Goal: Task Accomplishment & Management: Manage account settings

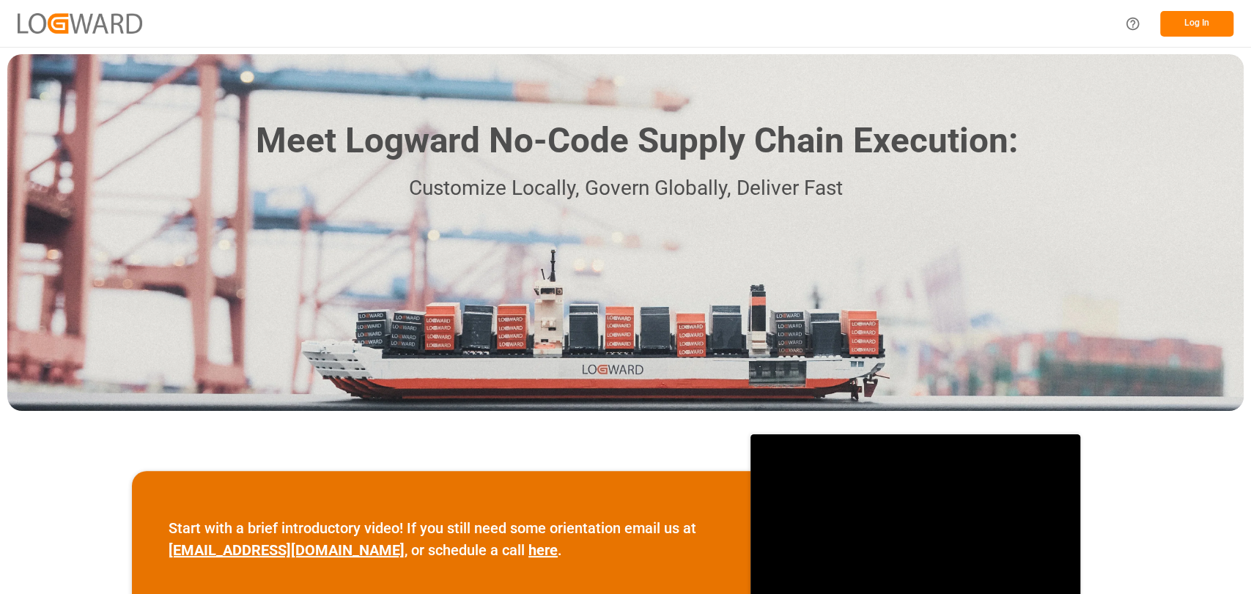
click at [1176, 27] on button "Log In" at bounding box center [1196, 24] width 73 height 26
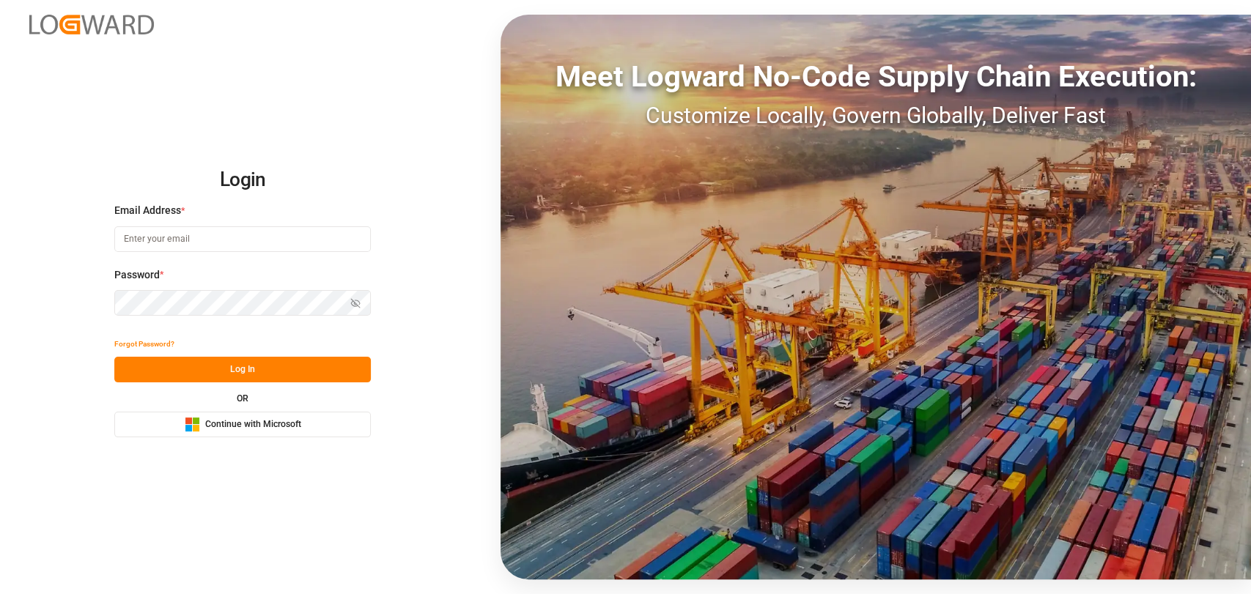
type input "[PERSON_NAME][EMAIL_ADDRESS][PERSON_NAME][DOMAIN_NAME]"
click at [248, 377] on button "Log In" at bounding box center [242, 370] width 257 height 26
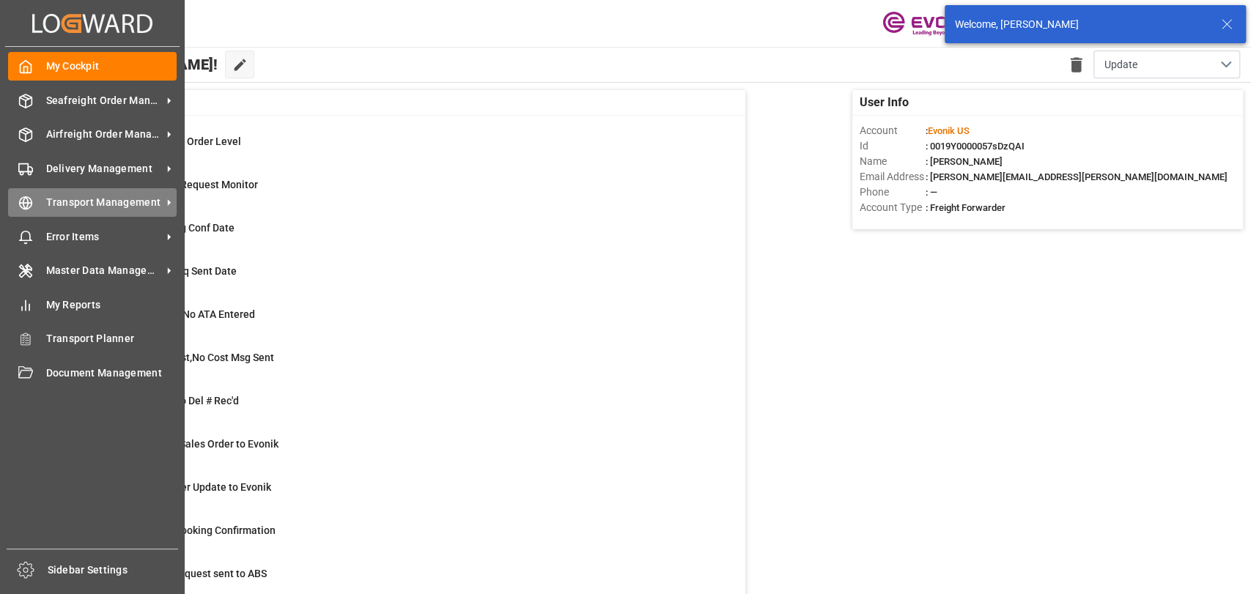
click at [36, 200] on div "Transport Management Transport Management" at bounding box center [92, 202] width 169 height 29
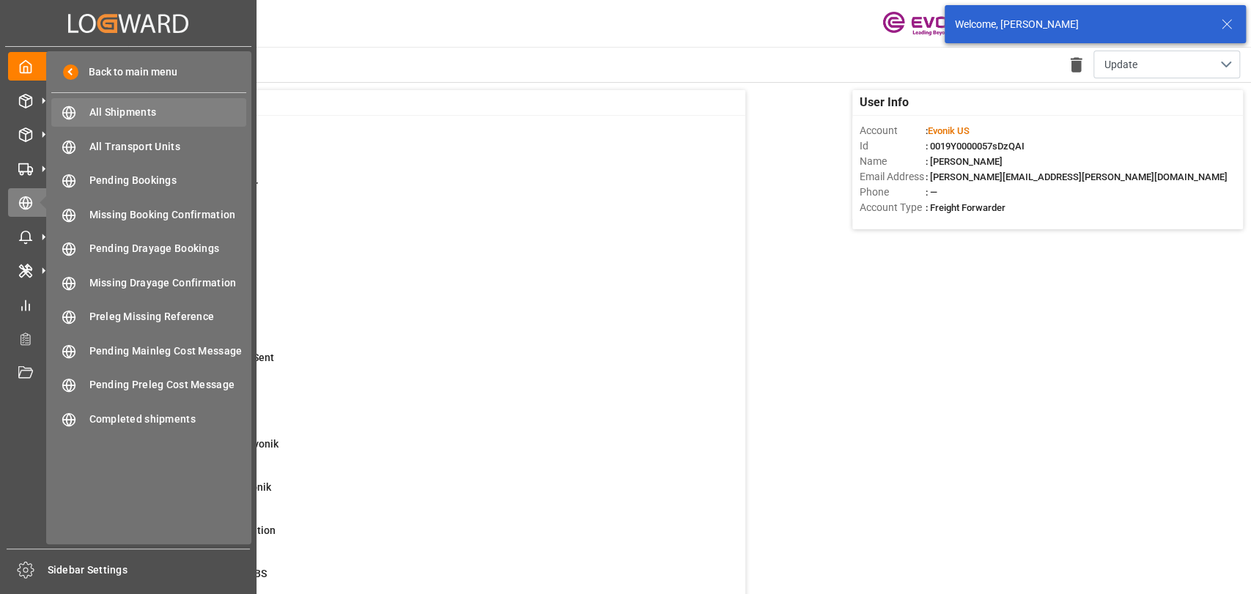
click at [100, 116] on span "All Shipments" at bounding box center [168, 112] width 158 height 15
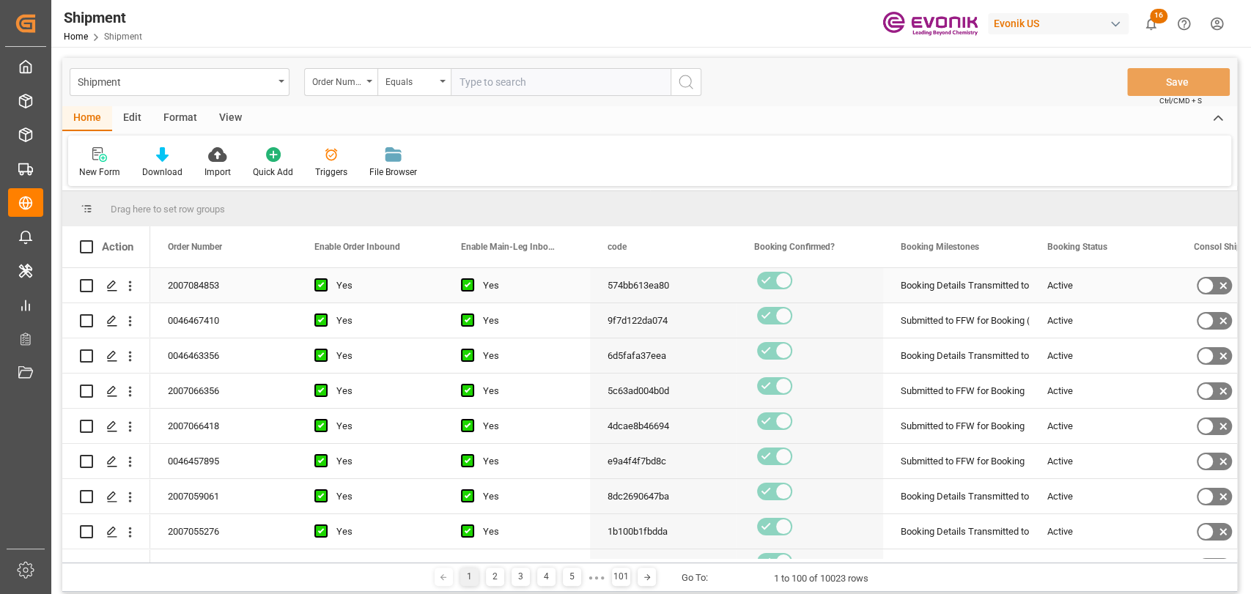
click at [992, 292] on div "Booking Details Transmitted to SAP" at bounding box center [956, 286] width 111 height 34
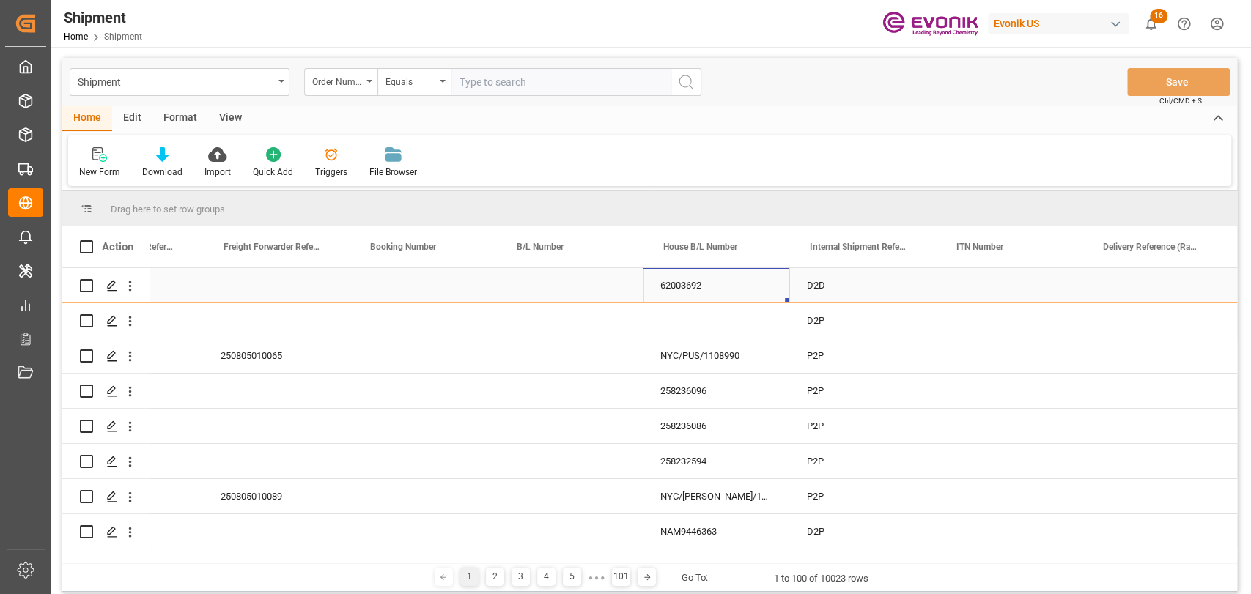
scroll to position [0, 1850]
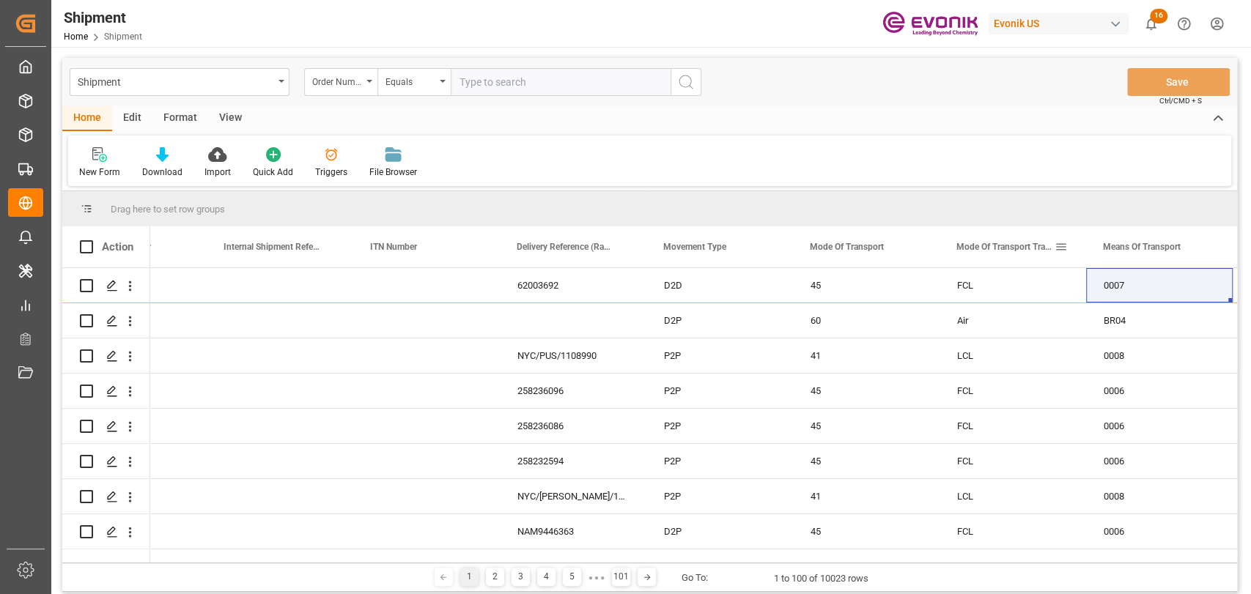
click at [1064, 243] on span at bounding box center [1061, 246] width 13 height 13
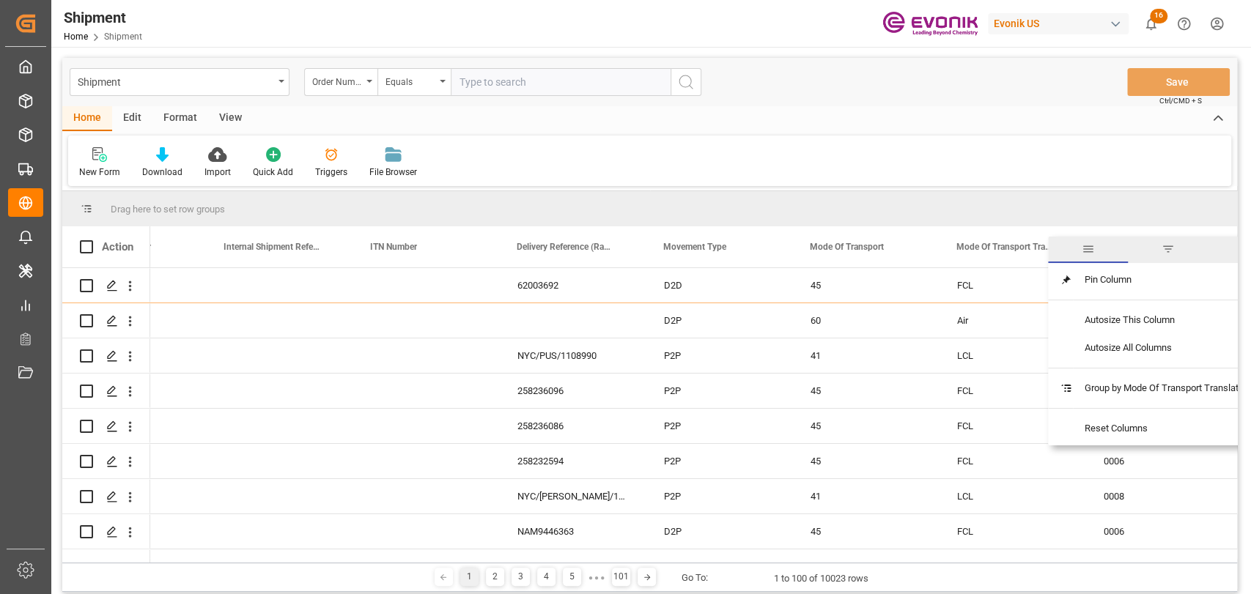
click at [1155, 249] on span "filter" at bounding box center [1168, 250] width 80 height 26
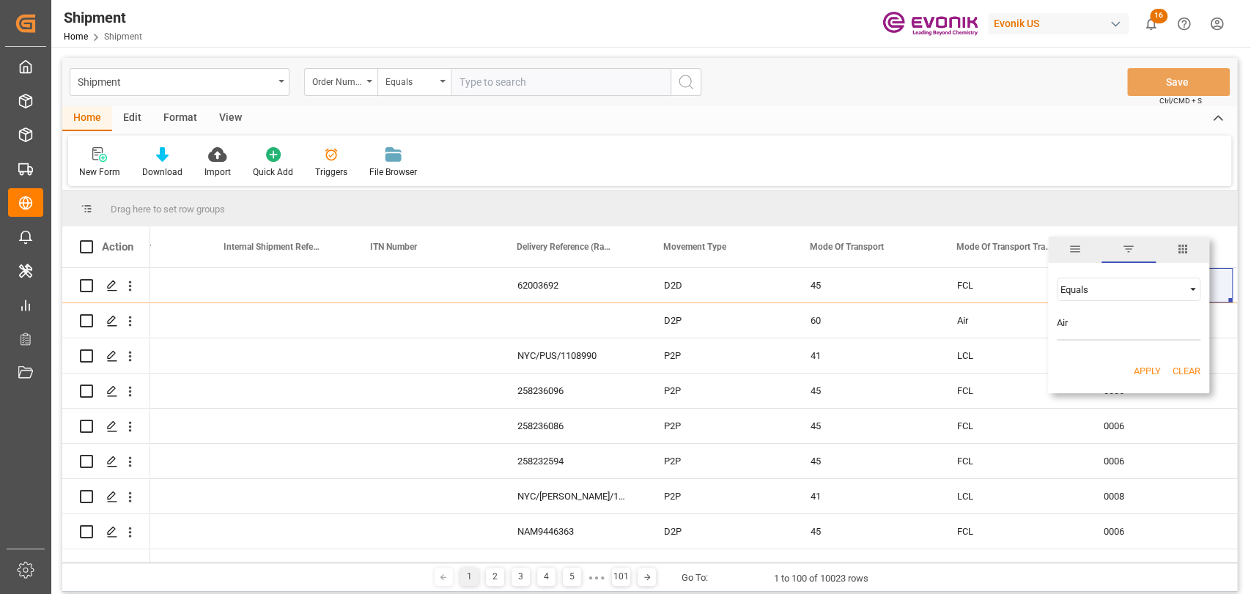
type input "Air"
click at [1146, 371] on button "Apply" at bounding box center [1147, 371] width 27 height 15
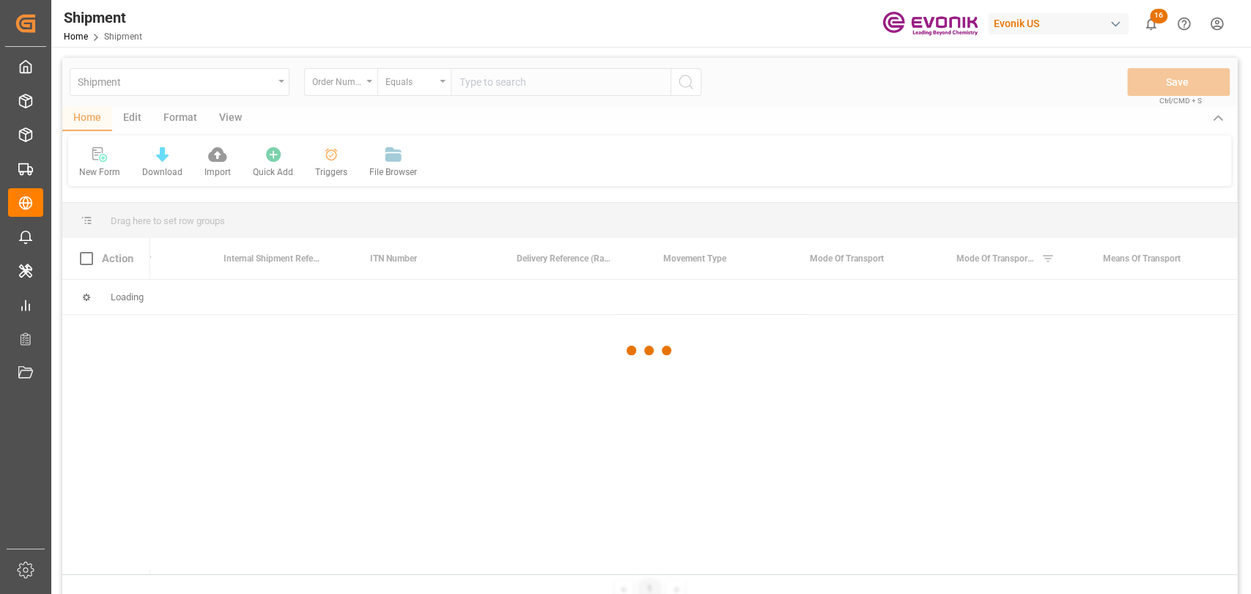
scroll to position [0, 1850]
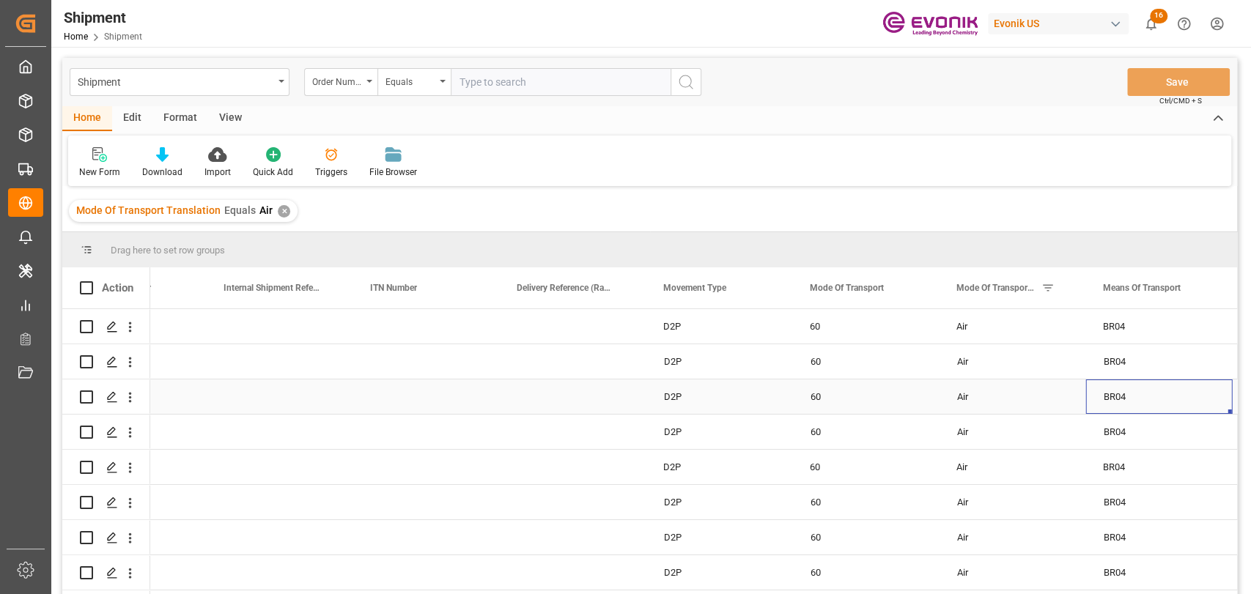
click at [1093, 394] on div "BR04" at bounding box center [1159, 397] width 147 height 34
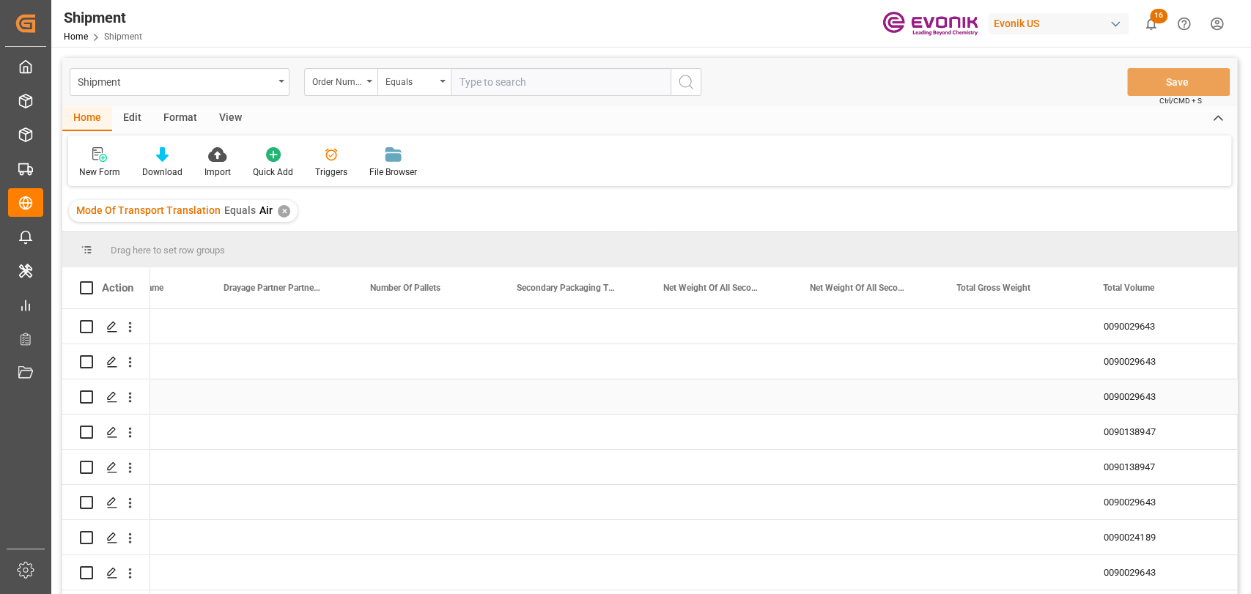
scroll to position [0, 0]
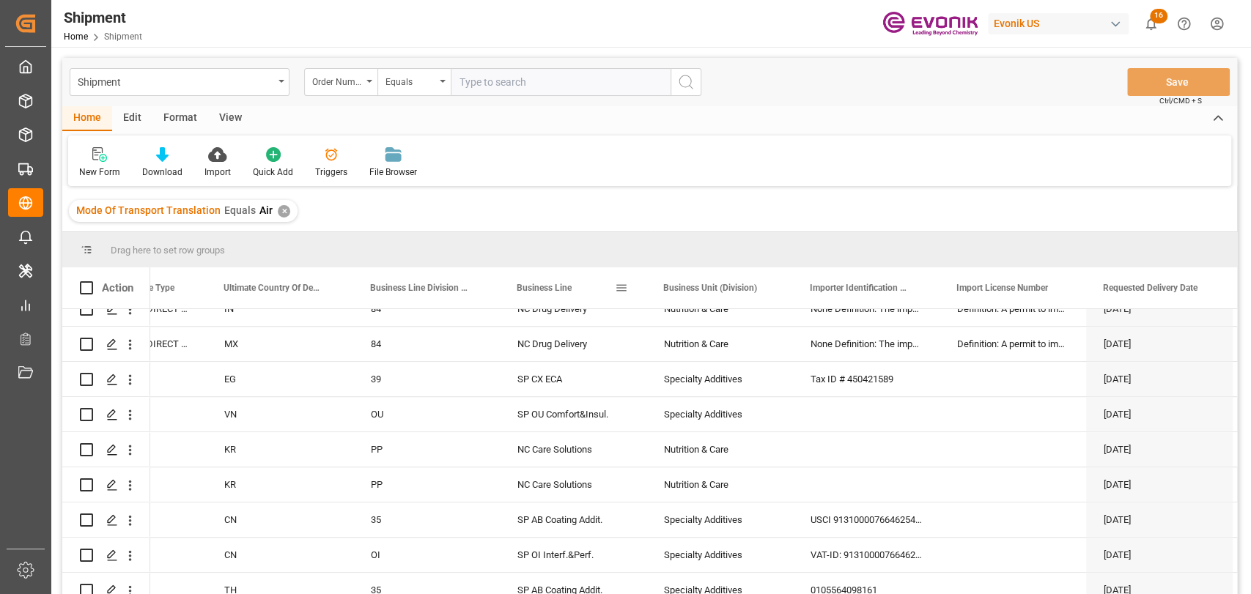
click at [619, 289] on span at bounding box center [621, 287] width 13 height 13
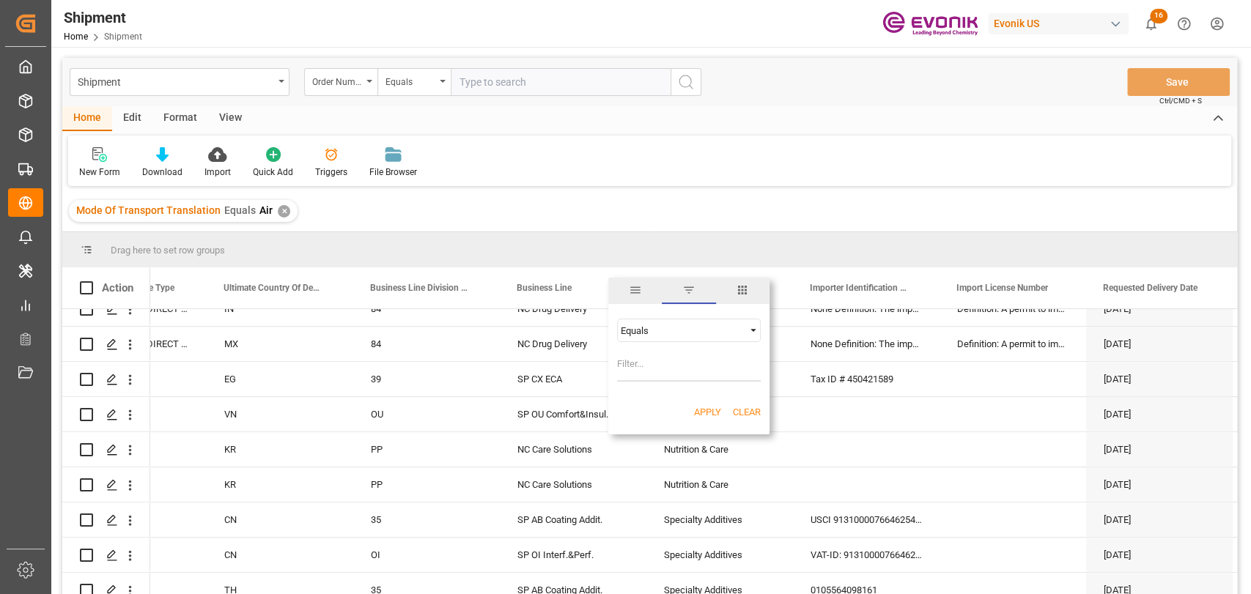
click at [667, 329] on div "Equals" at bounding box center [682, 330] width 123 height 11
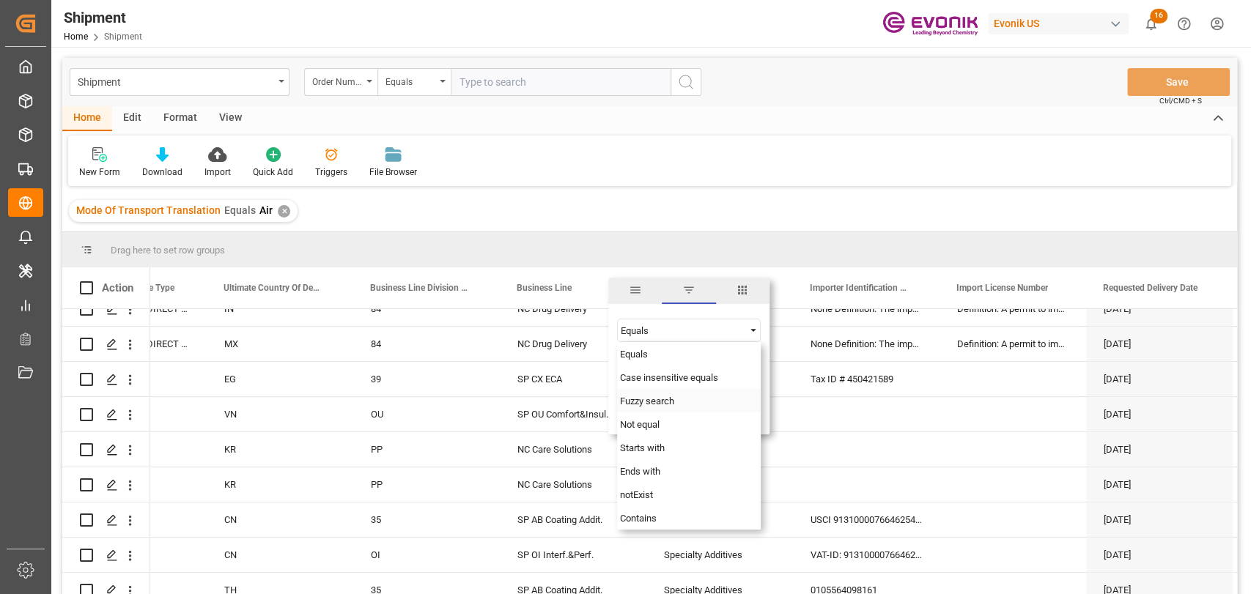
click at [652, 401] on span "Fuzzy search" at bounding box center [647, 401] width 54 height 11
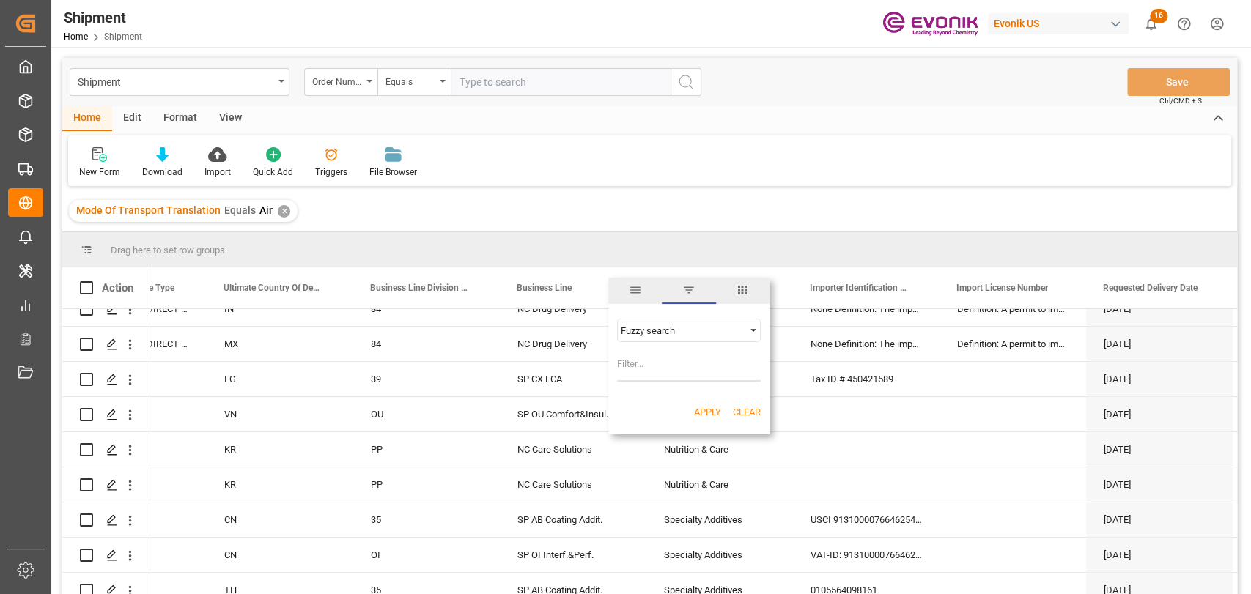
click at [654, 378] on input "Filter Value" at bounding box center [689, 367] width 144 height 29
type input "CX"
click at [709, 409] on button "Apply" at bounding box center [707, 412] width 27 height 15
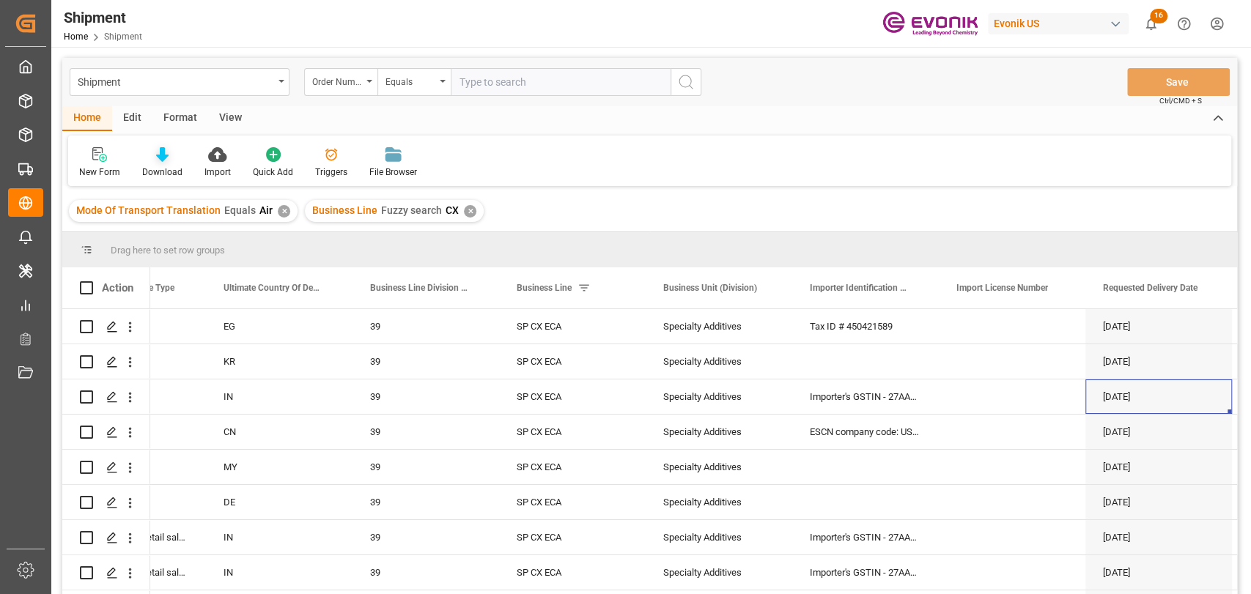
click at [138, 164] on div "Download" at bounding box center [162, 163] width 62 height 32
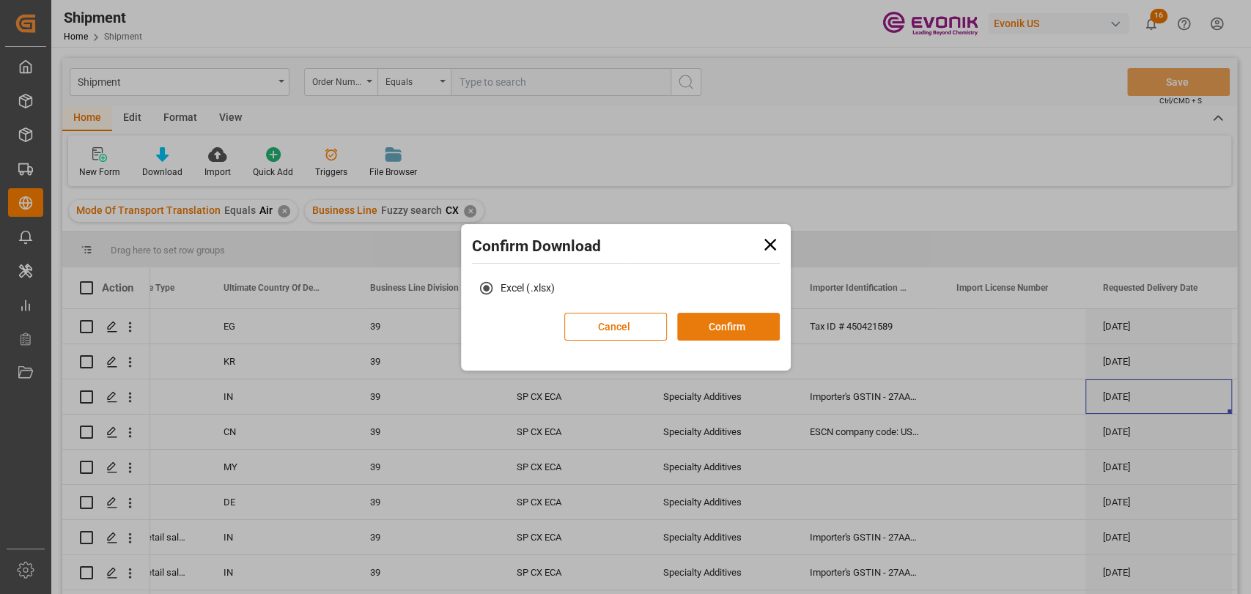
click at [707, 319] on button "Confirm" at bounding box center [728, 327] width 103 height 28
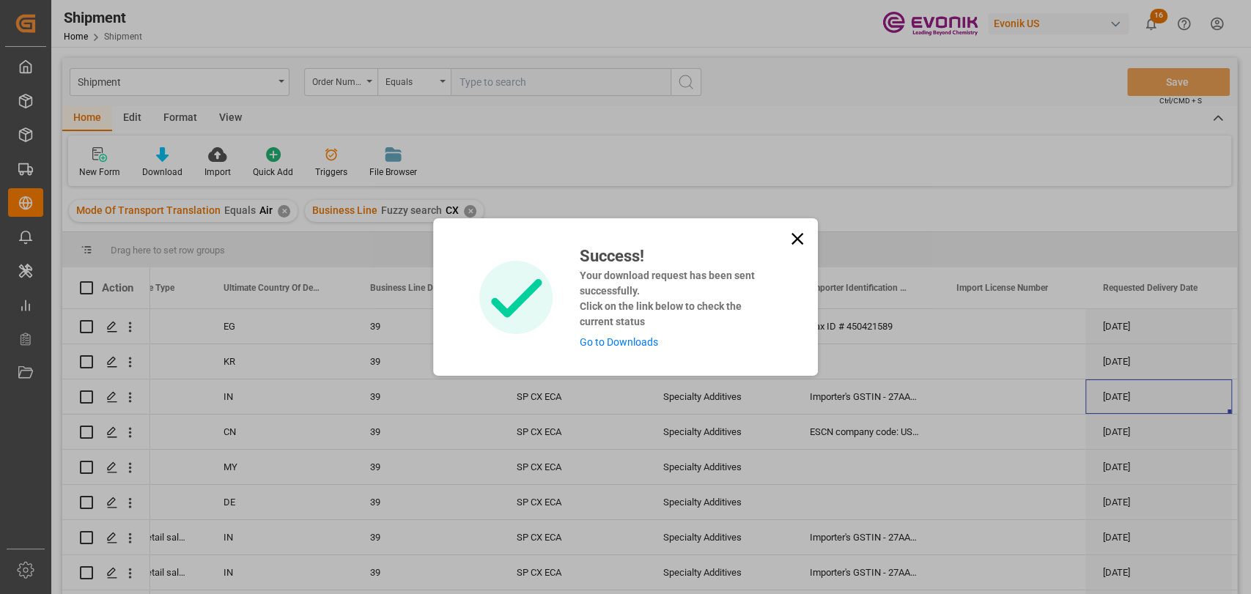
click at [593, 347] on link "Go to Downloads" at bounding box center [618, 342] width 78 height 12
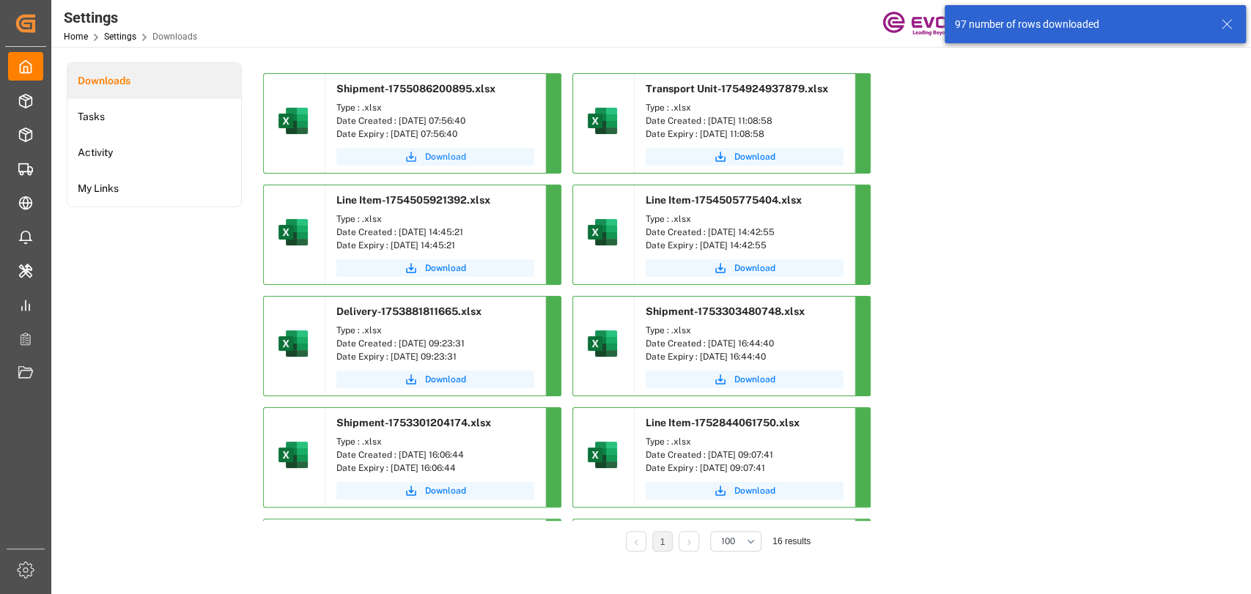
click at [449, 160] on span "Download" at bounding box center [445, 156] width 41 height 13
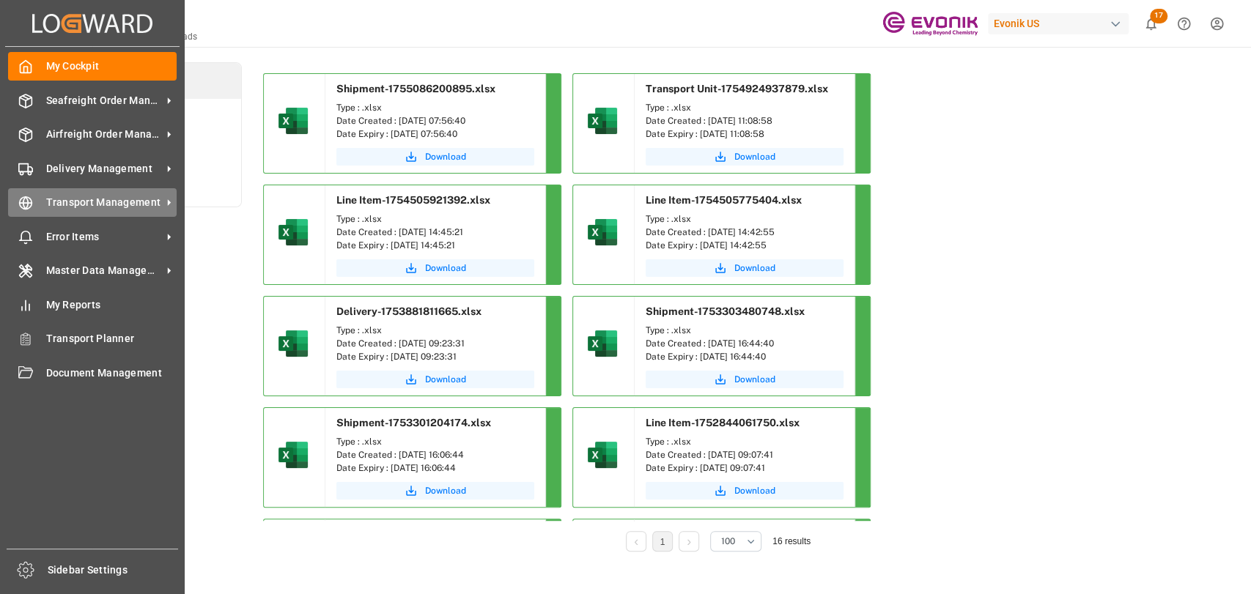
click at [40, 201] on div "Transport Management Transport Management" at bounding box center [92, 202] width 169 height 29
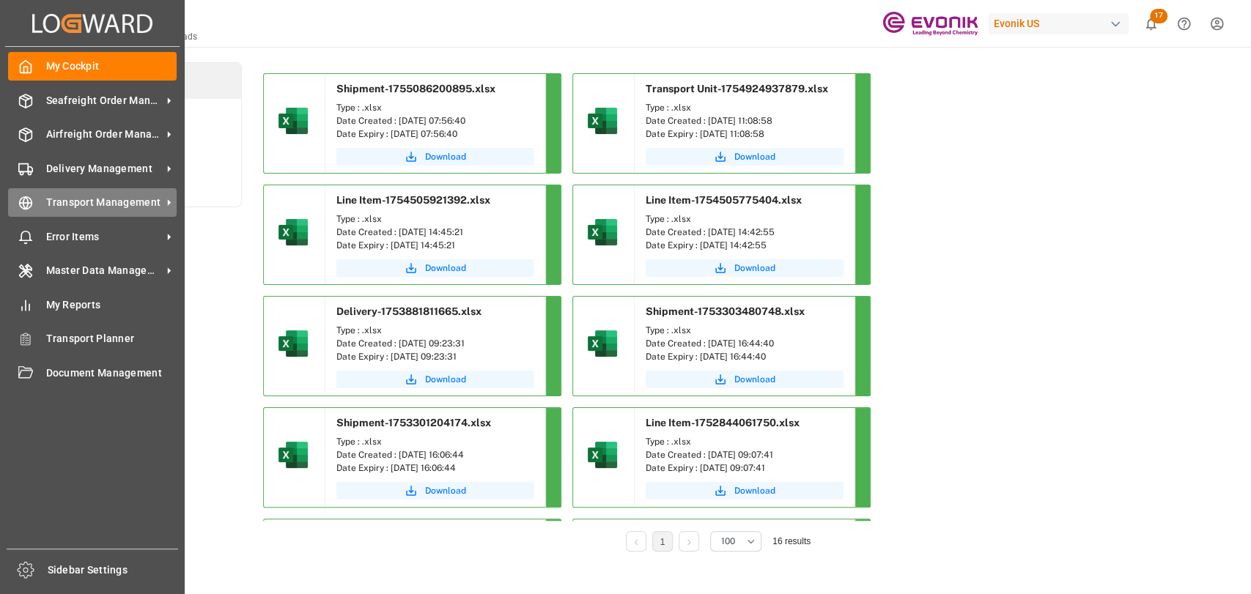
click at [56, 202] on span "Transport Management" at bounding box center [104, 202] width 116 height 15
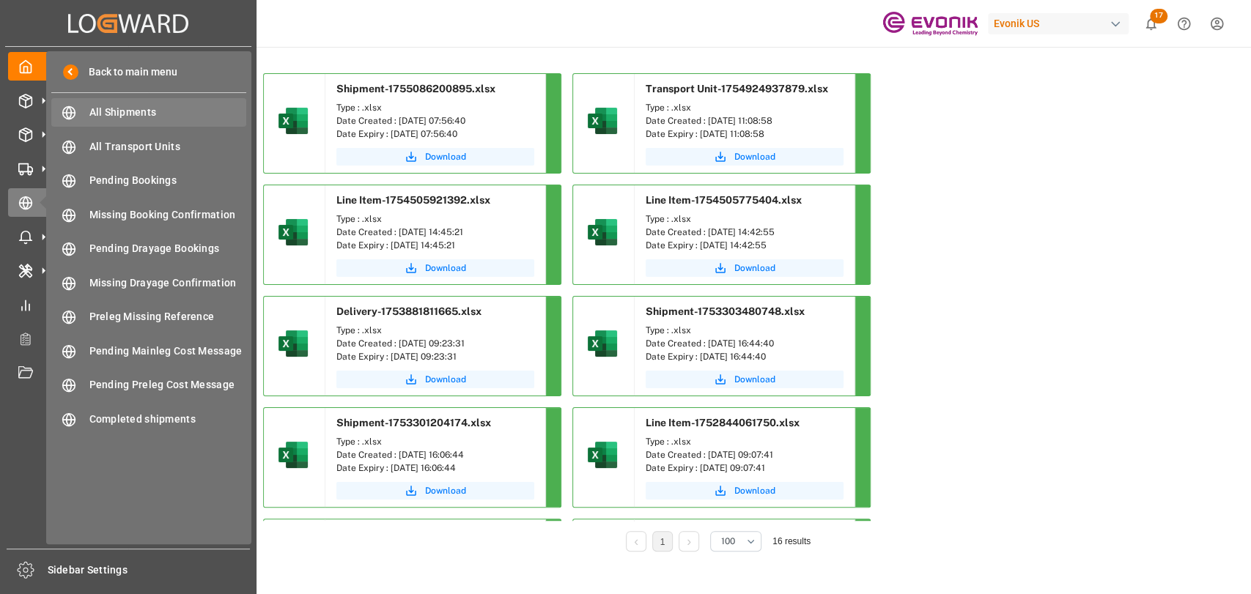
click at [97, 106] on span "All Shipments" at bounding box center [168, 112] width 158 height 15
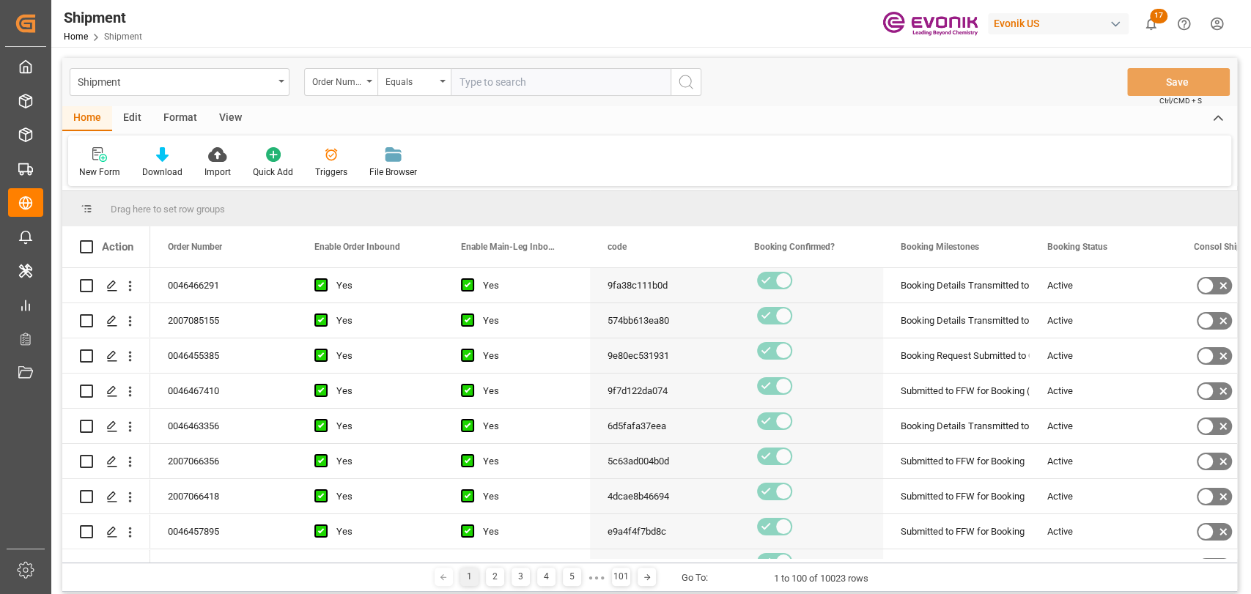
click at [891, 153] on div "New Form Download Import Quick Add Triggers File Browser" at bounding box center [649, 161] width 1163 height 51
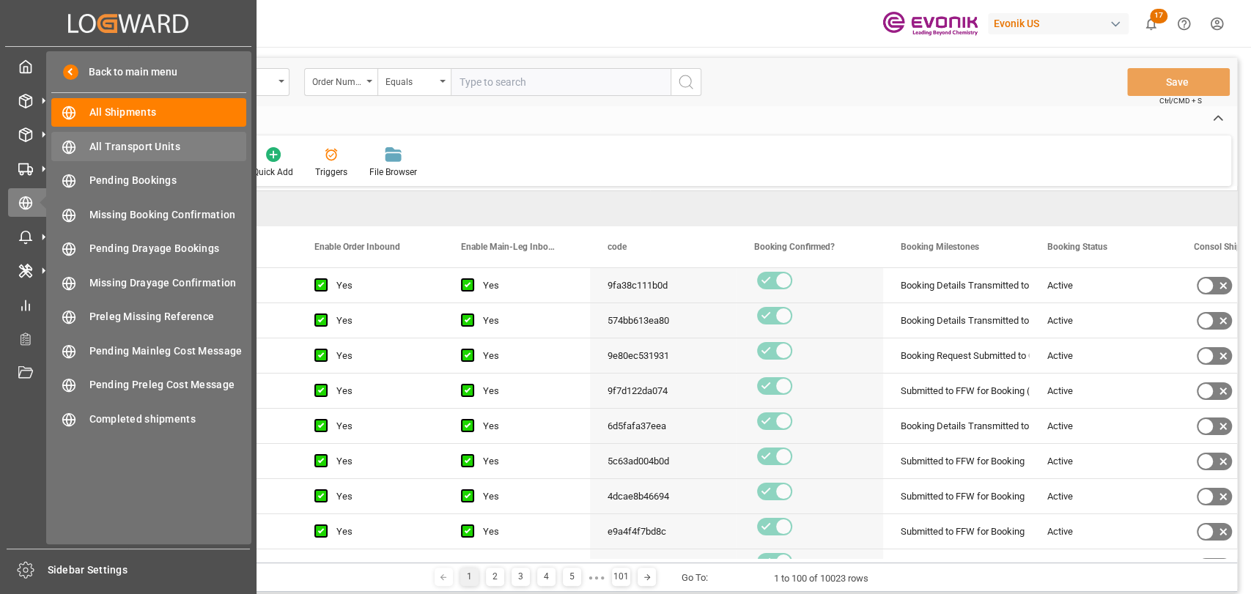
click at [130, 152] on span "All Transport Units" at bounding box center [168, 146] width 158 height 15
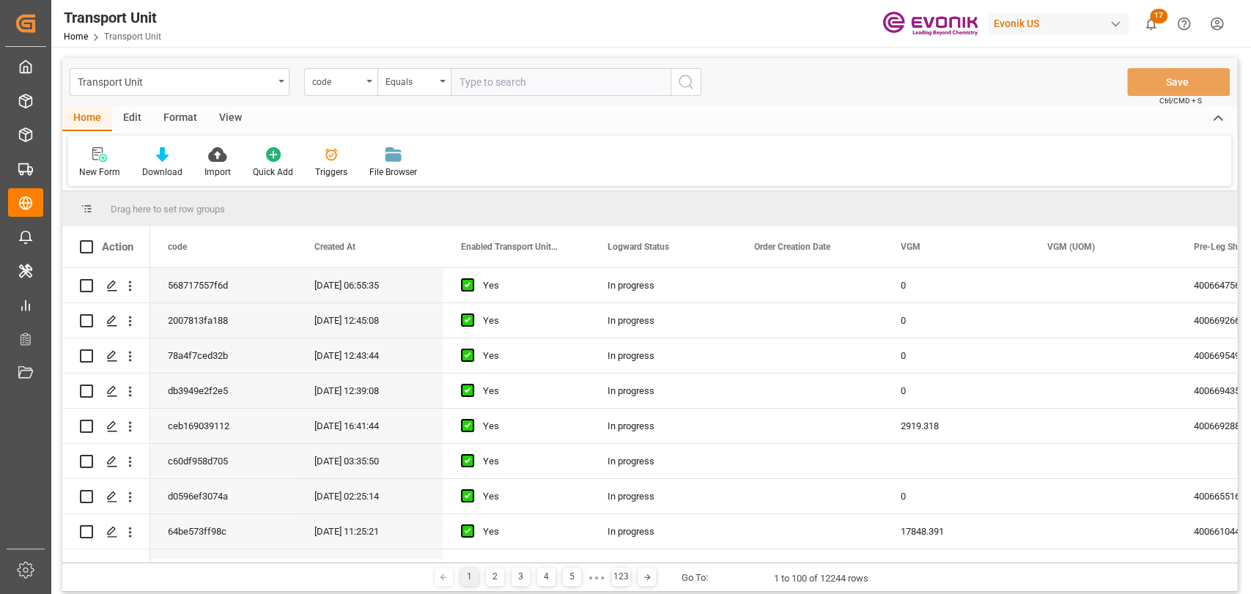
click at [122, 113] on div "Edit" at bounding box center [132, 118] width 40 height 25
click at [254, 171] on div "Configuration" at bounding box center [250, 163] width 77 height 32
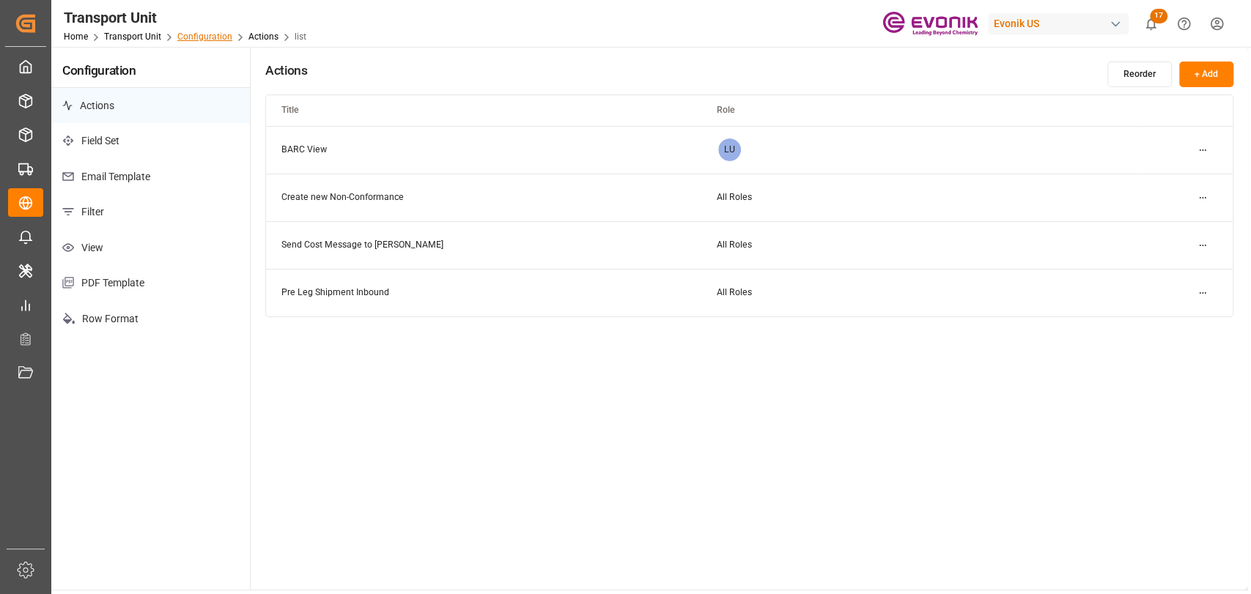
click at [217, 34] on link "Configuration" at bounding box center [204, 37] width 55 height 10
click at [152, 35] on link "Transport Unit" at bounding box center [132, 37] width 57 height 10
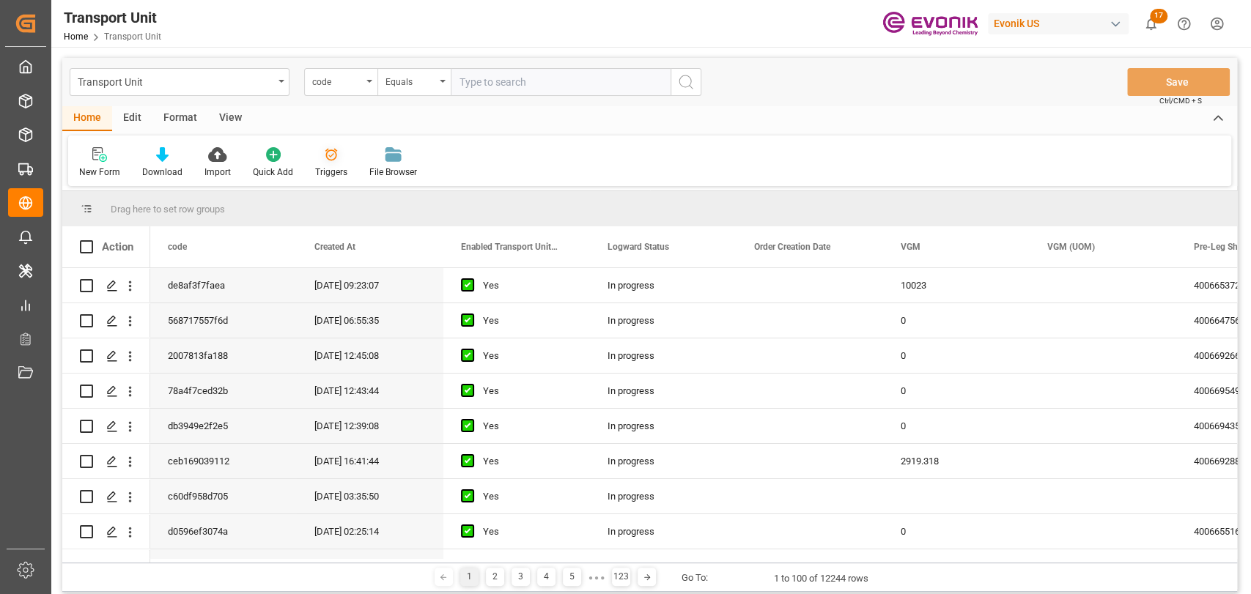
click at [330, 169] on div "Triggers" at bounding box center [331, 172] width 32 height 13
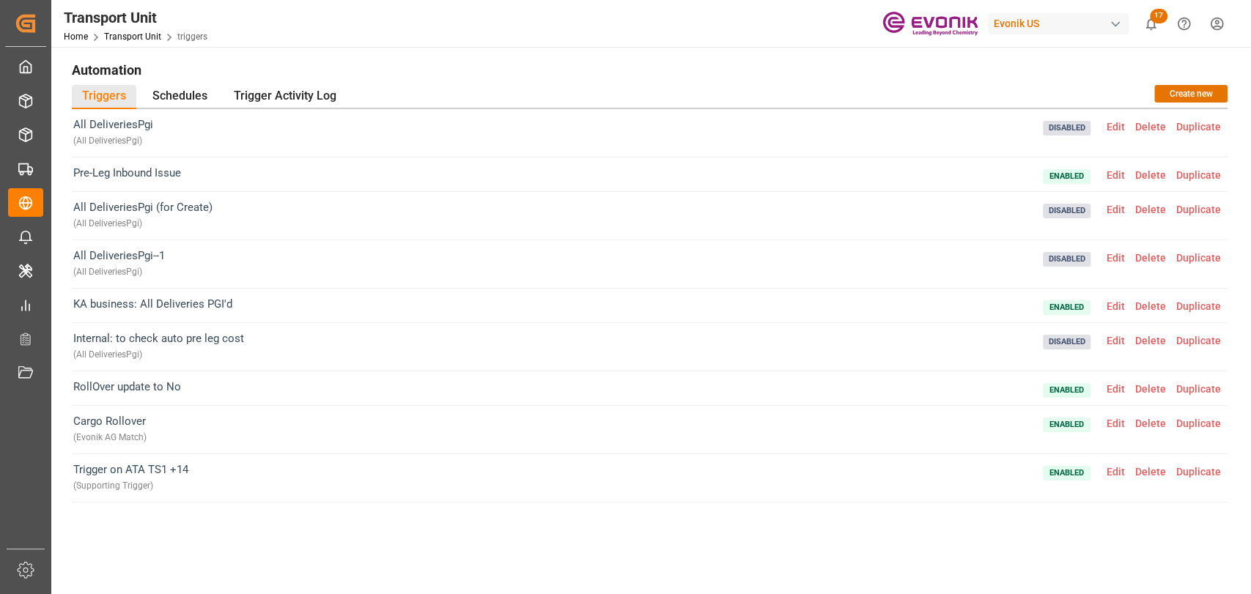
click at [1113, 422] on span "Edit" at bounding box center [1116, 424] width 29 height 12
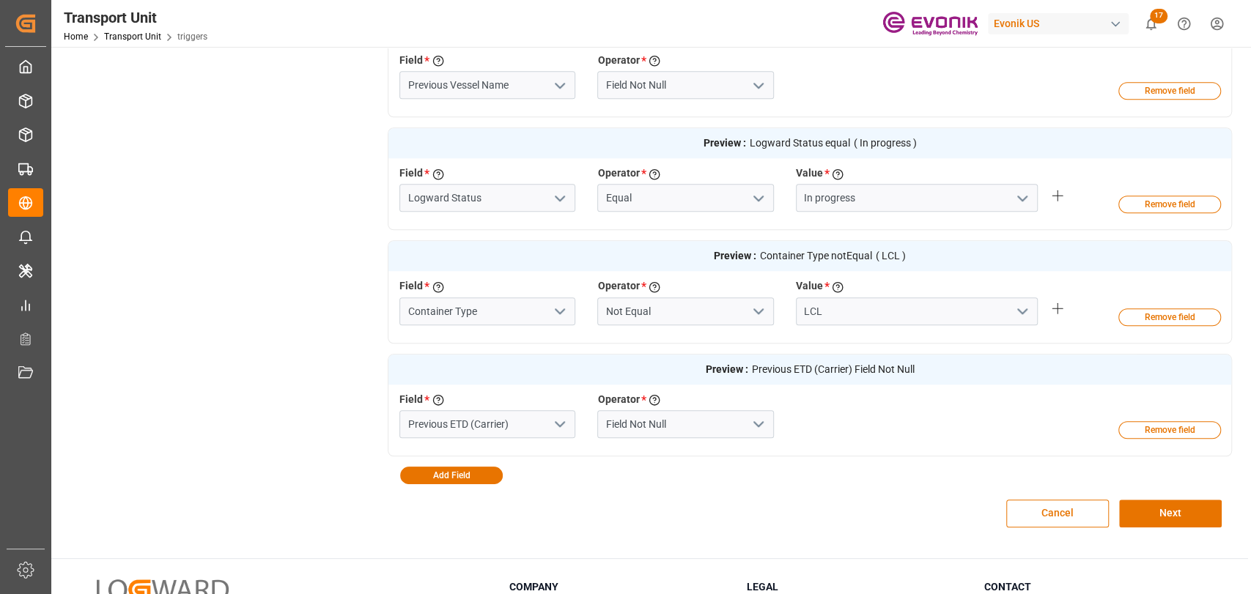
scroll to position [814, 0]
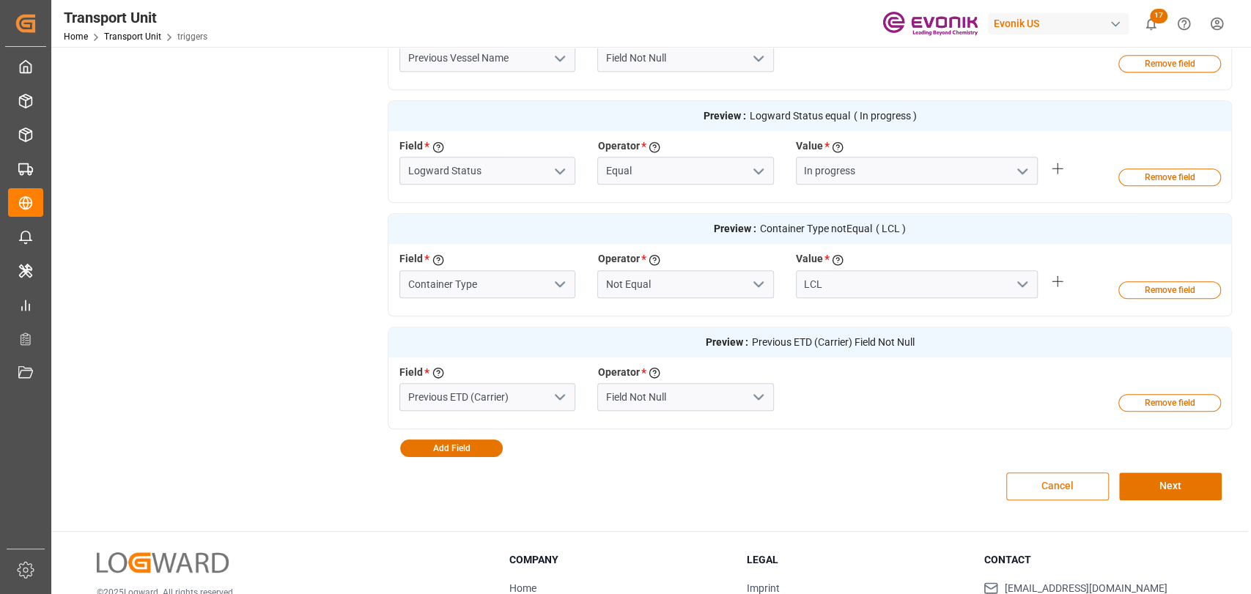
click at [1073, 476] on button "Cancel" at bounding box center [1057, 487] width 103 height 28
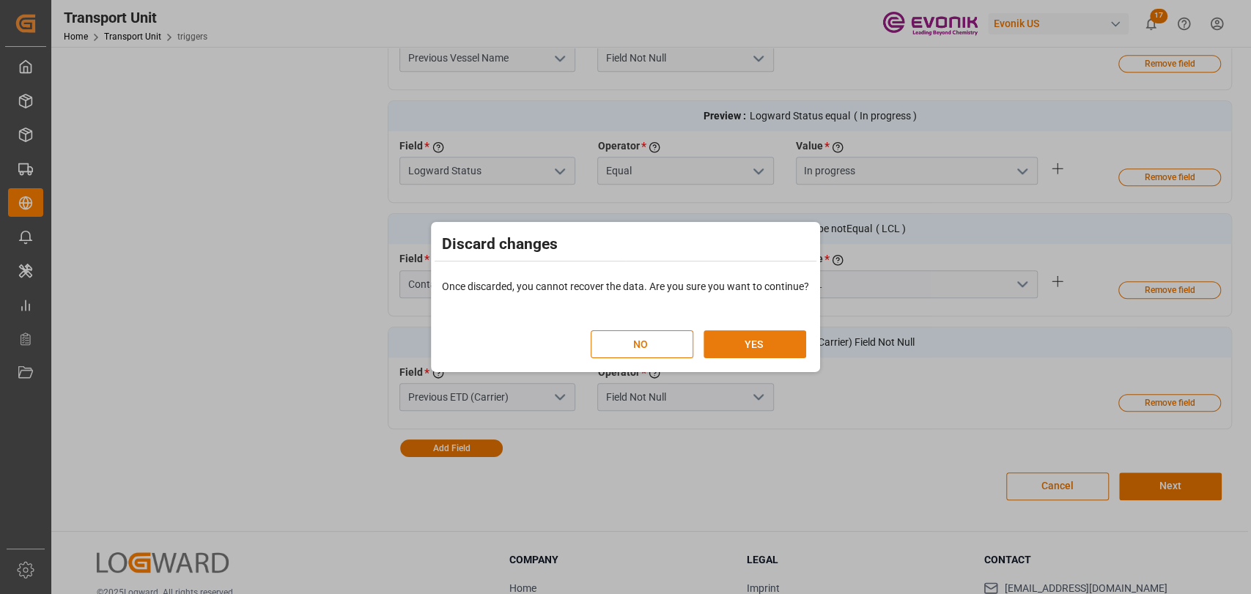
click at [740, 336] on button "YES" at bounding box center [755, 345] width 103 height 28
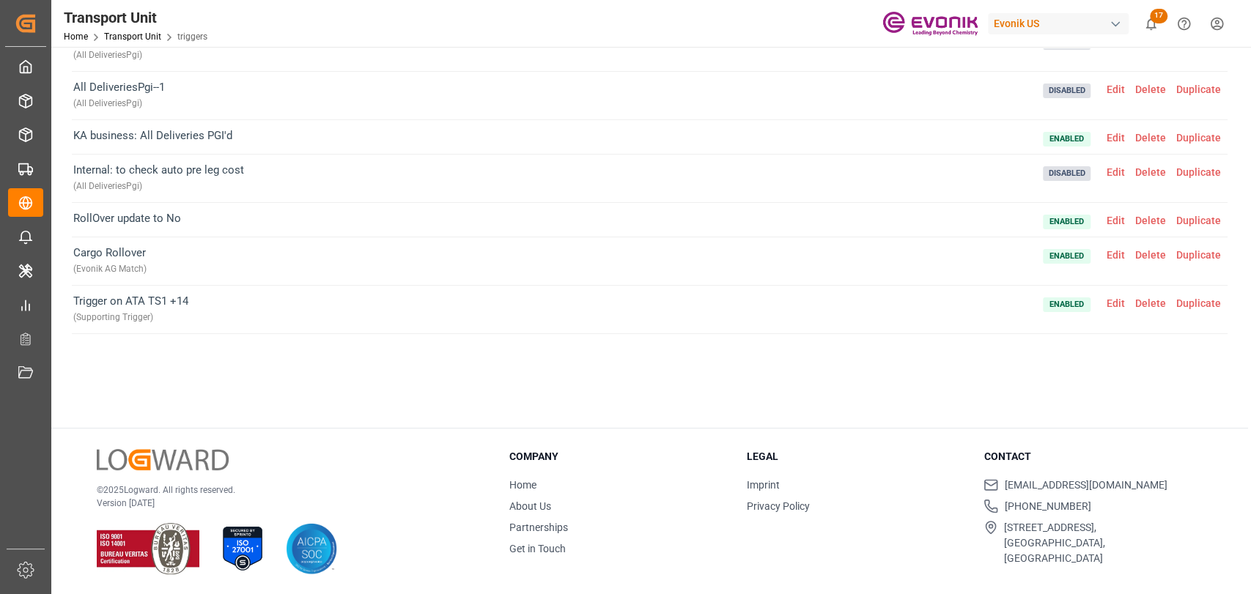
scroll to position [6, 0]
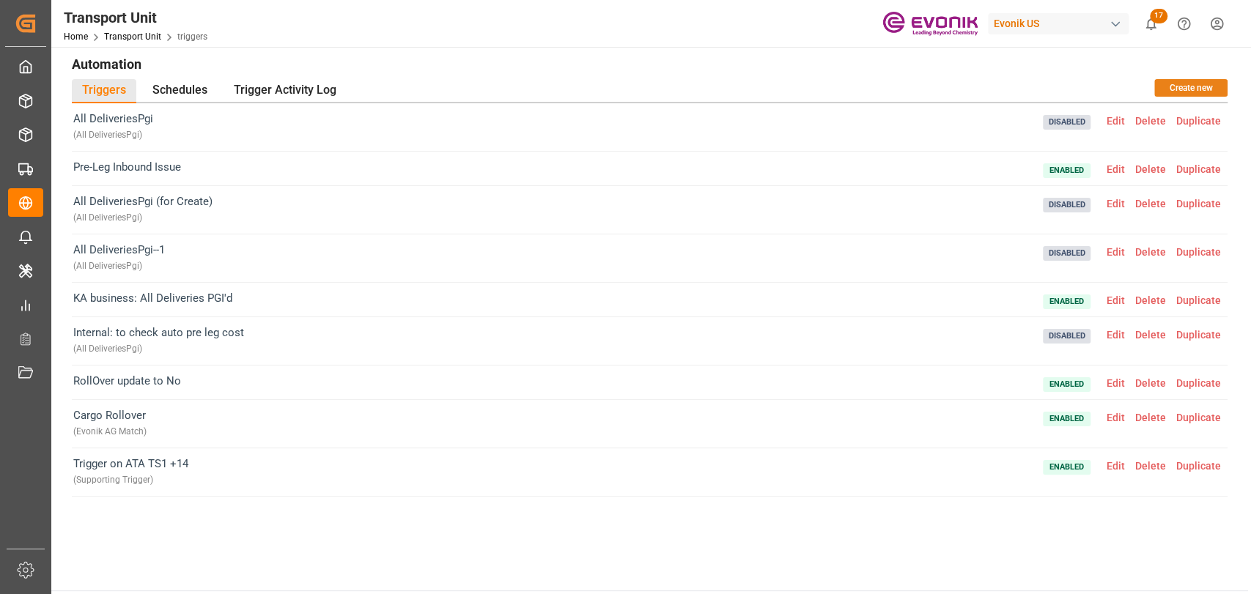
click at [1210, 84] on button "Create new" at bounding box center [1190, 88] width 73 height 18
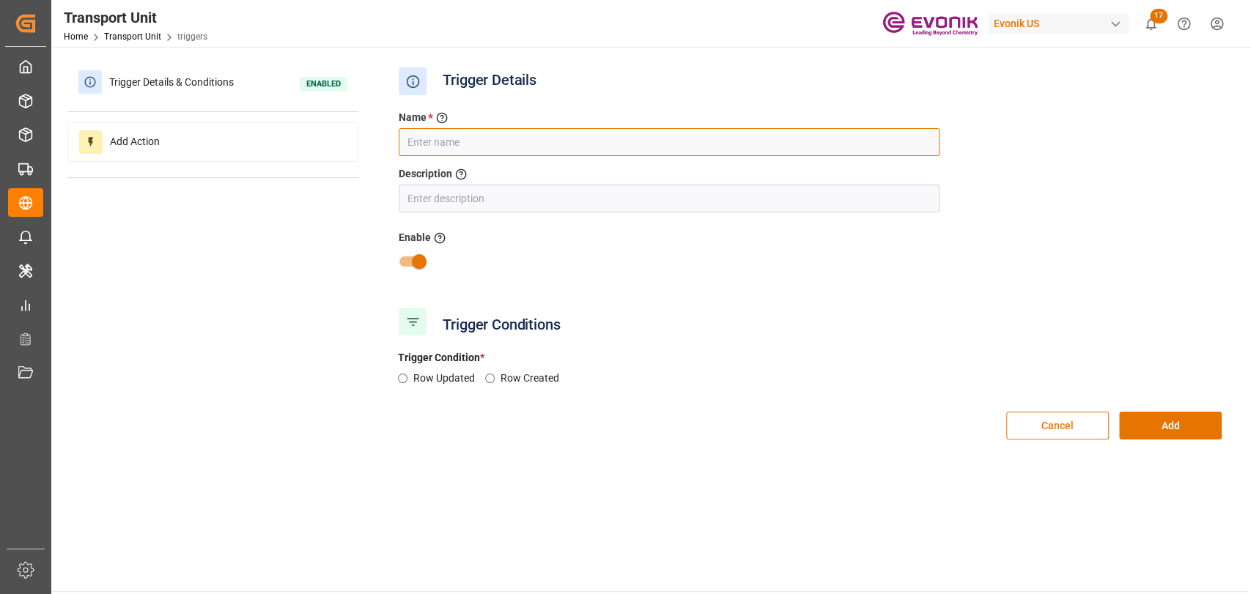
drag, startPoint x: 472, startPoint y: 144, endPoint x: 493, endPoint y: 142, distance: 21.3
click at [472, 148] on input "text" at bounding box center [669, 142] width 541 height 28
type input "Vessel Delay Notification"
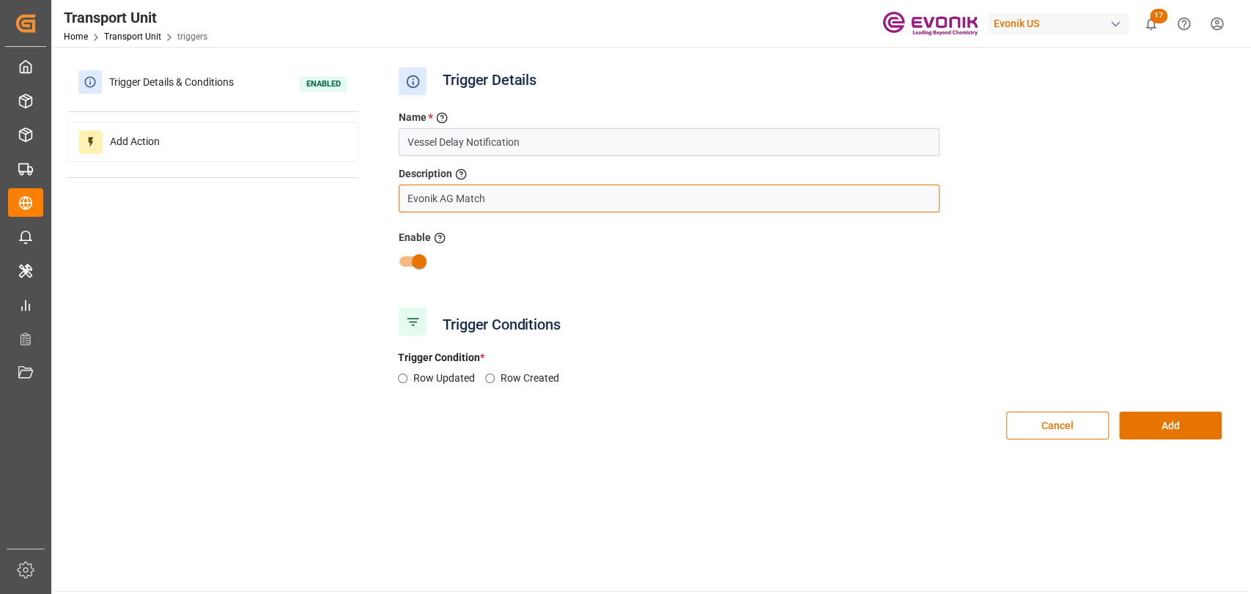
type input "Evonik AG Match"
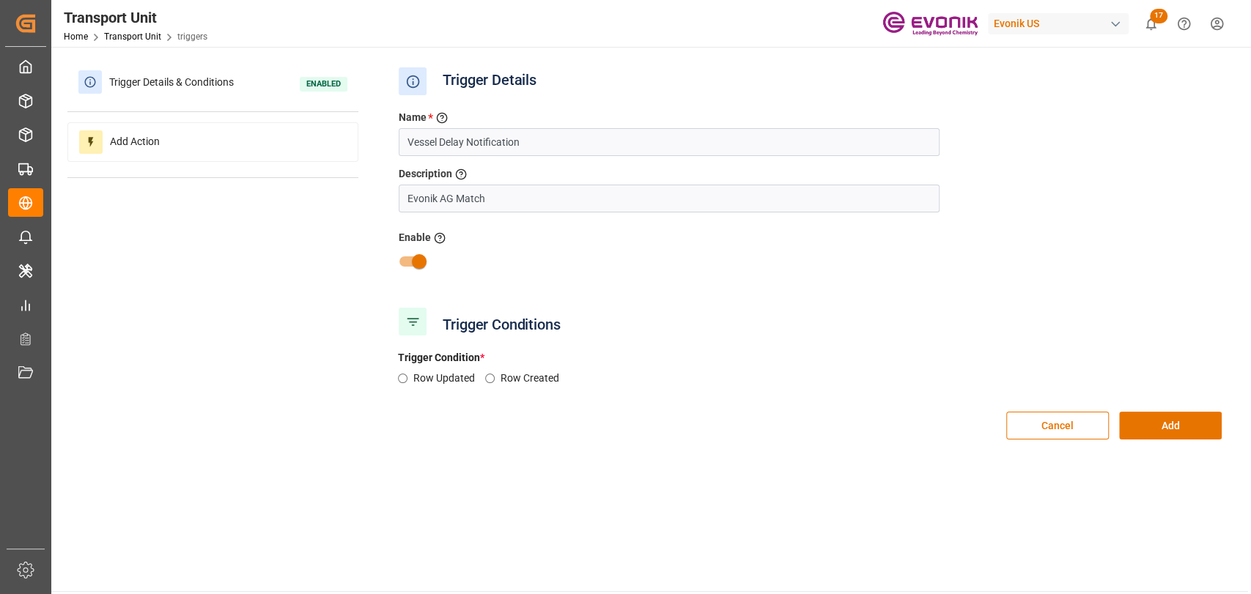
click at [421, 383] on label "Row Updated" at bounding box center [449, 378] width 72 height 15
click at [408, 383] on input "Row Updated" at bounding box center [403, 379] width 10 height 10
radio input "true"
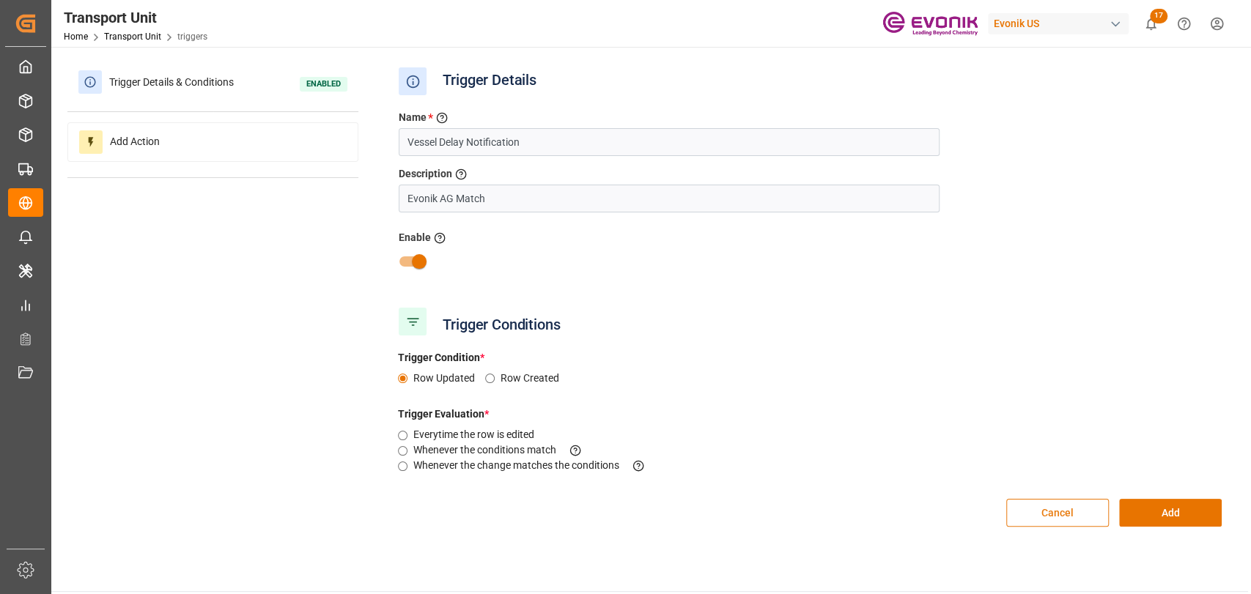
click at [1059, 511] on button "Cancel" at bounding box center [1057, 513] width 103 height 28
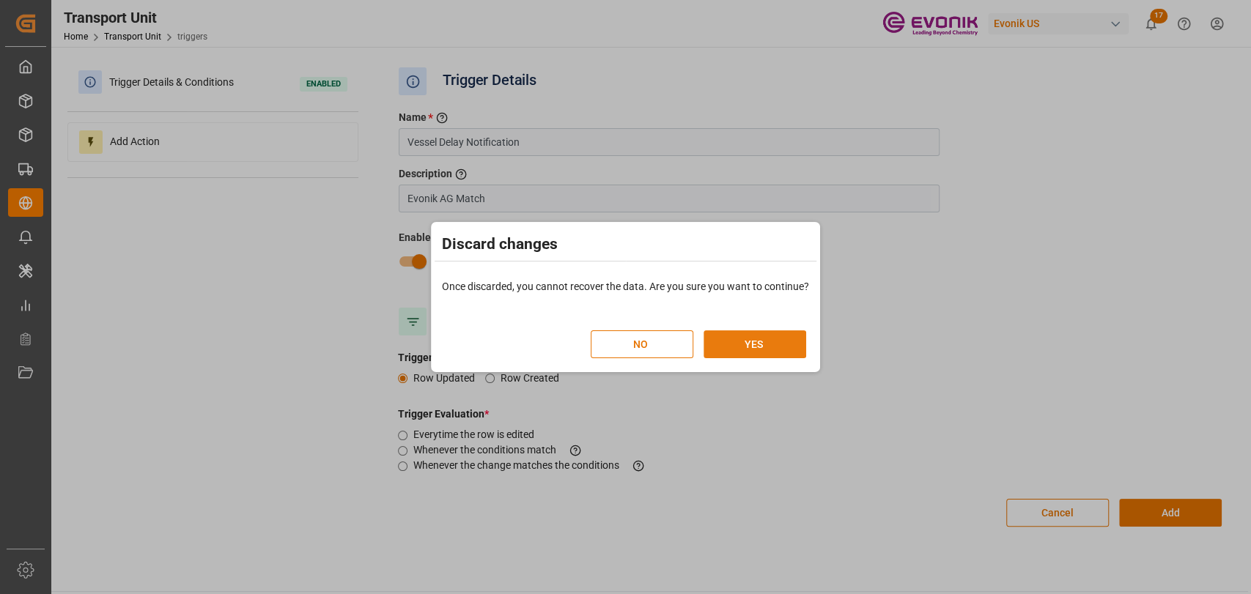
click at [767, 339] on button "YES" at bounding box center [755, 345] width 103 height 28
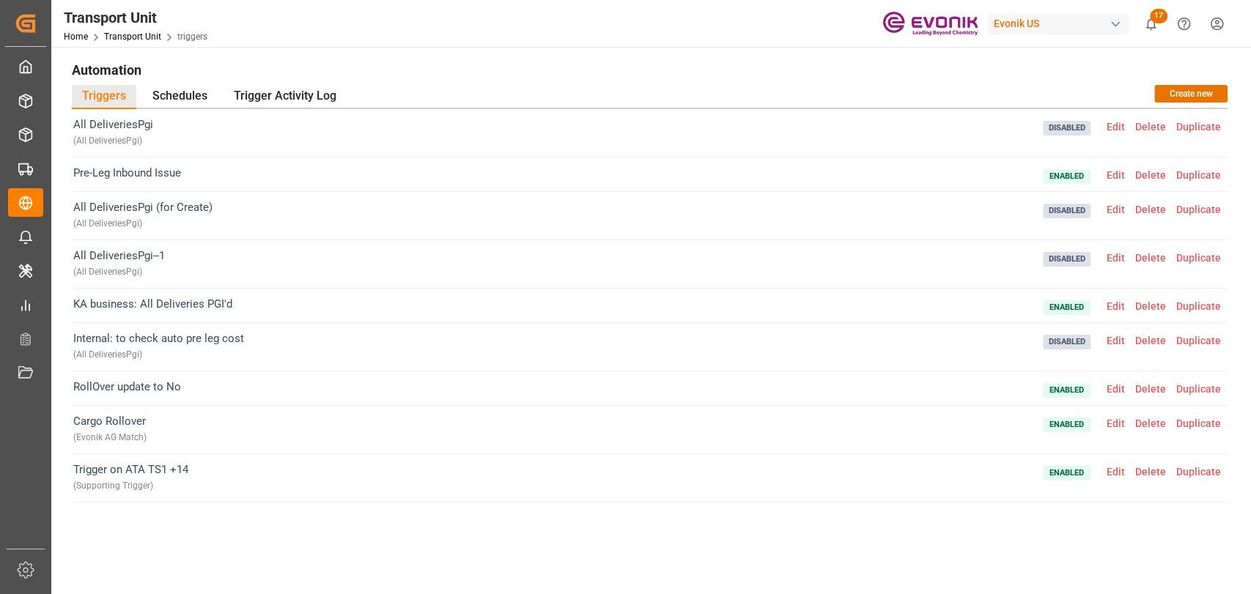
scroll to position [6, 0]
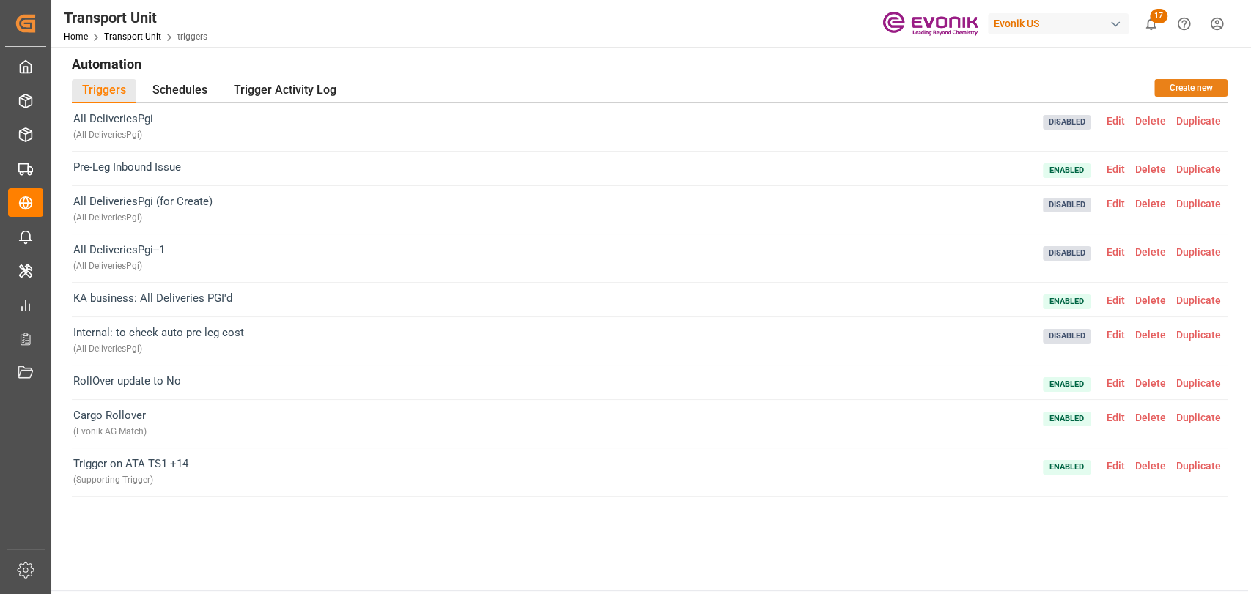
click at [1196, 92] on button "Create new" at bounding box center [1190, 88] width 73 height 18
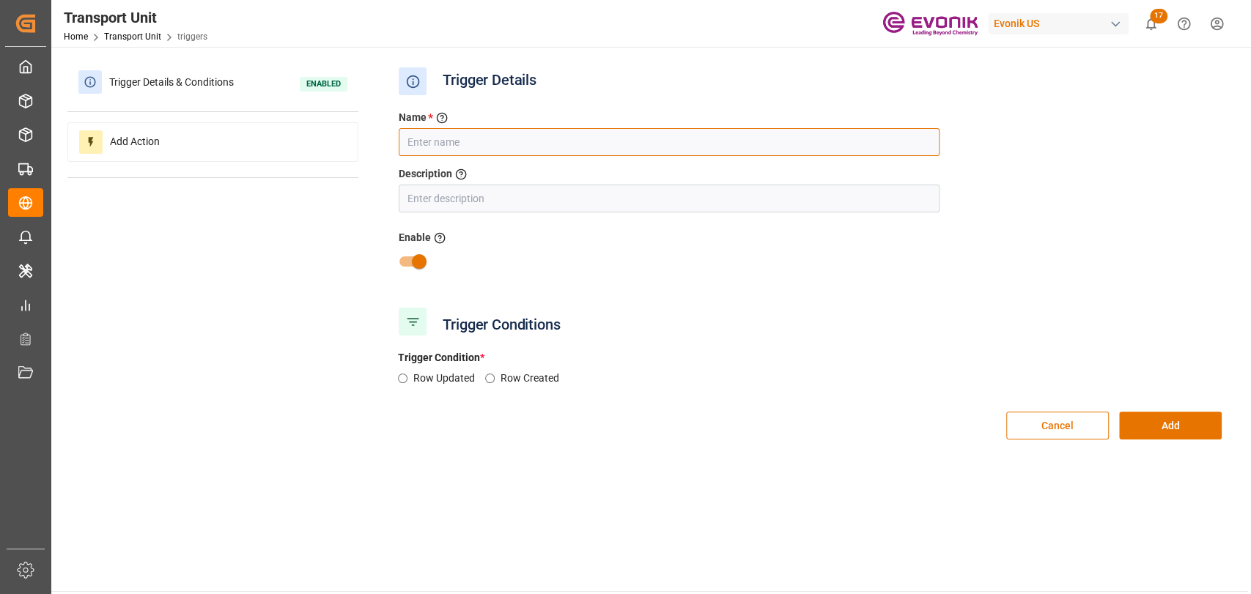
click at [533, 151] on input "text" at bounding box center [669, 142] width 541 height 28
type input "Vessel Delay Notification"
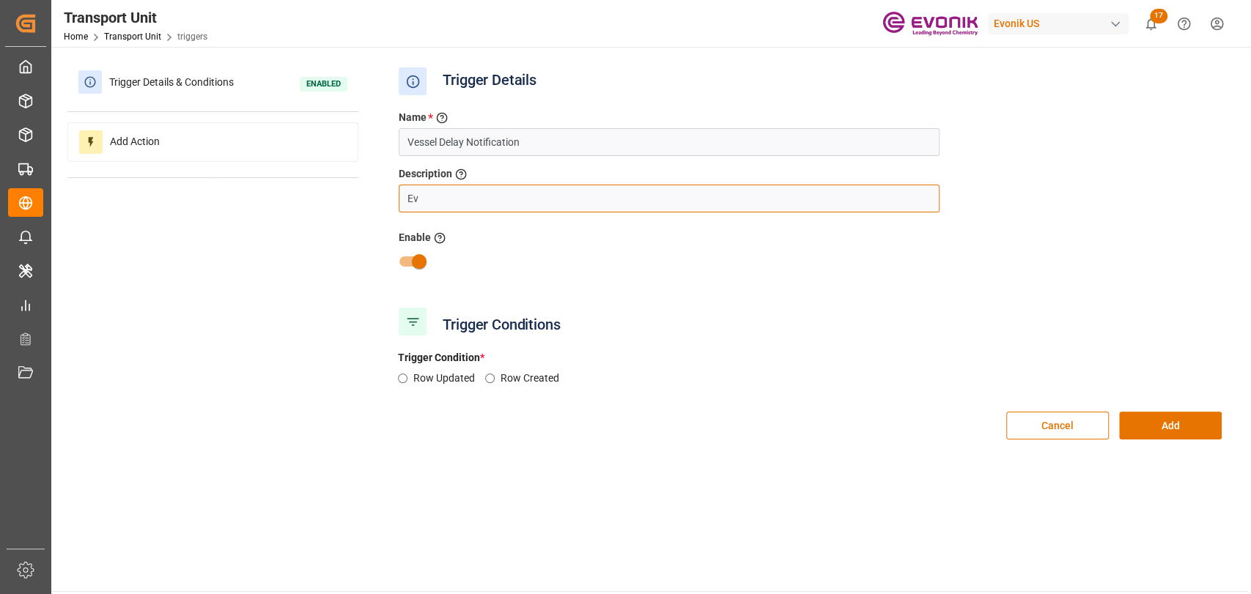
type input "Evonik AG Match"
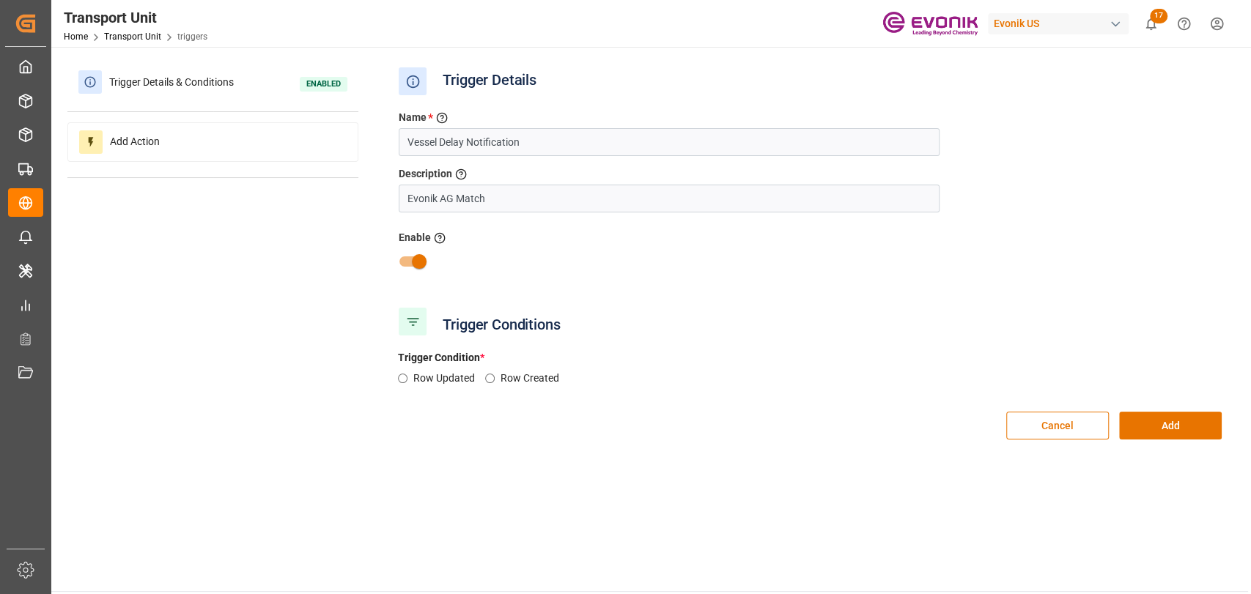
click at [394, 386] on div "Row Updated Row Created" at bounding box center [810, 384] width 844 height 26
click at [399, 381] on input "Row Updated" at bounding box center [403, 379] width 10 height 10
radio input "true"
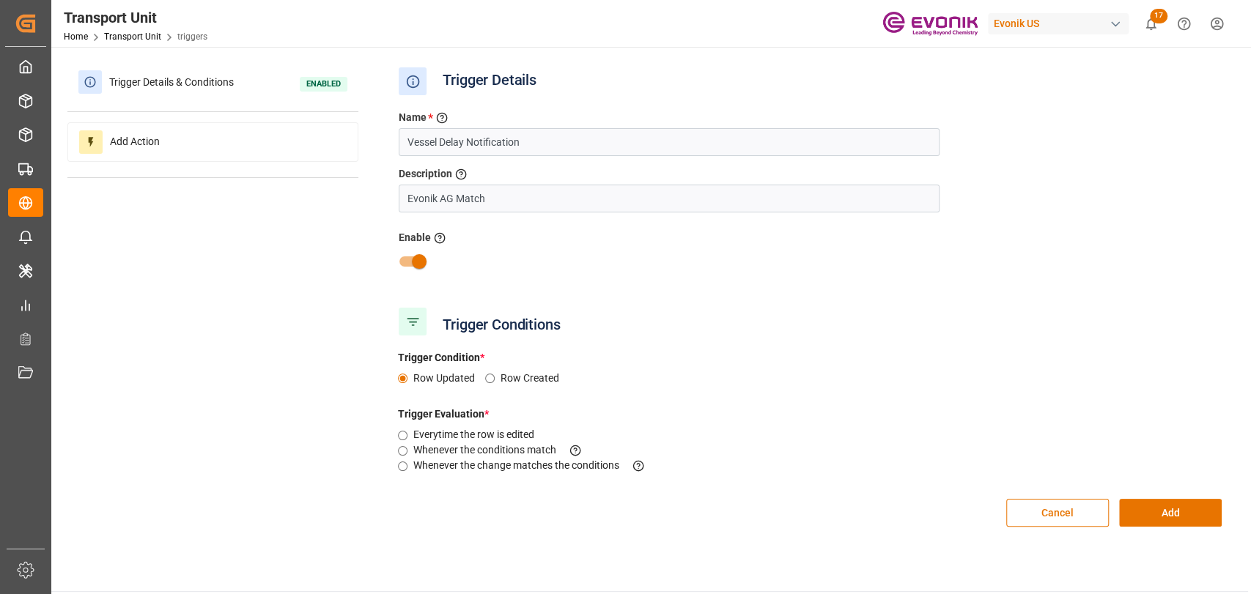
click at [399, 465] on input "Whenever the change matches the conditions This criteria is evaluated when a fi…" at bounding box center [403, 467] width 10 height 10
radio input "true"
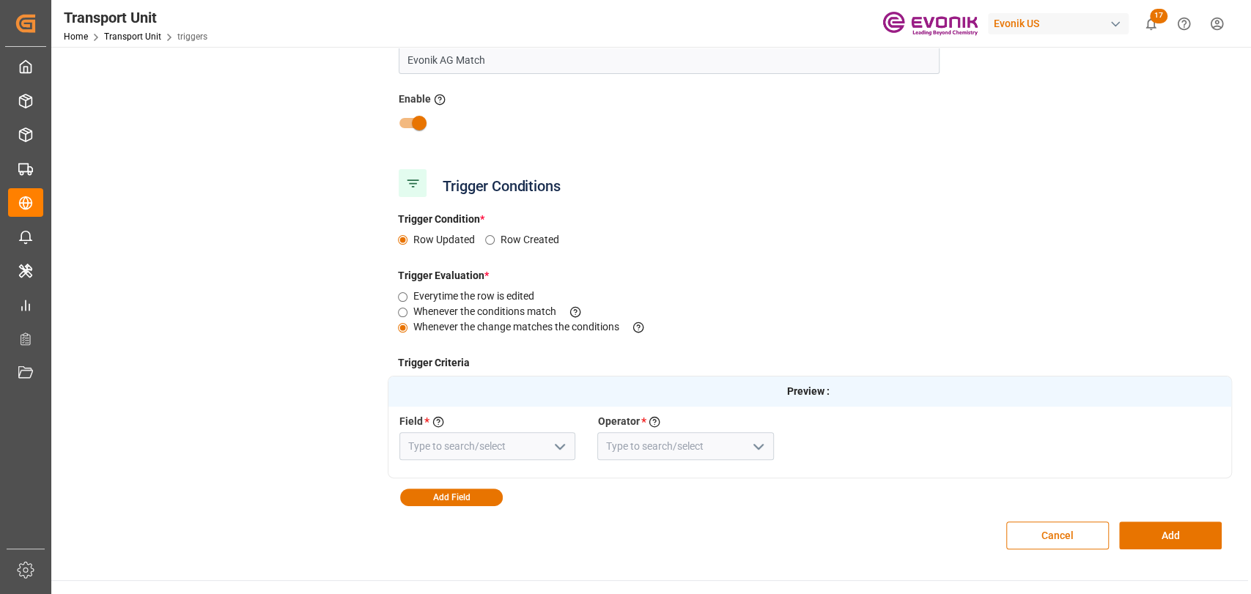
scroll to position [163, 0]
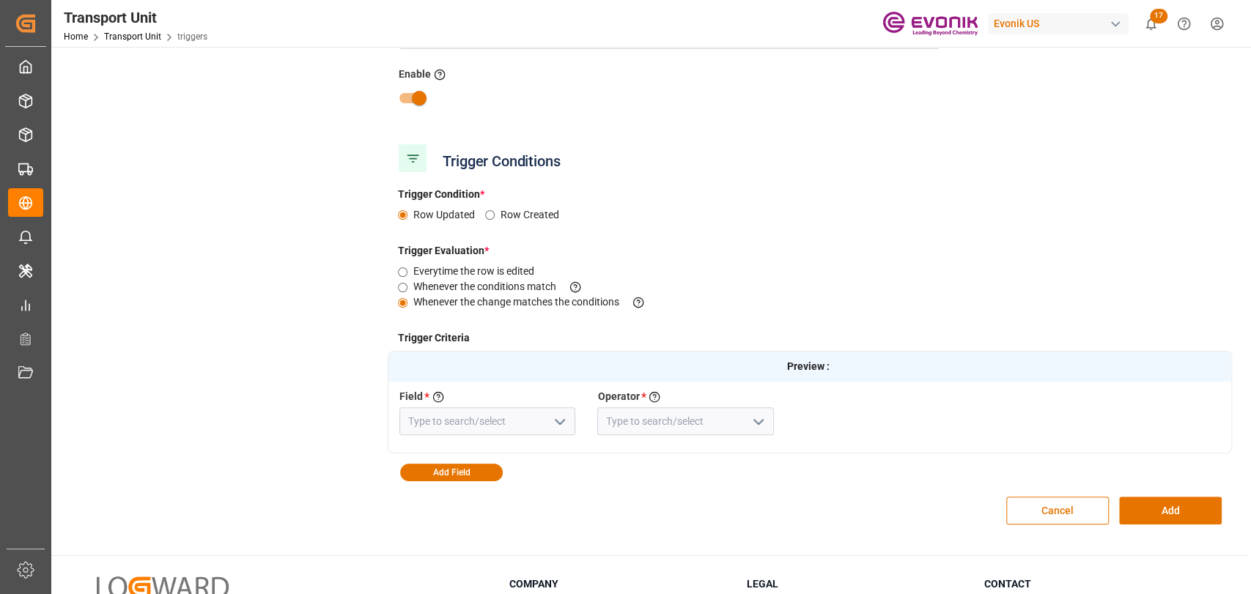
click at [566, 415] on icon "open menu" at bounding box center [560, 422] width 18 height 18
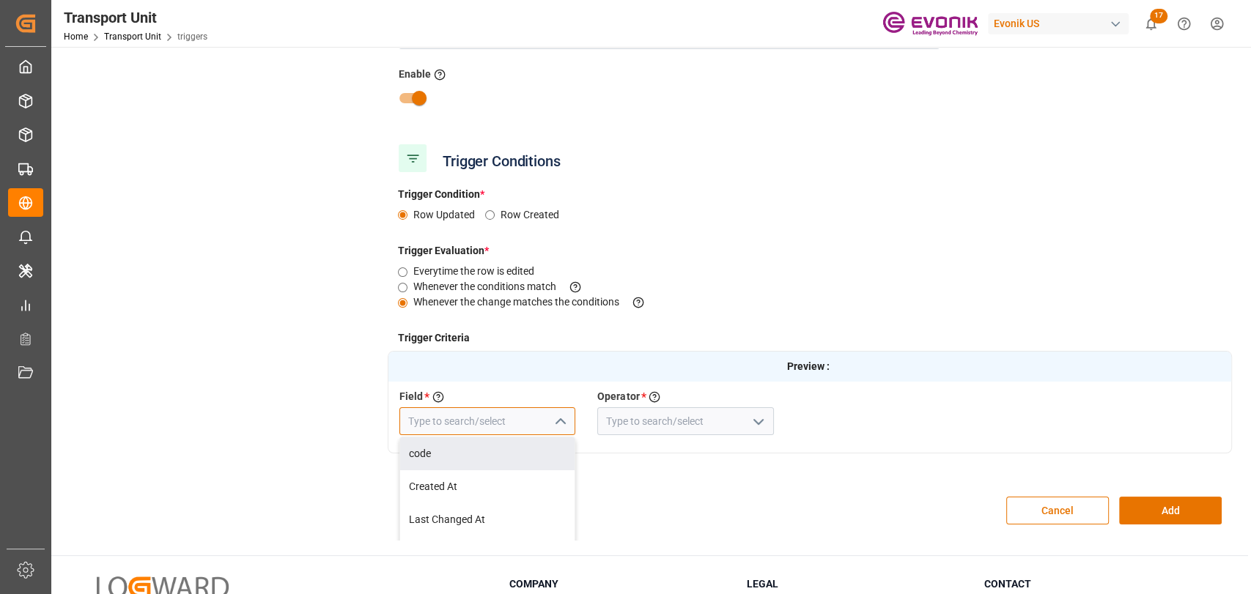
click at [456, 420] on input at bounding box center [487, 422] width 176 height 28
click at [455, 450] on div "ETA (Carrier)" at bounding box center [487, 454] width 174 height 33
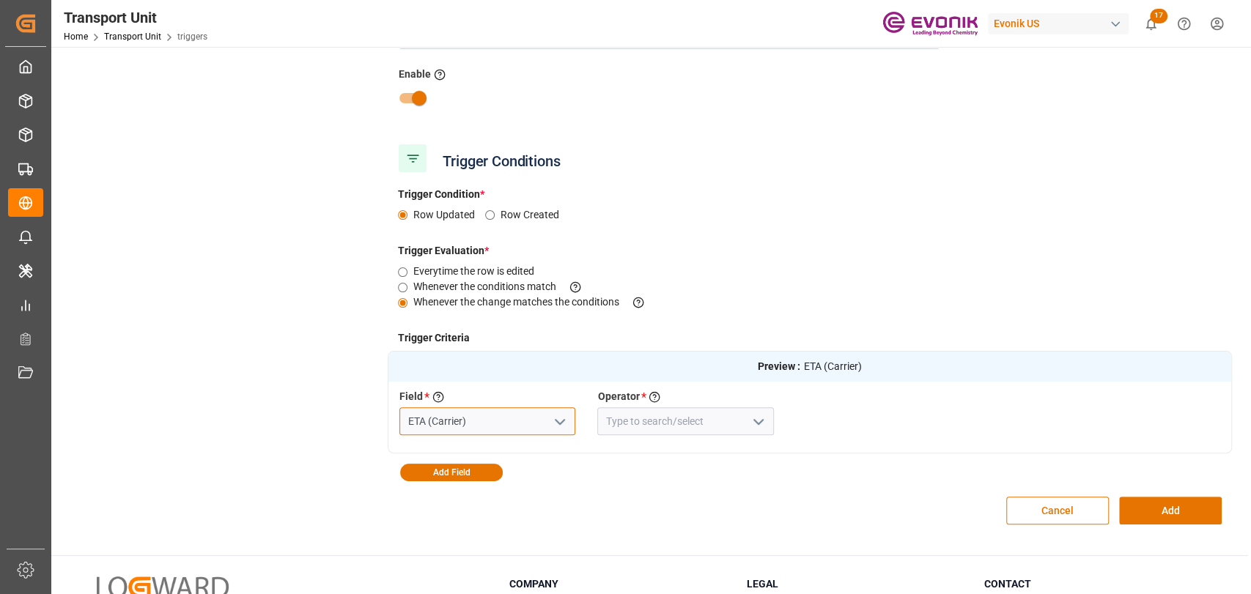
type input "ETA (Carrier)"
click at [655, 417] on input at bounding box center [685, 422] width 176 height 28
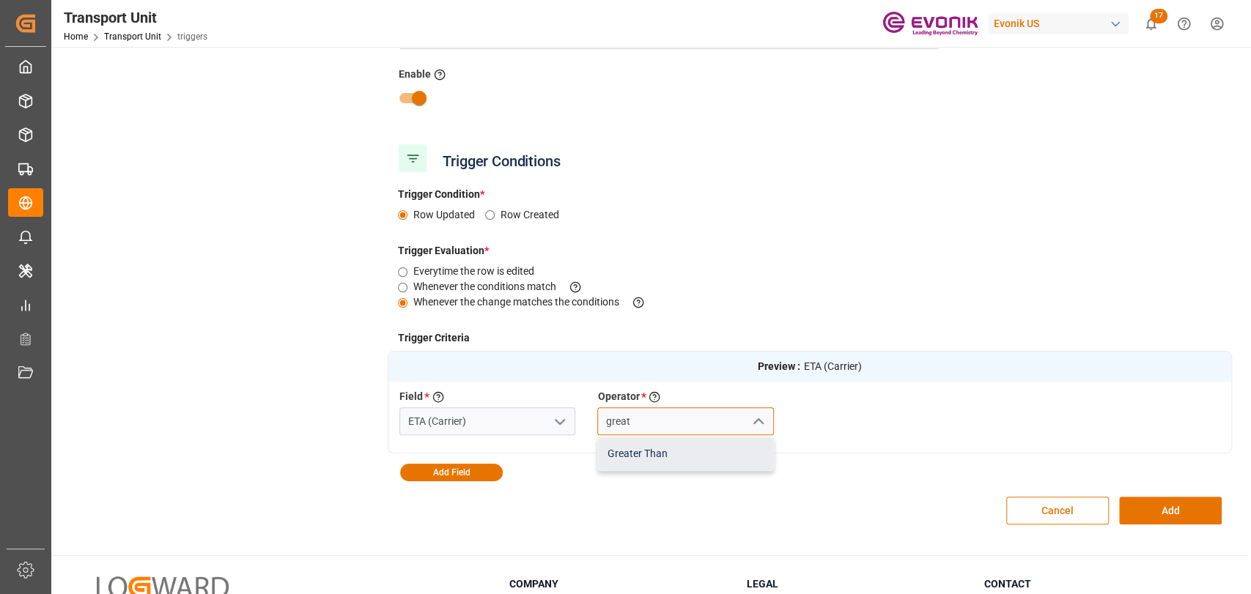
click at [635, 443] on div "Greater Than" at bounding box center [685, 454] width 174 height 33
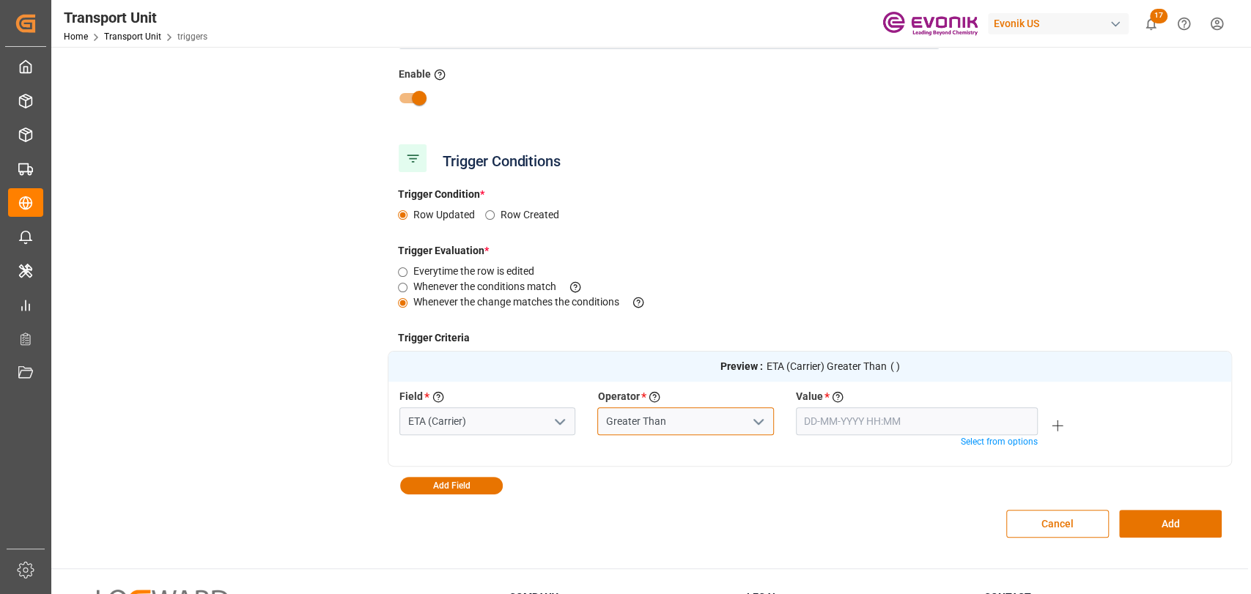
type input "Greater Than"
click at [1055, 418] on icon at bounding box center [1058, 426] width 18 height 18
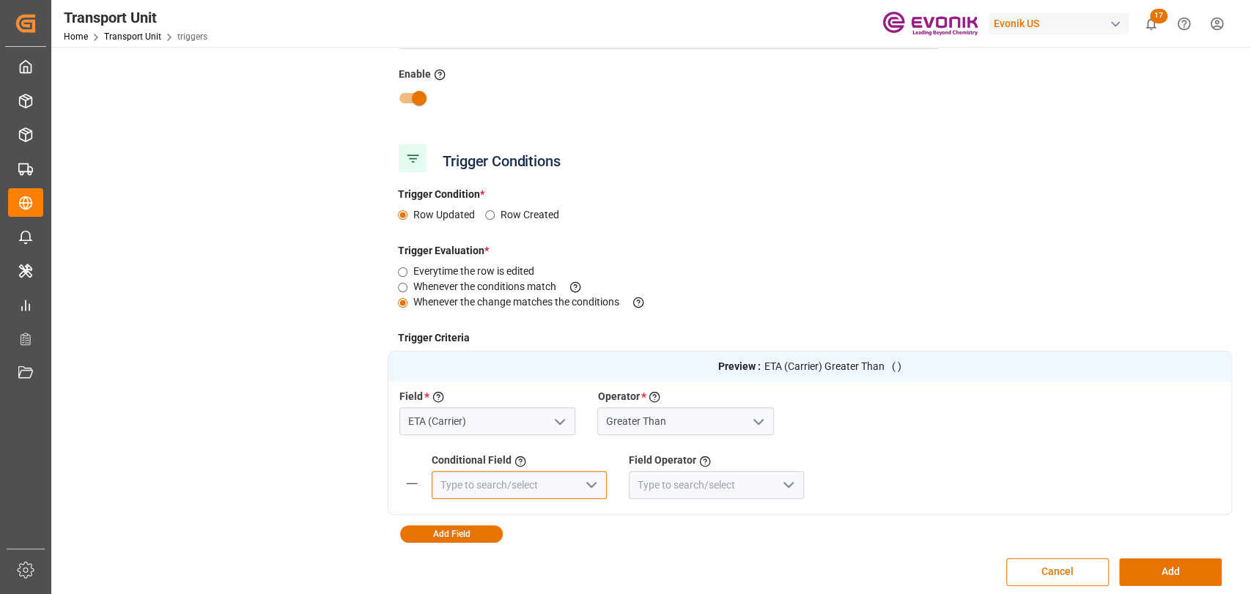
click at [539, 477] on input at bounding box center [519, 485] width 175 height 28
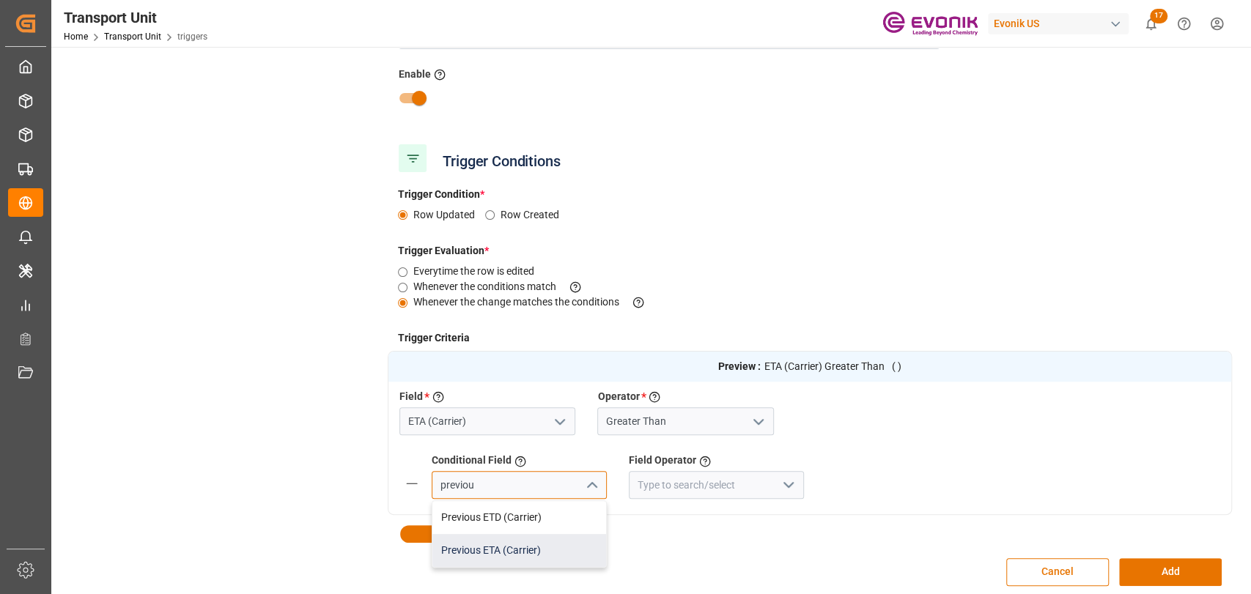
drag, startPoint x: 527, startPoint y: 547, endPoint x: 539, endPoint y: 532, distance: 19.2
click at [528, 547] on div "Previous ETA (Carrier)" at bounding box center [519, 550] width 174 height 33
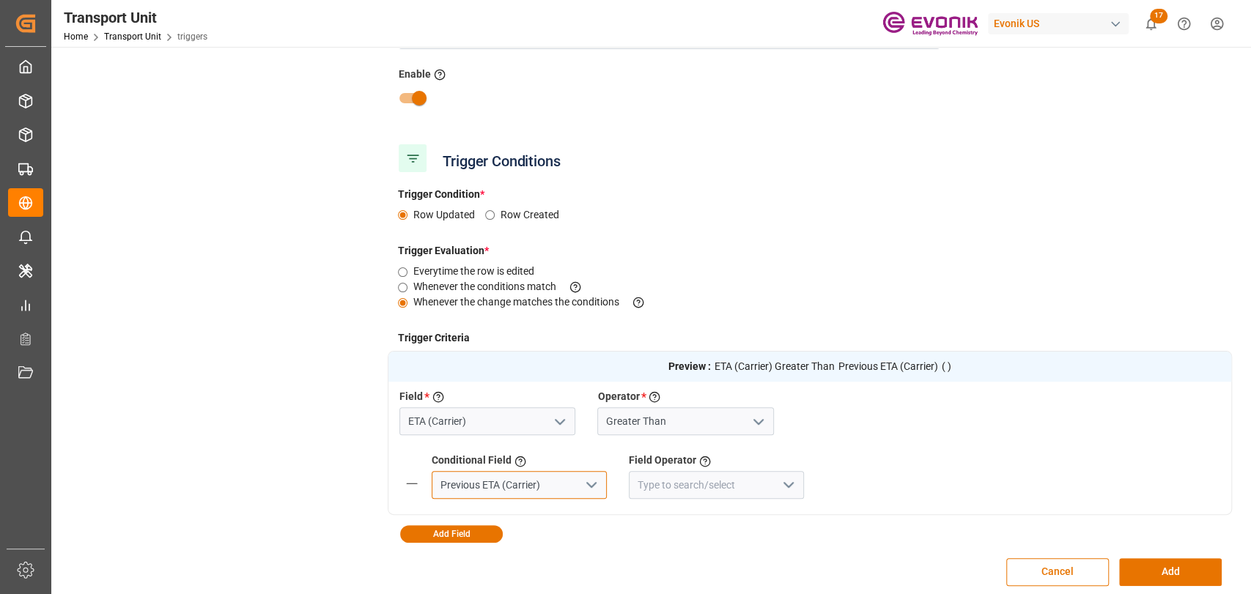
type input "Previous ETA (Carrier)"
click at [795, 482] on icon "open menu" at bounding box center [789, 485] width 18 height 18
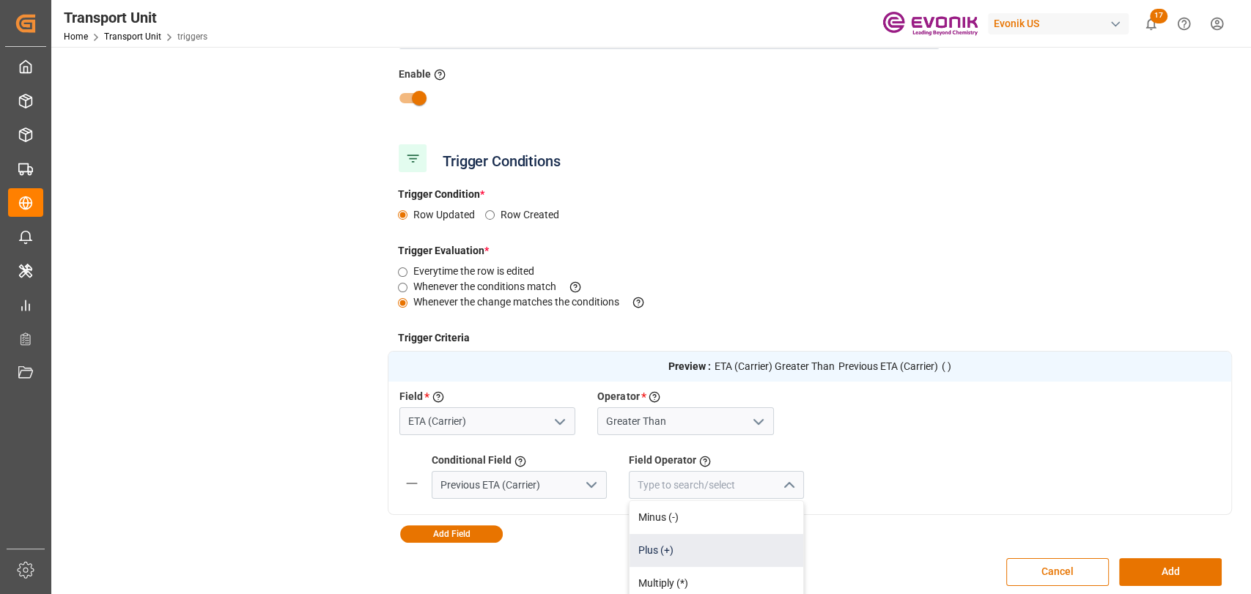
click at [658, 565] on div "Plus (+)" at bounding box center [717, 550] width 174 height 33
type input "Plus (+)"
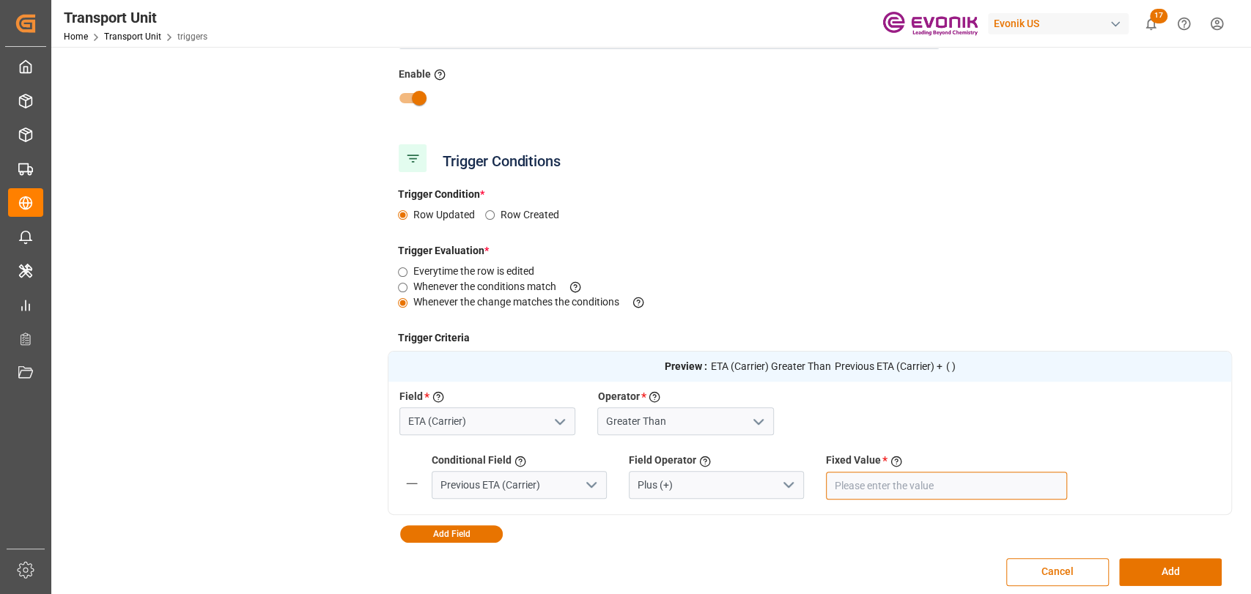
click at [936, 476] on input "number" at bounding box center [946, 486] width 241 height 28
type input "5"
click at [426, 528] on button "Add Field" at bounding box center [451, 535] width 103 height 18
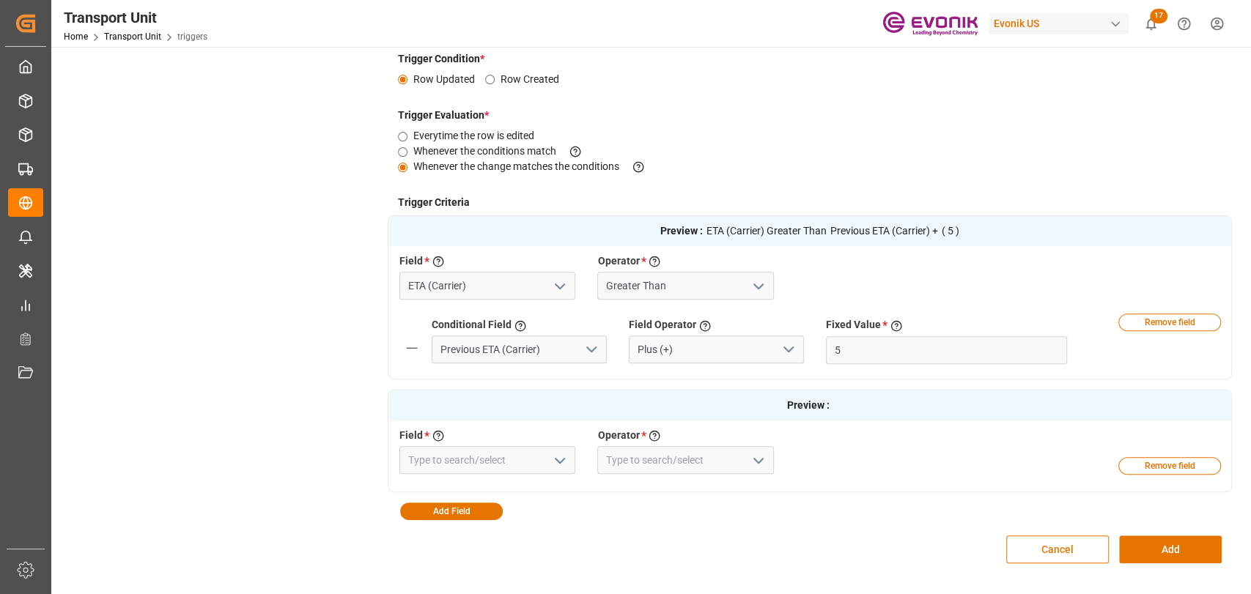
scroll to position [326, 0]
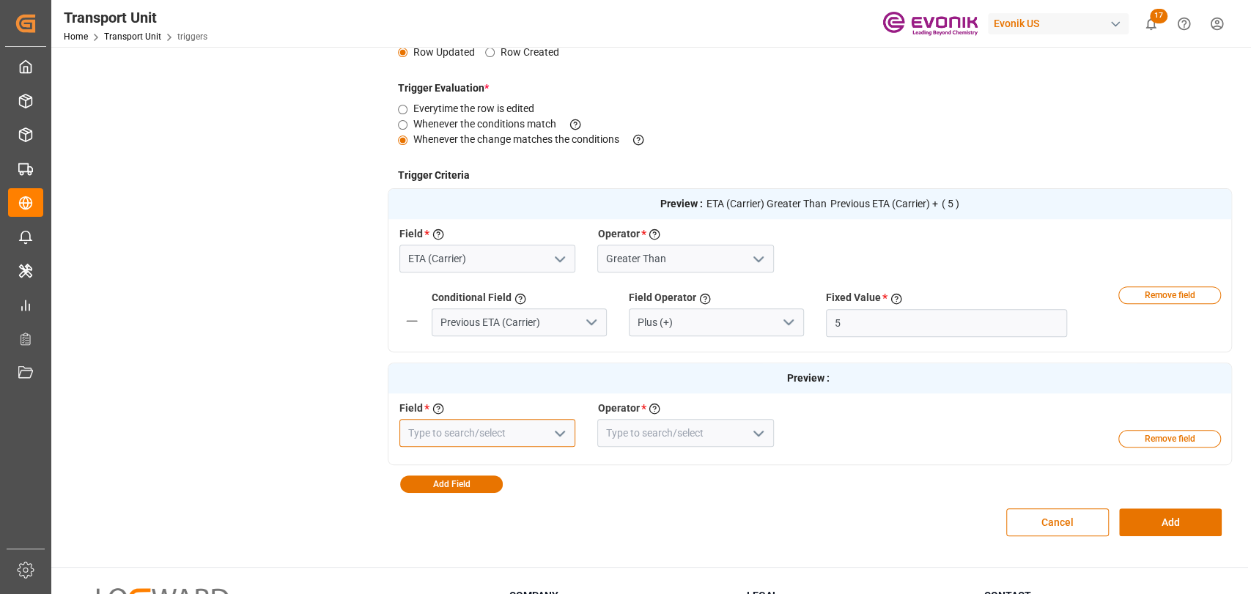
click at [449, 435] on input at bounding box center [487, 433] width 176 height 28
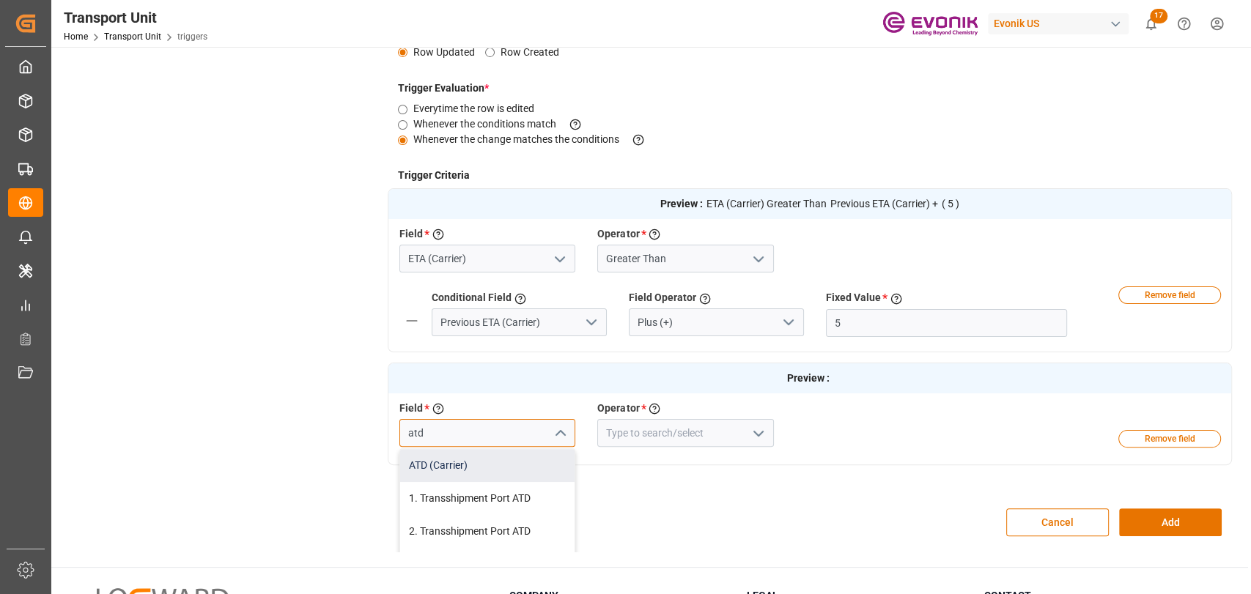
drag, startPoint x: 439, startPoint y: 470, endPoint x: 597, endPoint y: 416, distance: 166.4
click at [441, 471] on div "ATD (Carrier)" at bounding box center [487, 465] width 174 height 33
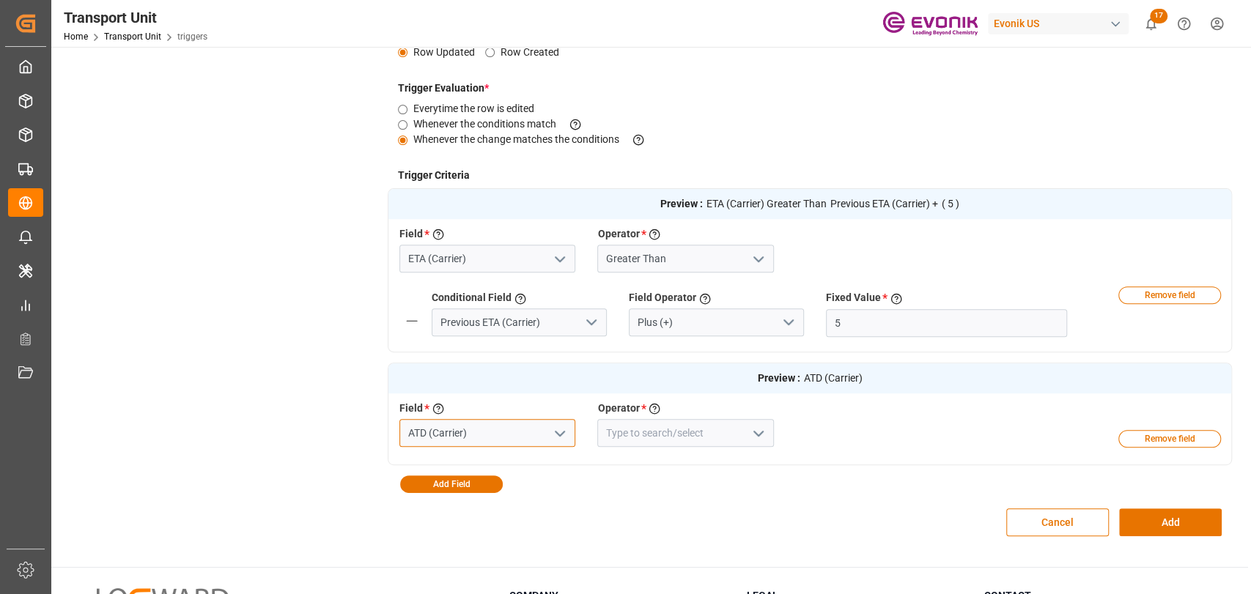
type input "ATD (Carrier)"
click at [638, 424] on input at bounding box center [685, 433] width 176 height 28
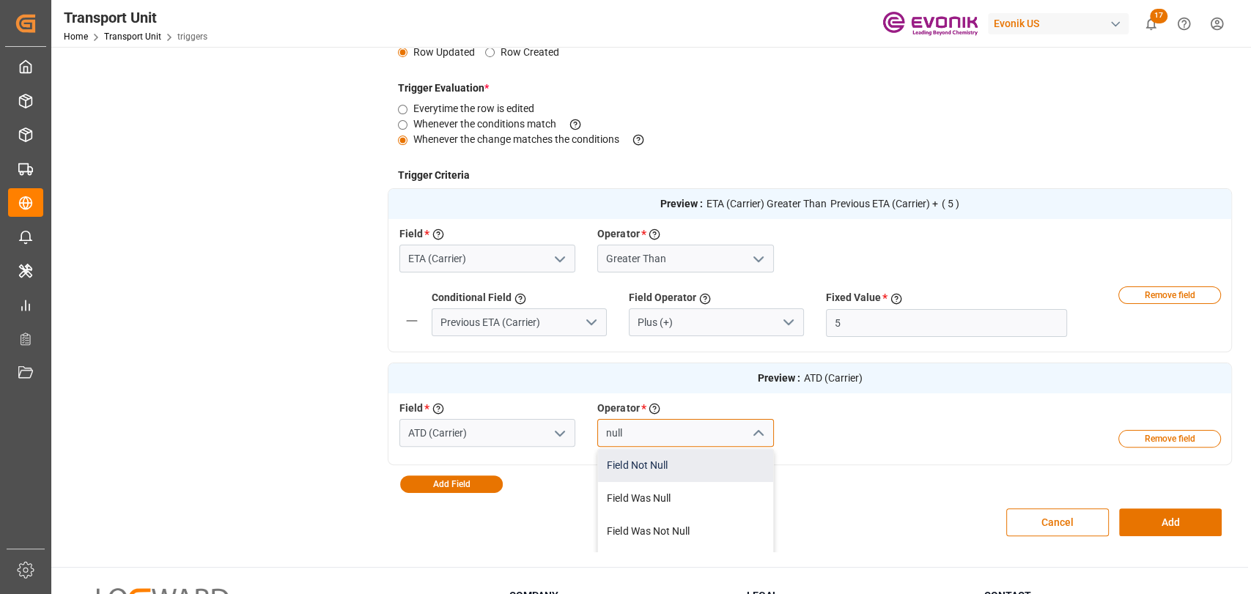
click at [611, 468] on div "Field Not Null" at bounding box center [685, 465] width 174 height 33
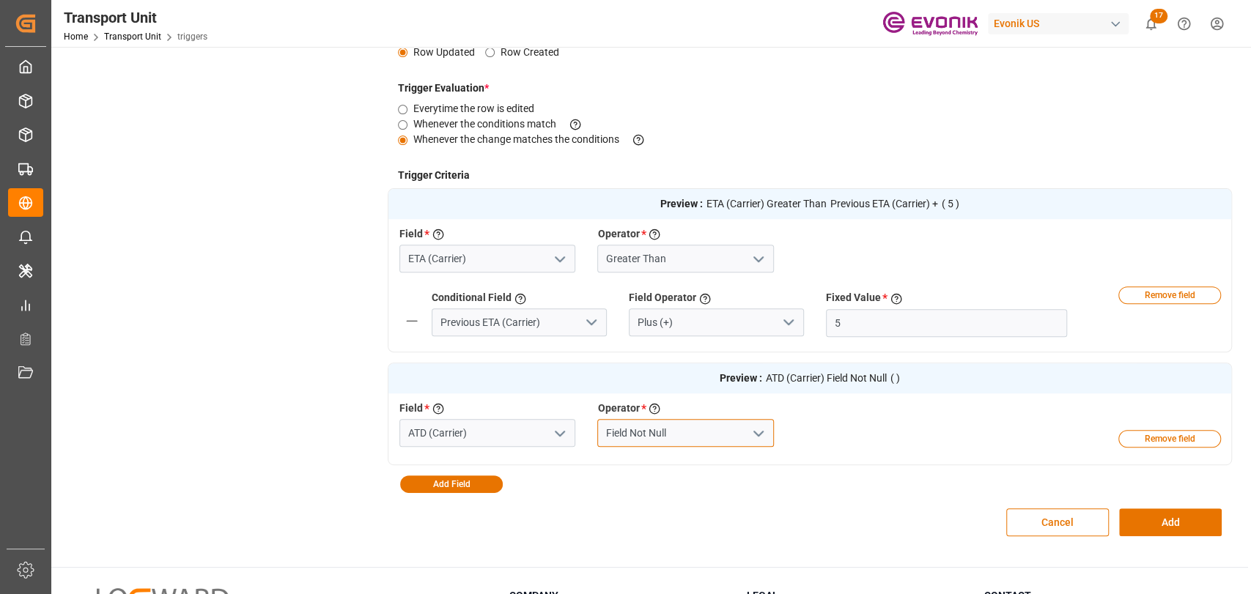
type input "Field Not Null"
click at [446, 482] on button "Add Field" at bounding box center [451, 485] width 103 height 18
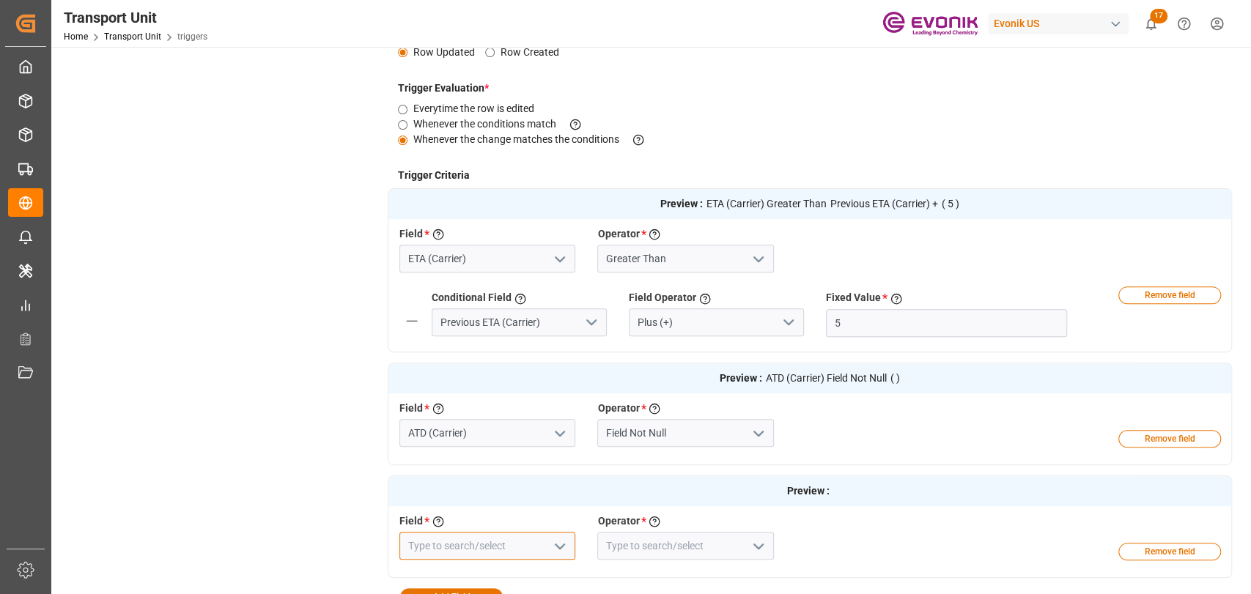
click at [421, 536] on input at bounding box center [487, 546] width 176 height 28
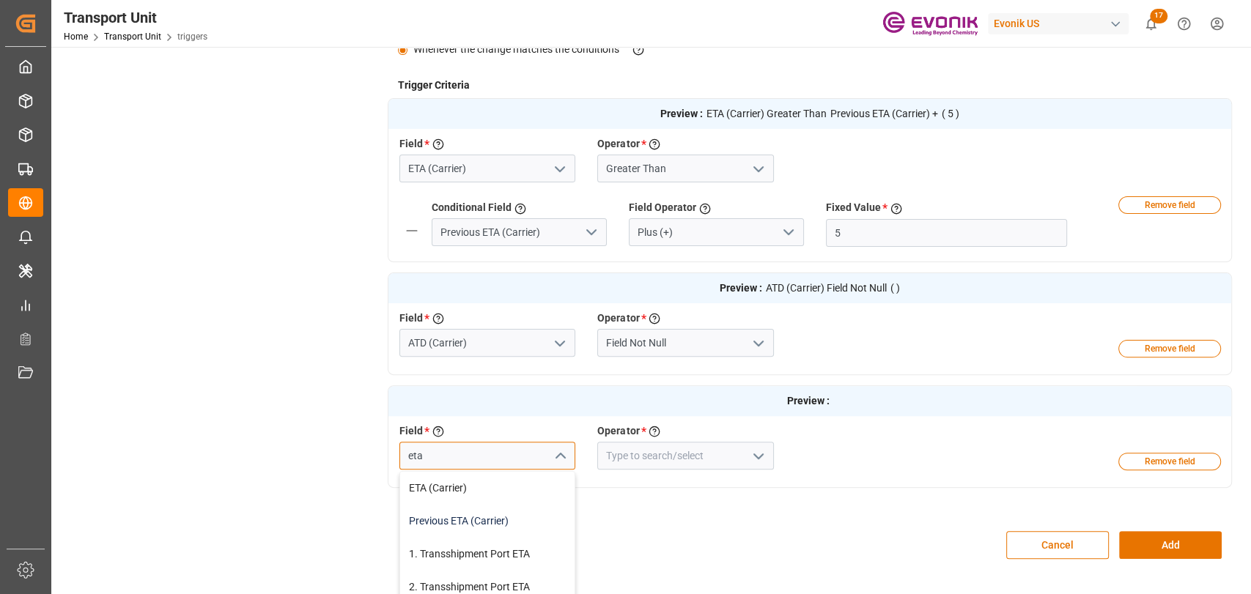
scroll to position [134, 0]
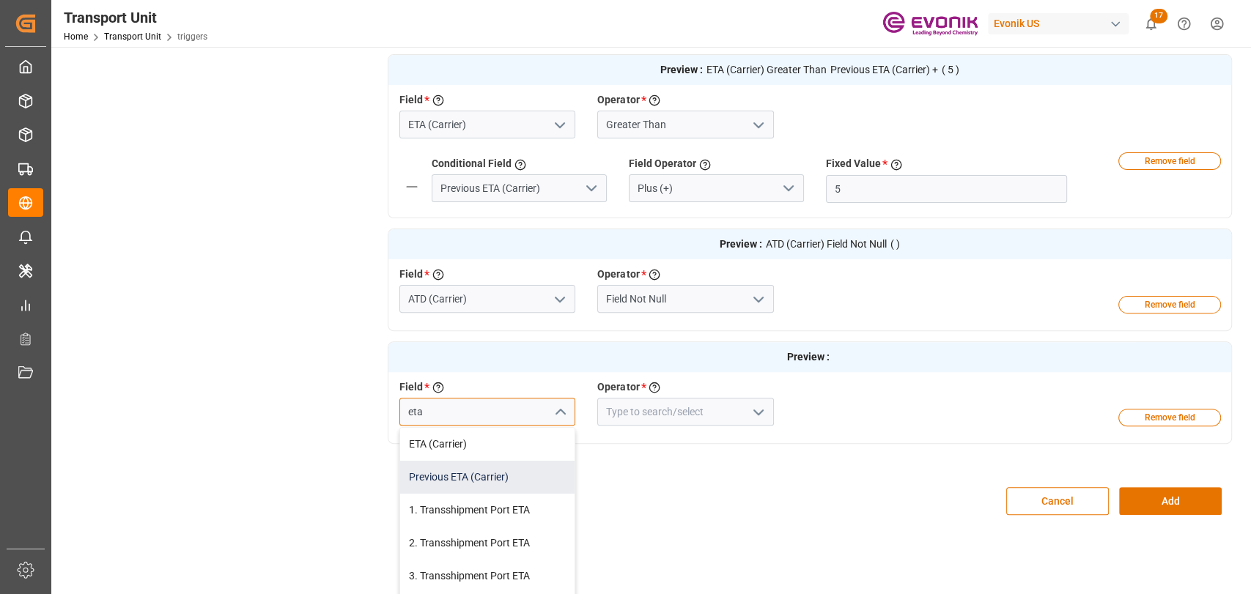
click at [472, 470] on div "Previous ETA (Carrier)" at bounding box center [487, 477] width 174 height 33
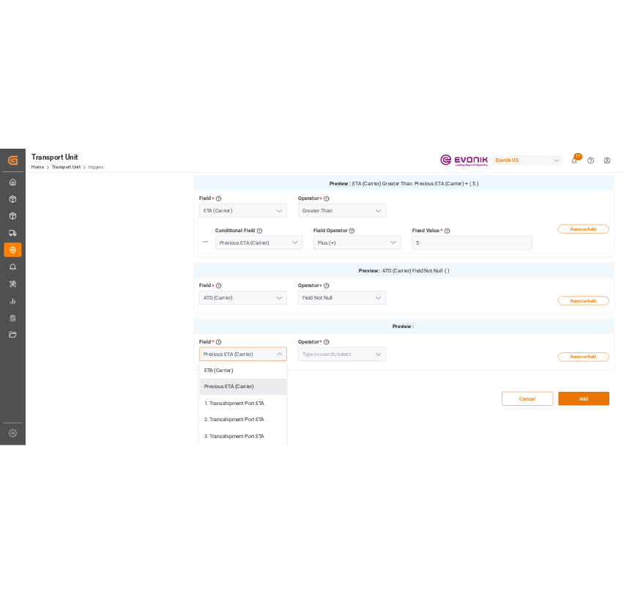
scroll to position [460, 0]
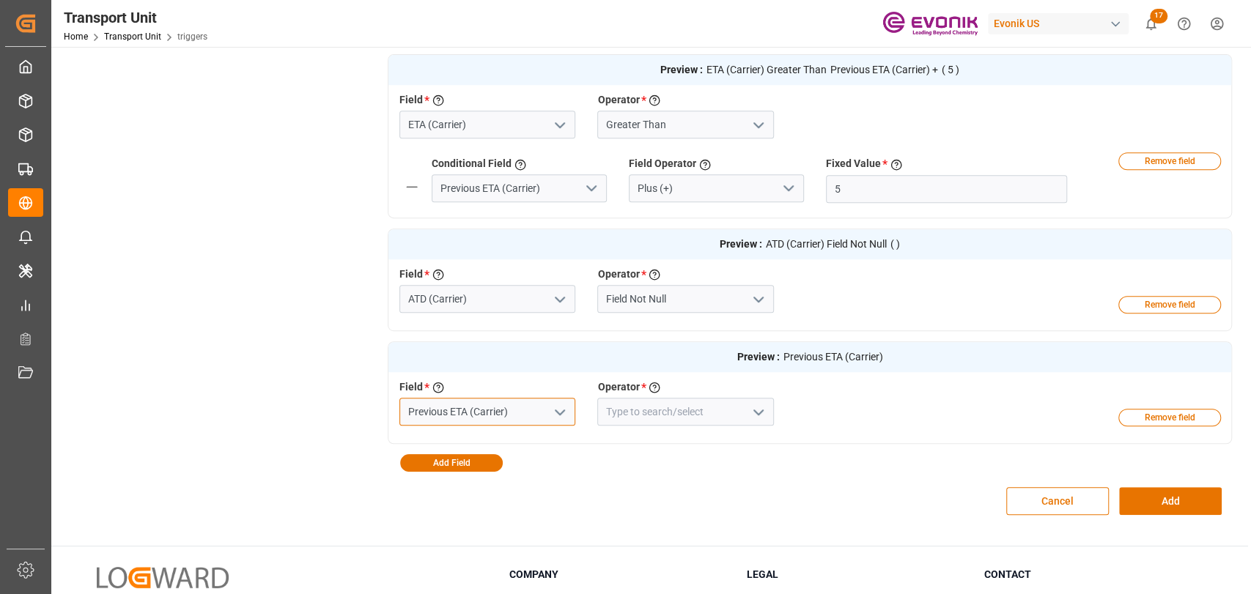
type input "Previous ETA (Carrier)"
click at [638, 413] on input at bounding box center [685, 412] width 176 height 28
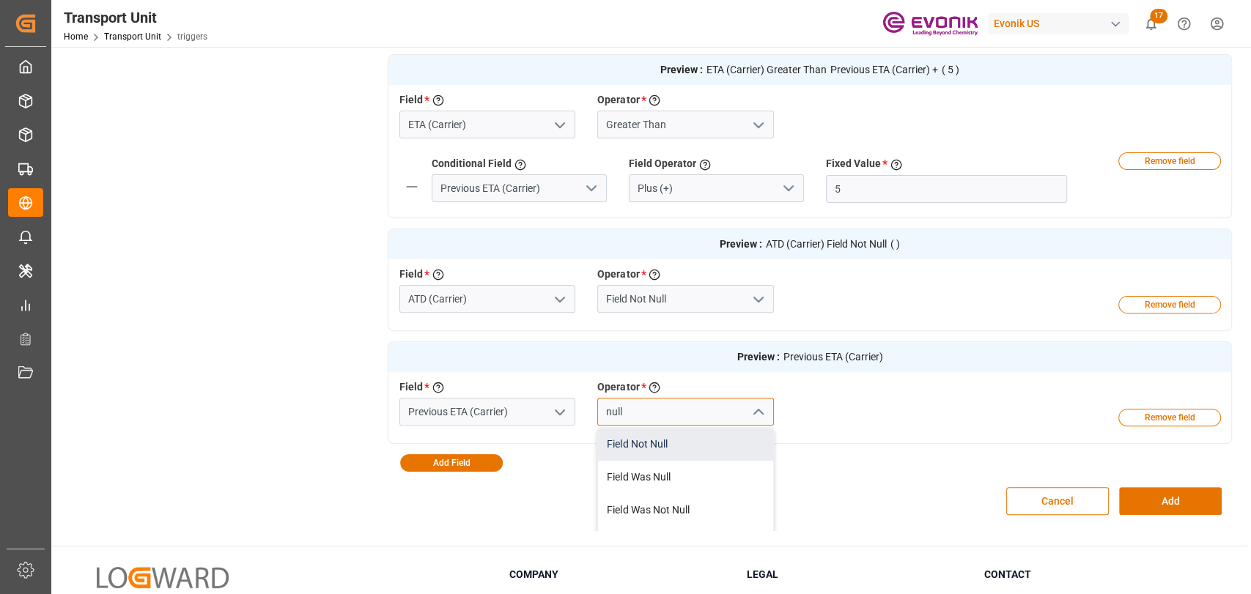
click at [685, 447] on div "Field Not Null" at bounding box center [685, 444] width 174 height 33
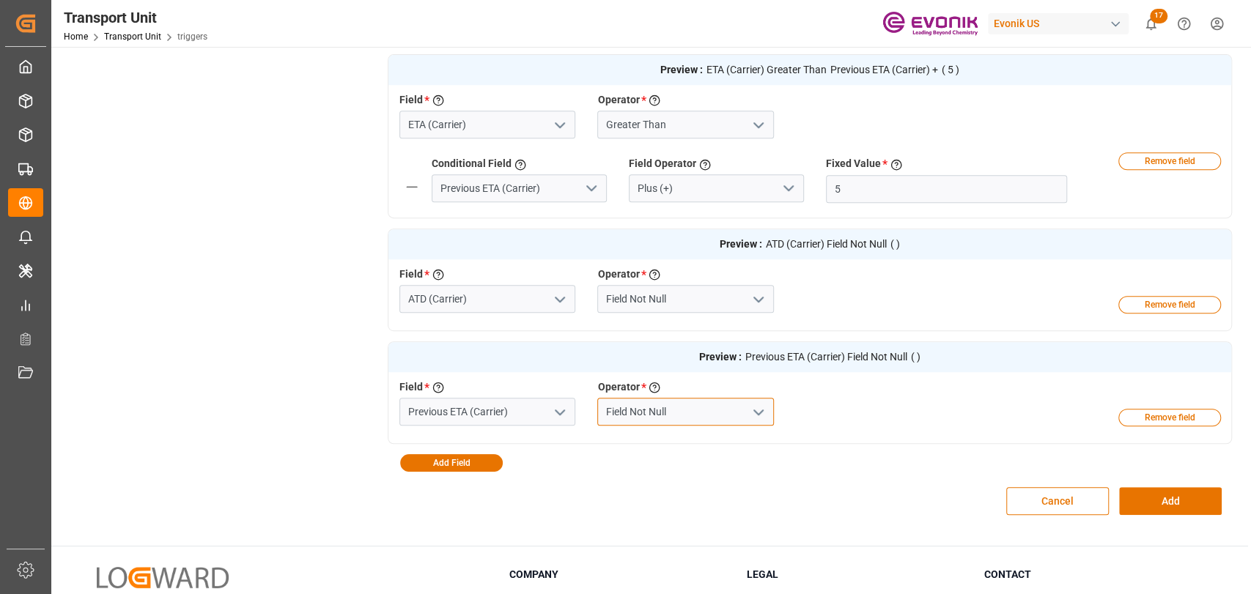
type input "Field Not Null"
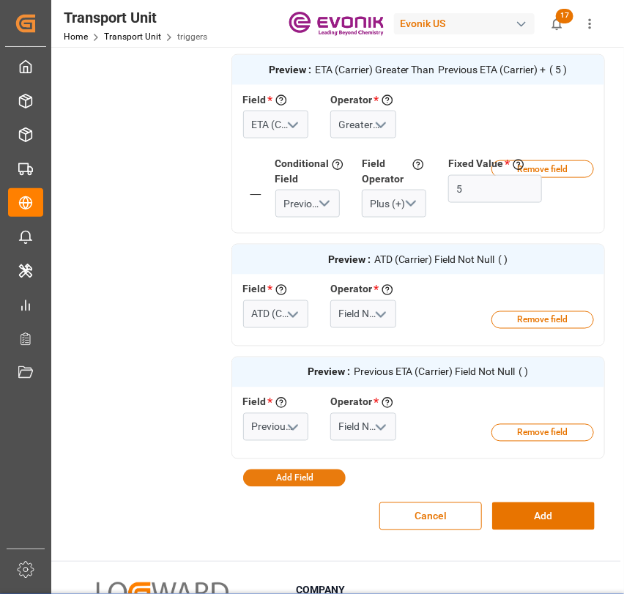
click at [302, 476] on button "Add Field" at bounding box center [294, 479] width 103 height 18
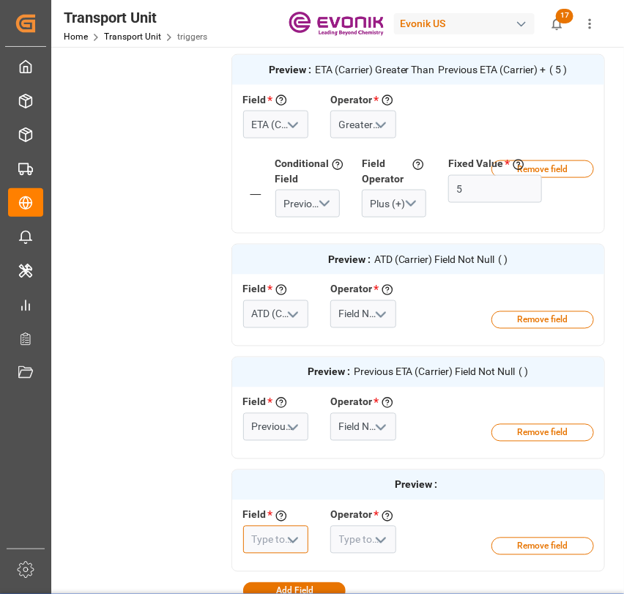
click at [268, 543] on input at bounding box center [276, 540] width 66 height 28
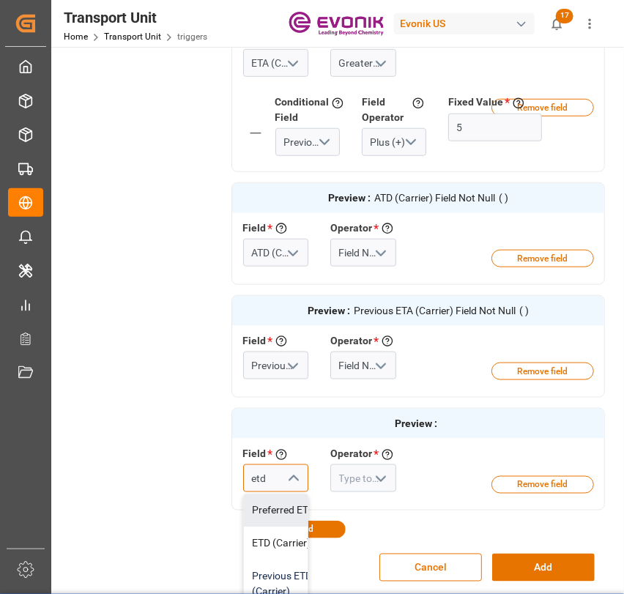
scroll to position [134, 0]
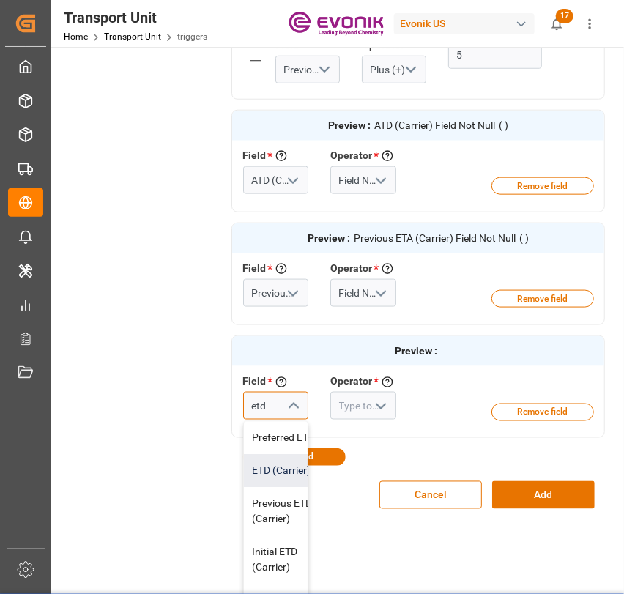
click at [268, 471] on div "ETD (Carrier)" at bounding box center [287, 471] width 86 height 33
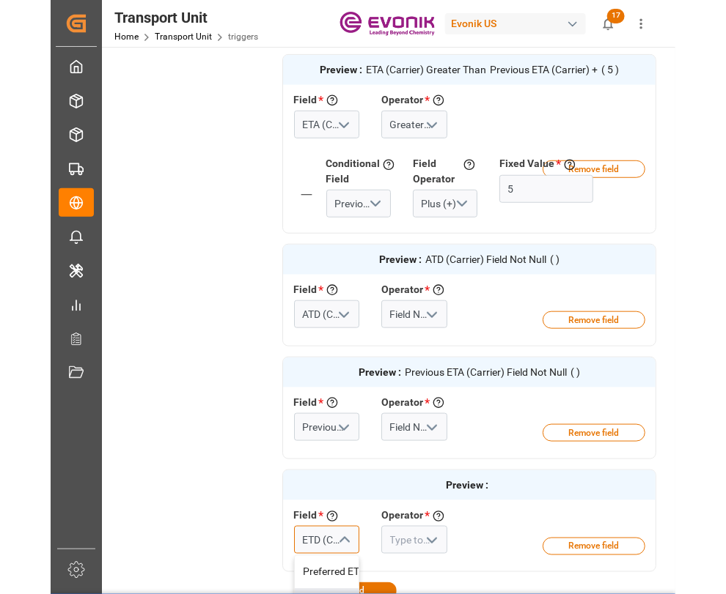
scroll to position [594, 0]
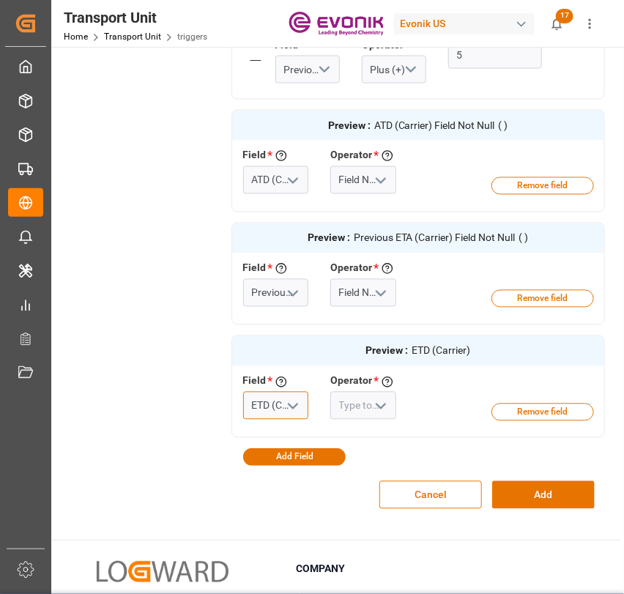
type input "ETD (Carrier)"
click at [380, 402] on icon "open menu" at bounding box center [381, 407] width 18 height 18
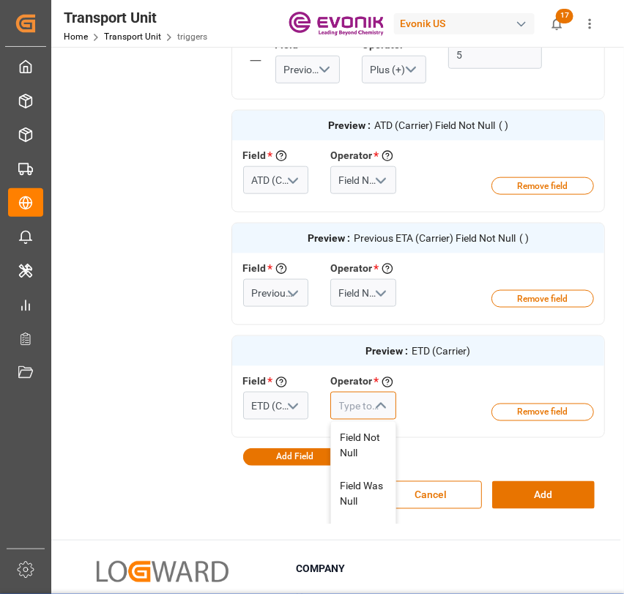
click at [336, 406] on input at bounding box center [364, 406] width 66 height 28
type input "nu"
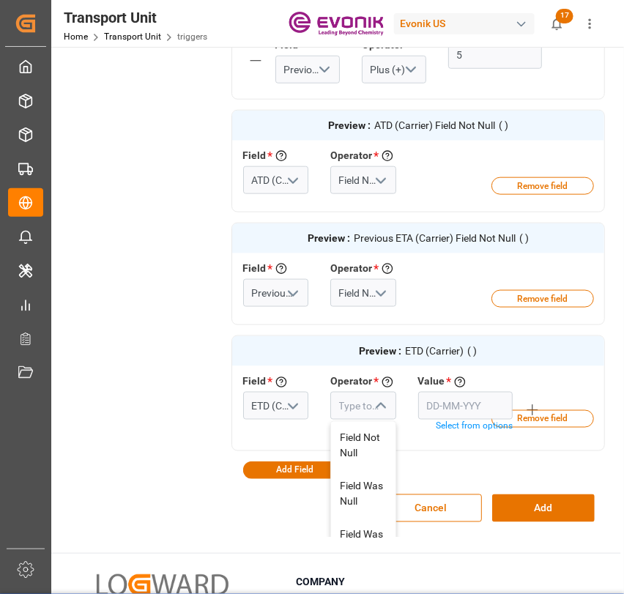
drag, startPoint x: 102, startPoint y: 344, endPoint x: 82, endPoint y: 335, distance: 22.0
click at [97, 338] on div "Trigger Details & Conditions Enabled Add Action Trigger Details Name * Enter a …" at bounding box center [336, 3] width 538 height 1069
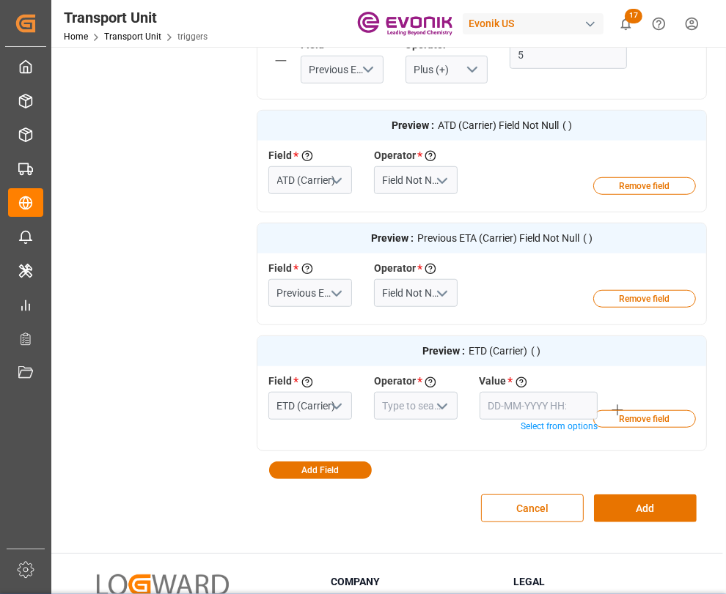
scroll to position [586, 0]
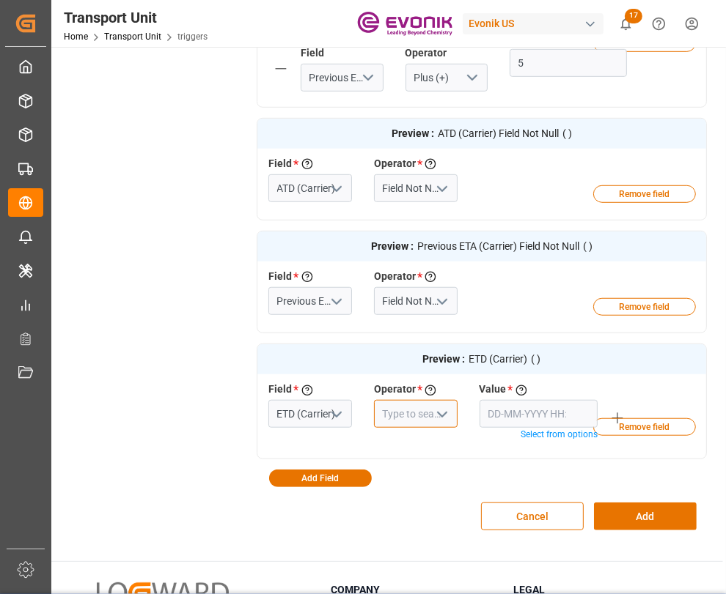
click at [411, 400] on input at bounding box center [416, 414] width 84 height 28
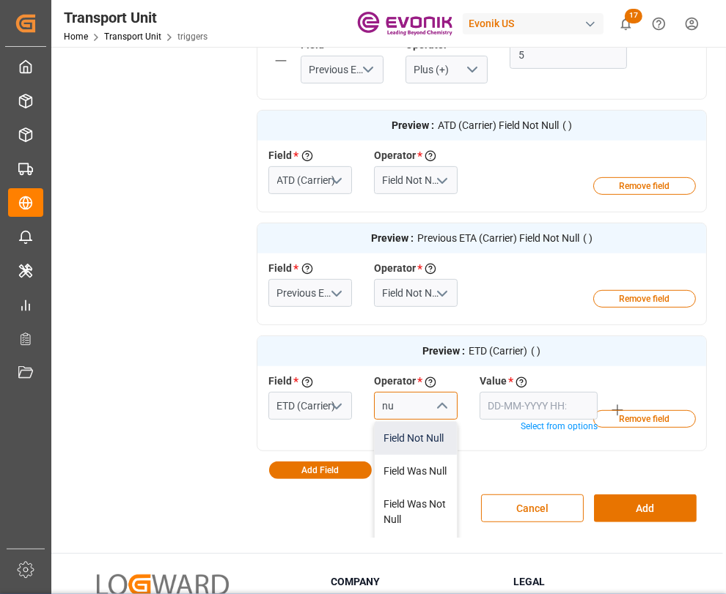
click at [402, 435] on div "Field Not Null" at bounding box center [416, 438] width 82 height 33
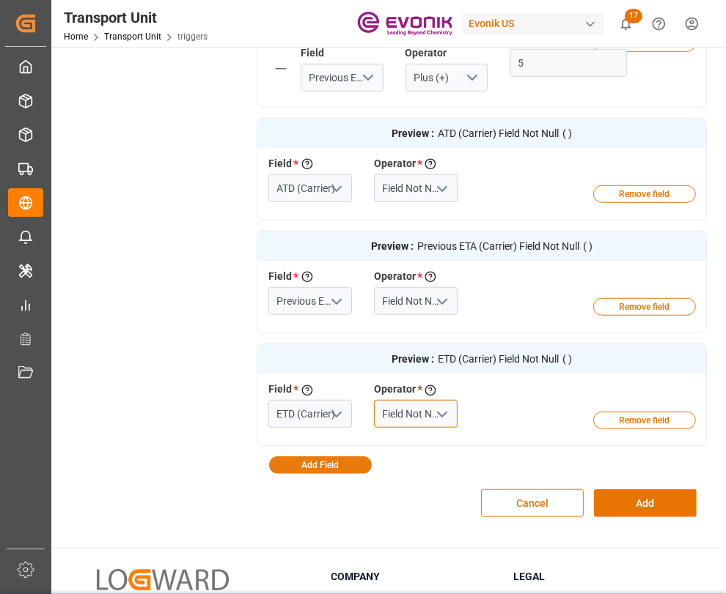
type input "Field Not Null"
click at [328, 457] on button "Add Field" at bounding box center [320, 466] width 103 height 18
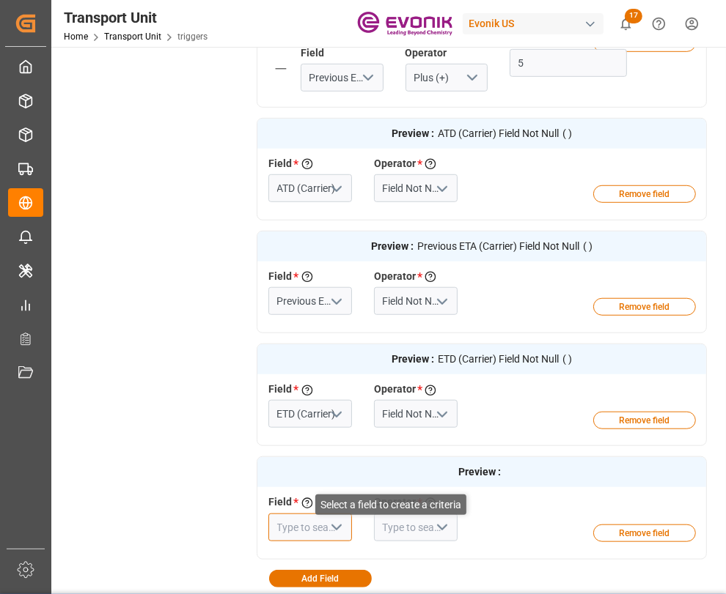
click at [306, 514] on input at bounding box center [310, 528] width 84 height 28
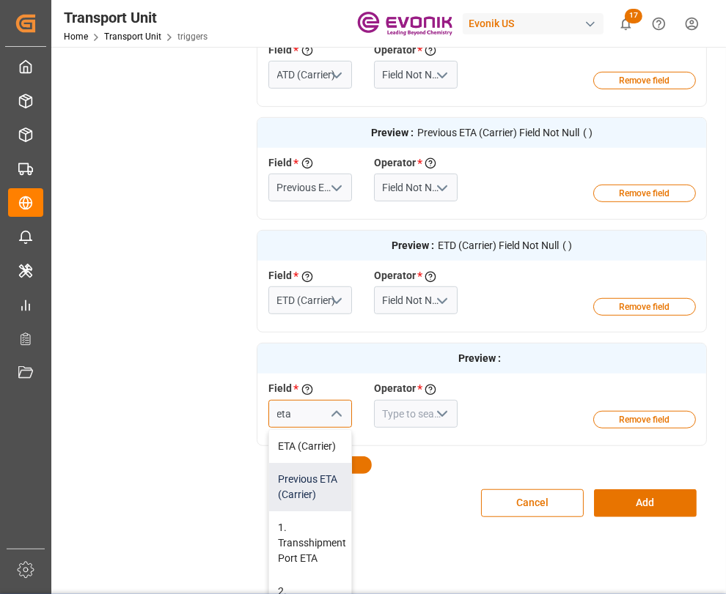
scroll to position [134, 0]
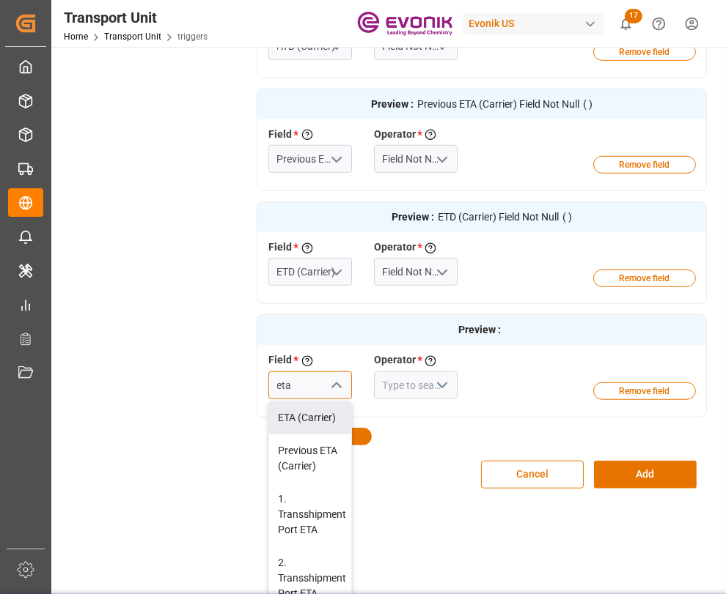
drag, startPoint x: 304, startPoint y: 419, endPoint x: 381, endPoint y: 388, distance: 82.9
click at [312, 416] on div "ETA (Carrier)" at bounding box center [312, 418] width 86 height 33
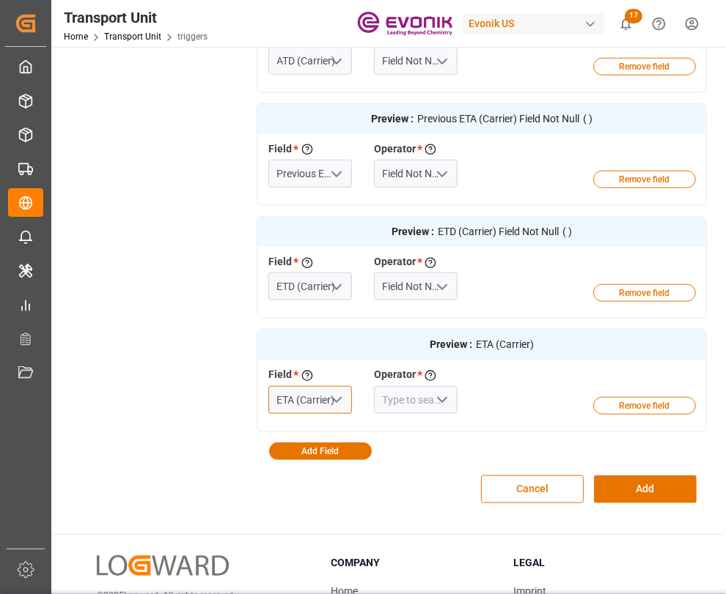
type input "ETA (Carrier)"
click at [405, 387] on input at bounding box center [416, 400] width 84 height 28
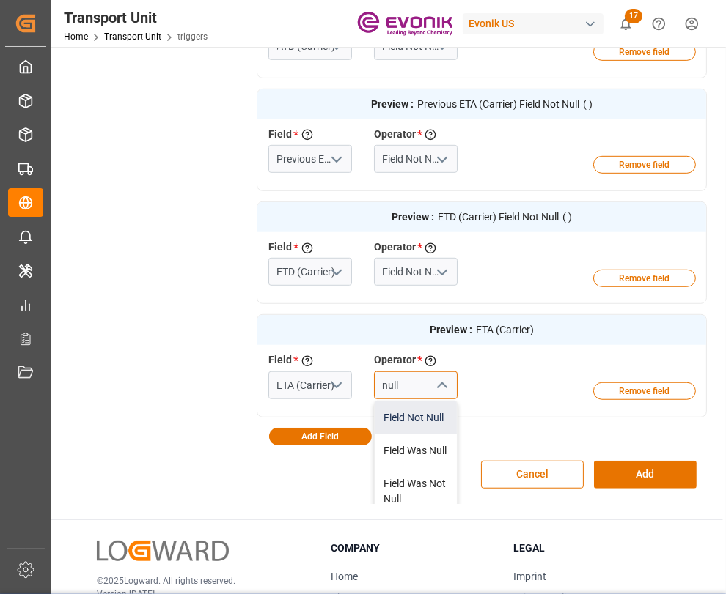
click at [393, 421] on div "Field Not Null" at bounding box center [416, 418] width 82 height 33
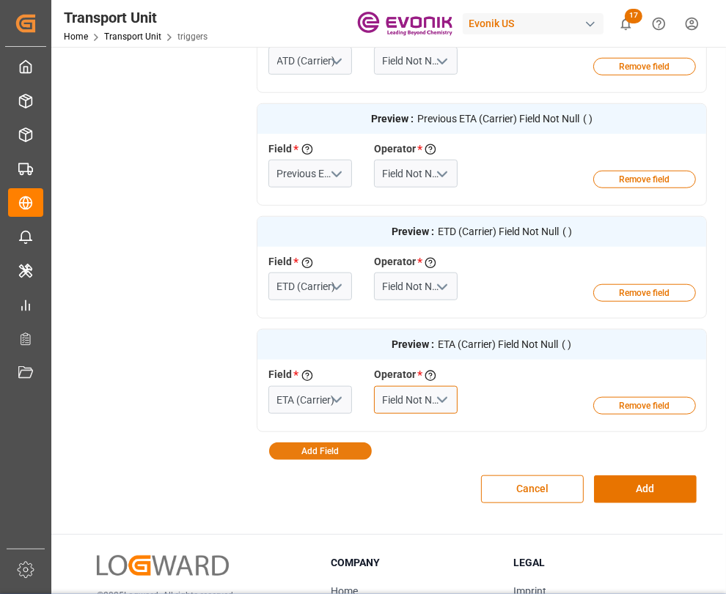
type input "Field Not Null"
click at [328, 443] on button "Add Field" at bounding box center [320, 452] width 103 height 18
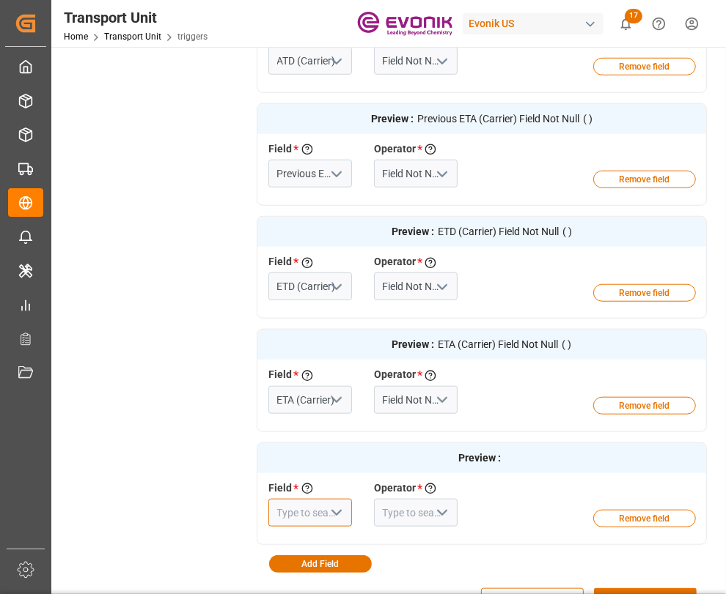
click at [290, 499] on input at bounding box center [310, 513] width 84 height 28
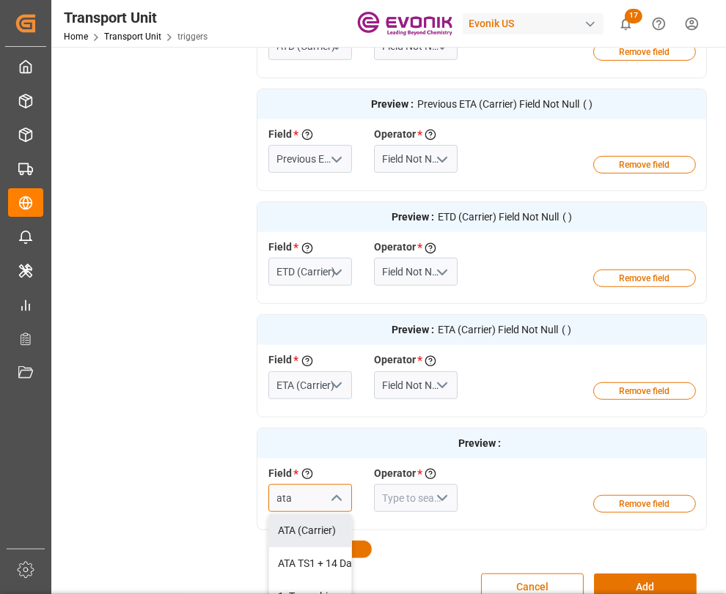
drag, startPoint x: 303, startPoint y: 522, endPoint x: 358, endPoint y: 499, distance: 60.2
click at [316, 519] on div "ATA (Carrier)" at bounding box center [327, 531] width 117 height 33
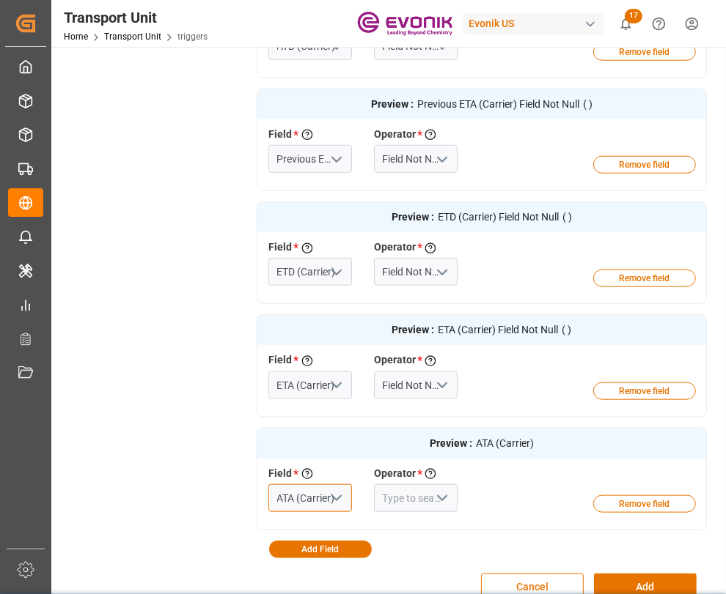
scroll to position [714, 0]
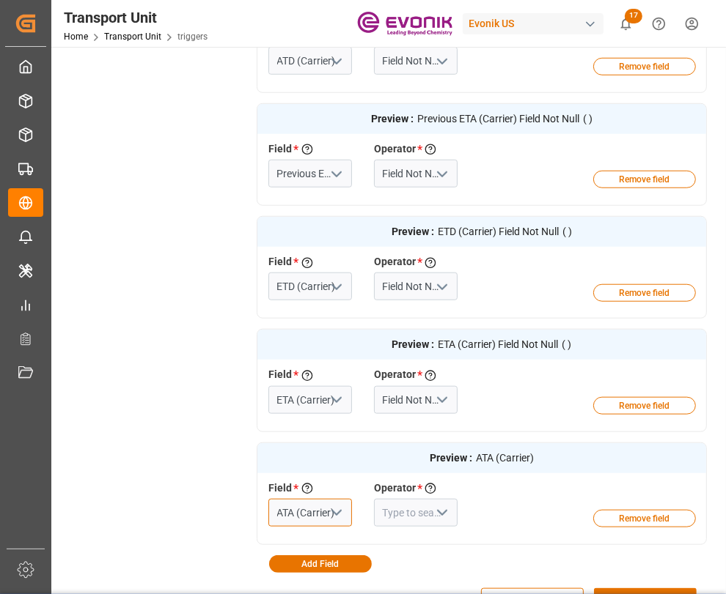
type input "ATA (Carrier)"
click at [409, 499] on input at bounding box center [416, 513] width 84 height 28
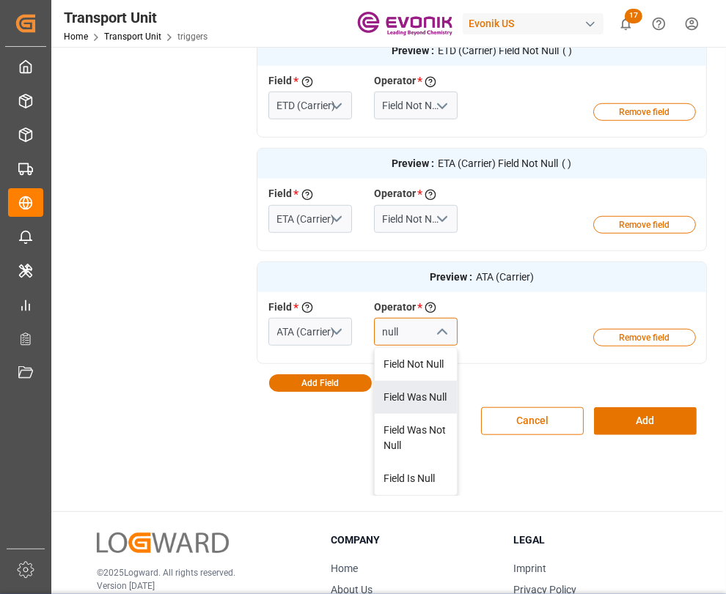
scroll to position [891, 0]
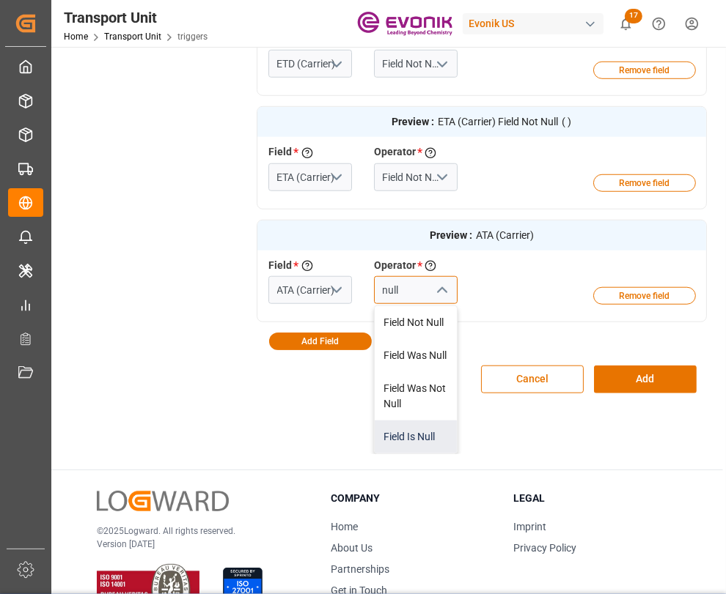
click at [405, 430] on div "Field Is Null" at bounding box center [416, 437] width 82 height 33
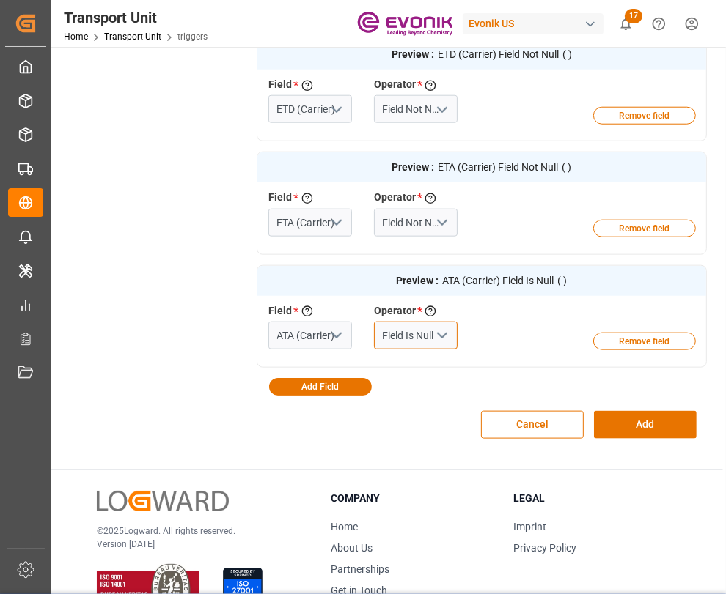
scroll to position [937, 0]
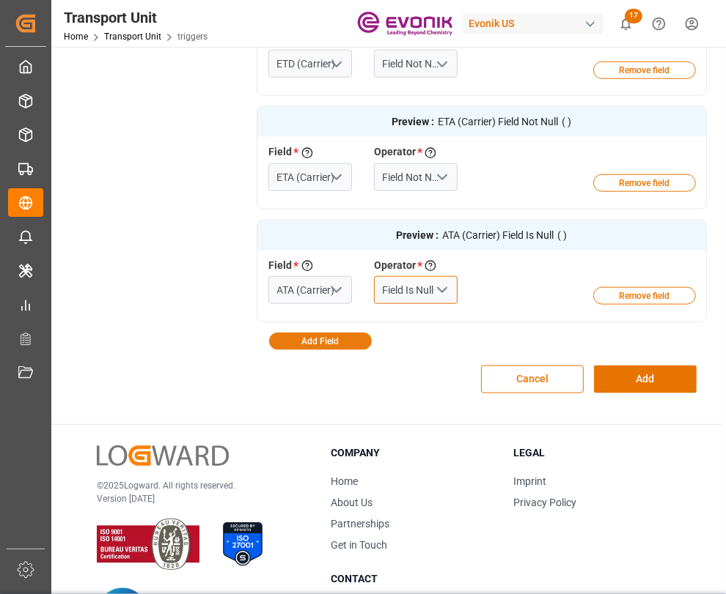
type input "Field Is Null"
click at [325, 333] on button "Add Field" at bounding box center [320, 342] width 103 height 18
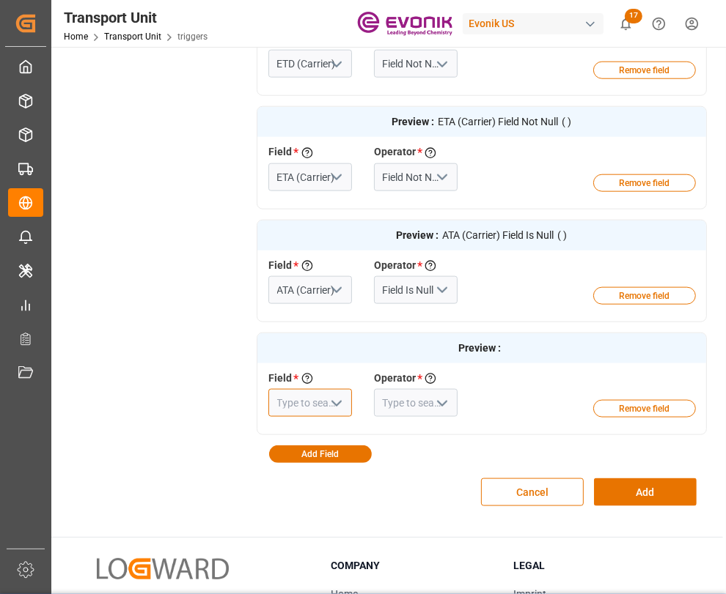
click at [285, 389] on input at bounding box center [310, 403] width 84 height 28
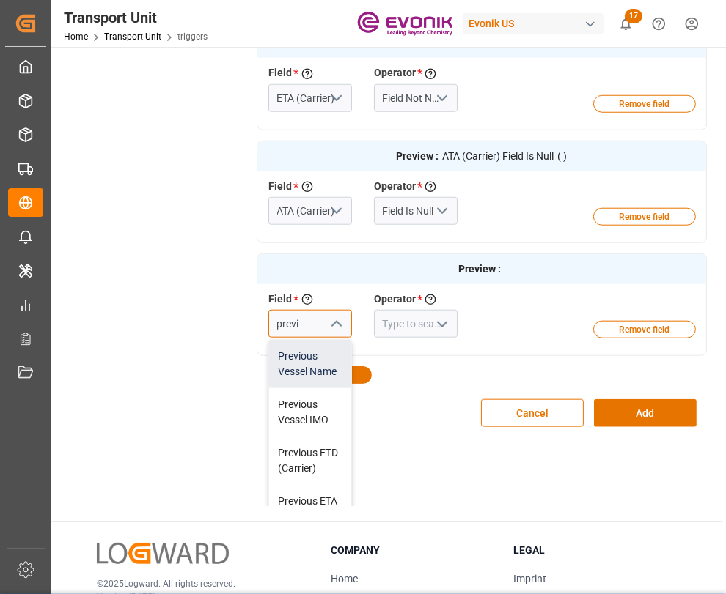
scroll to position [92, 0]
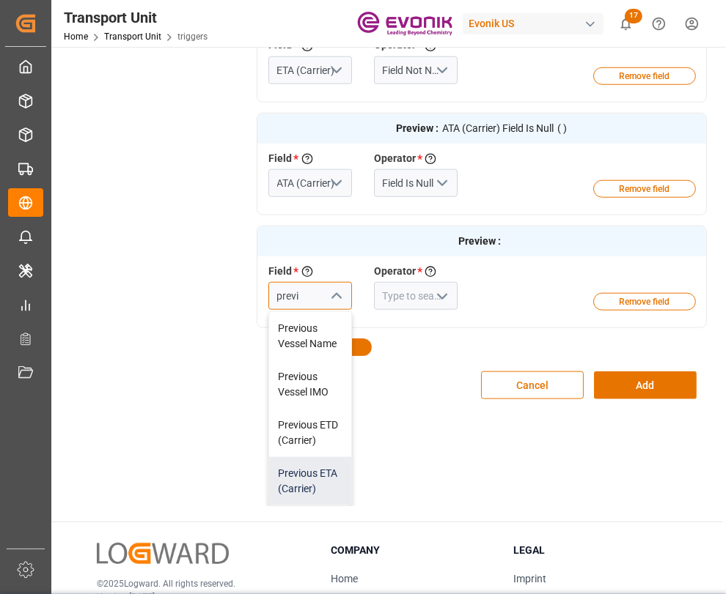
click at [313, 469] on div "Previous ETA (Carrier)" at bounding box center [310, 481] width 82 height 48
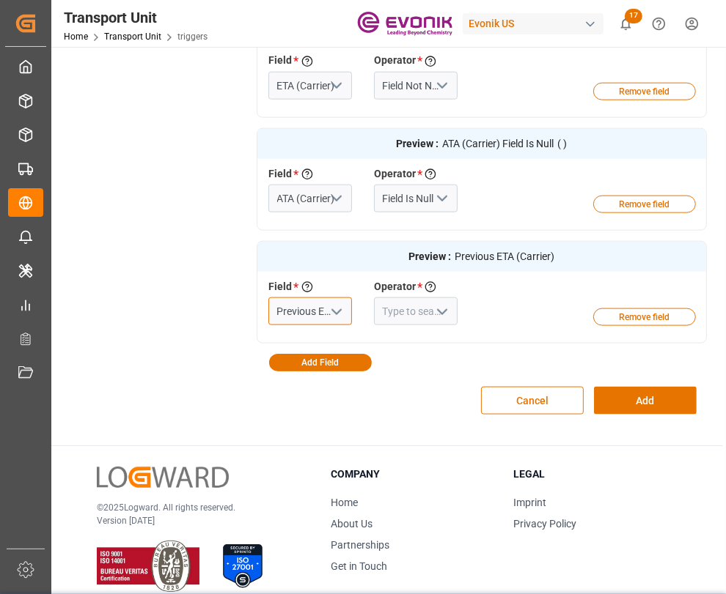
type input "Previous ETA (Carrier)"
click at [393, 298] on input at bounding box center [416, 312] width 84 height 28
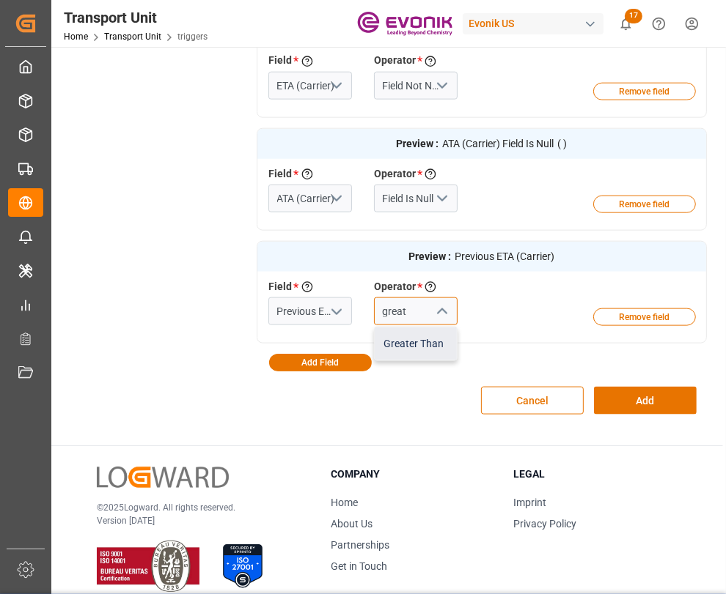
click at [389, 328] on div "Greater Than" at bounding box center [416, 344] width 82 height 33
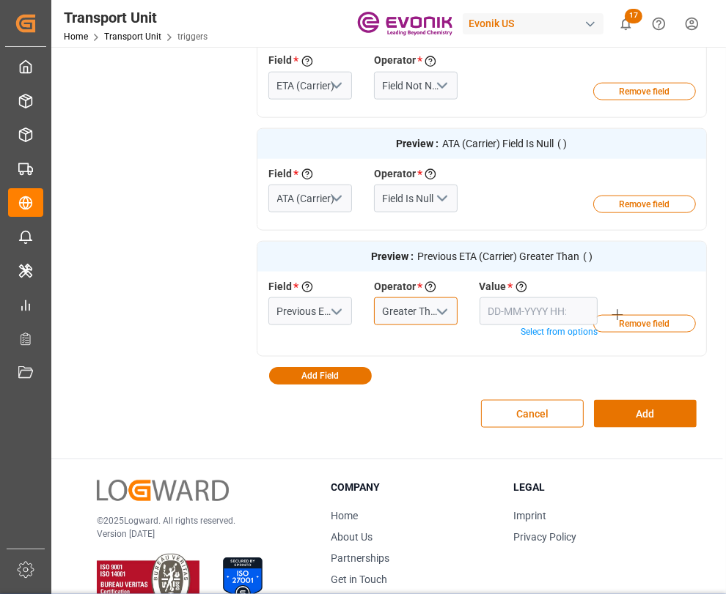
type input "Greater Than"
click at [561, 325] on span "Select from options" at bounding box center [558, 331] width 77 height 13
drag, startPoint x: 545, startPoint y: 316, endPoint x: 202, endPoint y: 293, distance: 343.8
click at [537, 325] on span "Select from date" at bounding box center [565, 331] width 65 height 13
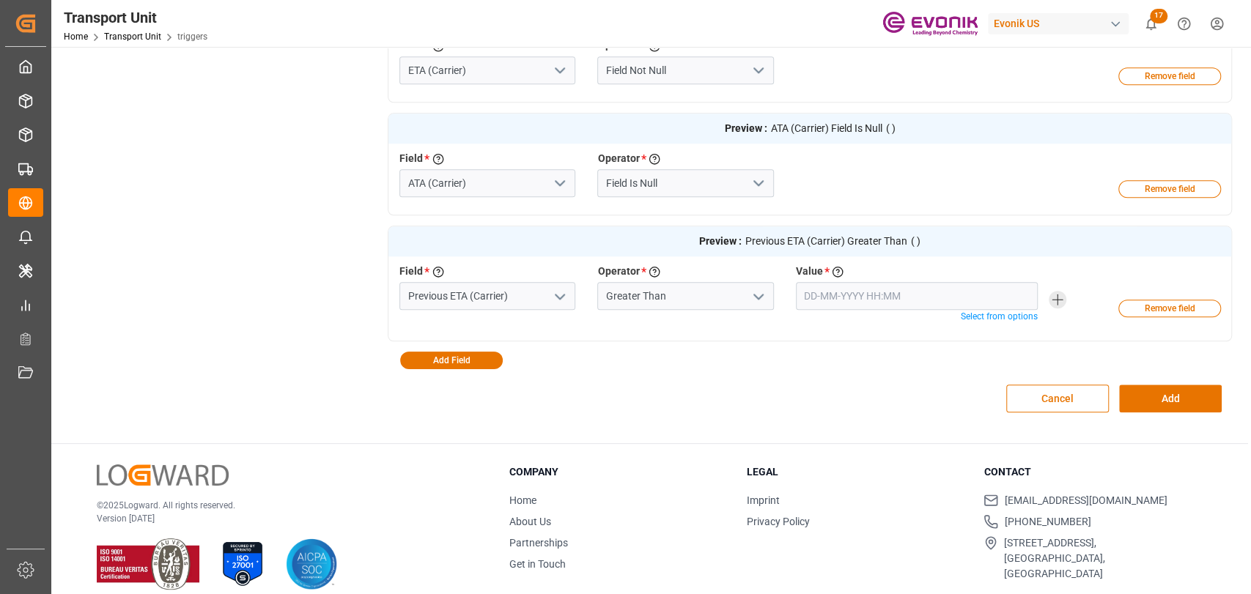
click at [1058, 295] on icon at bounding box center [1058, 300] width 18 height 18
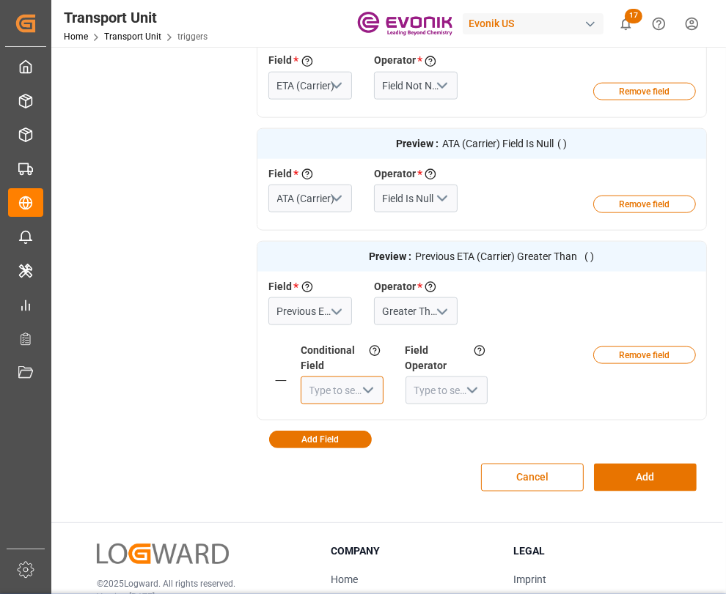
click at [343, 377] on input at bounding box center [342, 391] width 83 height 28
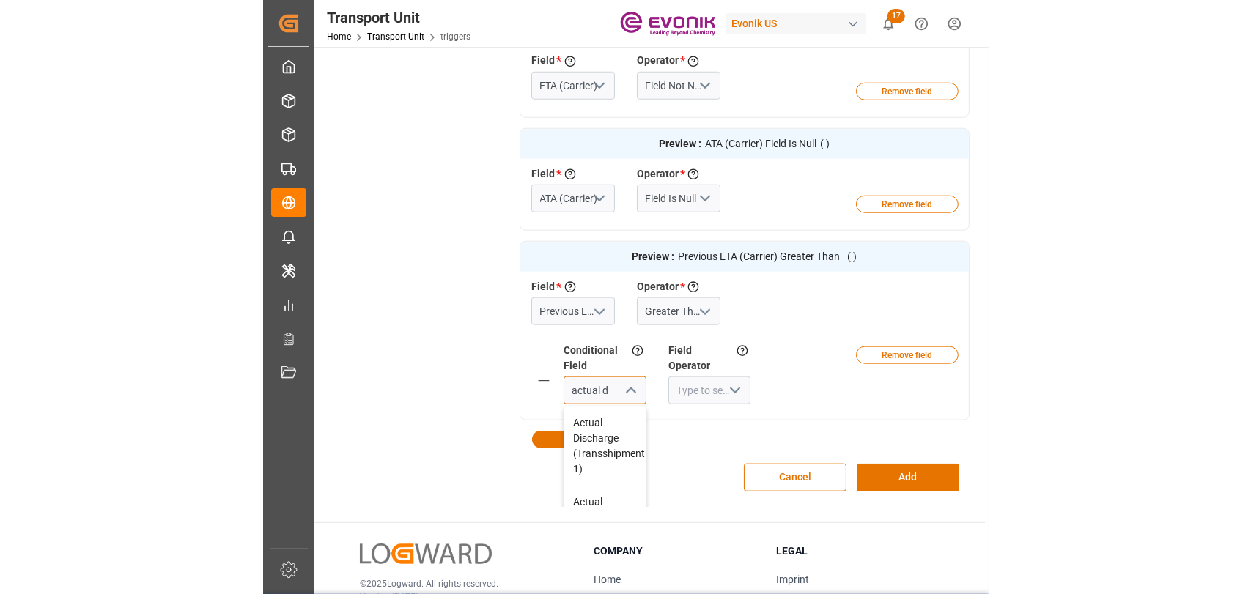
scroll to position [1044, 0]
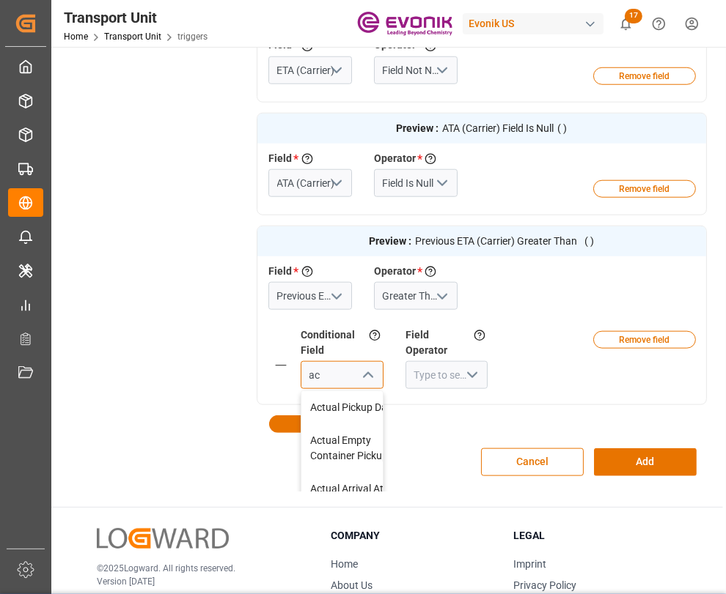
type input "a"
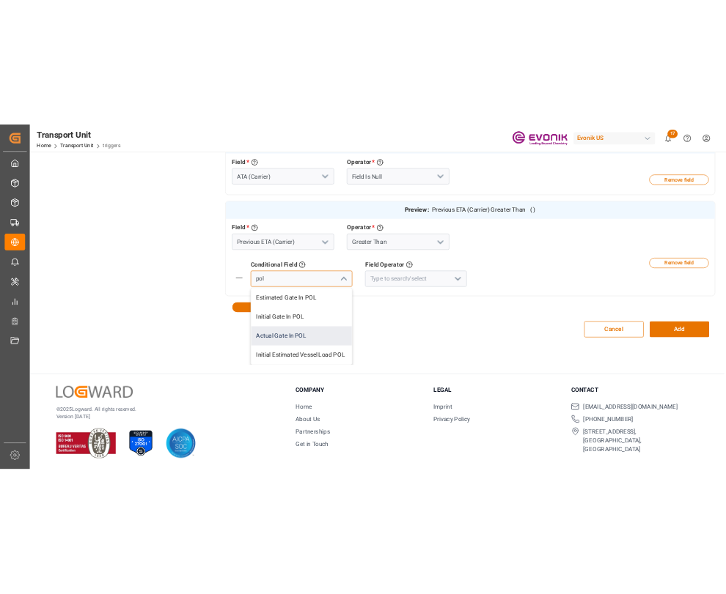
scroll to position [0, 0]
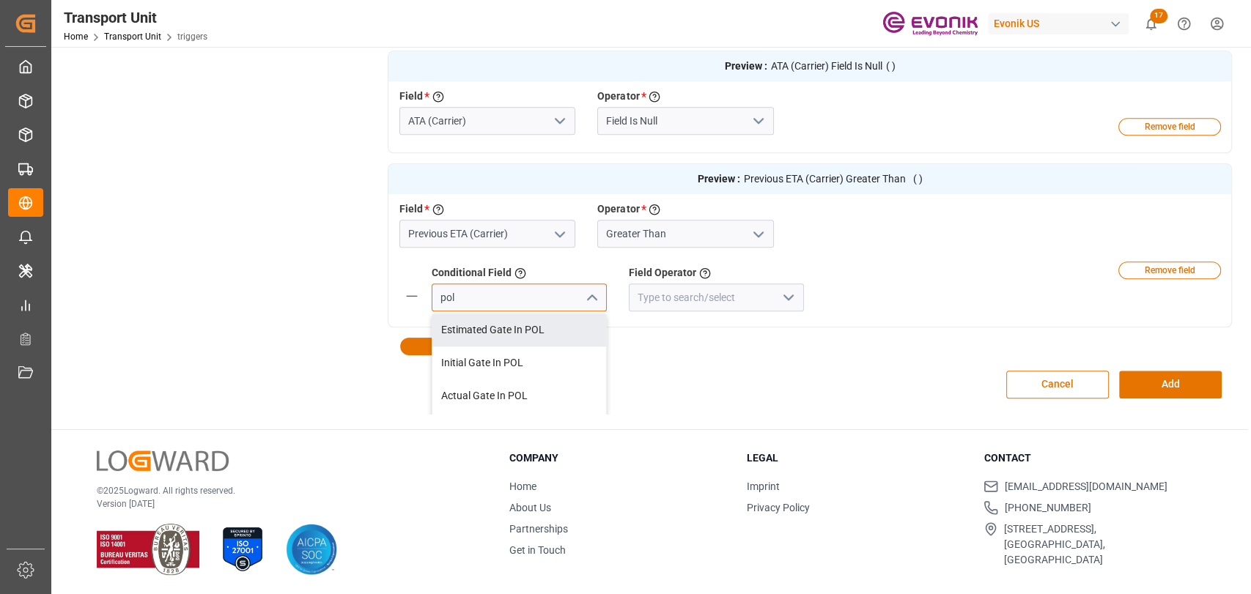
drag, startPoint x: 512, startPoint y: 295, endPoint x: 422, endPoint y: 294, distance: 90.2
click at [422, 294] on div "pol Estimated Gate In POL Initial Gate In POL Actual Gate In POL Initial Estima…" at bounding box center [519, 298] width 197 height 28
click at [515, 331] on div "ATD (Carrier)" at bounding box center [519, 330] width 174 height 33
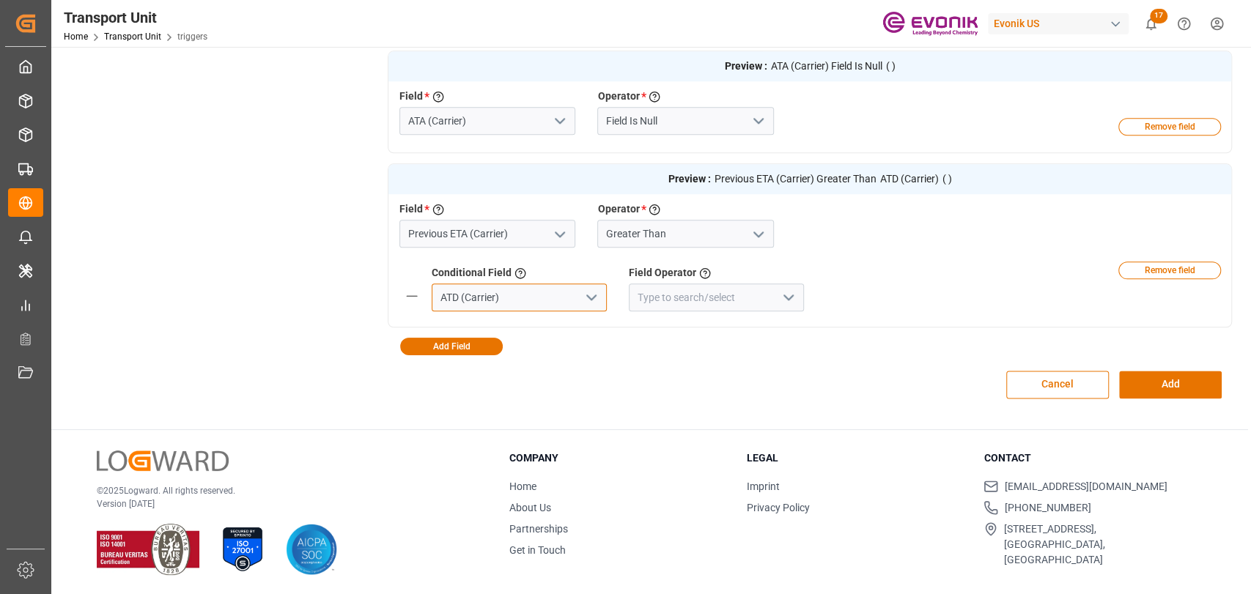
type input "ATD (Carrier)"
click at [668, 301] on input at bounding box center [716, 298] width 175 height 28
click at [783, 296] on icon "open menu" at bounding box center [789, 298] width 18 height 18
click at [710, 347] on div "Plus (+)" at bounding box center [717, 363] width 174 height 33
type input "Plus (+)"
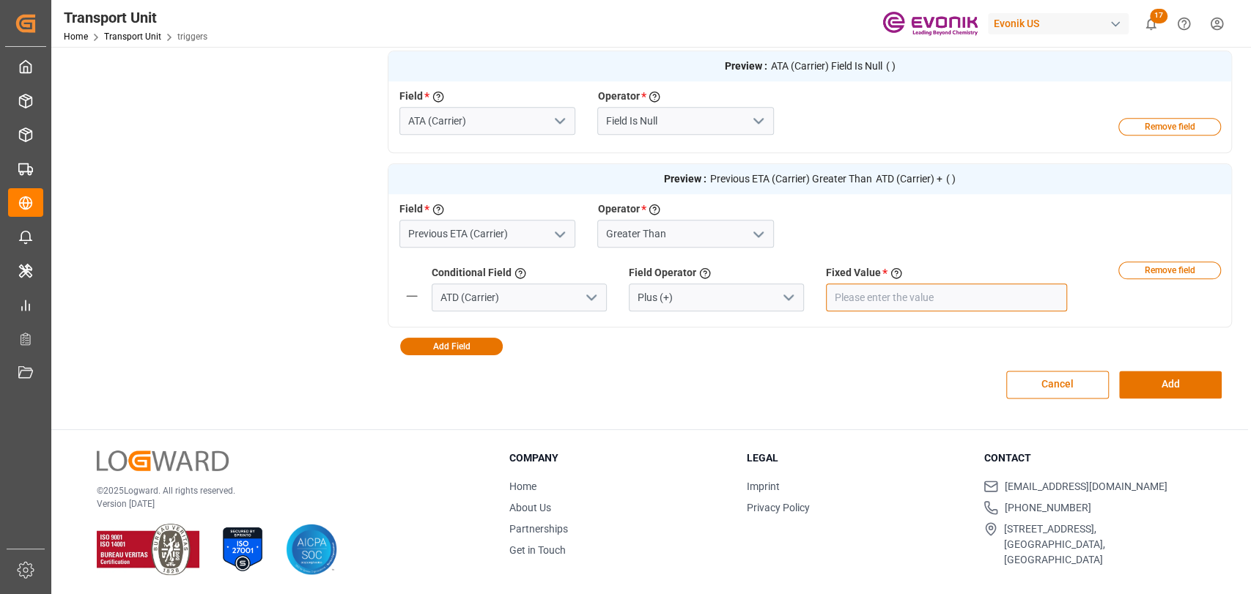
drag, startPoint x: 882, startPoint y: 289, endPoint x: 949, endPoint y: 276, distance: 68.6
click at [915, 287] on input "number" at bounding box center [946, 298] width 241 height 28
type input "10"
drag, startPoint x: 445, startPoint y: 340, endPoint x: 498, endPoint y: 306, distance: 62.6
click at [446, 340] on button "Add Field" at bounding box center [451, 347] width 103 height 18
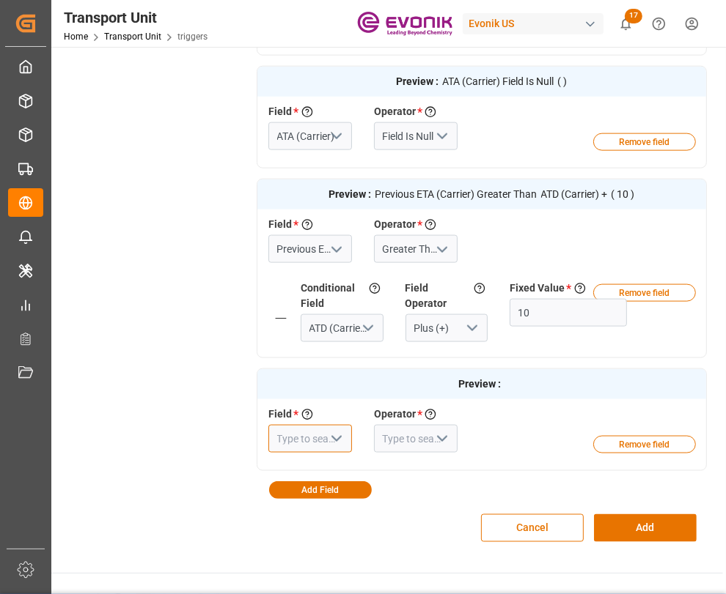
drag, startPoint x: 302, startPoint y: 403, endPoint x: 314, endPoint y: 399, distance: 12.3
click at [310, 425] on input at bounding box center [310, 439] width 84 height 28
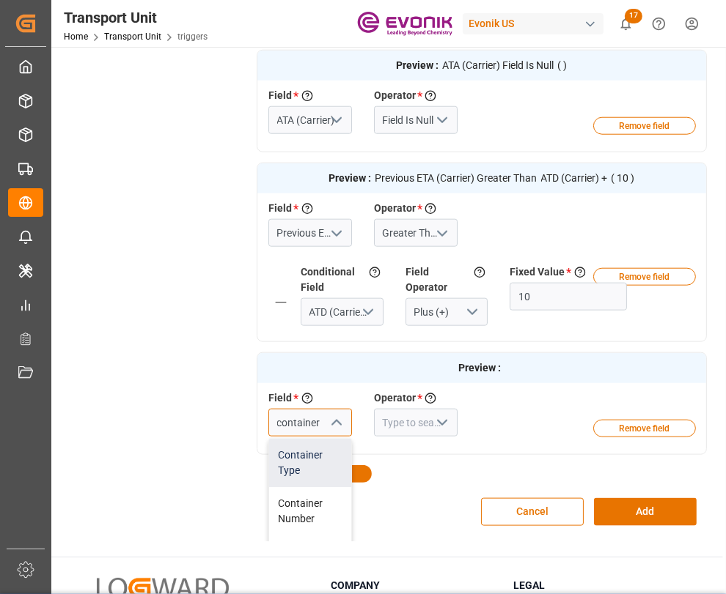
drag, startPoint x: 301, startPoint y: 468, endPoint x: 429, endPoint y: 419, distance: 136.4
click at [306, 466] on div "Container Type" at bounding box center [310, 463] width 82 height 48
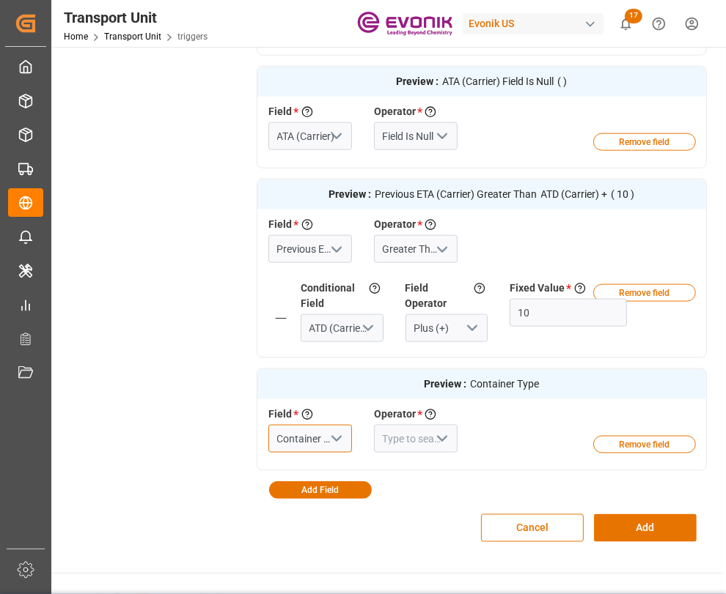
type input "Container Type"
click at [434, 430] on icon "open menu" at bounding box center [442, 439] width 18 height 18
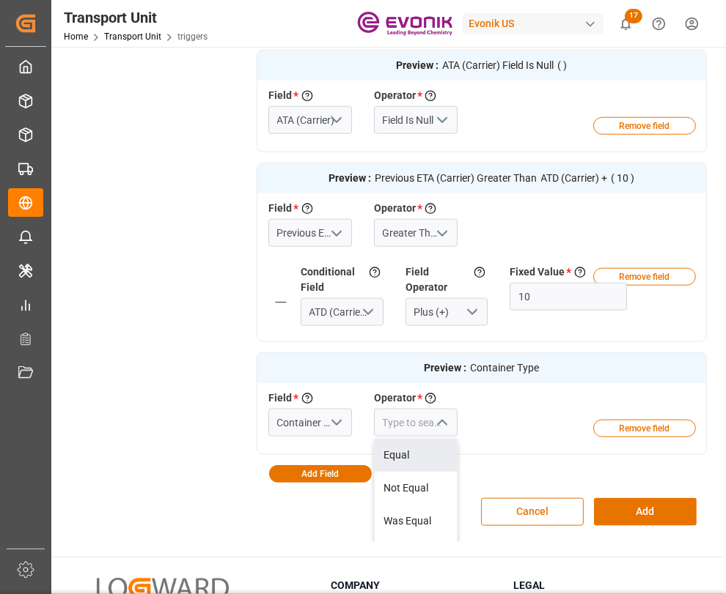
drag, startPoint x: 395, startPoint y: 456, endPoint x: 431, endPoint y: 441, distance: 38.8
click at [408, 449] on div "Equal" at bounding box center [416, 455] width 82 height 33
type input "Equal"
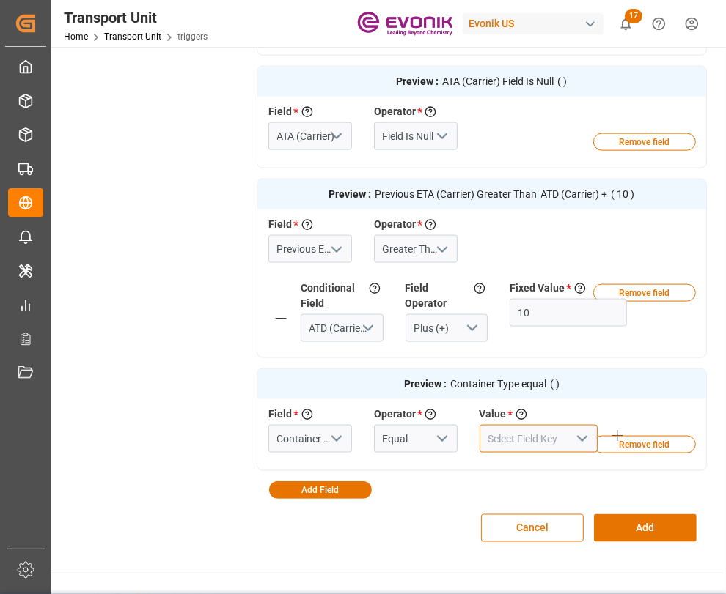
drag, startPoint x: 512, startPoint y: 408, endPoint x: 596, endPoint y: 402, distance: 84.4
click at [537, 425] on input at bounding box center [538, 439] width 119 height 28
click at [591, 425] on div at bounding box center [538, 439] width 119 height 28
click at [588, 430] on icon "open menu" at bounding box center [582, 439] width 18 height 18
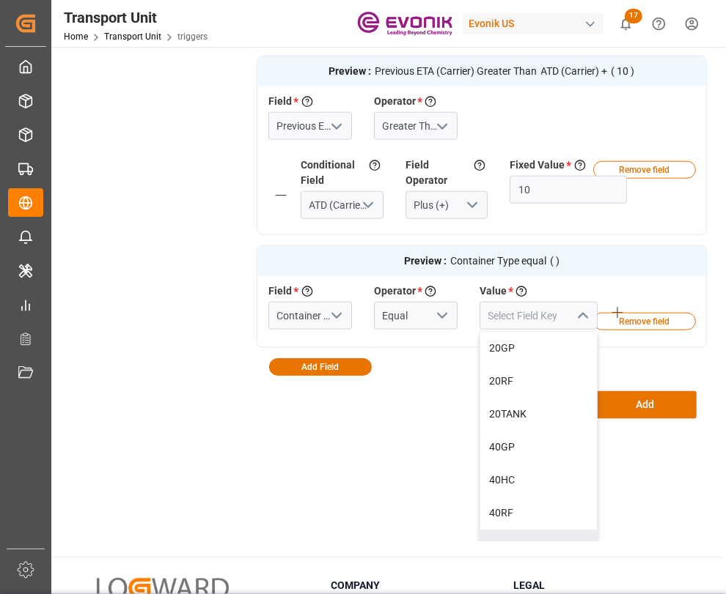
scroll to position [134, 0]
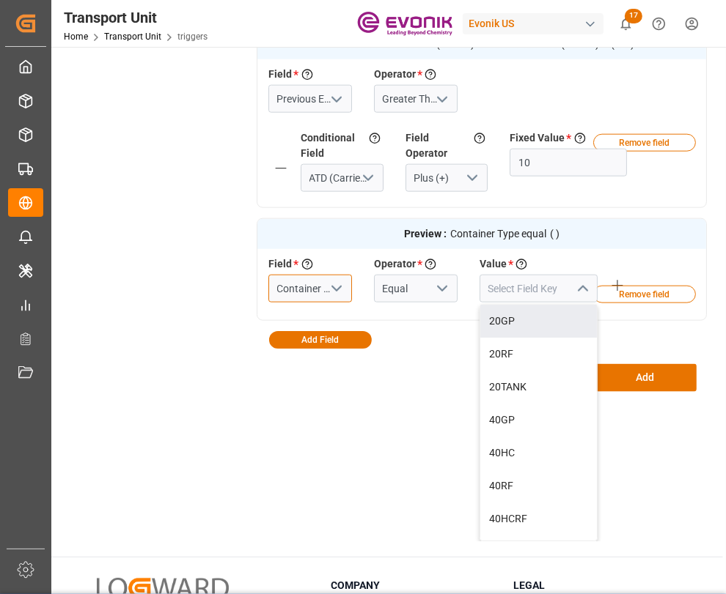
click at [346, 283] on input "Container Type" at bounding box center [310, 289] width 84 height 28
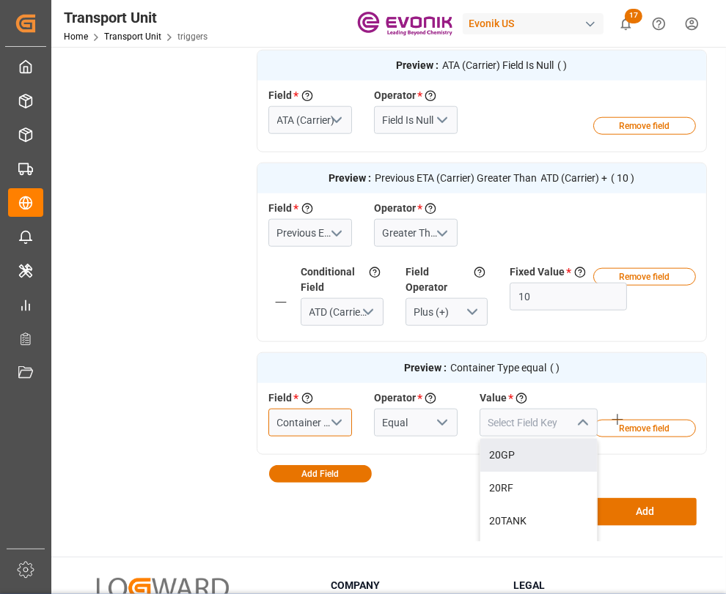
scroll to position [1226, 0]
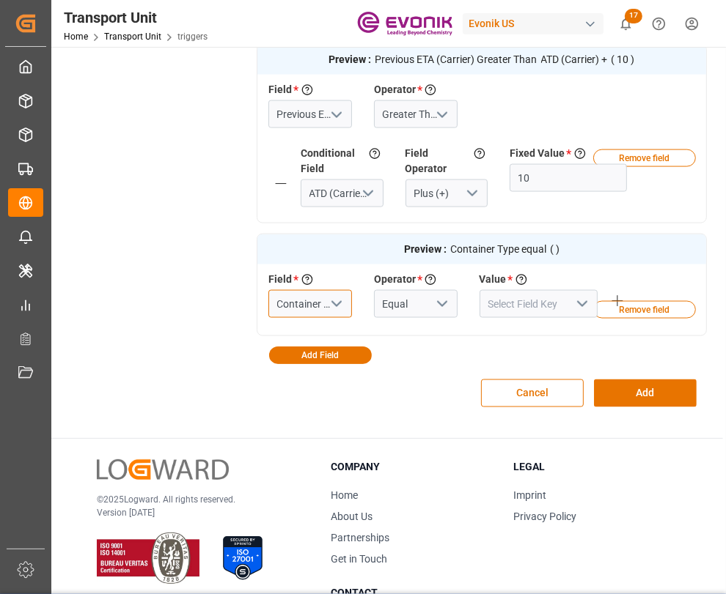
click at [342, 290] on input "Container Type" at bounding box center [310, 304] width 84 height 28
click at [309, 290] on input "Container Type" at bounding box center [310, 304] width 84 height 28
click at [310, 290] on input "Container Type" at bounding box center [310, 304] width 84 height 28
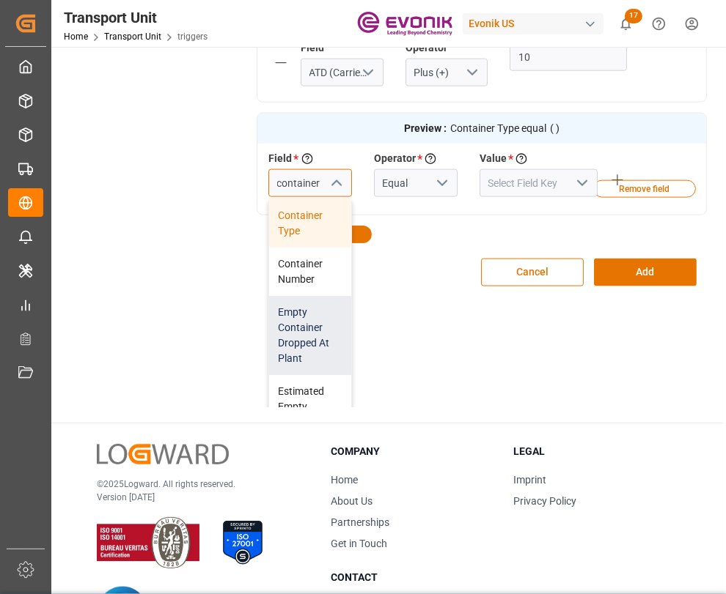
scroll to position [134, 0]
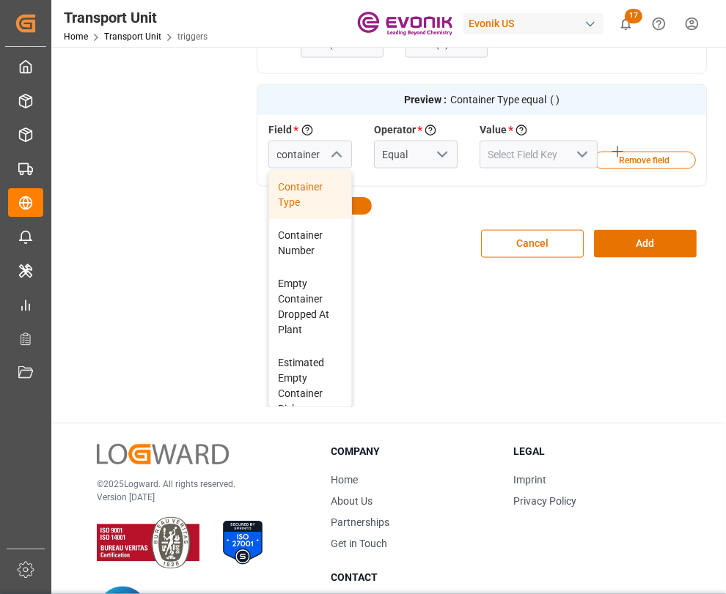
type input "Container Type"
click at [388, 136] on label "Operator" at bounding box center [395, 130] width 42 height 16
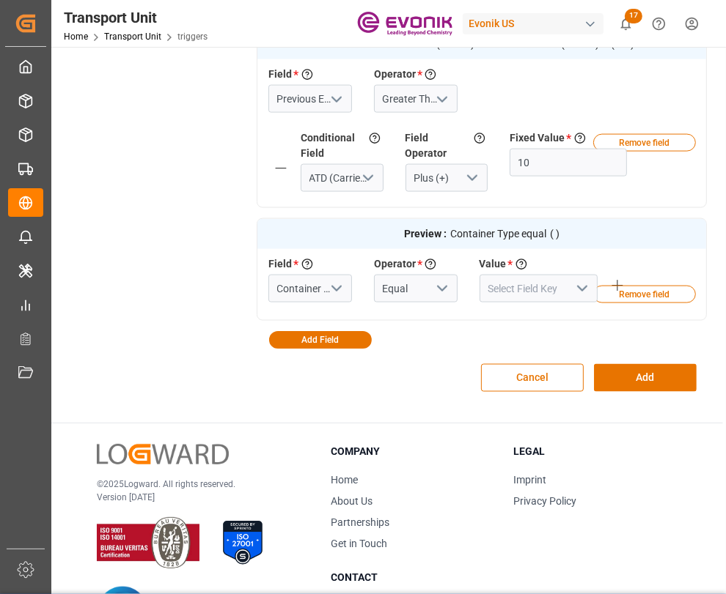
scroll to position [0, 0]
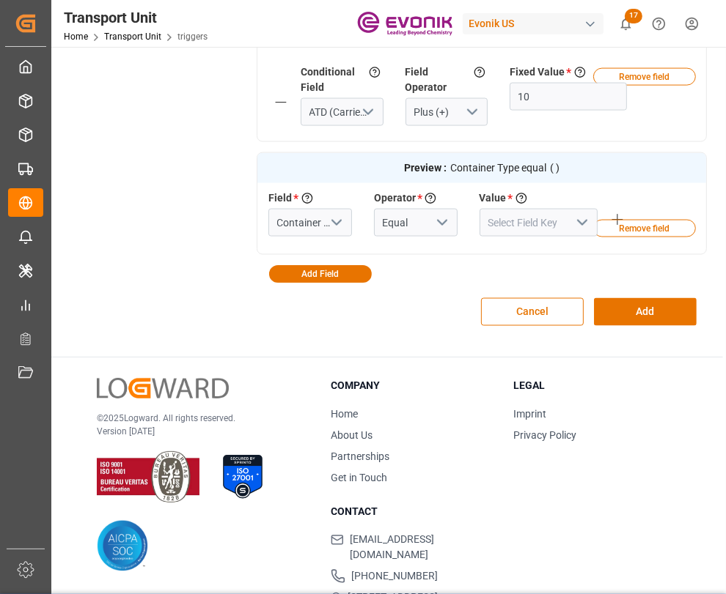
click at [432, 212] on button "open menu" at bounding box center [441, 223] width 22 height 23
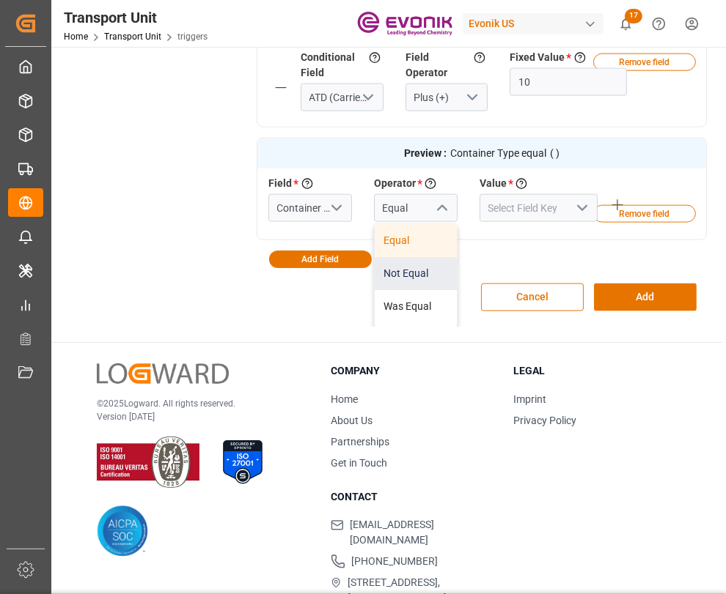
click at [392, 268] on div "Not Equal" at bounding box center [416, 273] width 82 height 33
type input "Not Equal"
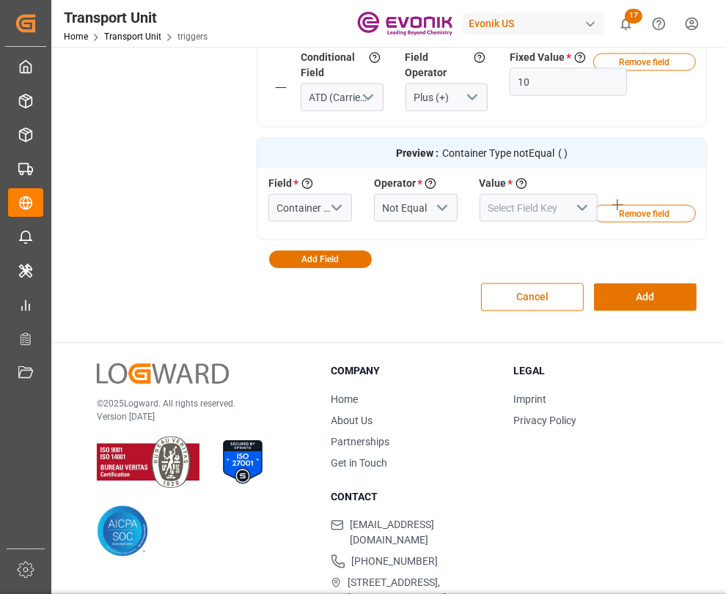
scroll to position [1307, 0]
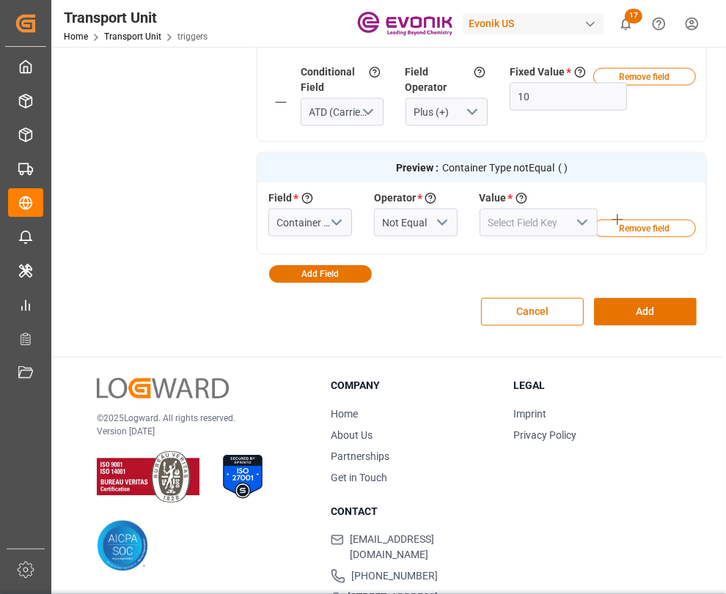
click at [583, 221] on polyline "open menu" at bounding box center [582, 223] width 9 height 4
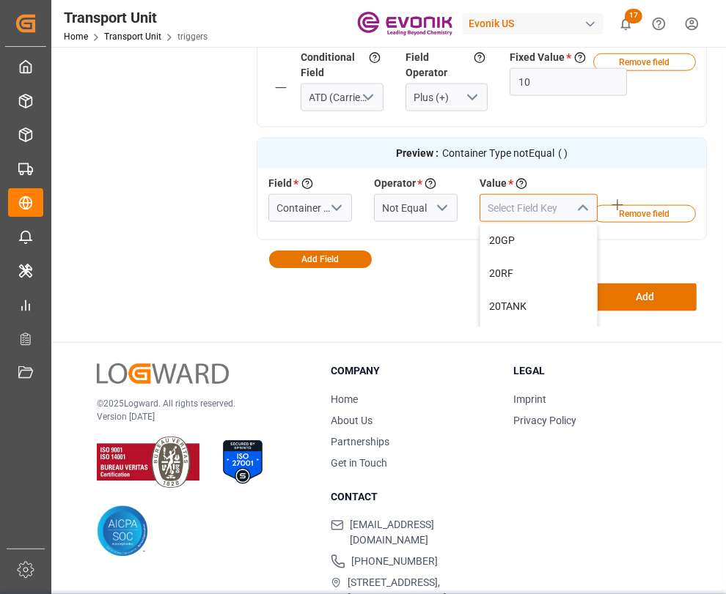
drag, startPoint x: 541, startPoint y: 205, endPoint x: 541, endPoint y: 218, distance: 13.2
click at [541, 212] on input at bounding box center [538, 208] width 119 height 28
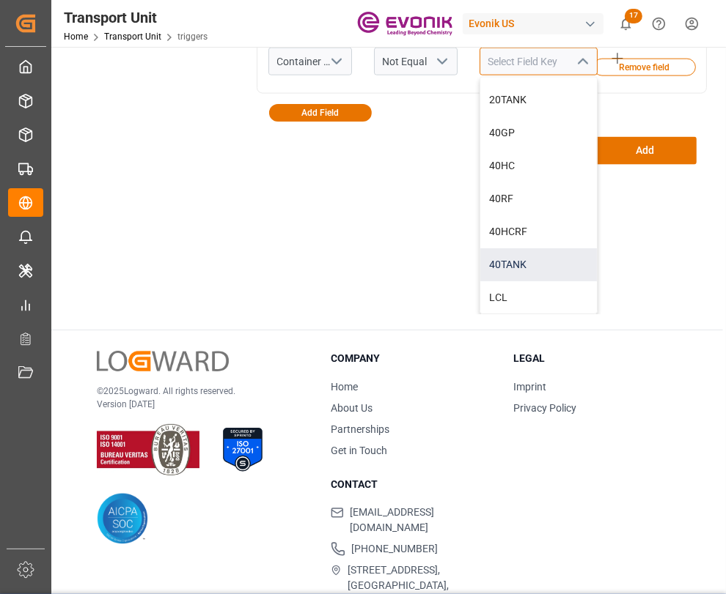
scroll to position [1337, 0]
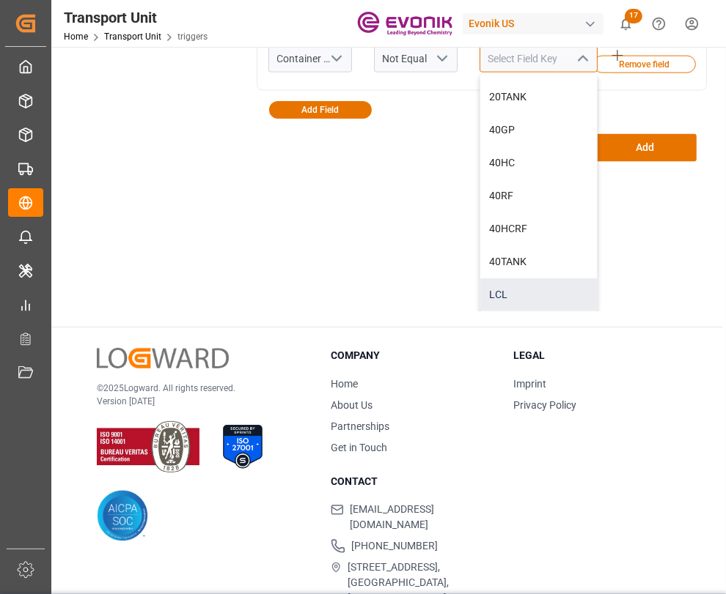
click at [502, 279] on div "LCL" at bounding box center [538, 295] width 117 height 33
type input "LCL"
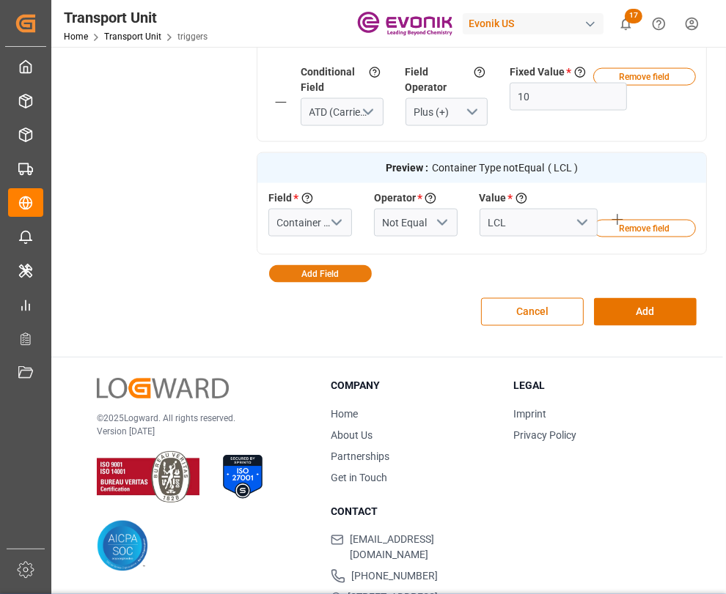
click at [322, 265] on button "Add Field" at bounding box center [320, 274] width 103 height 18
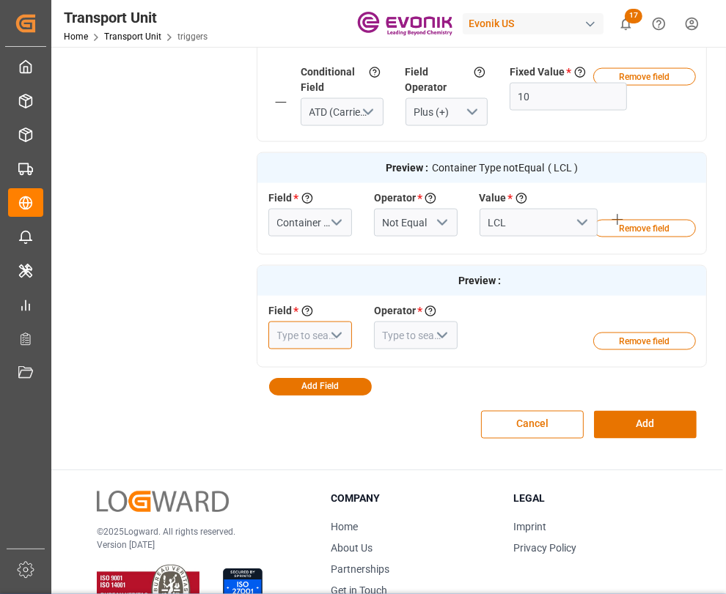
click at [295, 322] on input at bounding box center [310, 336] width 84 height 28
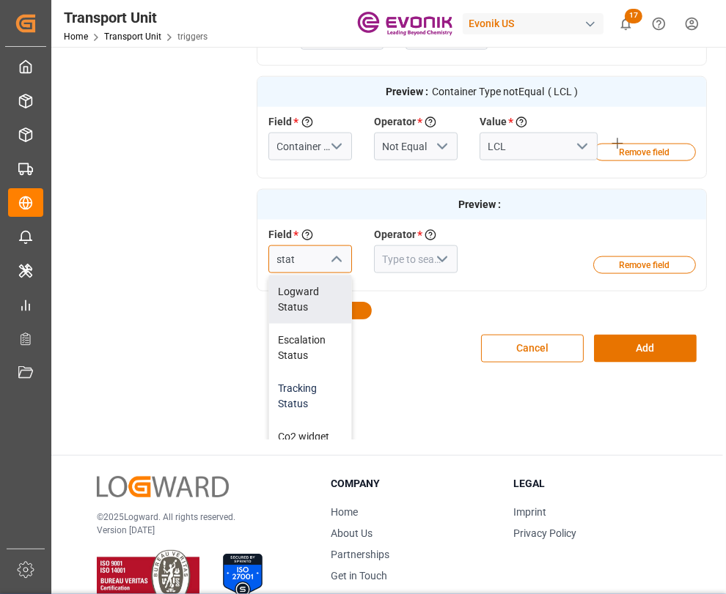
scroll to position [92, 0]
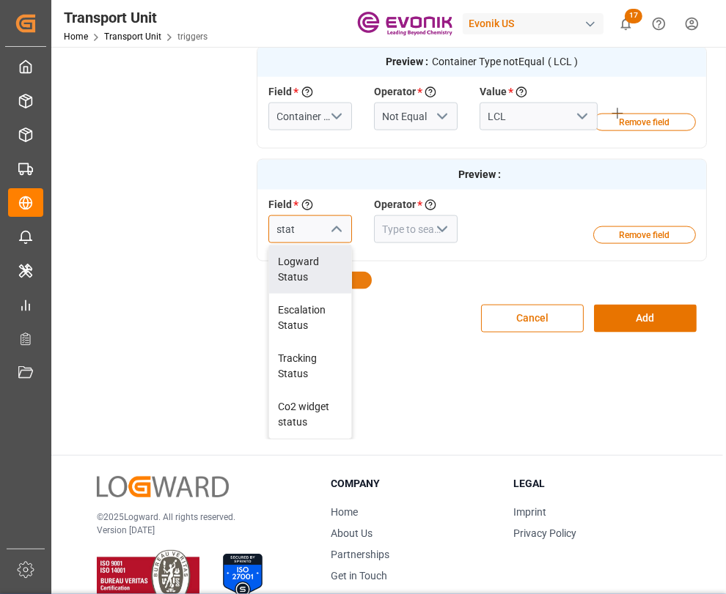
click at [291, 268] on div "Logward Status" at bounding box center [310, 270] width 82 height 48
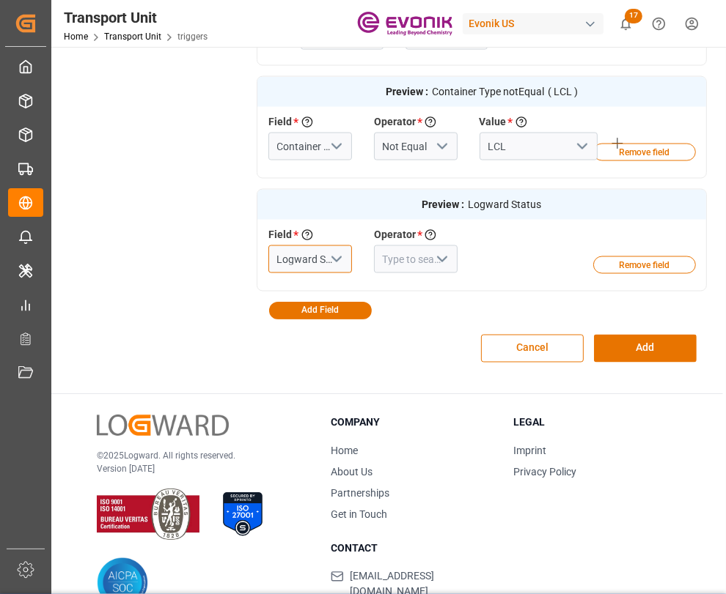
type input "Logward Status"
click at [408, 246] on input at bounding box center [416, 260] width 84 height 28
click at [446, 251] on icon "open menu" at bounding box center [442, 260] width 18 height 18
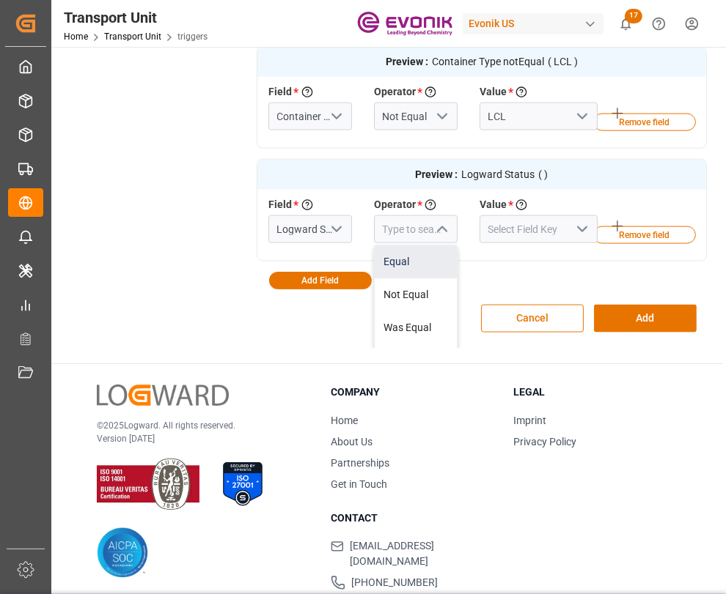
click at [421, 267] on div "Equal" at bounding box center [416, 262] width 82 height 33
type input "Equal"
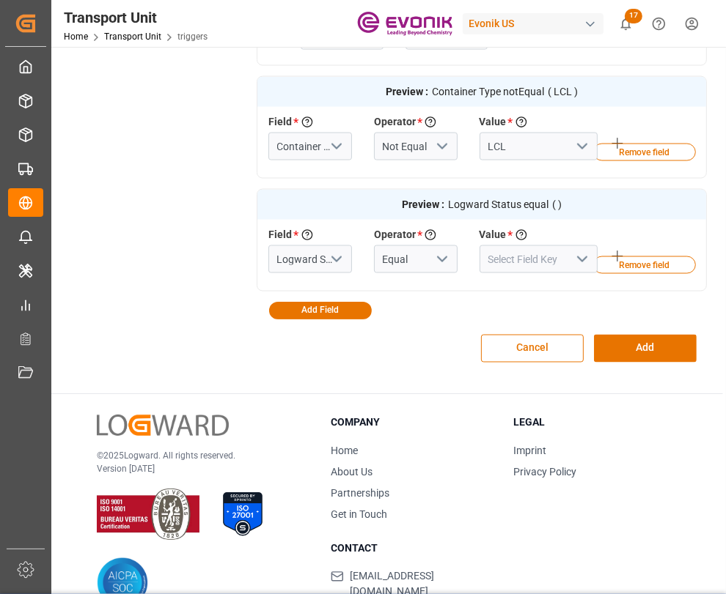
drag, startPoint x: 578, startPoint y: 225, endPoint x: 551, endPoint y: 242, distance: 31.3
click at [578, 251] on icon "open menu" at bounding box center [582, 260] width 18 height 18
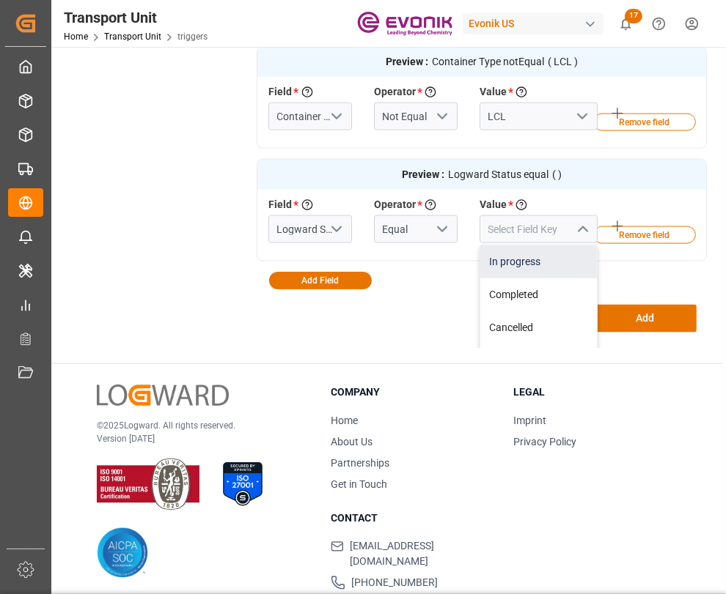
click at [531, 255] on div "In progress" at bounding box center [538, 262] width 117 height 33
type input "In progress"
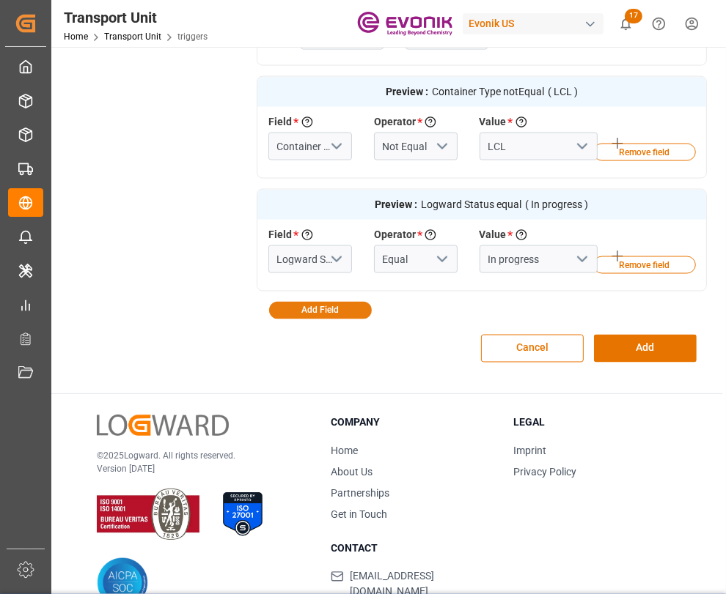
click at [341, 302] on button "Add Field" at bounding box center [320, 311] width 103 height 18
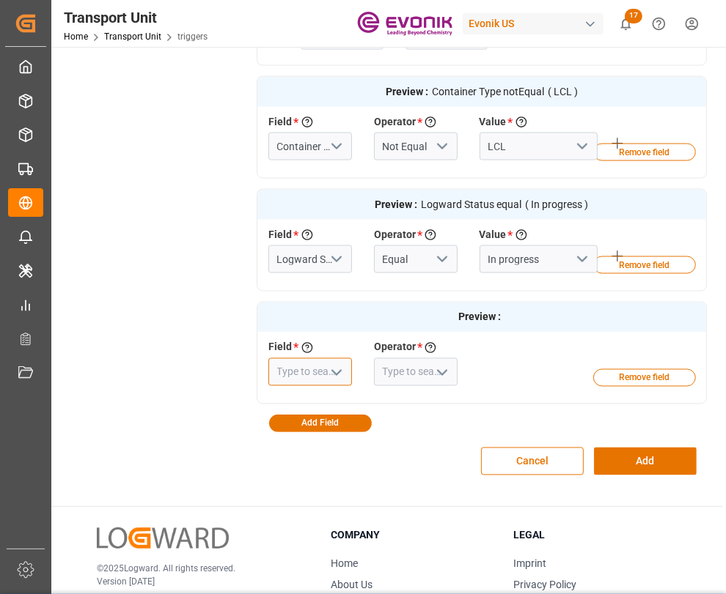
click at [312, 358] on input at bounding box center [310, 372] width 84 height 28
drag, startPoint x: 317, startPoint y: 342, endPoint x: 252, endPoint y: 342, distance: 65.2
click at [258, 358] on div "bus" at bounding box center [310, 372] width 106 height 28
type input "bus"
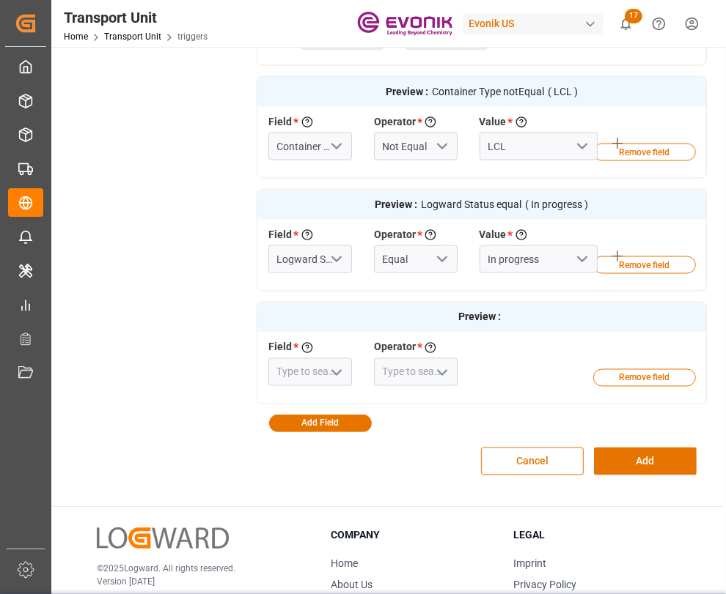
click at [344, 364] on icon "open menu" at bounding box center [337, 373] width 18 height 18
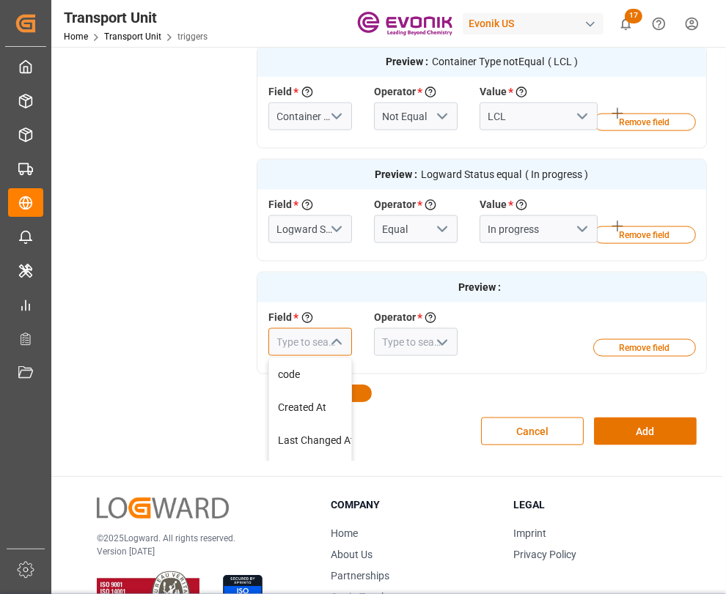
click at [320, 342] on input at bounding box center [310, 342] width 84 height 28
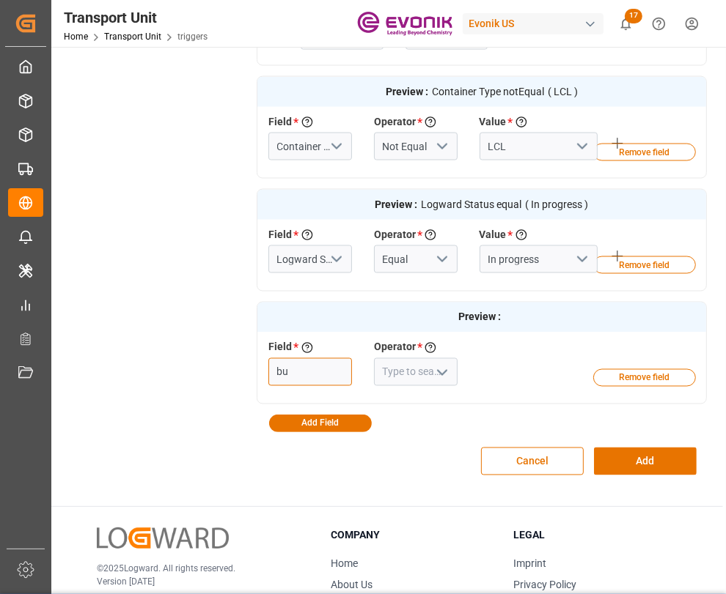
type input "b"
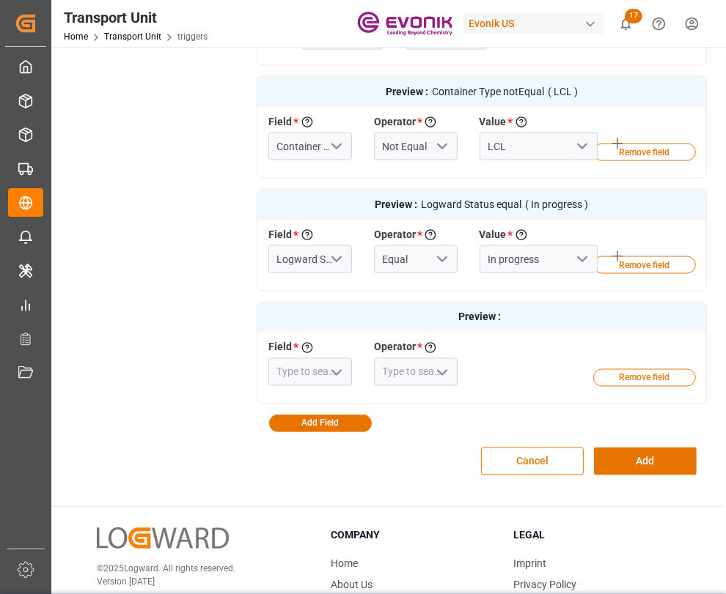
click at [637, 369] on button "Remove field" at bounding box center [644, 378] width 103 height 18
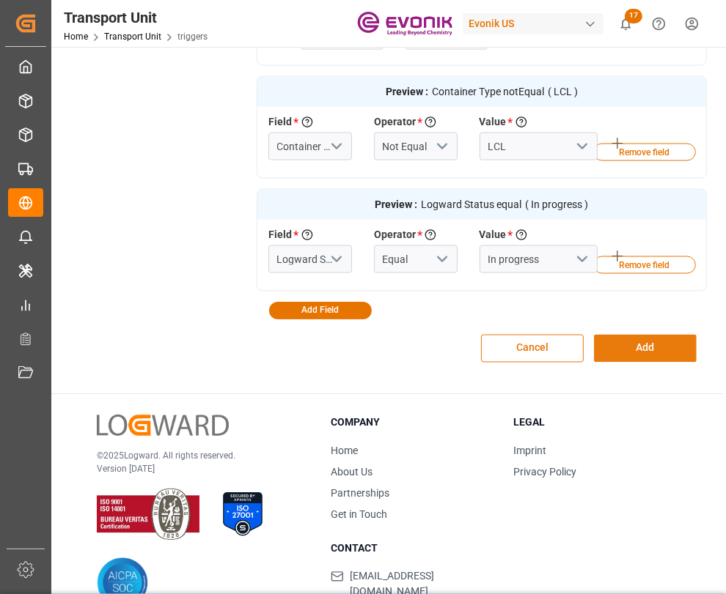
click at [652, 335] on button "Add" at bounding box center [645, 349] width 103 height 28
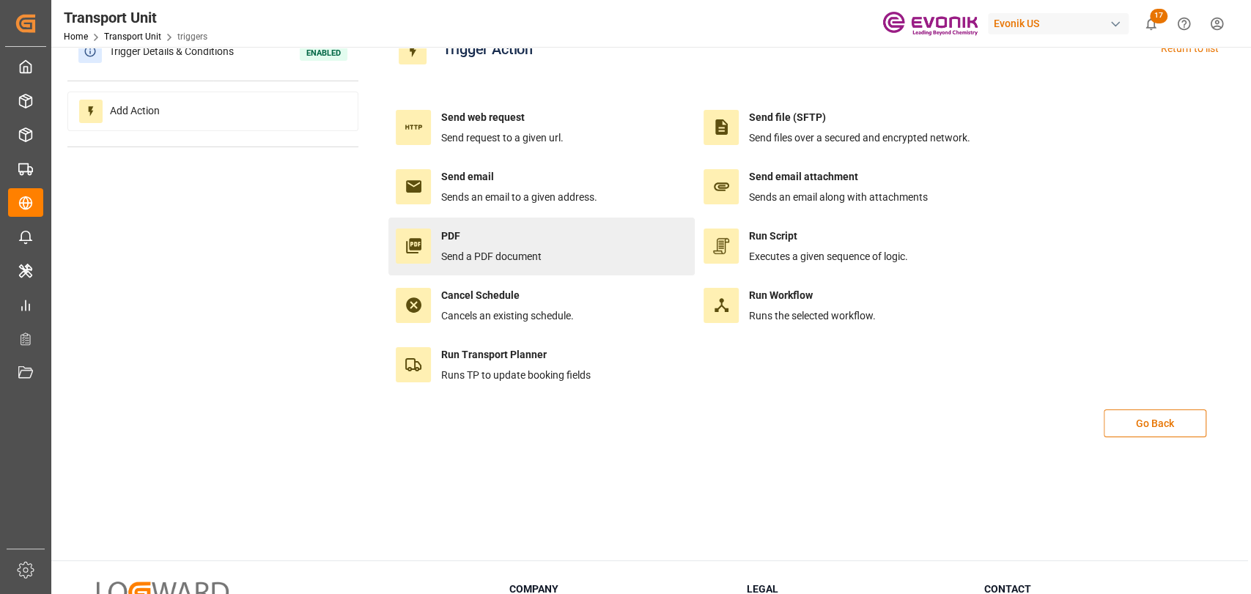
scroll to position [0, 0]
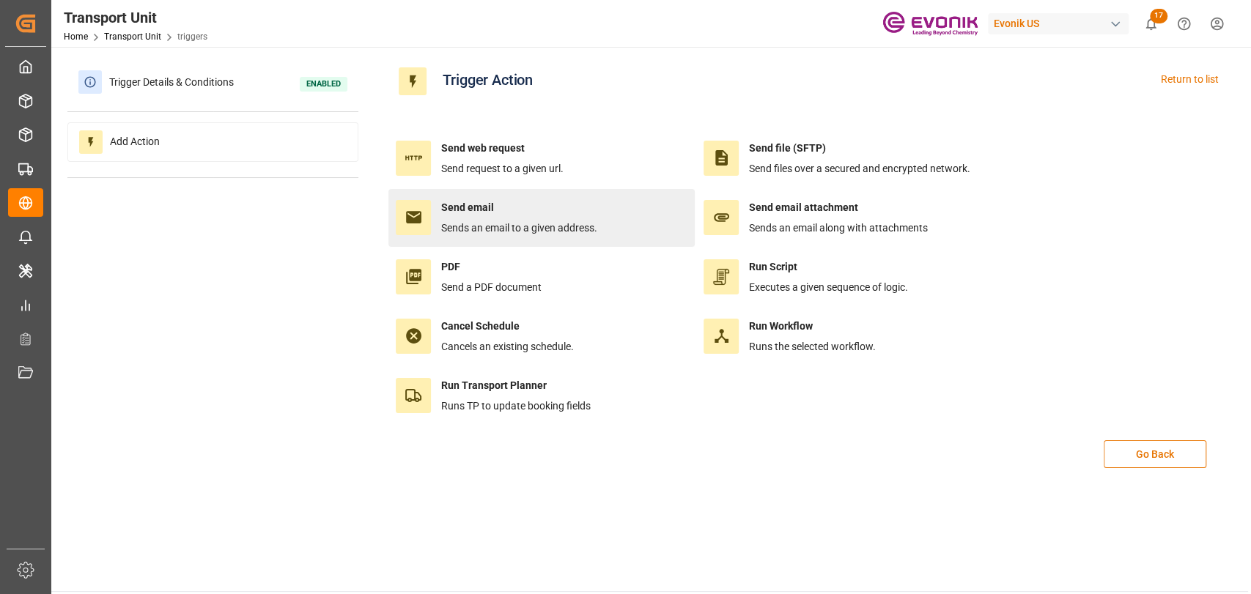
click at [494, 205] on h4 "Send email" at bounding box center [519, 207] width 156 height 15
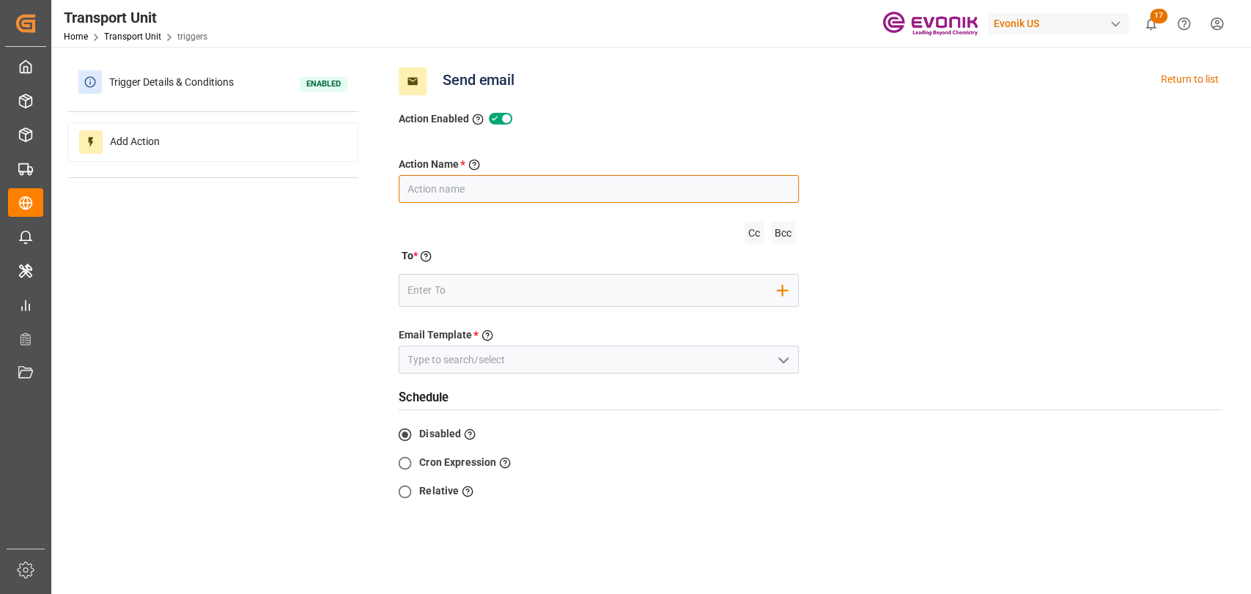
click at [605, 199] on input "text" at bounding box center [599, 189] width 400 height 28
type input "Vessel Delay Notification"
click at [778, 362] on icon "open menu" at bounding box center [784, 361] width 18 height 18
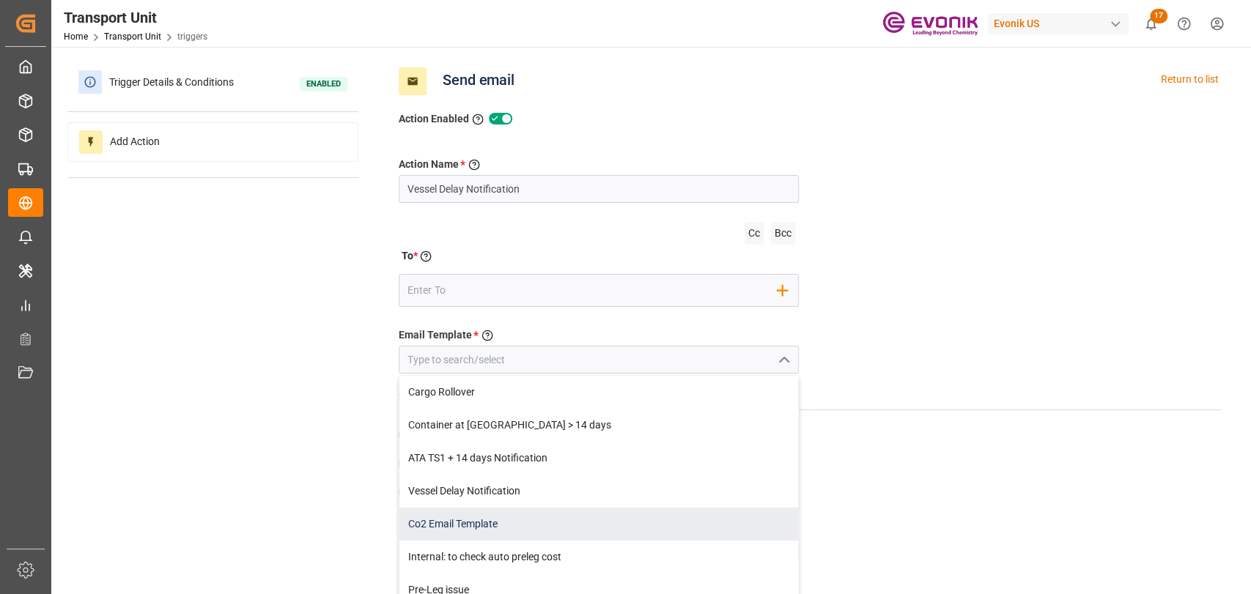
scroll to position [93, 0]
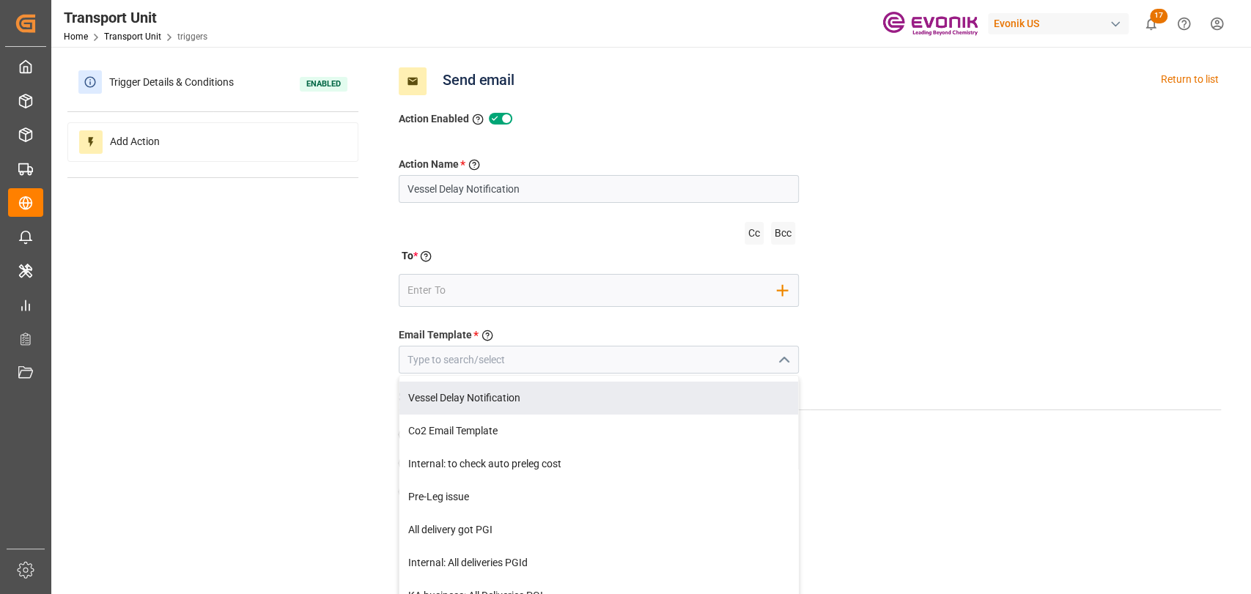
drag, startPoint x: 463, startPoint y: 402, endPoint x: 465, endPoint y: 380, distance: 22.8
click at [463, 402] on div "Vessel Delay Notification" at bounding box center [598, 398] width 399 height 33
type input "Vessel Delay Notification"
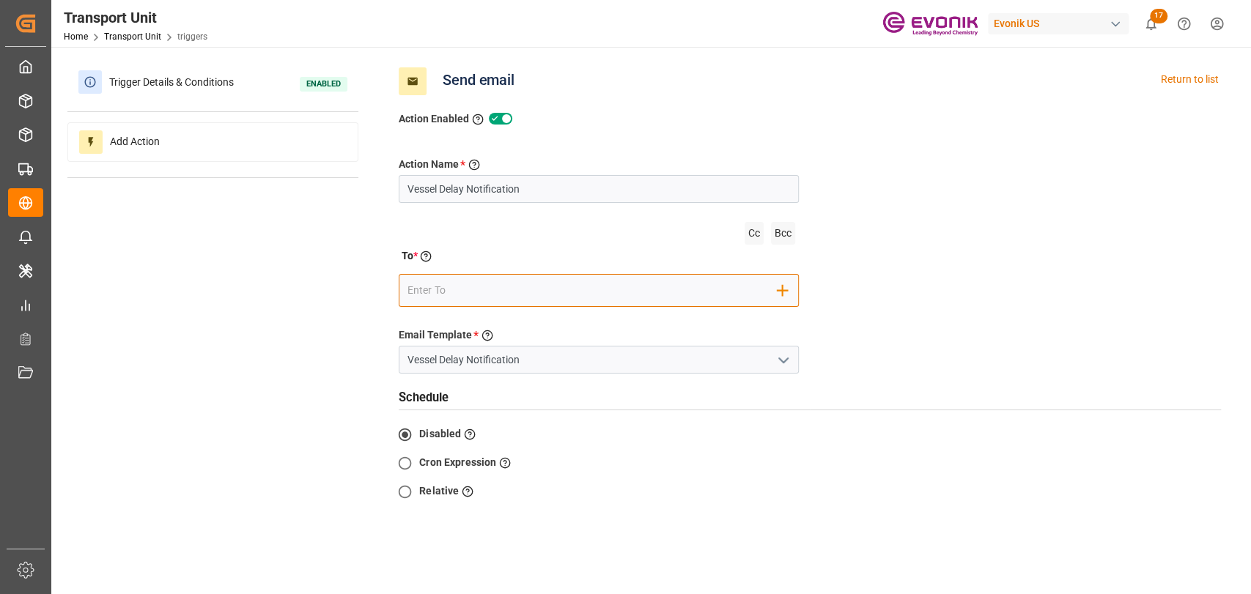
drag, startPoint x: 479, startPoint y: 286, endPoint x: 485, endPoint y: 298, distance: 14.1
click at [484, 290] on input "email" at bounding box center [593, 291] width 370 height 22
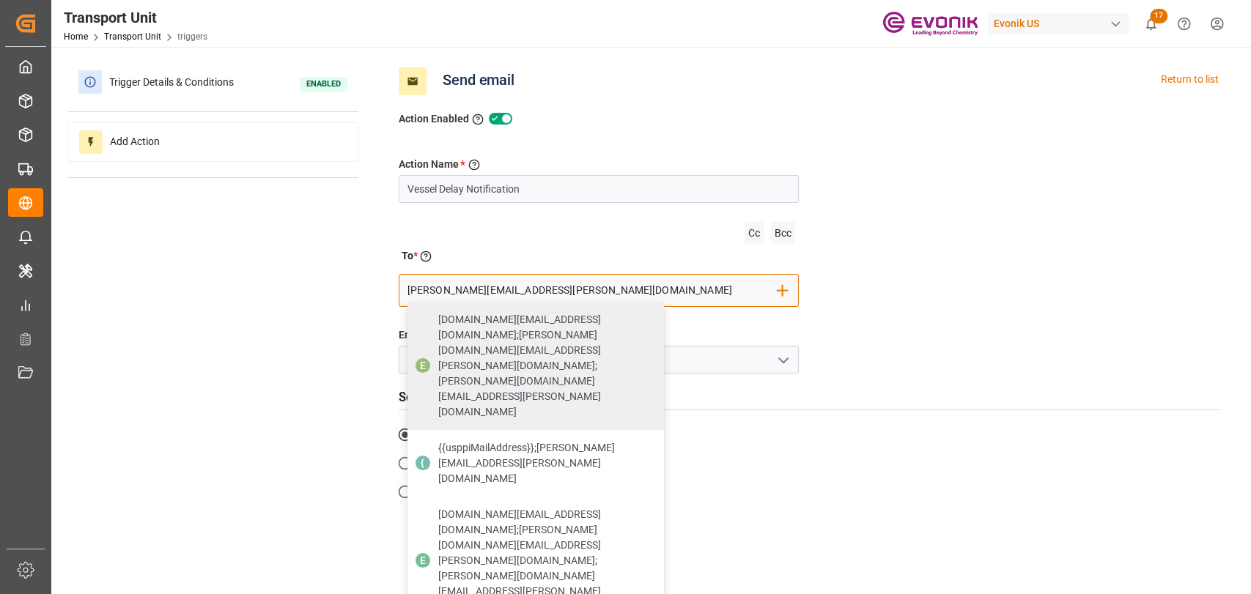
type input "[PERSON_NAME][EMAIL_ADDRESS][PERSON_NAME][DOMAIN_NAME]"
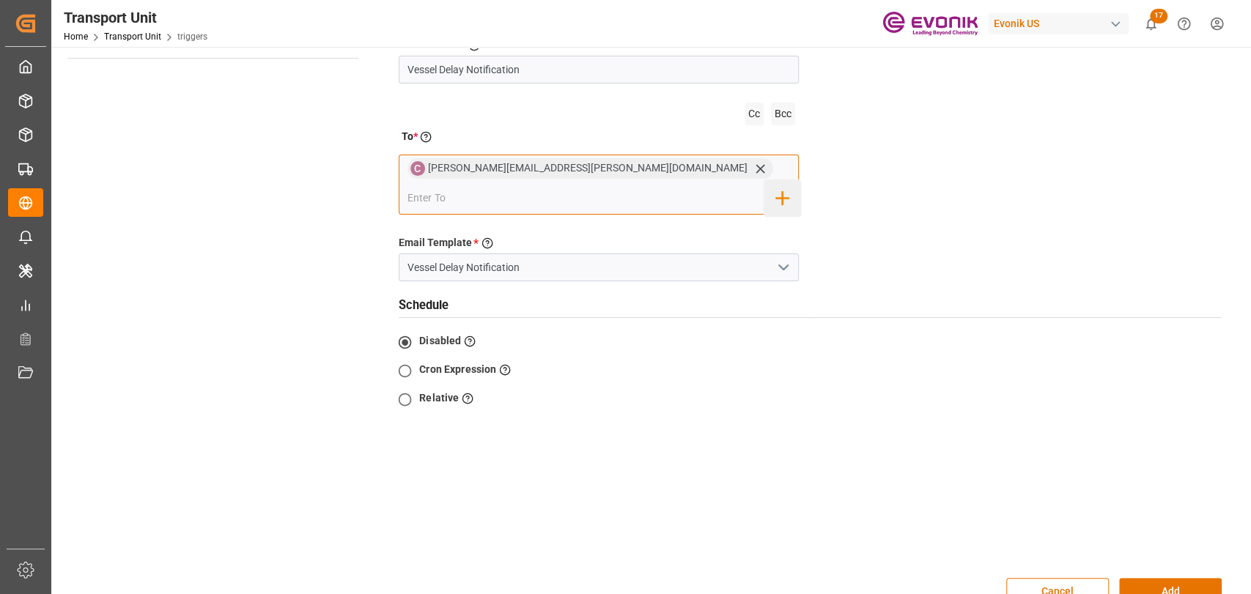
scroll to position [163, 0]
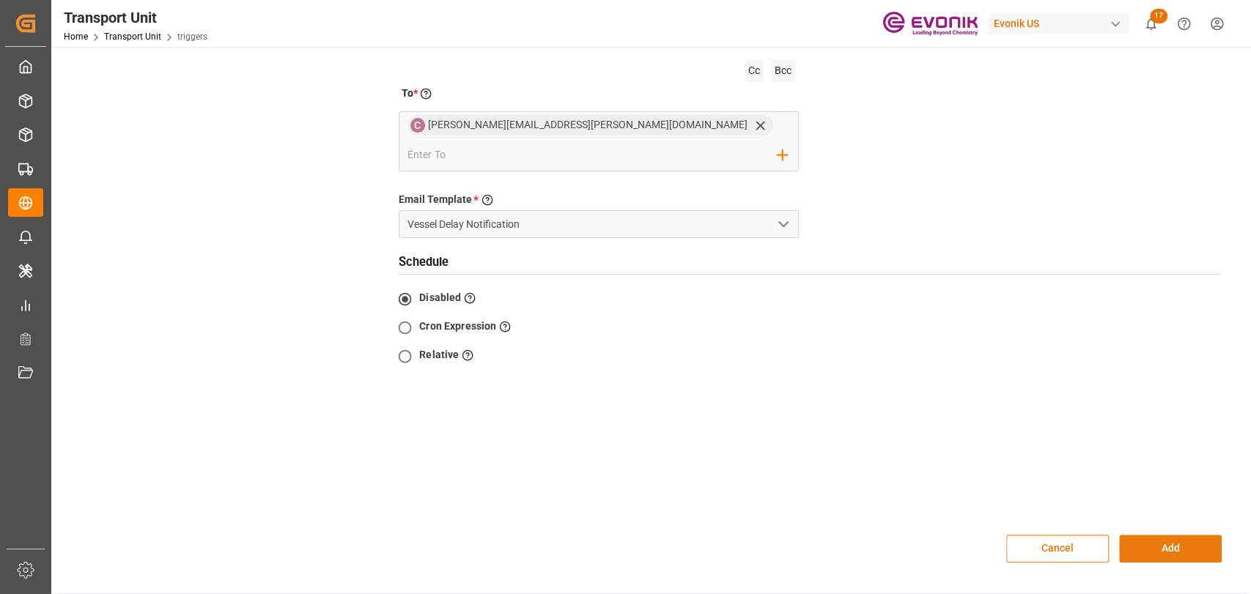
click at [1150, 535] on button "Add" at bounding box center [1170, 549] width 103 height 28
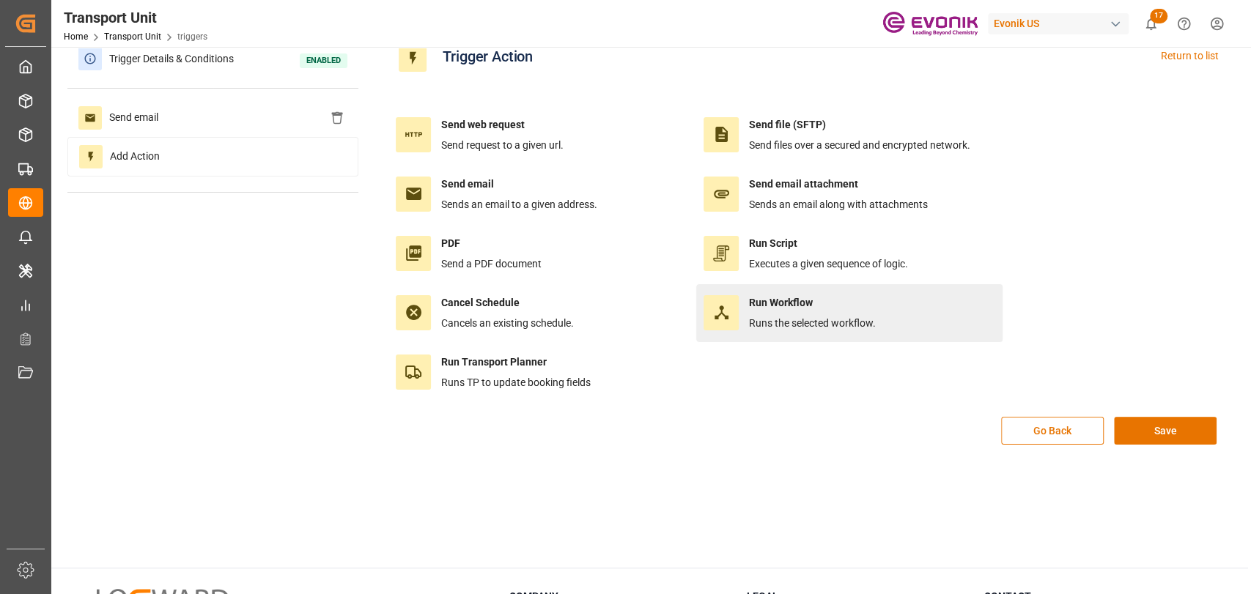
scroll to position [0, 0]
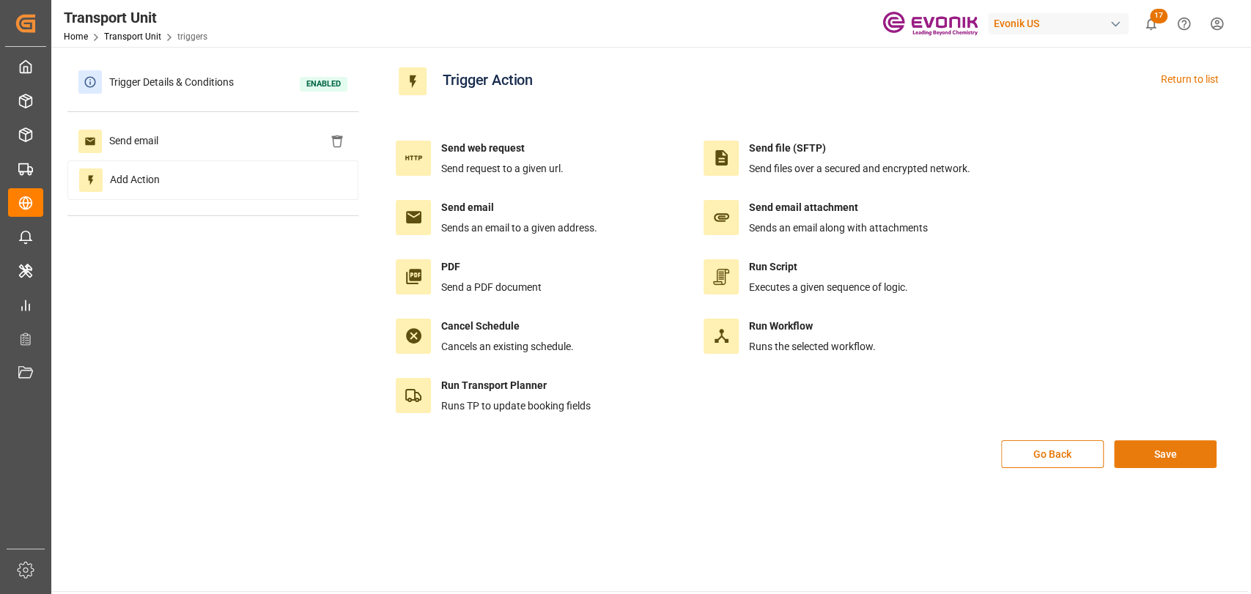
click at [1156, 456] on button "Save" at bounding box center [1165, 455] width 103 height 28
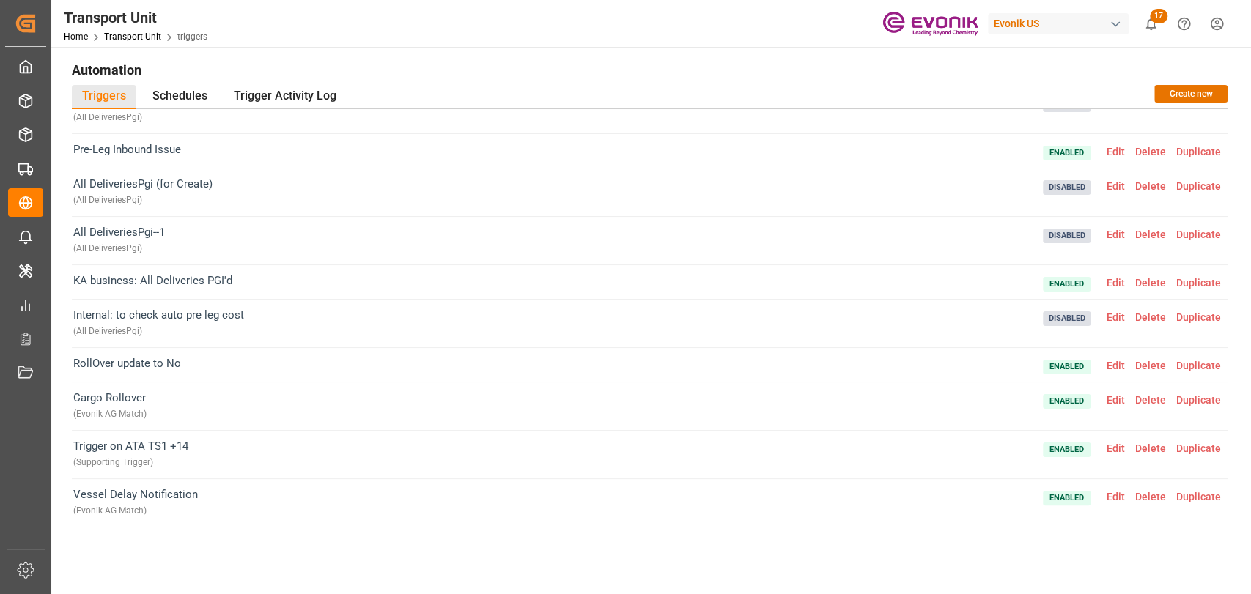
scroll to position [35, 0]
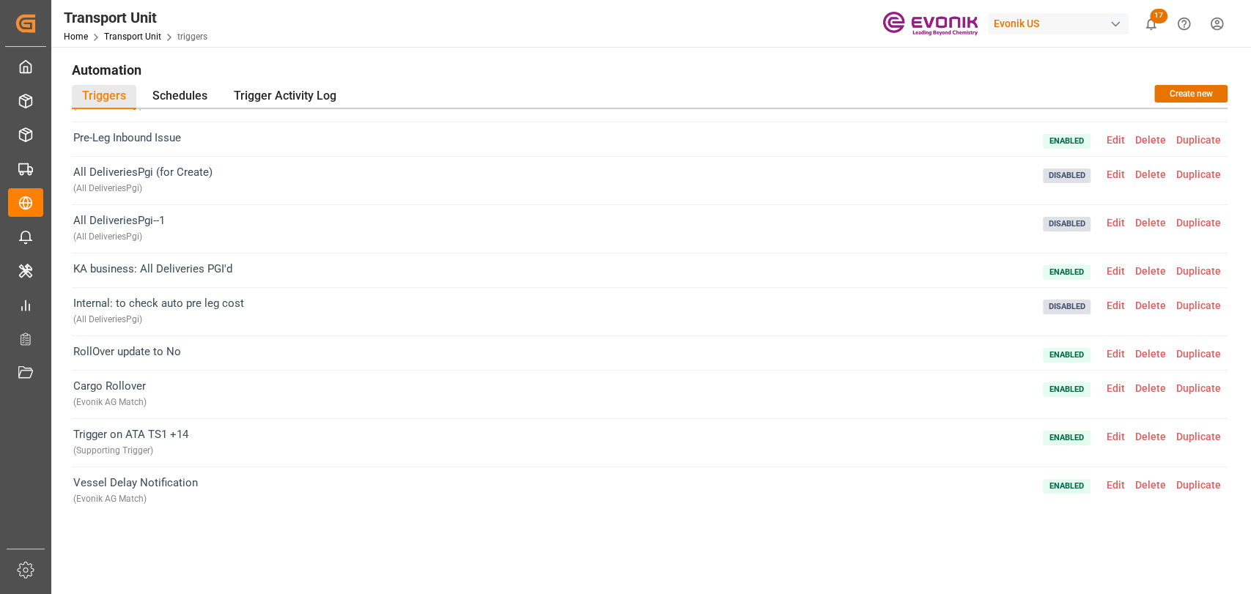
click at [1108, 438] on span "Edit" at bounding box center [1116, 437] width 29 height 12
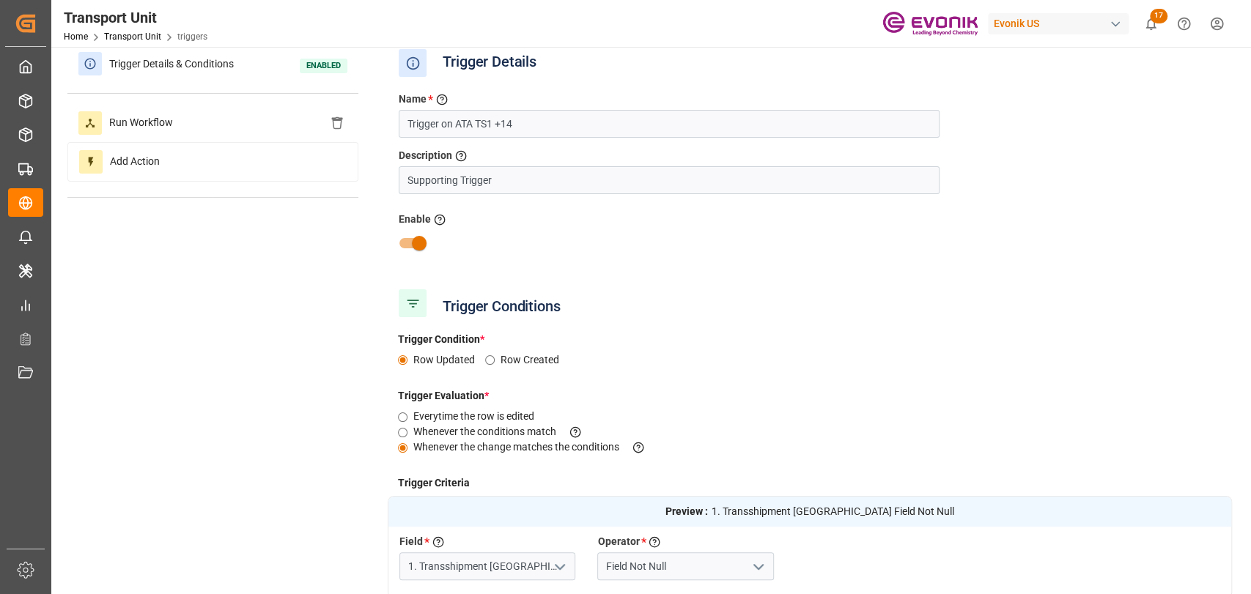
scroll to position [0, 0]
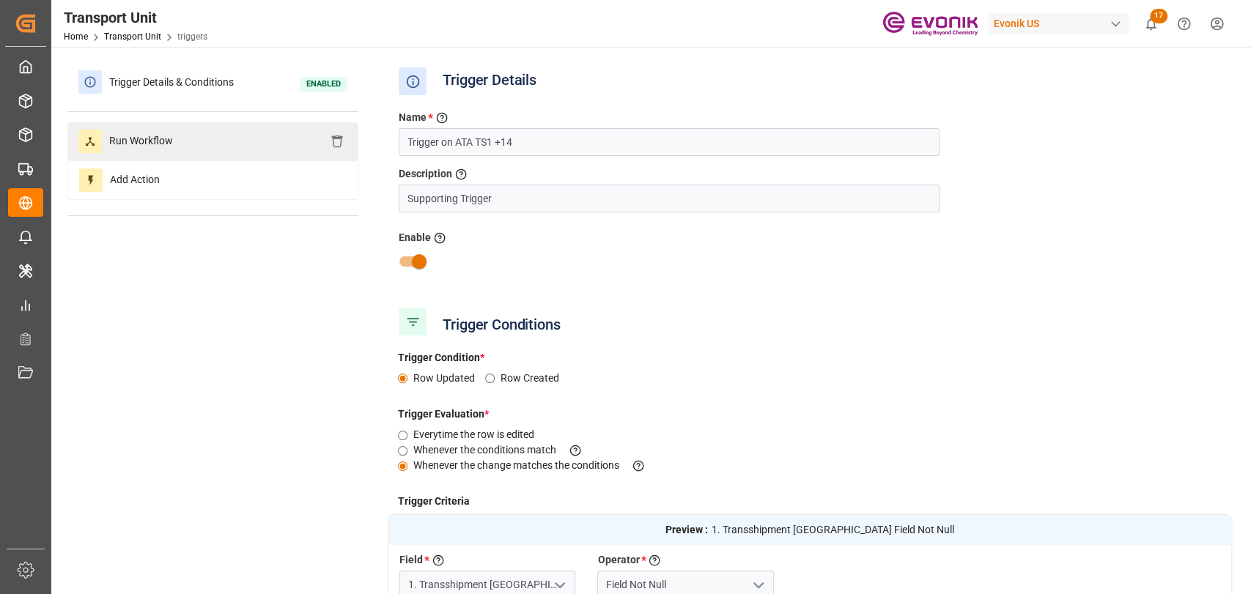
click at [131, 136] on span "Run Workflow" at bounding box center [141, 141] width 78 height 23
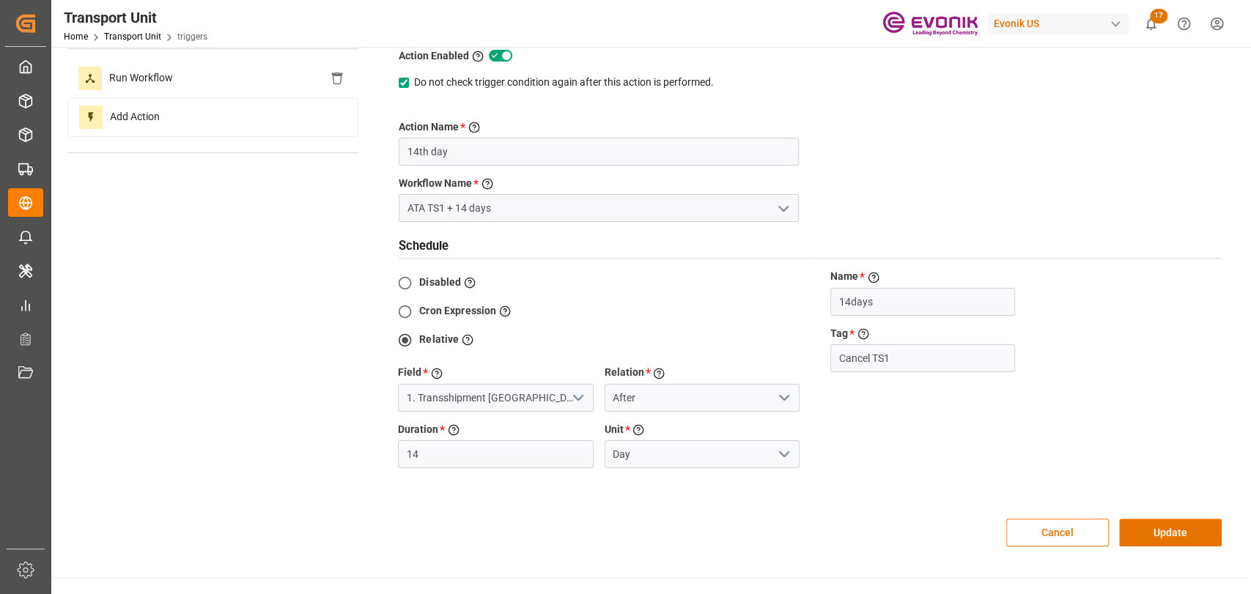
scroll to position [163, 0]
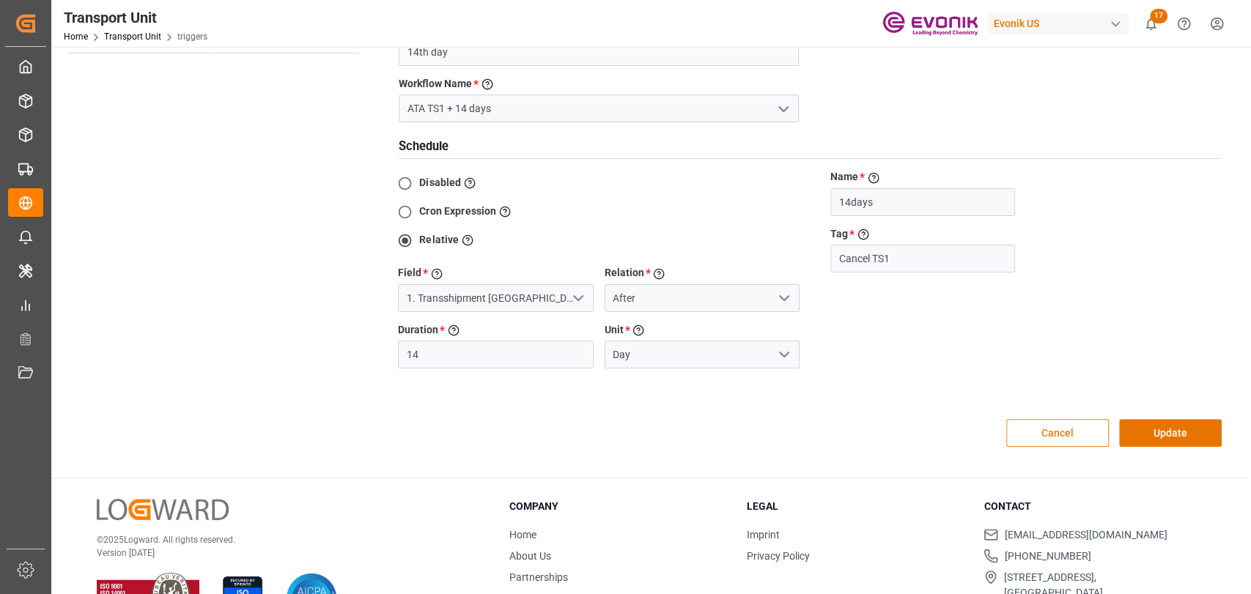
click at [1050, 440] on button "Cancel" at bounding box center [1057, 433] width 103 height 28
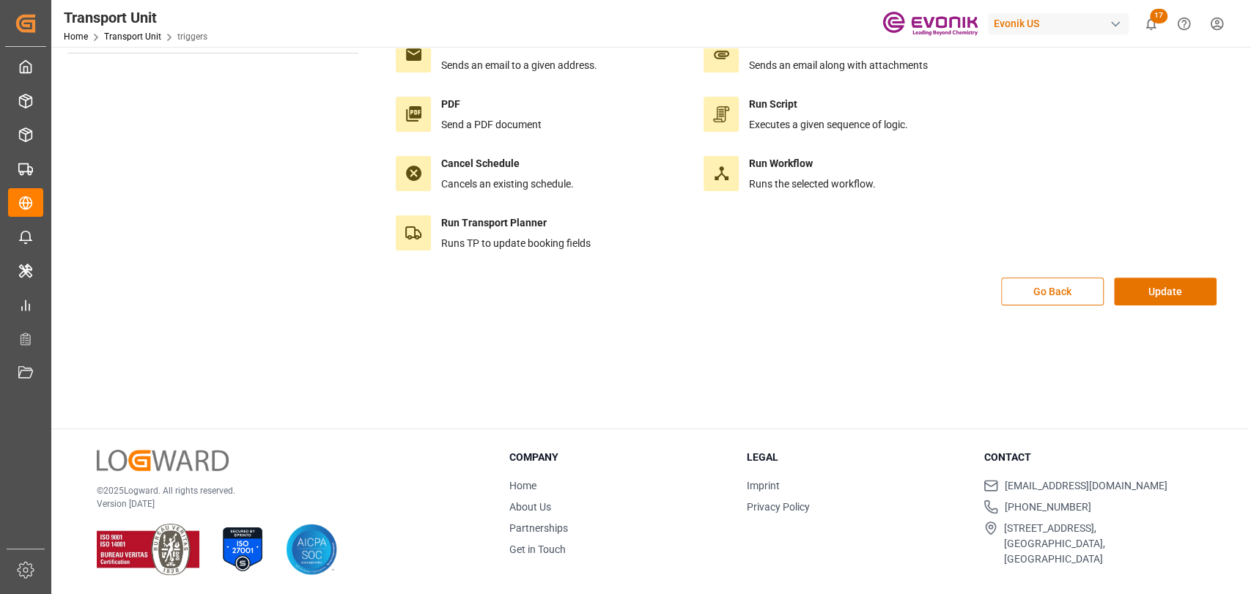
scroll to position [0, 0]
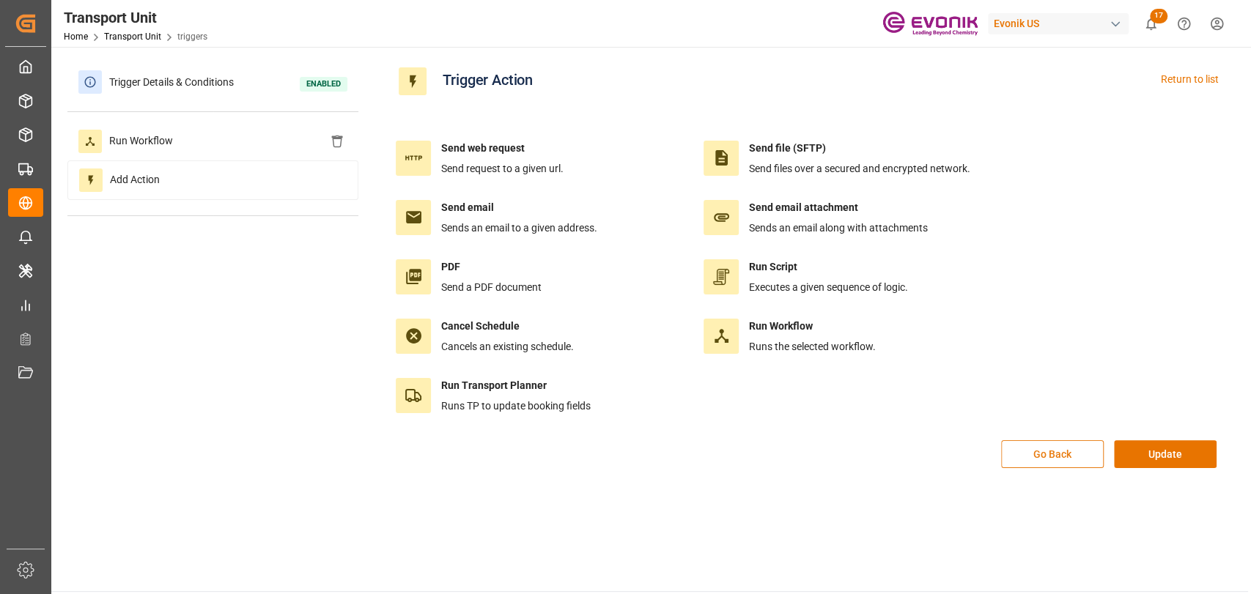
click at [1062, 457] on button "Go Back" at bounding box center [1052, 455] width 103 height 28
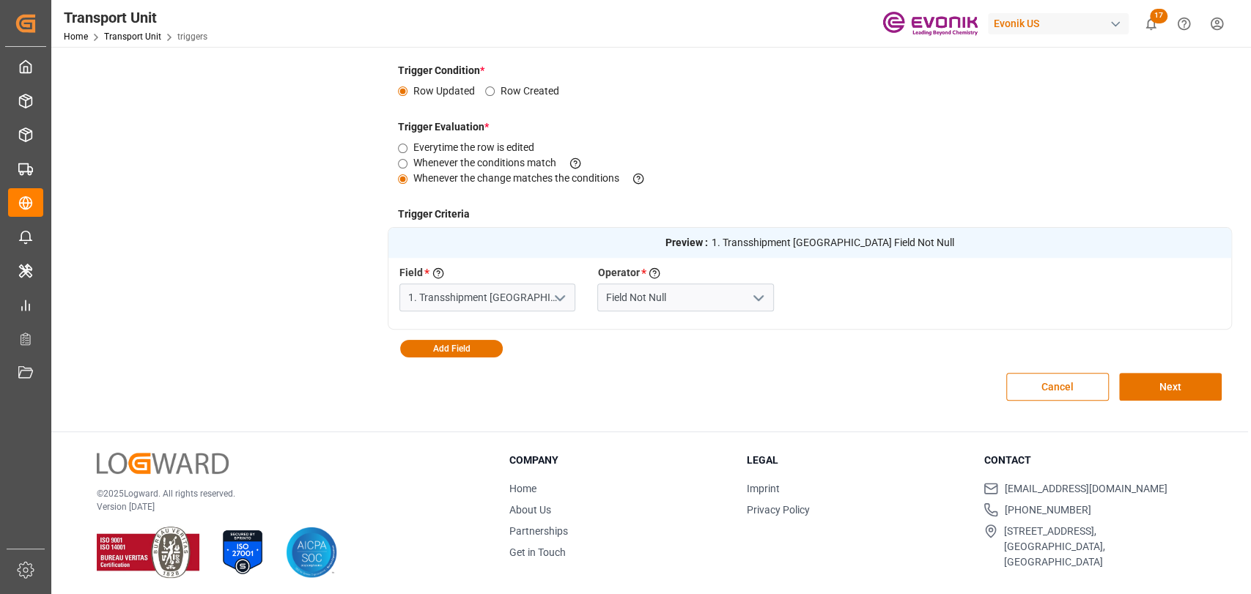
scroll to position [292, 0]
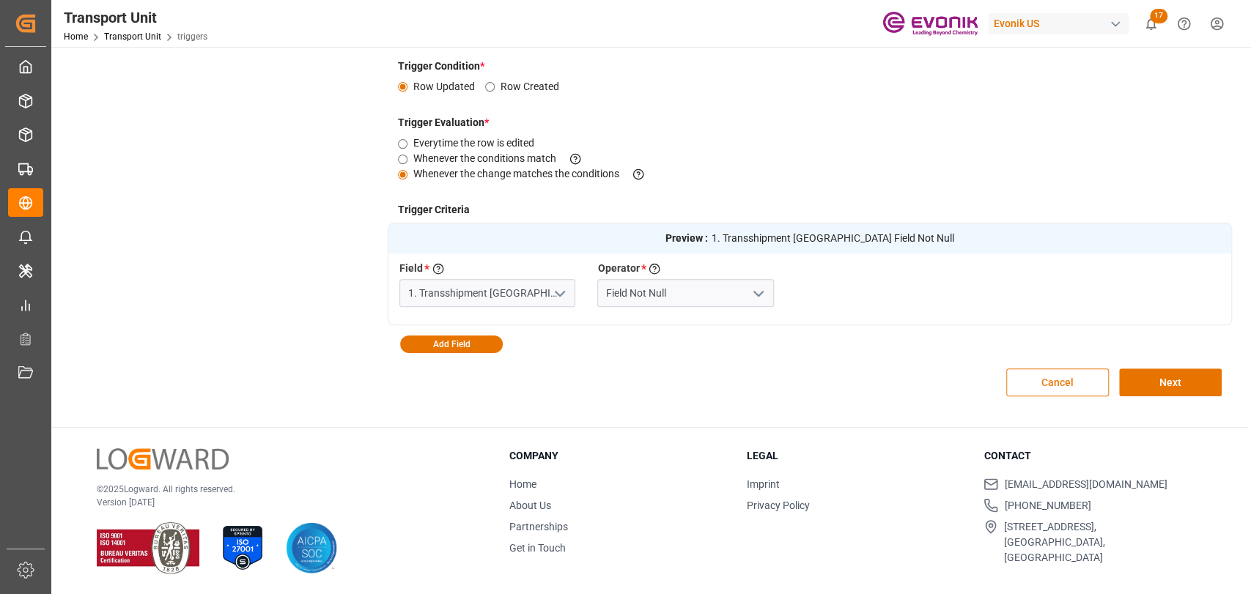
click at [1038, 388] on button "Cancel" at bounding box center [1057, 383] width 103 height 28
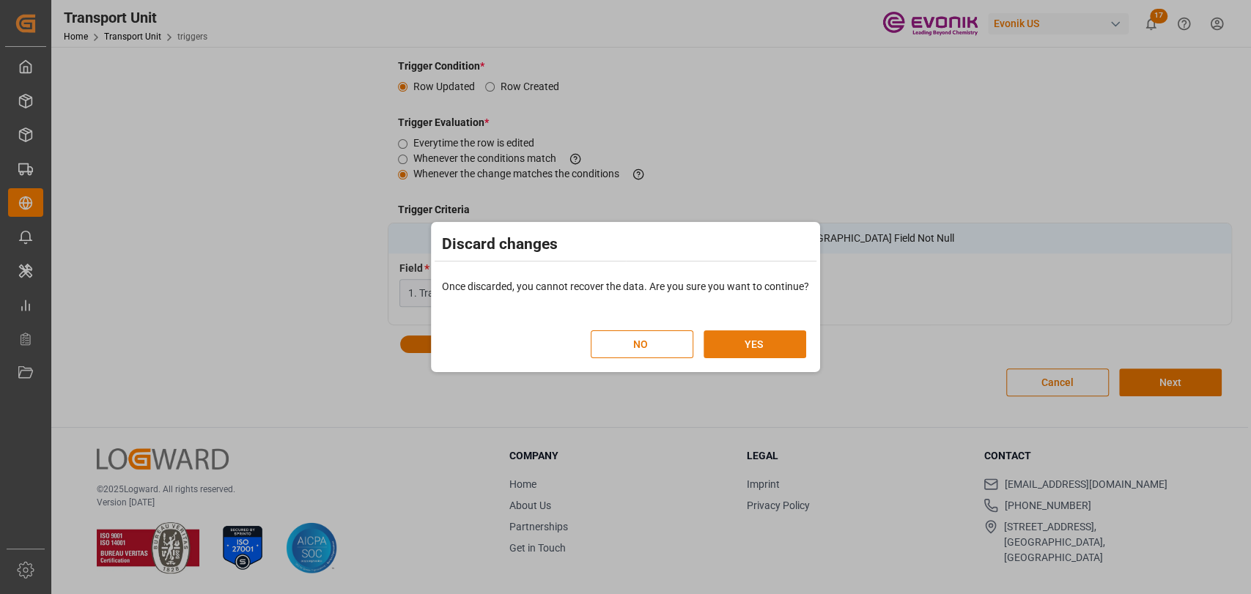
click at [763, 337] on button "YES" at bounding box center [755, 345] width 103 height 28
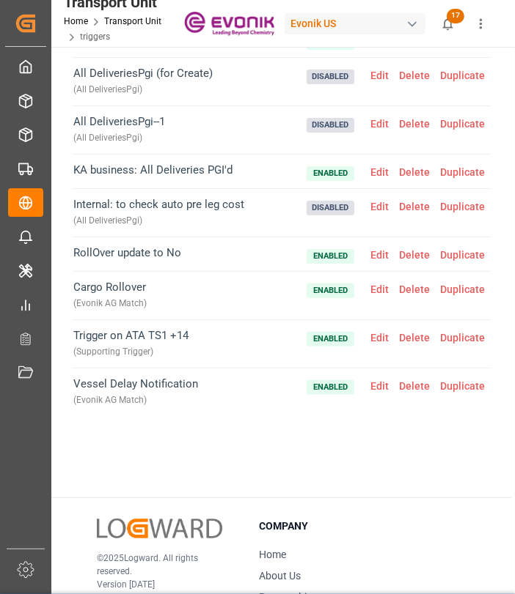
scroll to position [0, 0]
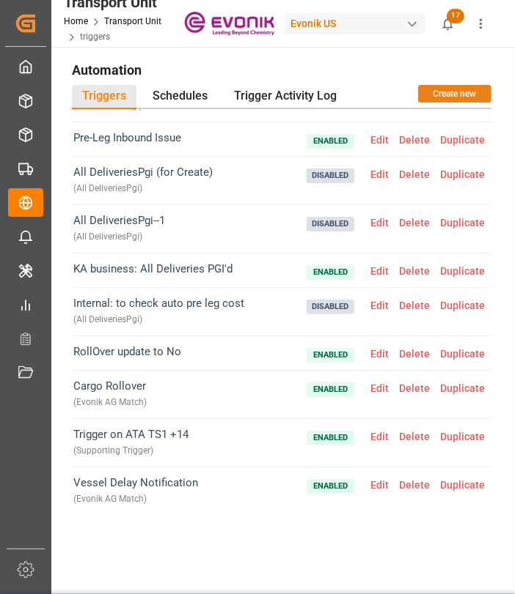
click at [460, 94] on button "Create new" at bounding box center [454, 94] width 73 height 18
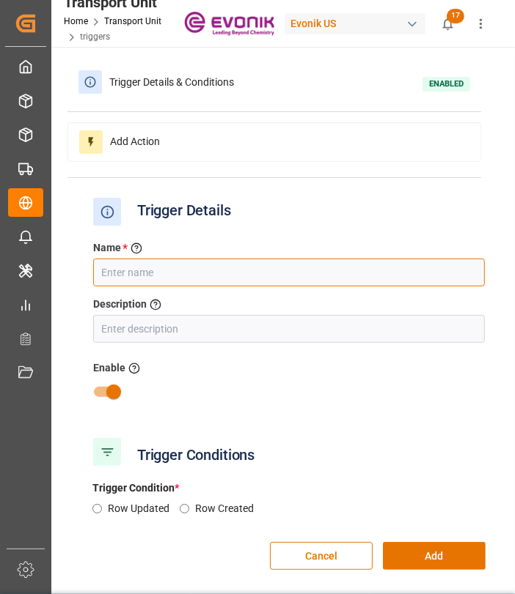
drag, startPoint x: 196, startPoint y: 272, endPoint x: 205, endPoint y: 271, distance: 9.6
click at [196, 273] on input "text" at bounding box center [288, 273] width 391 height 28
type input "Container at [GEOGRAPHIC_DATA] for more than 14 days"
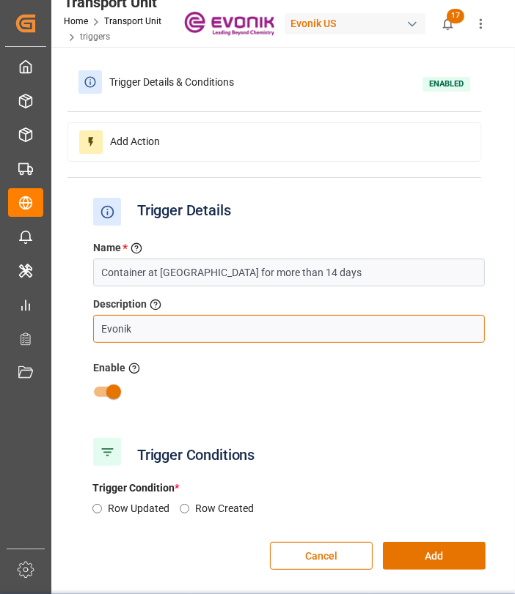
type input "Evonik AG Match"
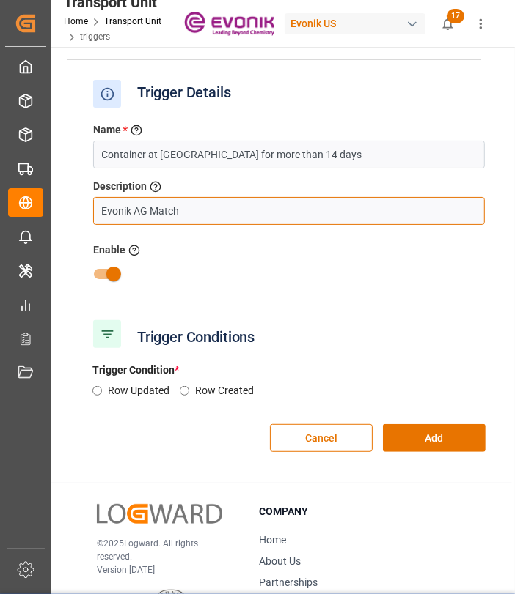
scroll to position [163, 0]
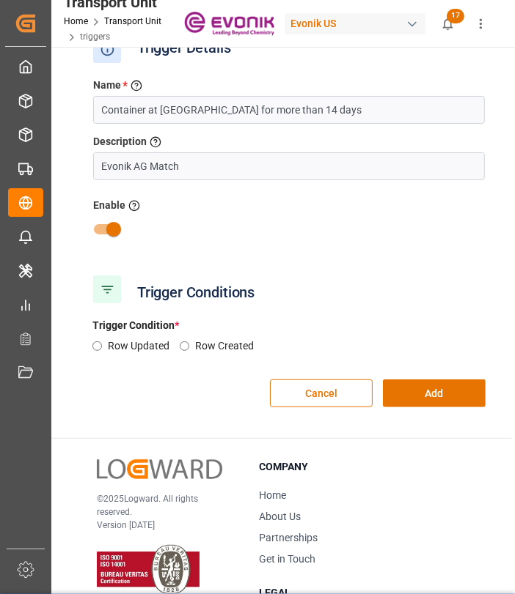
click at [100, 349] on input "Row Updated" at bounding box center [97, 347] width 10 height 10
radio input "true"
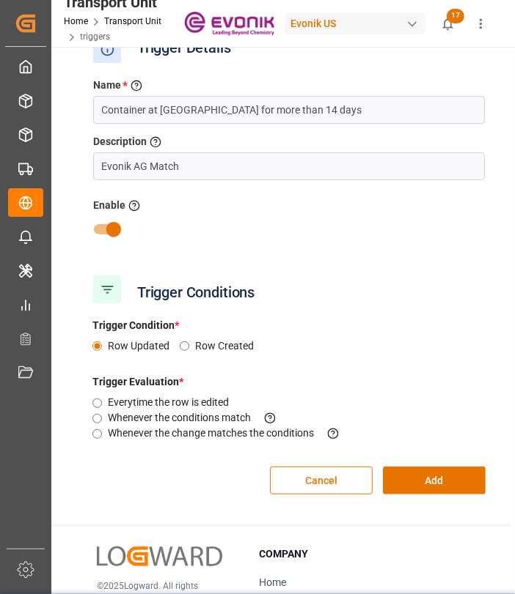
click at [97, 435] on input "Whenever the change matches the conditions This criteria is evaluated when a fi…" at bounding box center [97, 435] width 10 height 10
radio input "true"
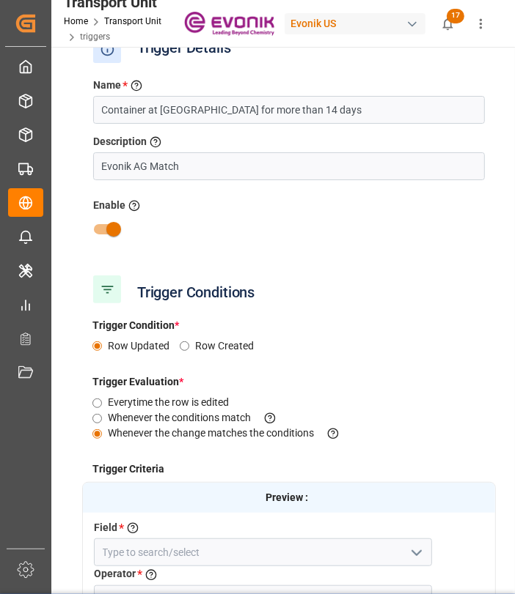
scroll to position [325, 0]
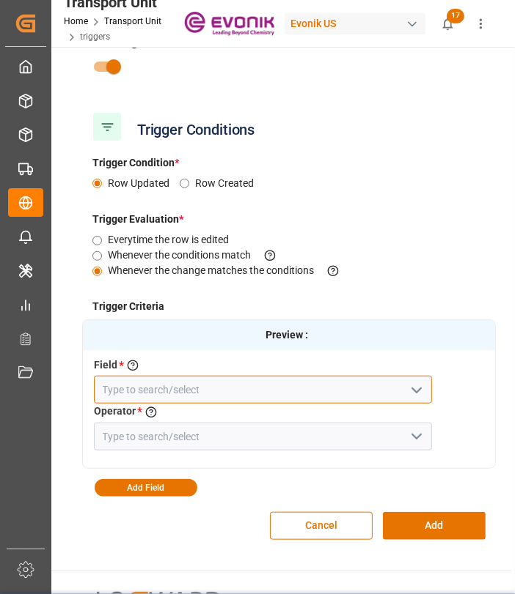
click at [321, 395] on input at bounding box center [263, 390] width 338 height 28
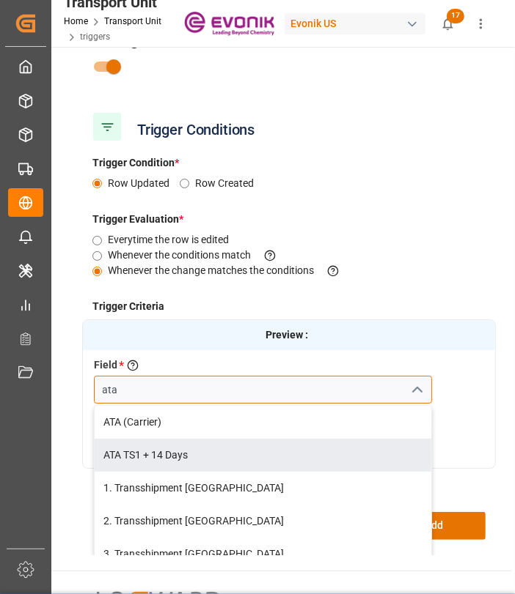
drag, startPoint x: 180, startPoint y: 452, endPoint x: 190, endPoint y: 444, distance: 12.6
click at [181, 452] on div "ATA TS1 + 14 Days" at bounding box center [263, 455] width 336 height 33
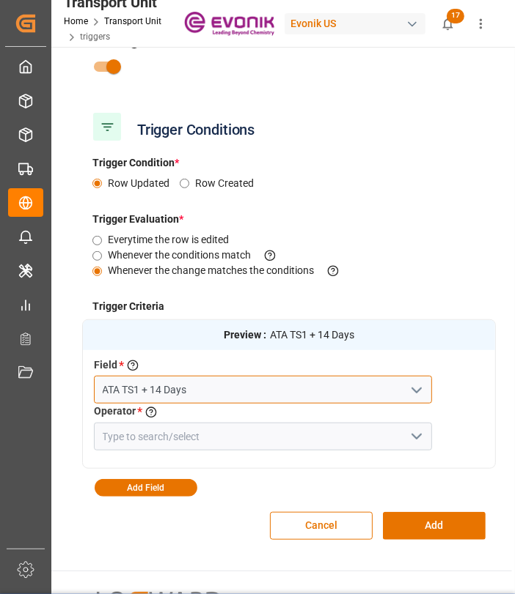
type input "ATA TS1 + 14 Days"
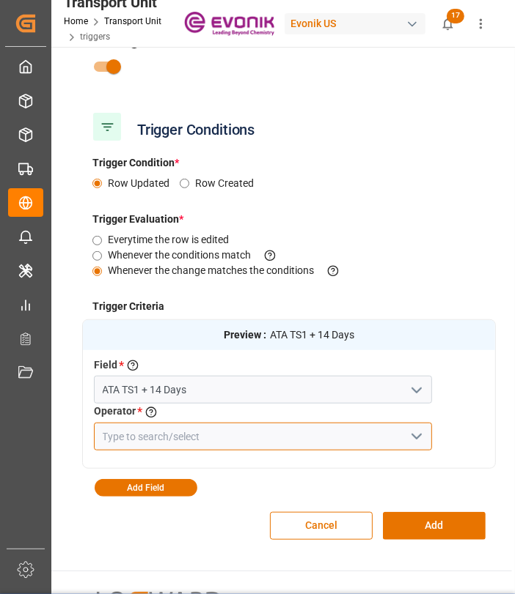
click at [304, 432] on input at bounding box center [263, 437] width 338 height 28
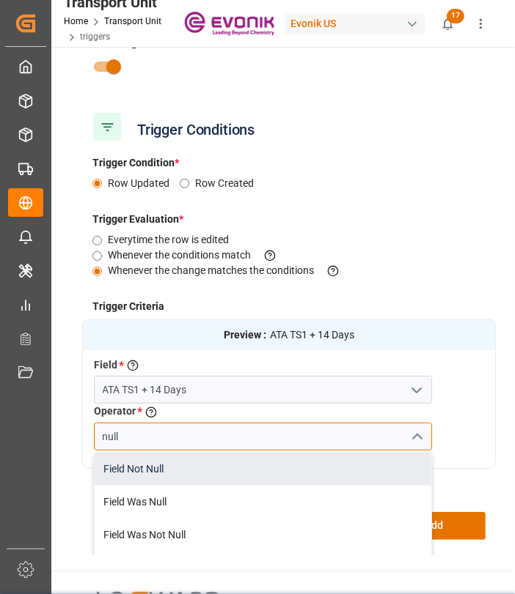
click at [202, 477] on div "Field Not Null" at bounding box center [263, 469] width 336 height 33
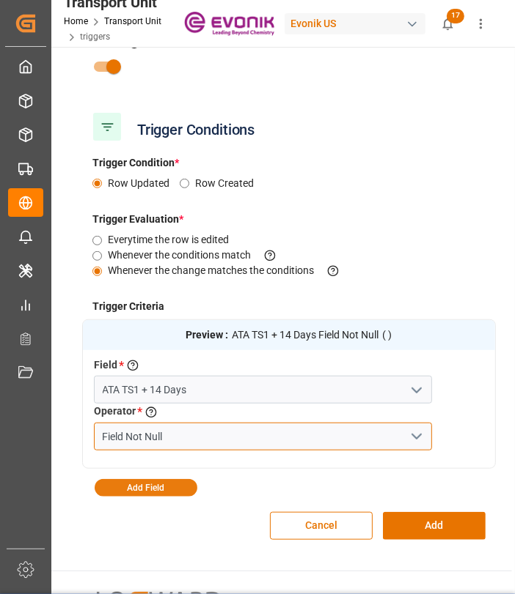
type input "Field Not Null"
click at [123, 488] on button "Add Field" at bounding box center [146, 488] width 103 height 18
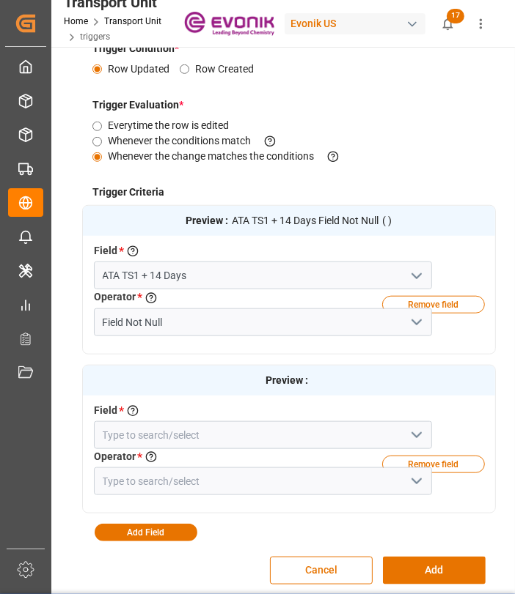
scroll to position [488, 0]
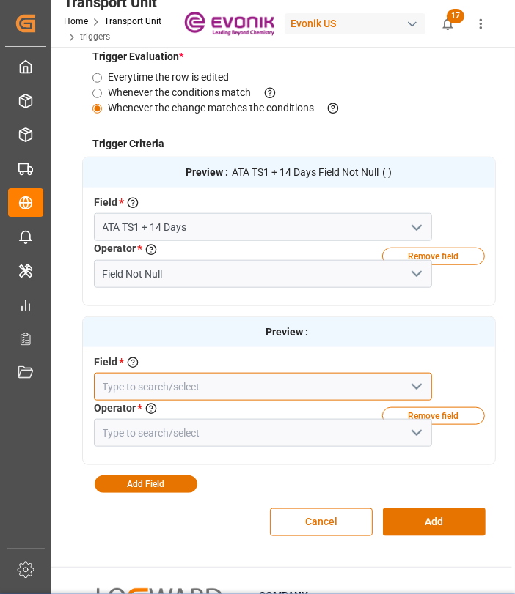
click at [150, 383] on input at bounding box center [263, 387] width 338 height 28
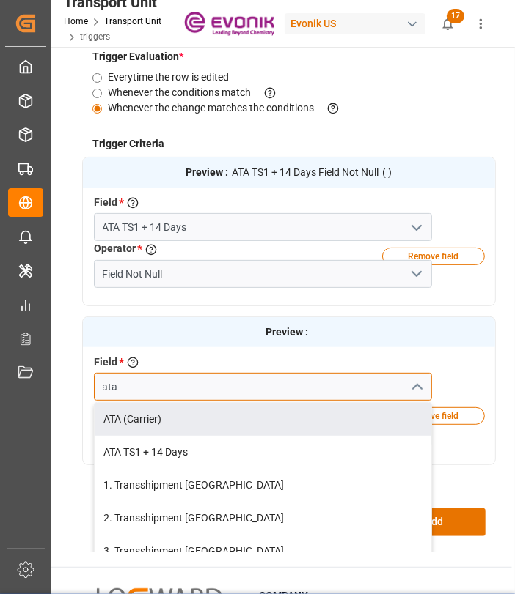
click at [137, 419] on div "ATA (Carrier)" at bounding box center [263, 419] width 336 height 33
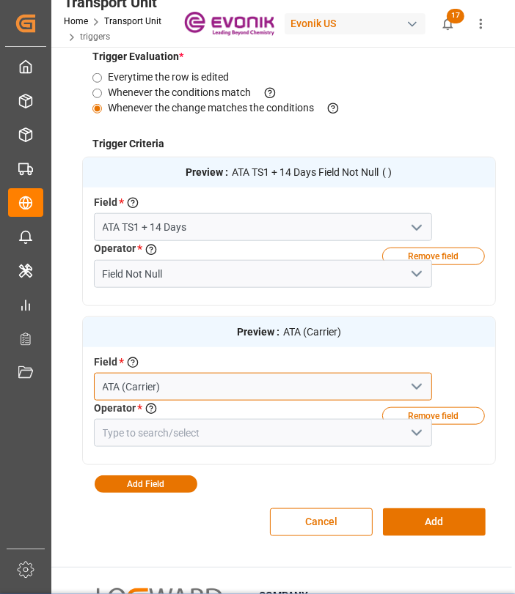
type input "ATA (Carrier)"
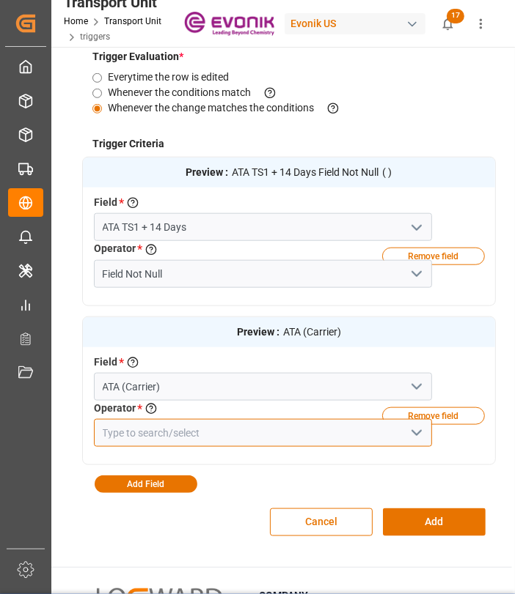
click at [139, 441] on input at bounding box center [263, 433] width 338 height 28
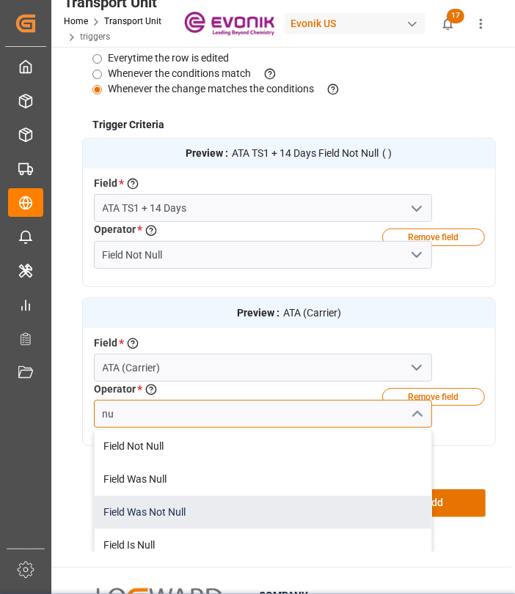
scroll to position [29, 0]
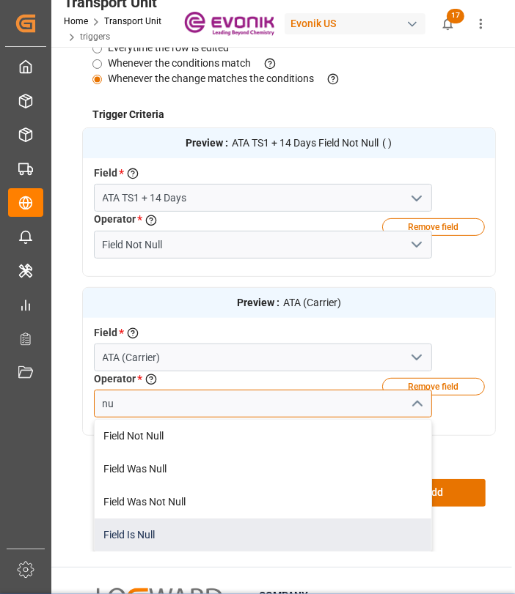
click at [132, 521] on div "Field Is Null" at bounding box center [263, 535] width 336 height 33
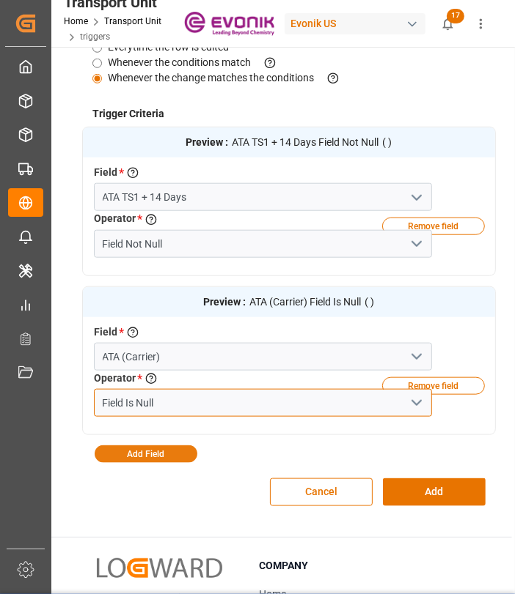
type input "Field Is Null"
click at [139, 453] on button "Add Field" at bounding box center [146, 455] width 103 height 18
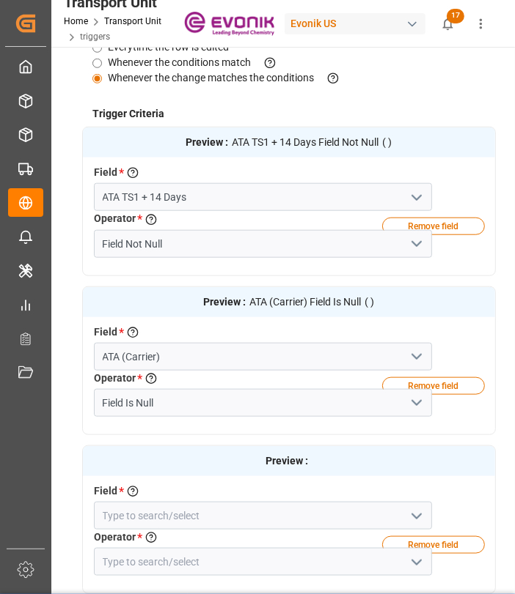
click at [135, 498] on div "Select a field to create a criteria" at bounding box center [132, 493] width 17 height 18
click at [135, 504] on input at bounding box center [263, 516] width 338 height 28
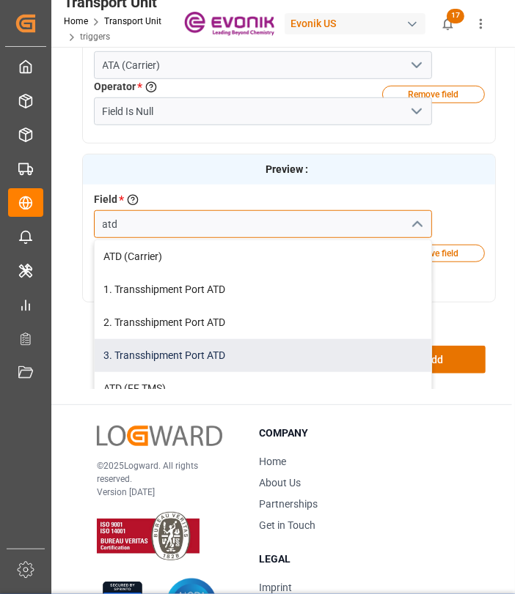
scroll to position [16, 0]
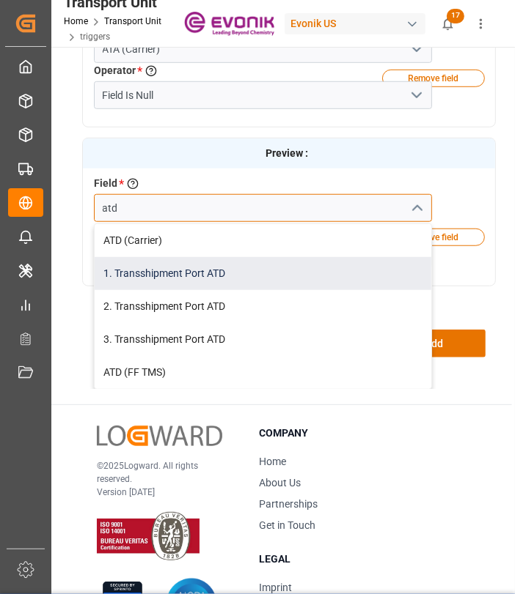
click at [240, 277] on div "1. Transshipment Port ATD" at bounding box center [263, 273] width 336 height 33
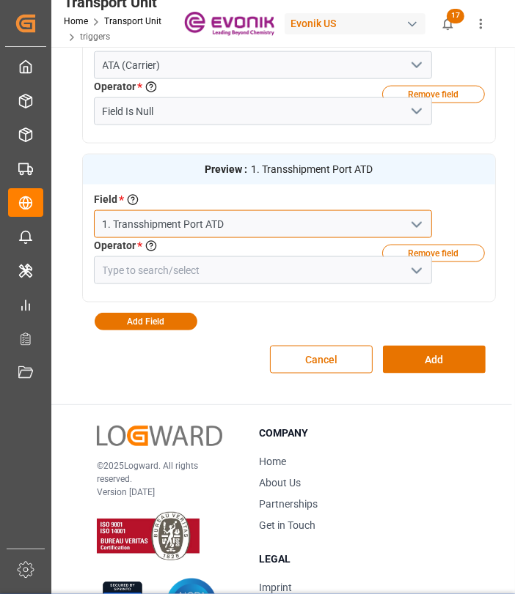
scroll to position [827, 0]
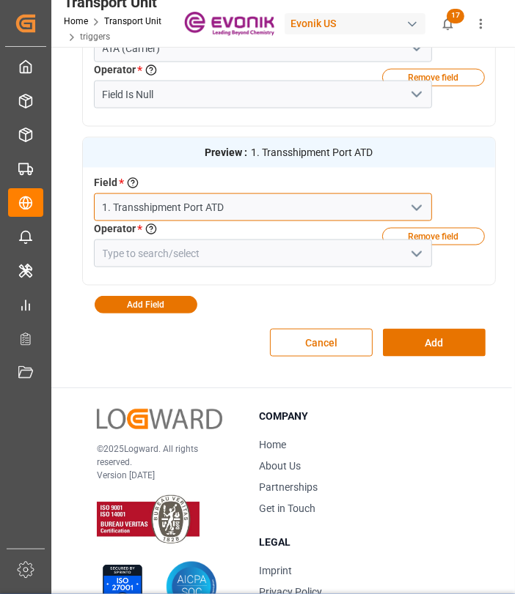
type input "1. Transshipment Port ATD"
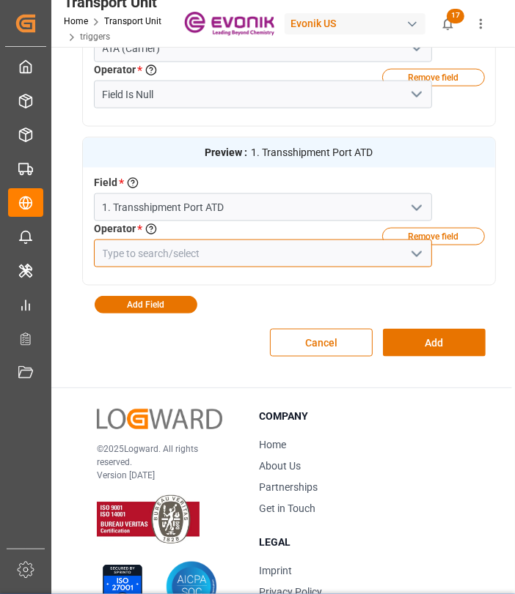
click at [253, 257] on input at bounding box center [263, 254] width 338 height 28
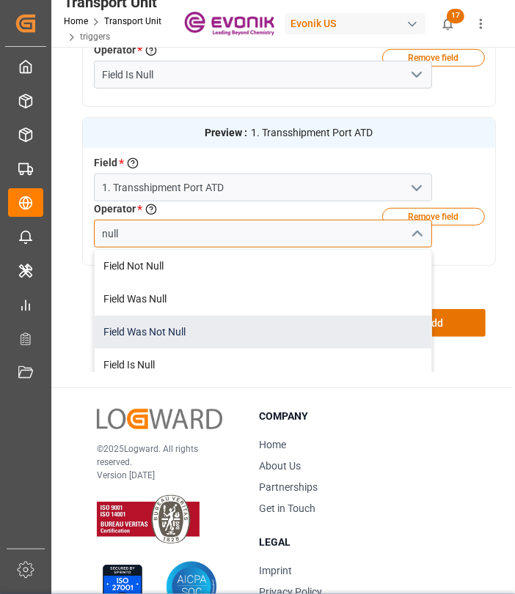
scroll to position [29, 0]
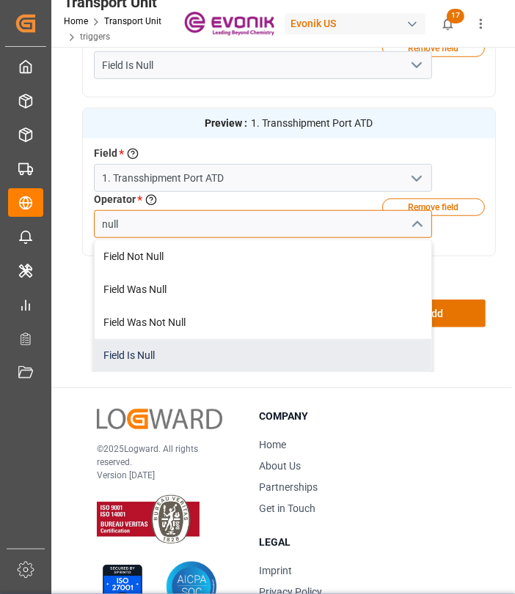
click at [147, 347] on div "Field Is Null" at bounding box center [263, 355] width 336 height 33
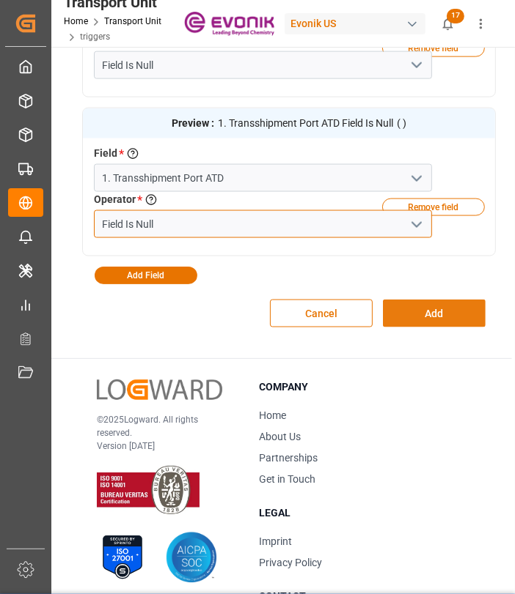
type input "Field Is Null"
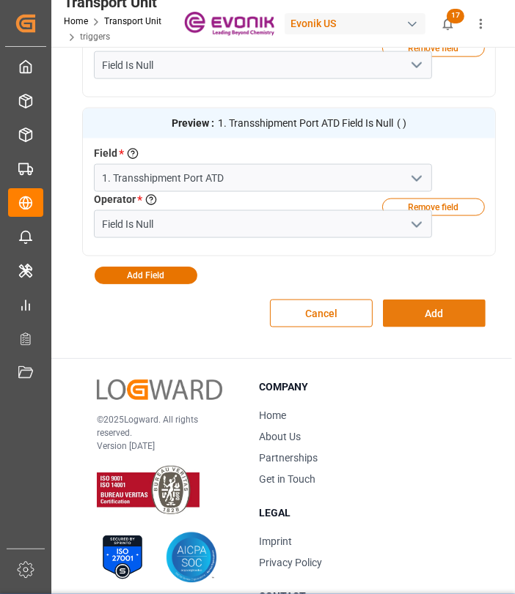
click at [462, 318] on button "Add" at bounding box center [434, 314] width 103 height 28
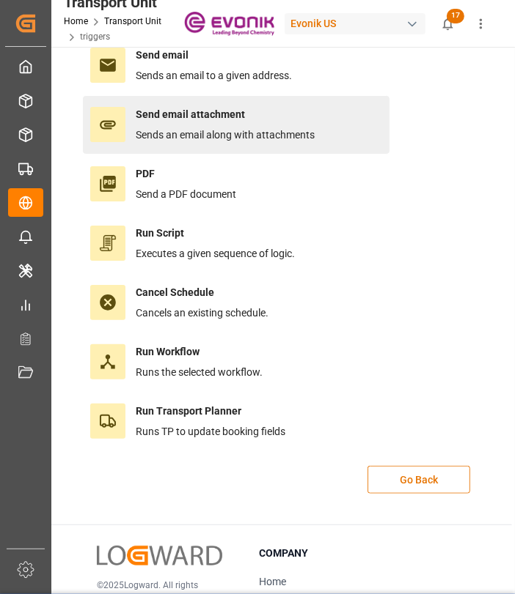
scroll to position [298, 0]
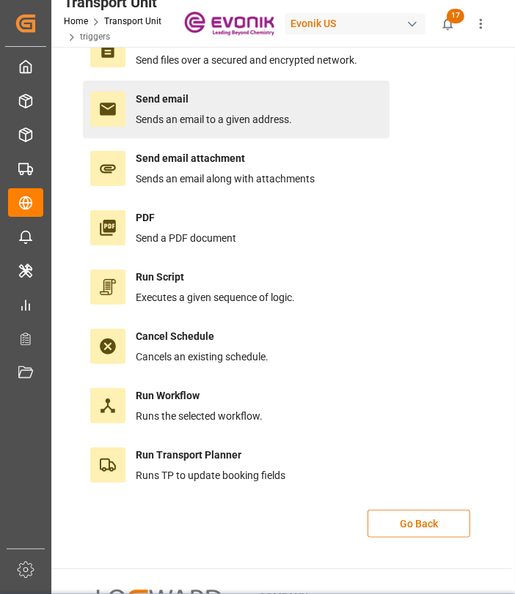
click at [152, 114] on span "Sends an email to a given address." at bounding box center [214, 120] width 156 height 12
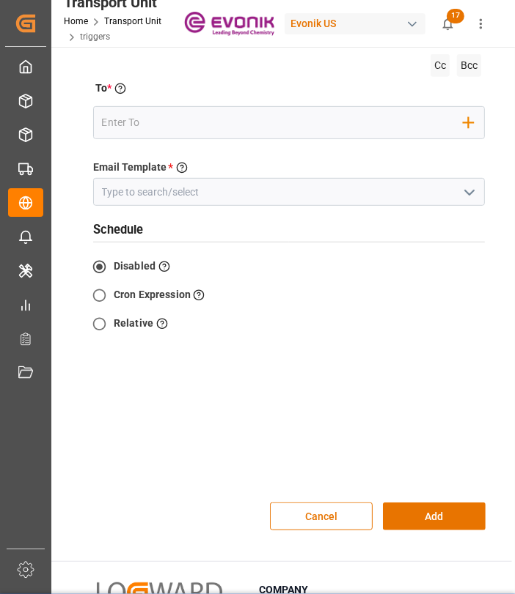
scroll to position [0, 0]
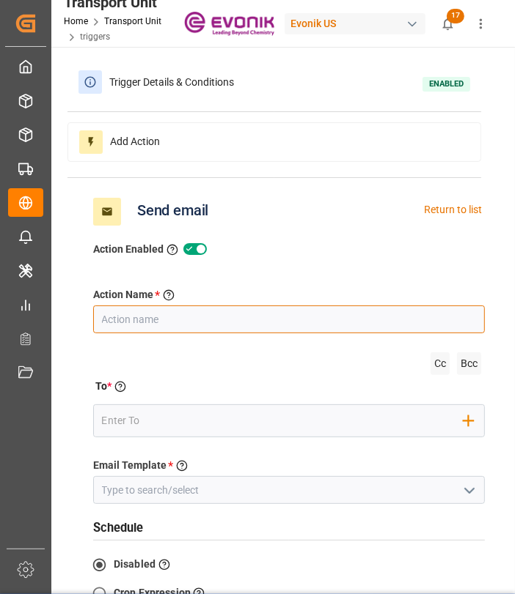
click at [294, 323] on input "text" at bounding box center [288, 320] width 391 height 28
type input "Container at [GEOGRAPHIC_DATA] for more than 14 days"
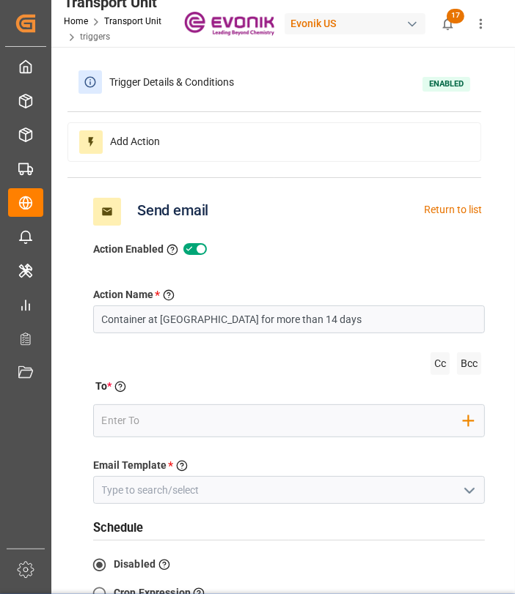
drag, startPoint x: 471, startPoint y: 487, endPoint x: 438, endPoint y: 456, distance: 45.1
click at [471, 487] on icon "open menu" at bounding box center [469, 491] width 18 height 18
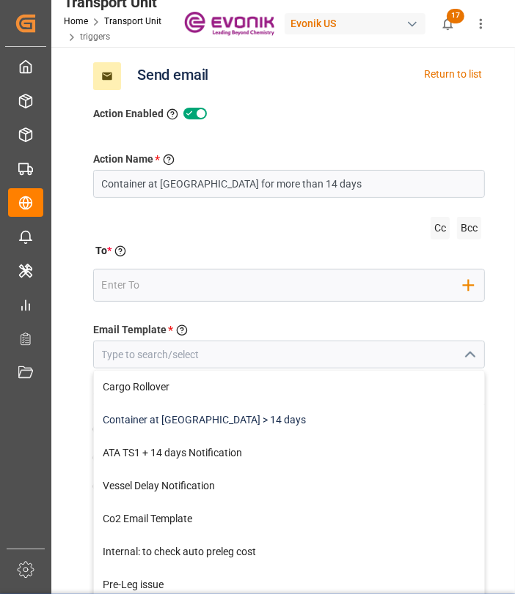
scroll to position [163, 0]
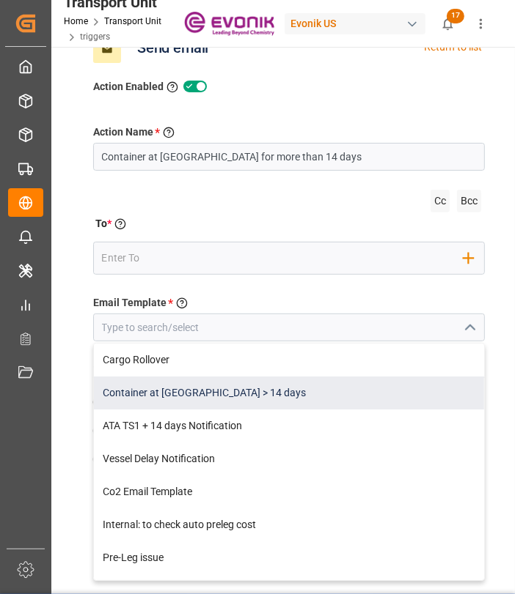
click at [217, 397] on div "Container at [GEOGRAPHIC_DATA] > 14 days" at bounding box center [289, 393] width 390 height 33
type input "Container at [GEOGRAPHIC_DATA] > 14 days"
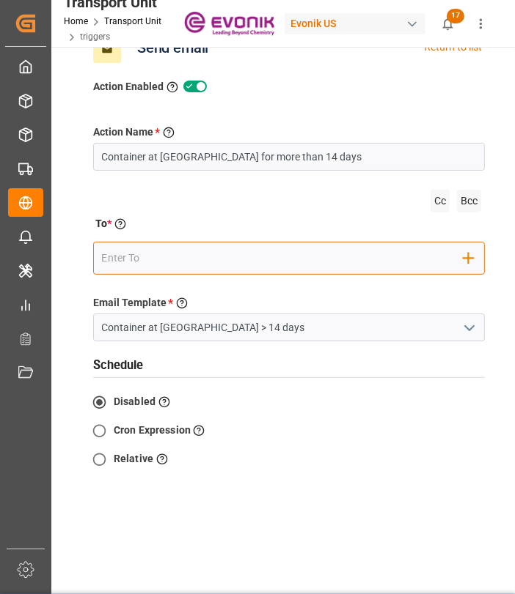
click at [175, 249] on input "email" at bounding box center [283, 259] width 362 height 22
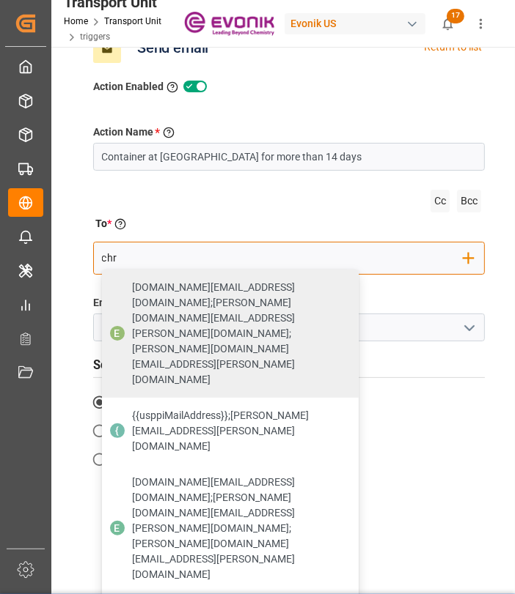
type input "[PERSON_NAME][EMAIL_ADDRESS][PERSON_NAME][DOMAIN_NAME]"
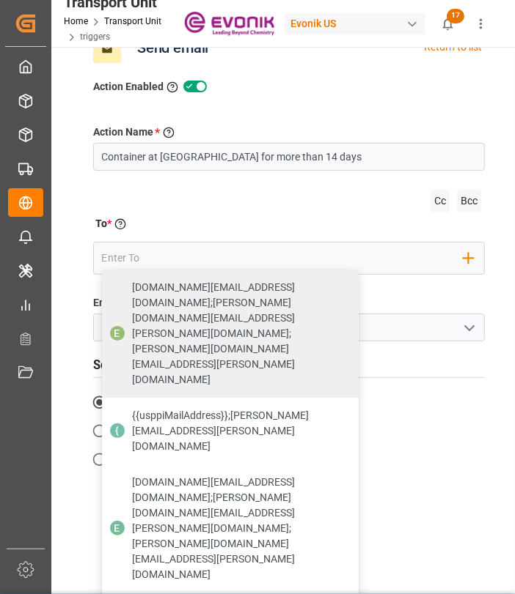
click at [301, 219] on div "To * Enter the TO Email address" at bounding box center [288, 226] width 391 height 21
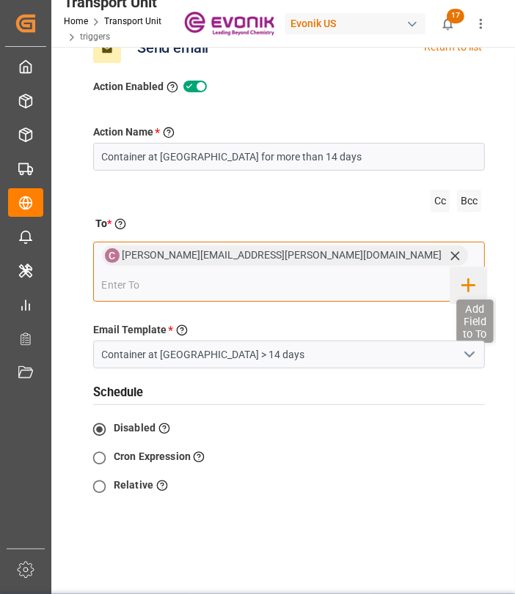
click at [479, 273] on icon "button" at bounding box center [467, 284] width 23 height 23
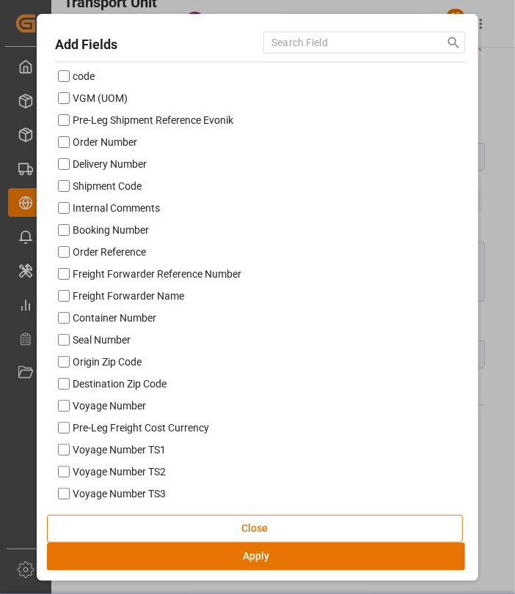
click at [334, 49] on input "search" at bounding box center [336, 43] width 130 height 22
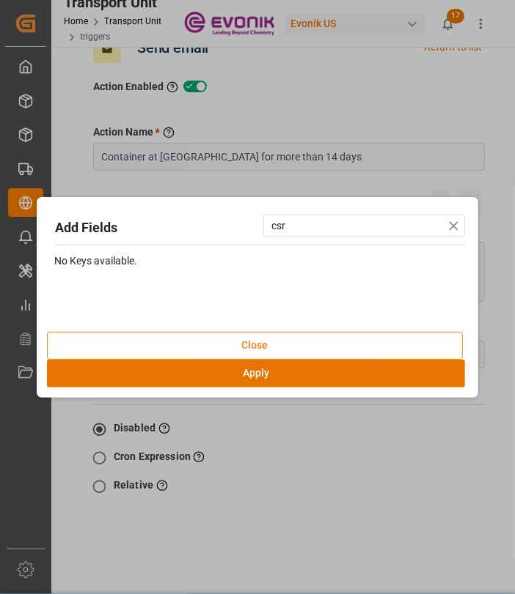
type input "csr"
click at [272, 350] on button "Close" at bounding box center [255, 346] width 416 height 28
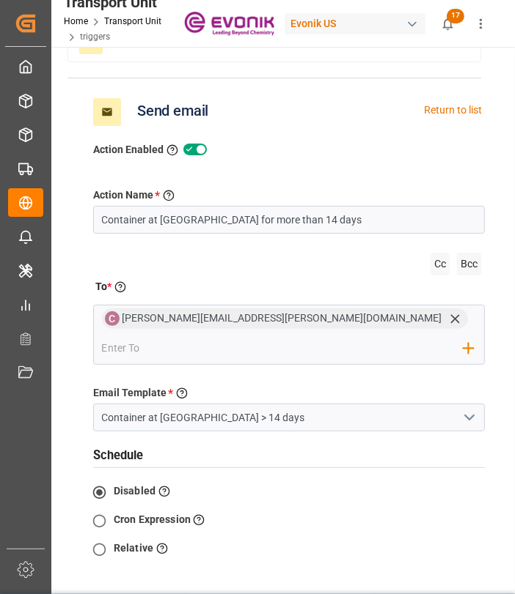
scroll to position [0, 0]
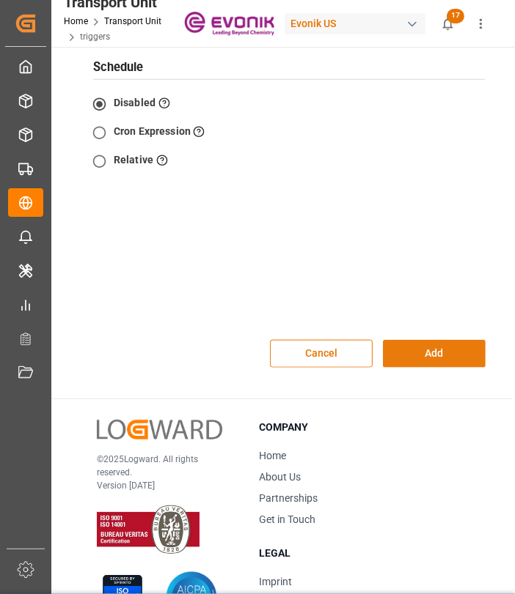
click at [454, 340] on button "Add" at bounding box center [434, 354] width 103 height 28
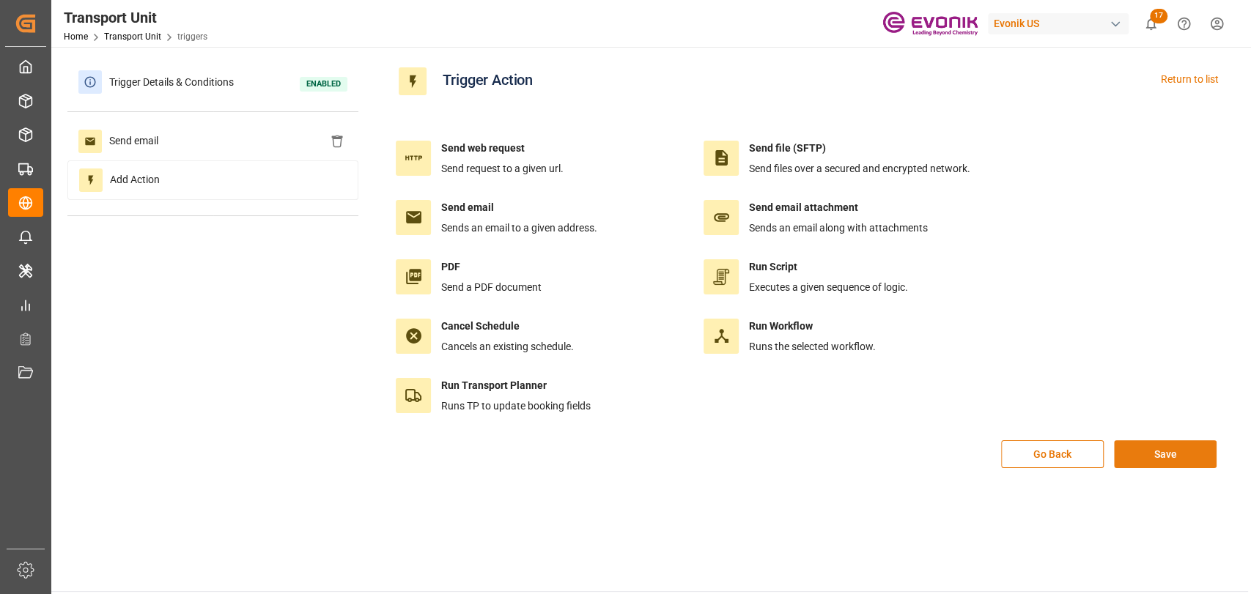
click at [1190, 451] on button "Save" at bounding box center [1165, 455] width 103 height 28
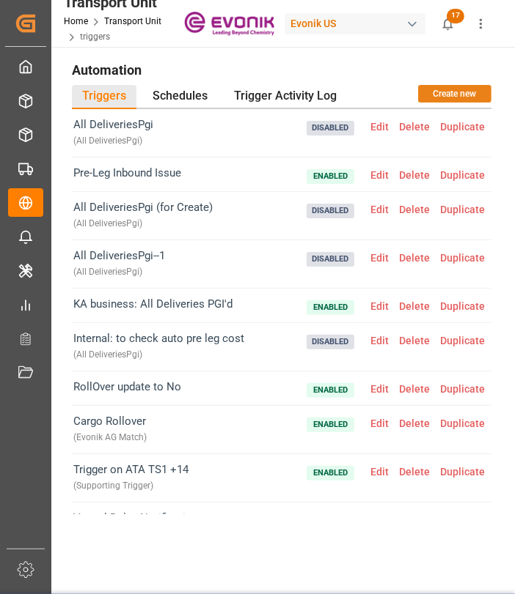
click at [439, 95] on button "Create new" at bounding box center [454, 94] width 73 height 18
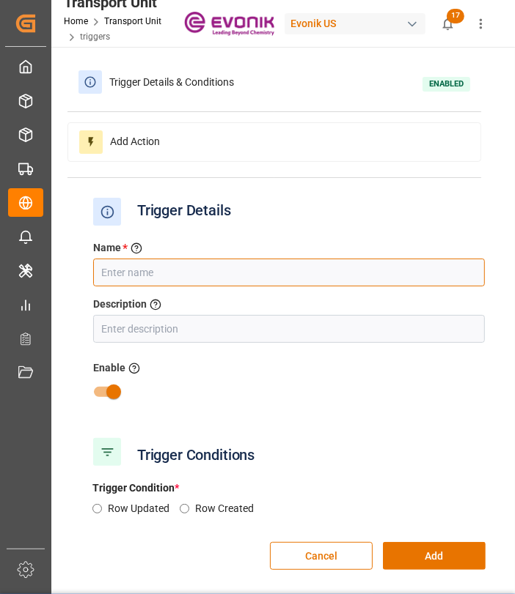
click at [248, 260] on input "text" at bounding box center [288, 273] width 391 height 28
type input "Cancel ATA TS1 email"
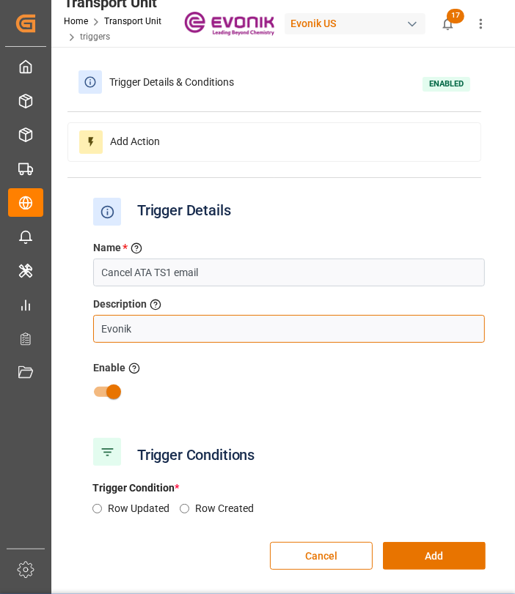
type input "Evonik AG Match"
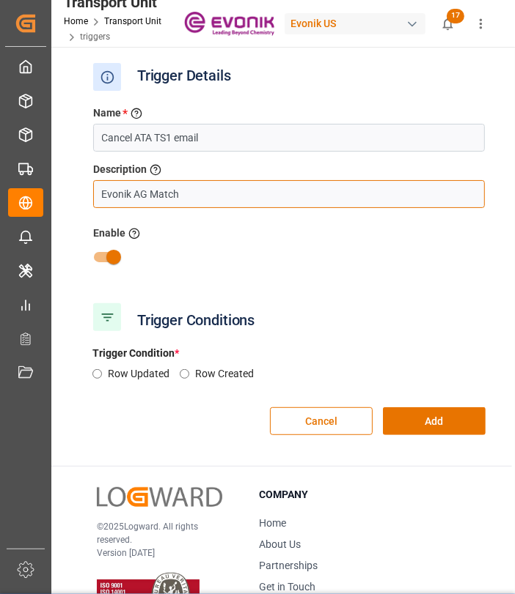
scroll to position [163, 0]
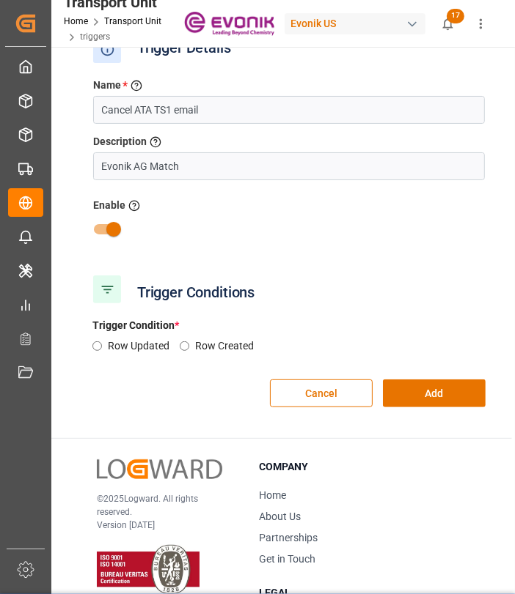
click at [95, 346] on input "Row Updated" at bounding box center [97, 347] width 10 height 10
radio input "true"
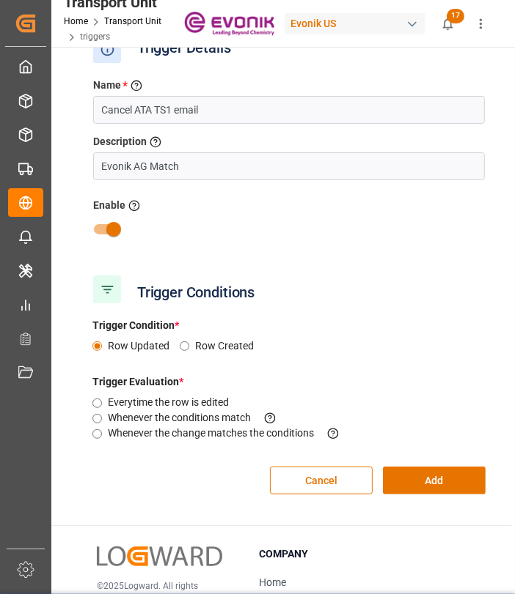
click at [95, 434] on input "Whenever the change matches the conditions This criteria is evaluated when a fi…" at bounding box center [97, 435] width 10 height 10
radio input "true"
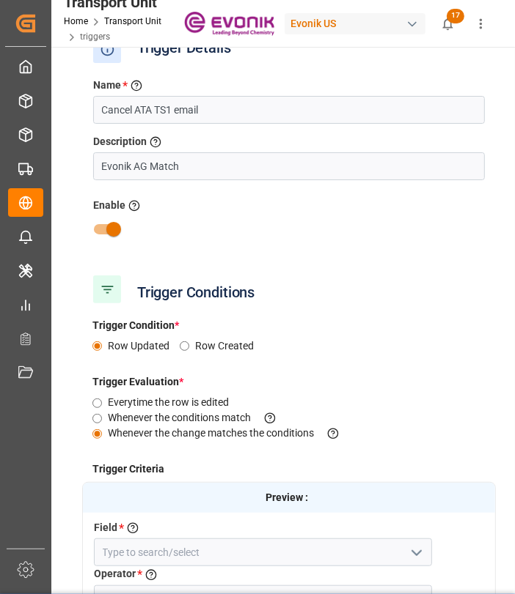
scroll to position [325, 0]
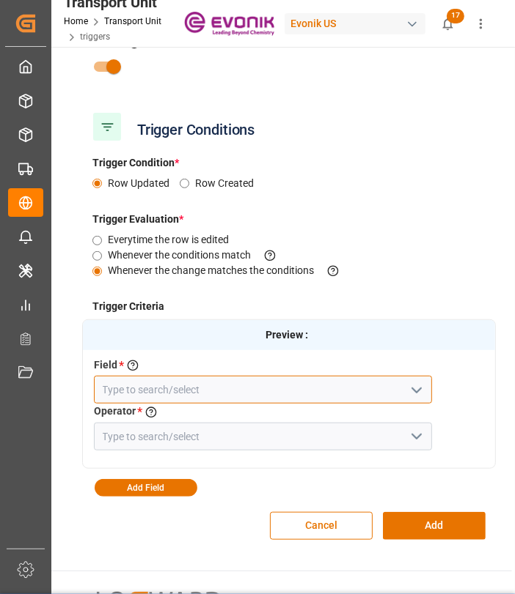
click at [199, 391] on input at bounding box center [263, 390] width 338 height 28
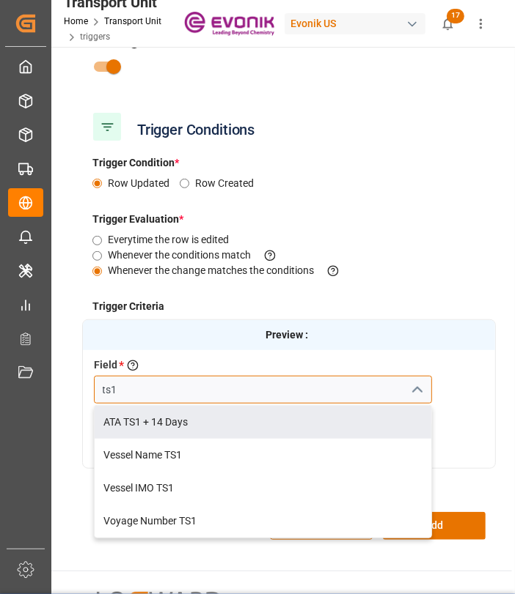
click at [152, 393] on input "ts1" at bounding box center [263, 390] width 338 height 28
type input "ts1"
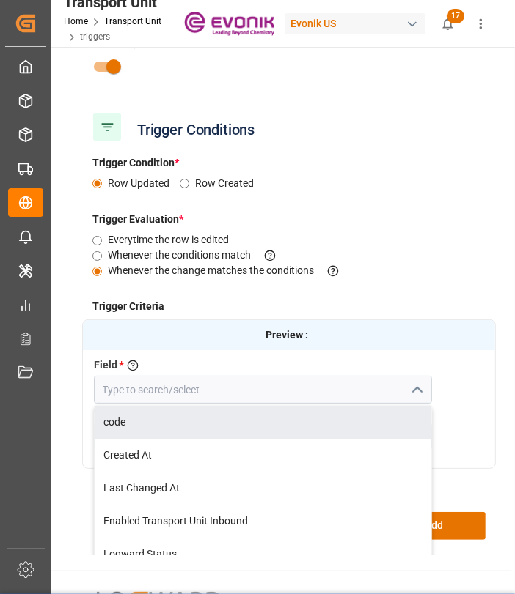
click at [425, 277] on div "Everytime the row is edited Whenever the conditions match This criteria is eval…" at bounding box center [288, 260] width 413 height 56
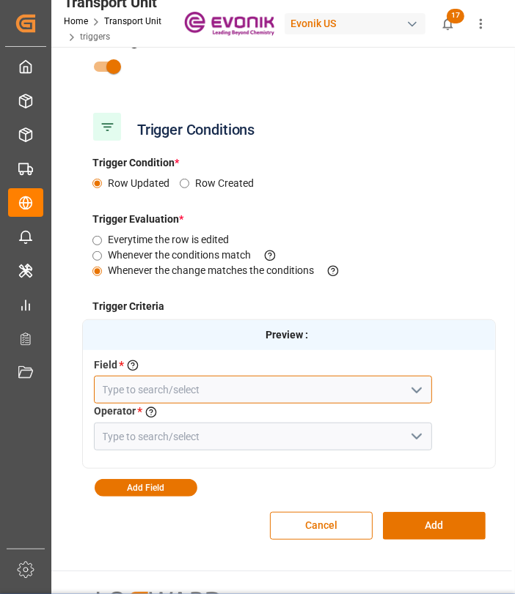
click at [370, 384] on input at bounding box center [263, 390] width 338 height 28
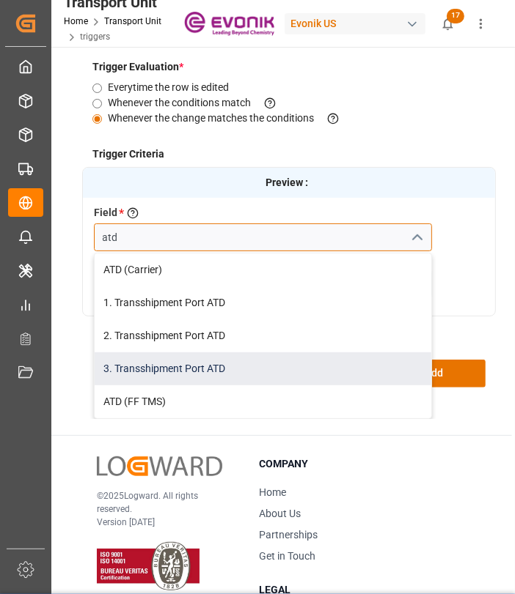
scroll to position [488, 0]
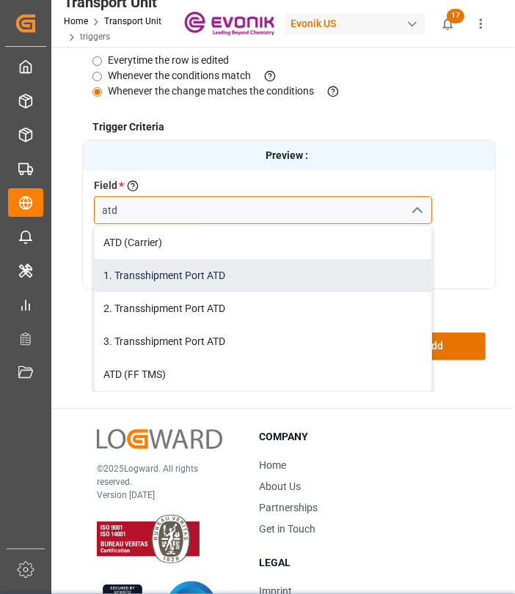
click at [207, 282] on div "1. Transshipment Port ATD" at bounding box center [263, 275] width 336 height 33
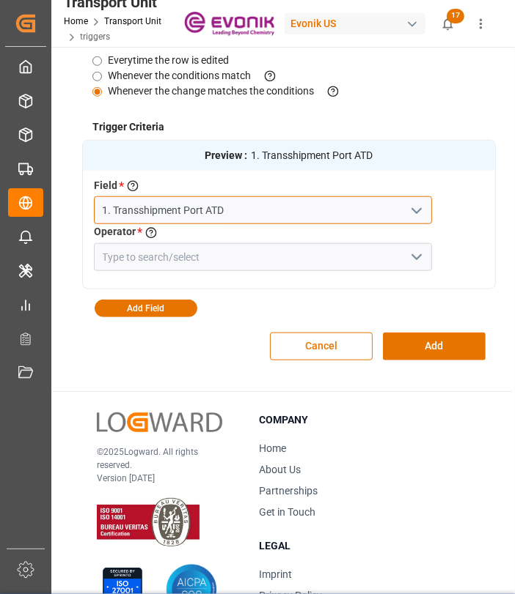
type input "1. Transshipment Port ATD"
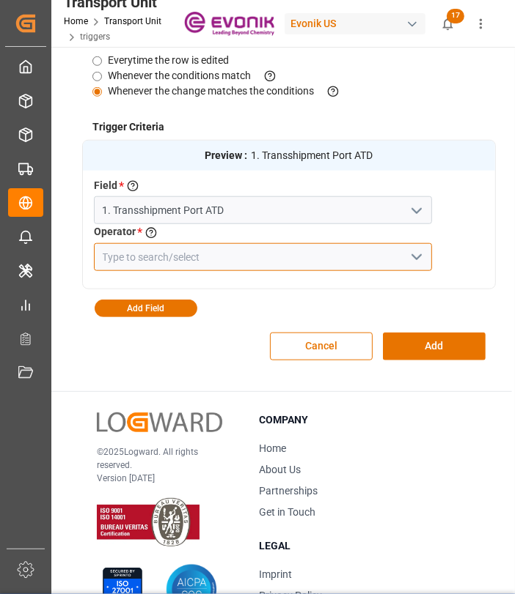
click at [210, 253] on input at bounding box center [263, 257] width 338 height 28
click at [416, 254] on icon "open menu" at bounding box center [417, 257] width 18 height 18
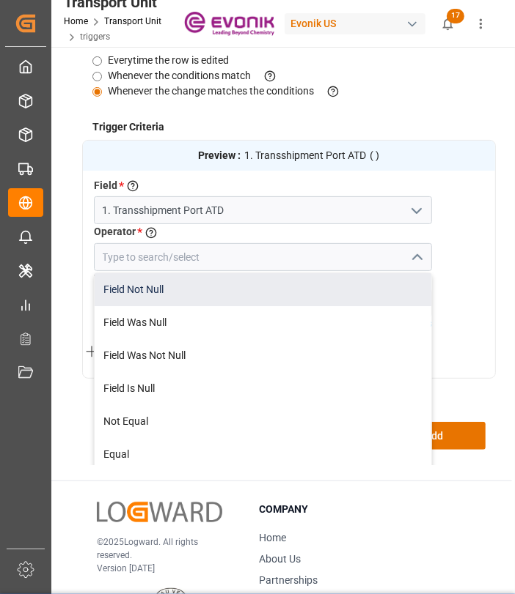
click at [155, 290] on div "Field Not Null" at bounding box center [263, 289] width 336 height 33
type input "Field Not Null"
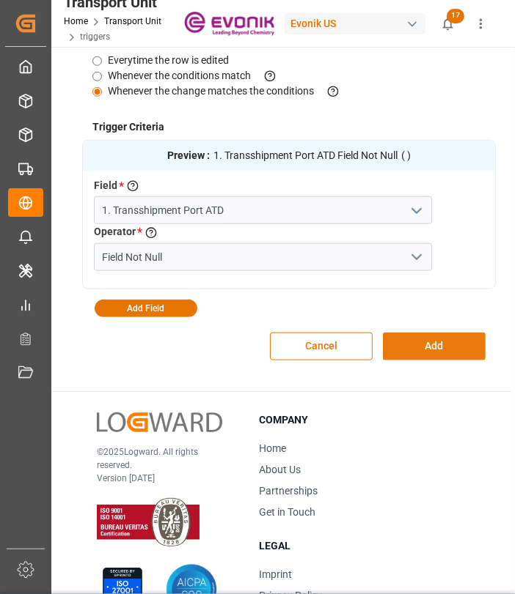
click at [433, 344] on button "Add" at bounding box center [434, 347] width 103 height 28
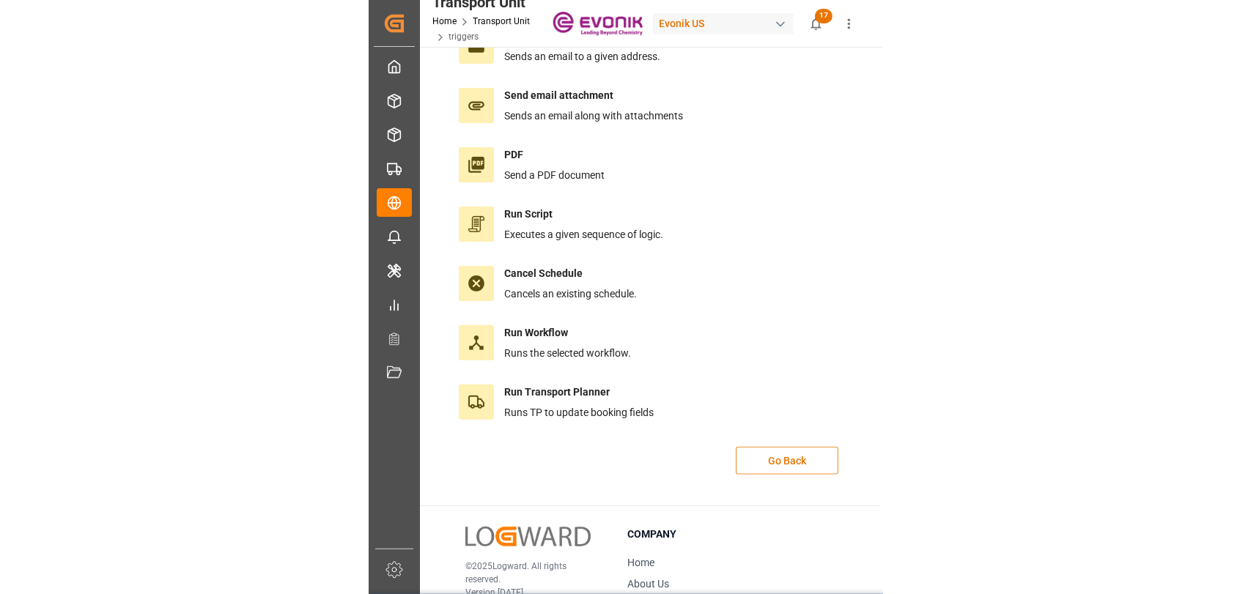
scroll to position [342, 0]
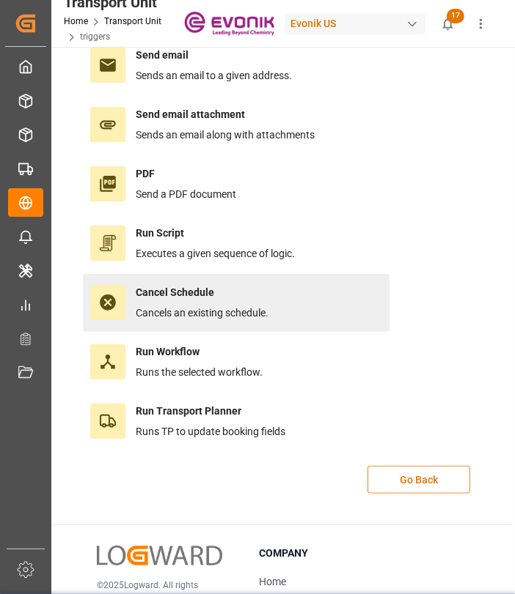
click at [117, 303] on div at bounding box center [107, 302] width 35 height 35
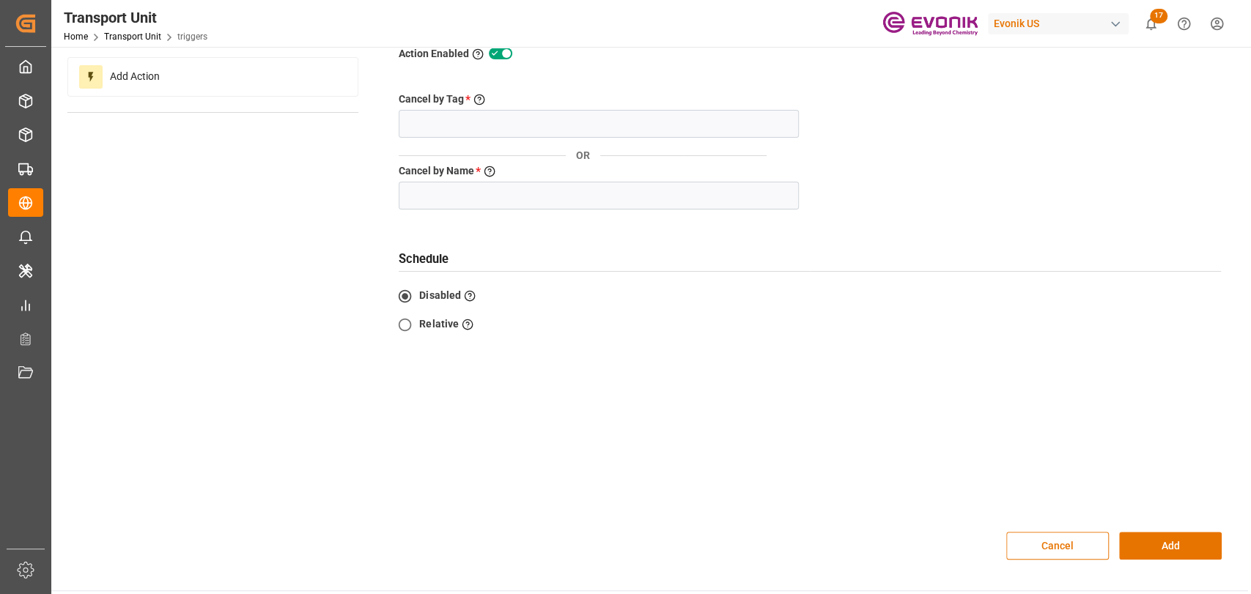
scroll to position [0, 0]
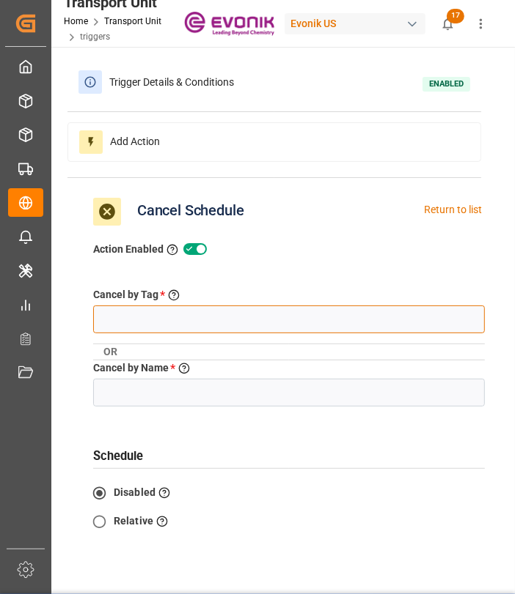
click at [294, 312] on input "text" at bounding box center [288, 320] width 391 height 28
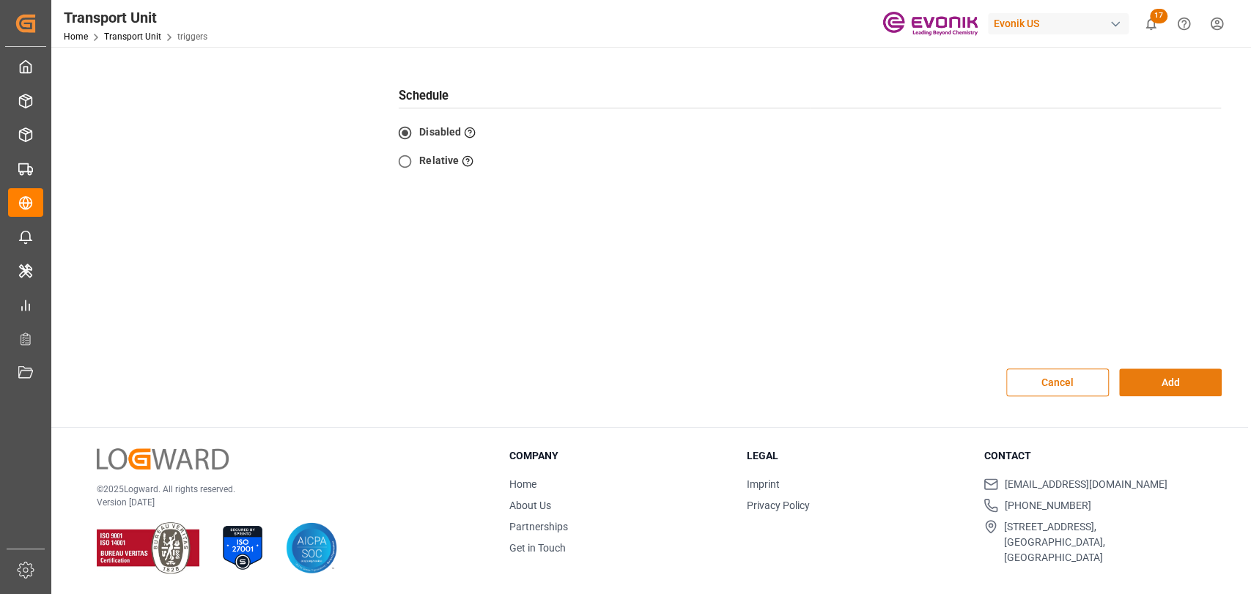
type input "Cancel TS1"
click at [1130, 386] on button "Add" at bounding box center [1170, 383] width 103 height 28
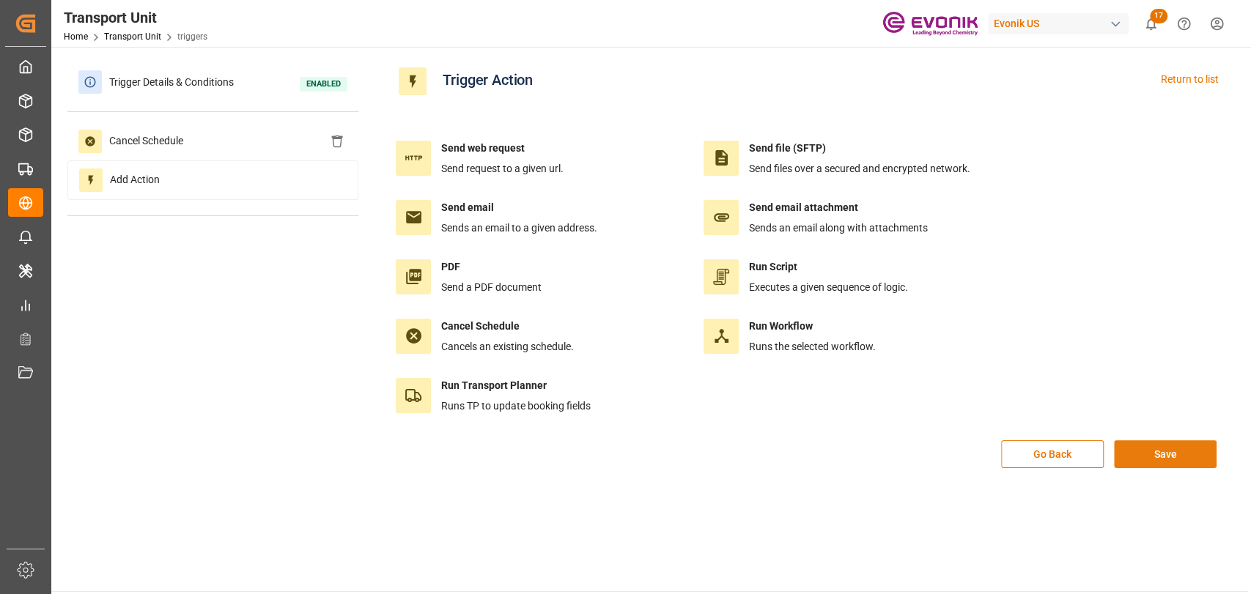
click at [1168, 457] on button "Save" at bounding box center [1165, 455] width 103 height 28
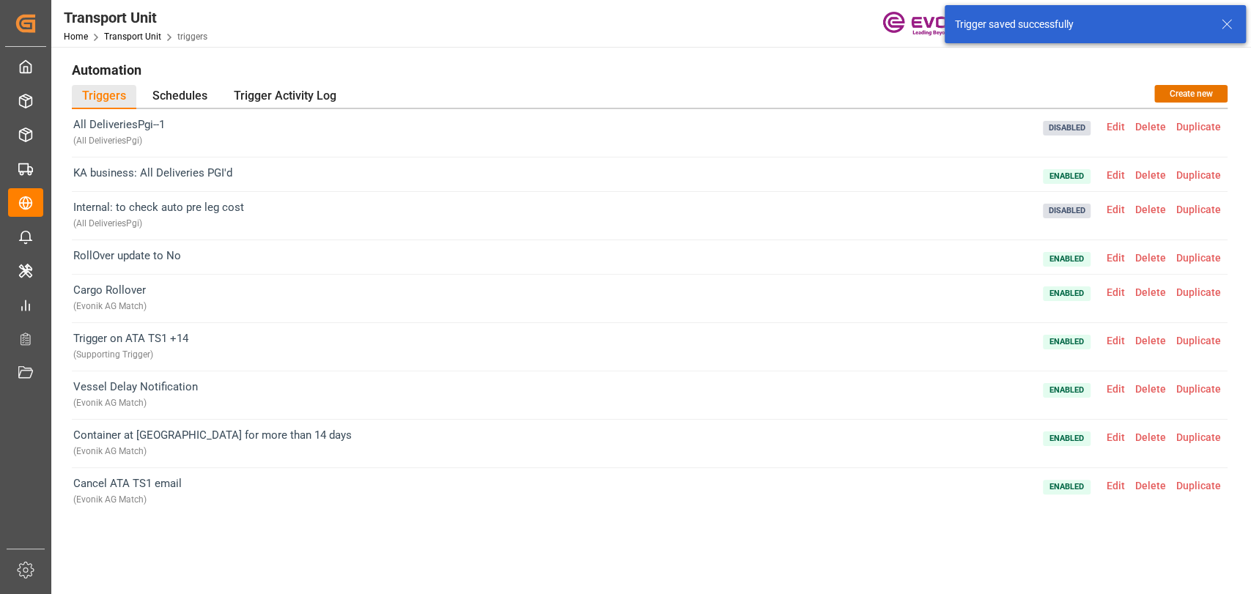
scroll to position [163, 0]
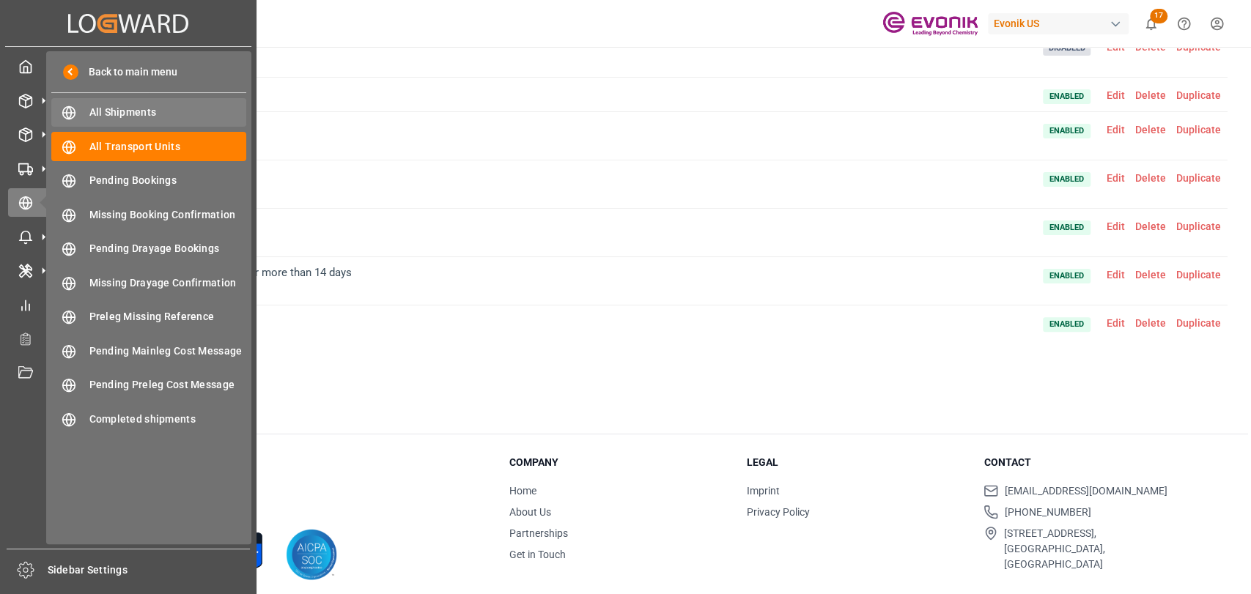
click at [114, 117] on span "All Shipments" at bounding box center [168, 112] width 158 height 15
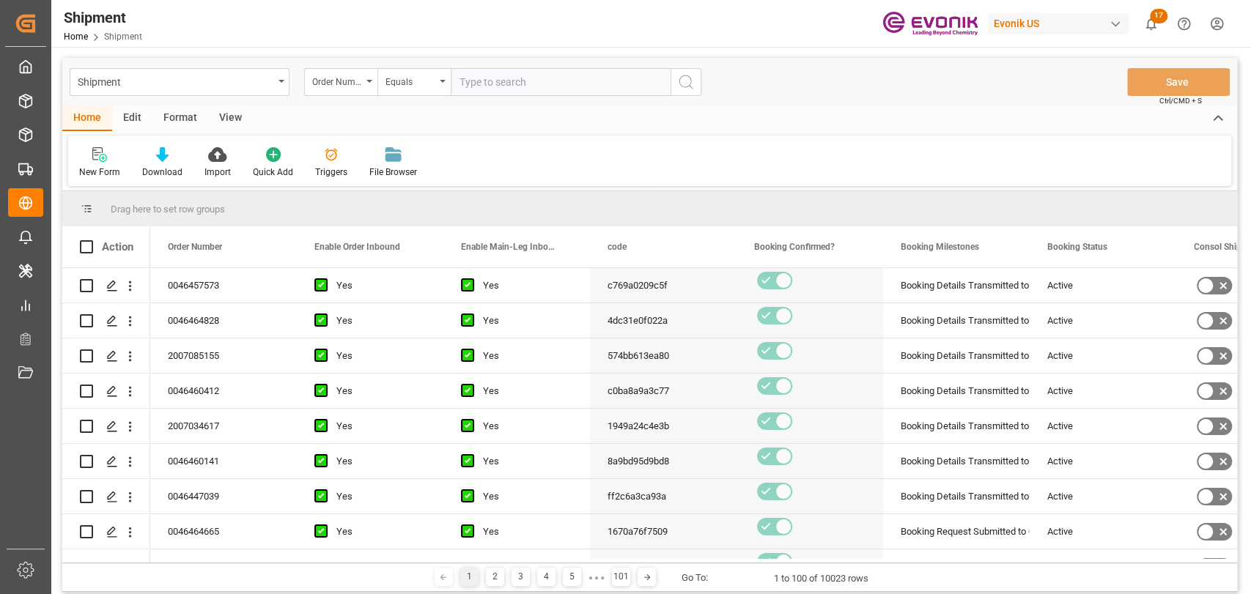
click at [142, 119] on div "Edit" at bounding box center [132, 118] width 40 height 25
click at [344, 171] on div "Schema Edit" at bounding box center [325, 172] width 50 height 13
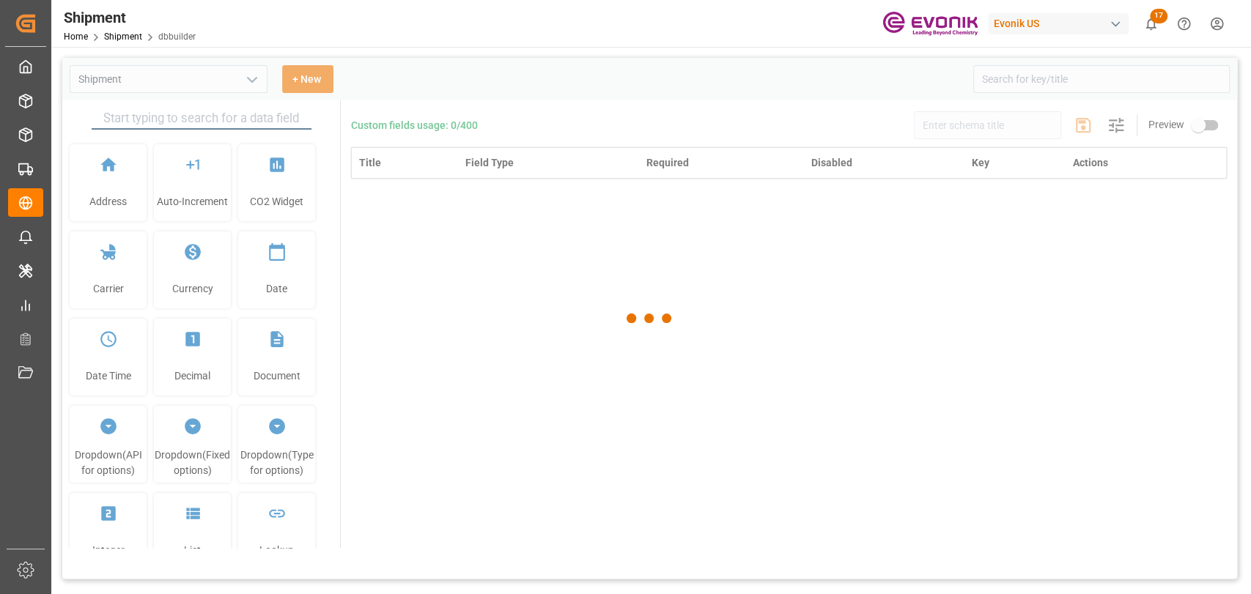
type input "Shipment"
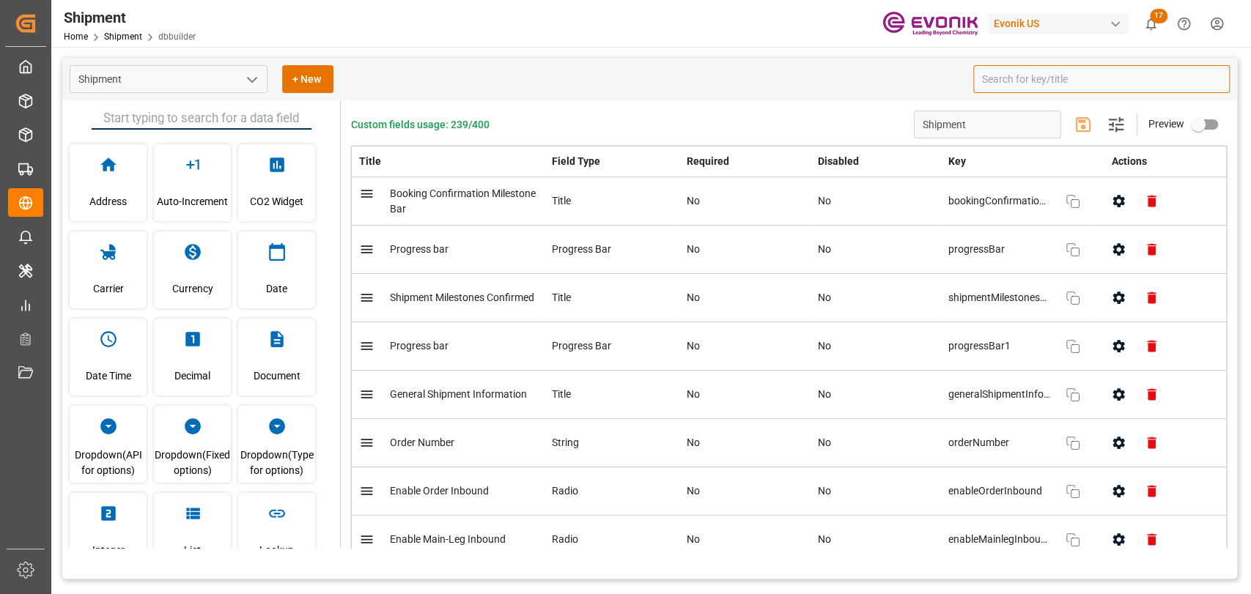
drag, startPoint x: 1071, startPoint y: 83, endPoint x: 1099, endPoint y: 73, distance: 30.4
click at [1071, 83] on input at bounding box center [1101, 79] width 257 height 28
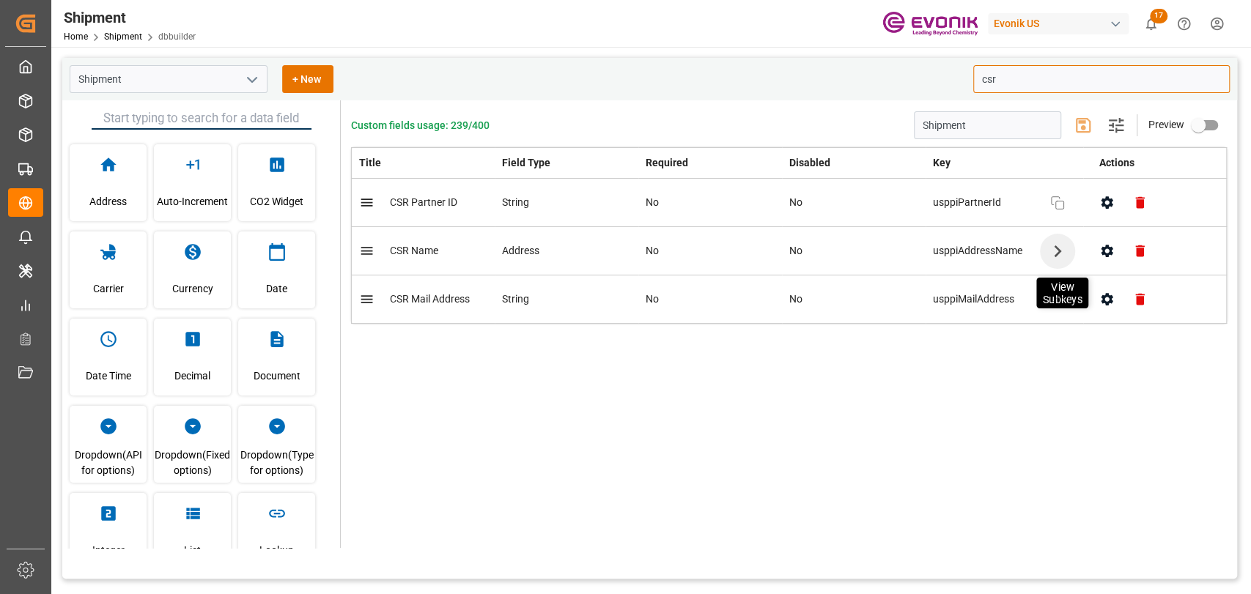
click at [1058, 258] on icon "button" at bounding box center [1057, 250] width 23 height 23
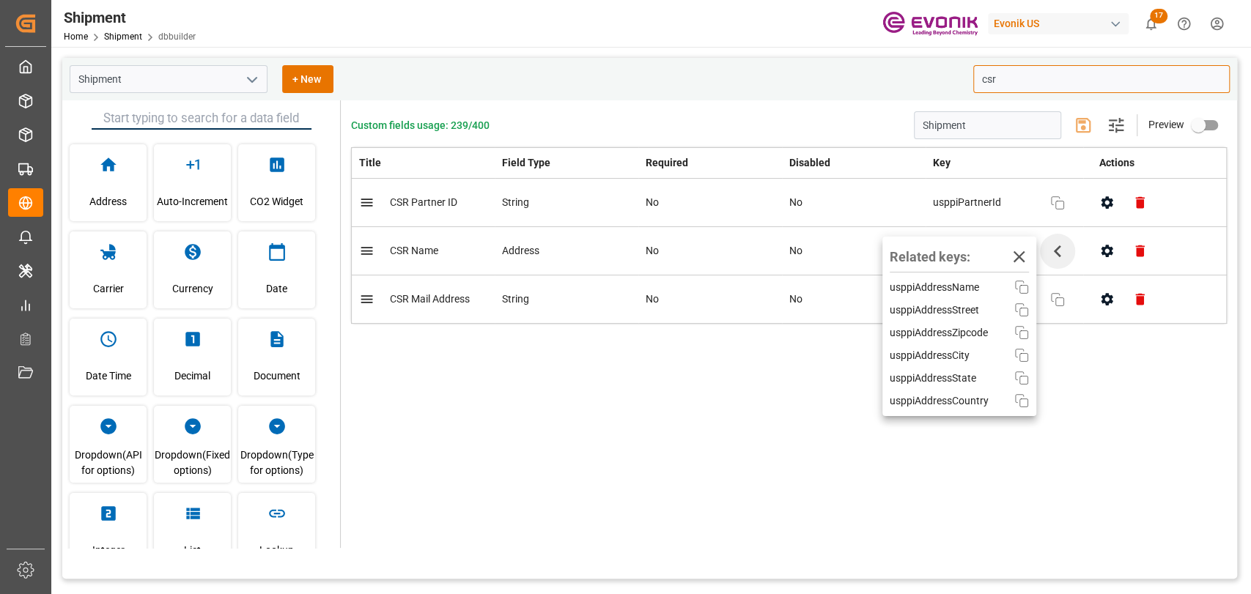
type input "csr"
click at [515, 439] on div "Custom fields usage: 239/400 Shipment Settings Preview Title Field Type Require…" at bounding box center [789, 324] width 896 height 448
drag, startPoint x: 1027, startPoint y: 250, endPoint x: 1034, endPoint y: 290, distance: 41.0
click at [1027, 251] on icon "button" at bounding box center [1019, 256] width 20 height 20
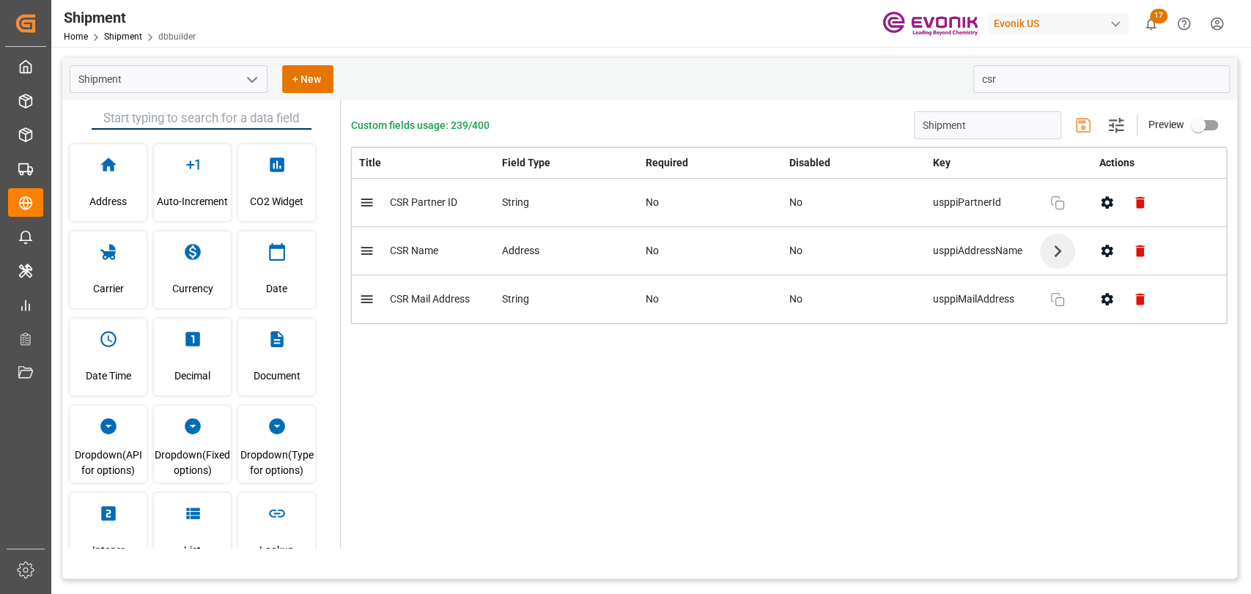
click at [984, 310] on div "usppiMailAddress Copy" at bounding box center [1004, 299] width 143 height 29
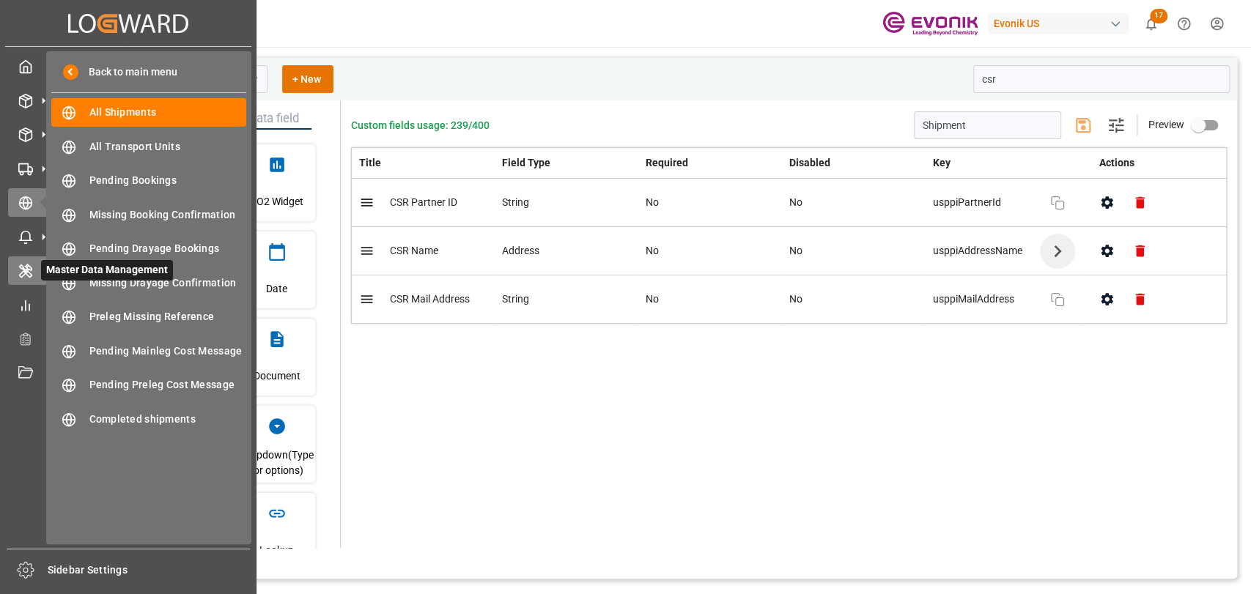
click at [34, 273] on div "Master Data Management Master Data Management" at bounding box center [128, 271] width 240 height 29
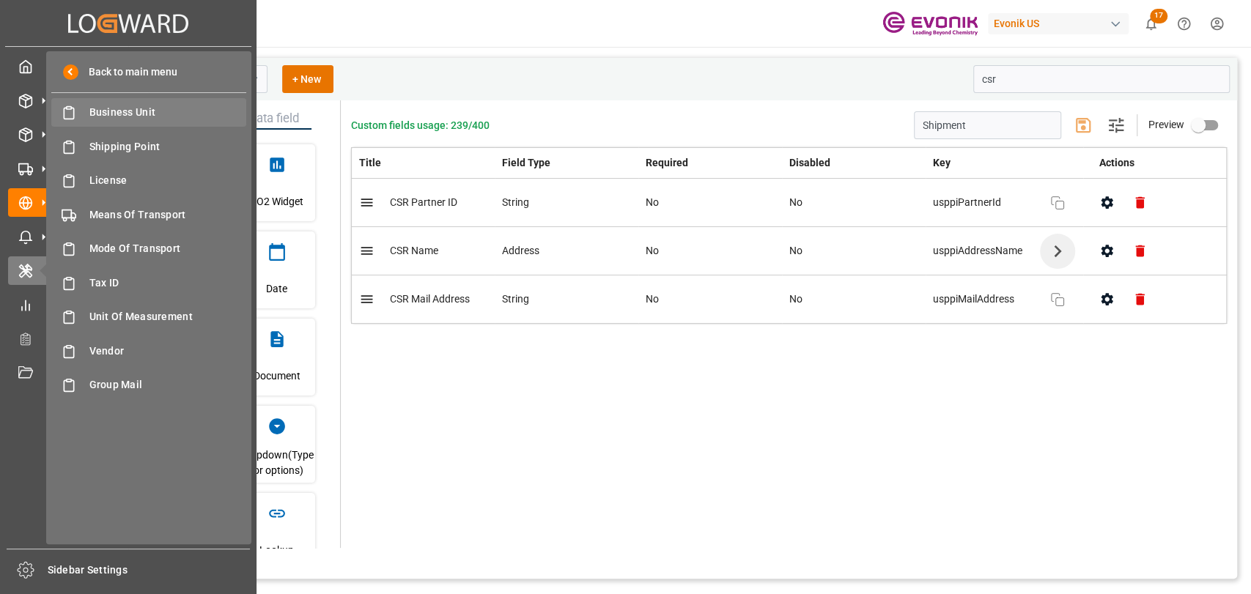
click at [103, 106] on span "Business Unit" at bounding box center [168, 112] width 158 height 15
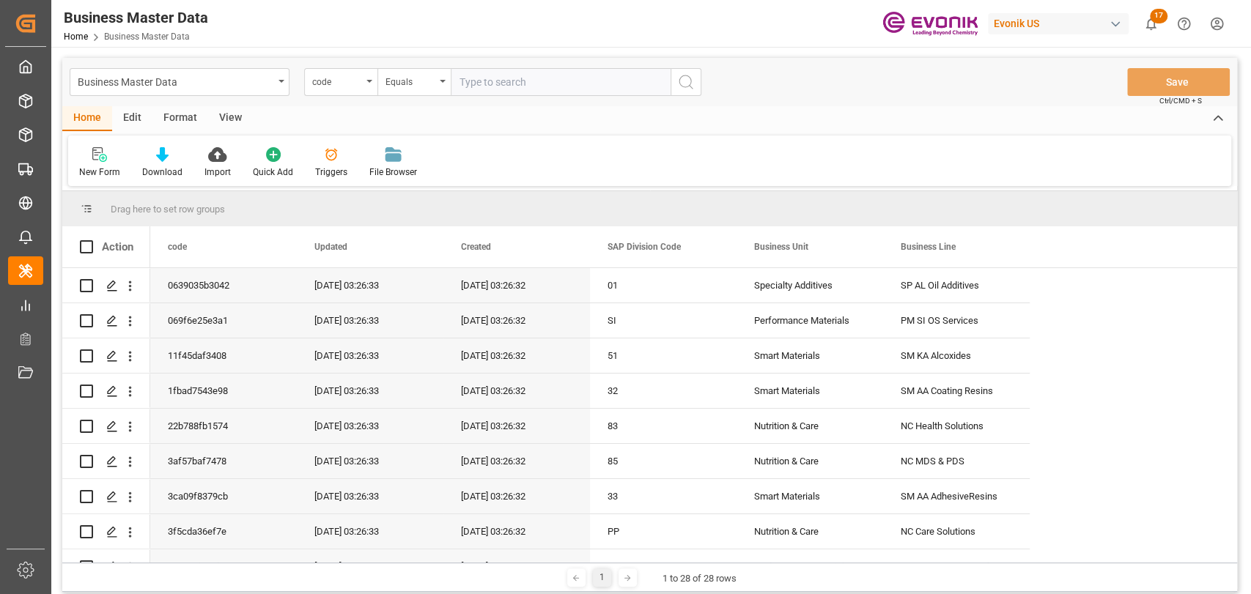
scroll to position [4, 0]
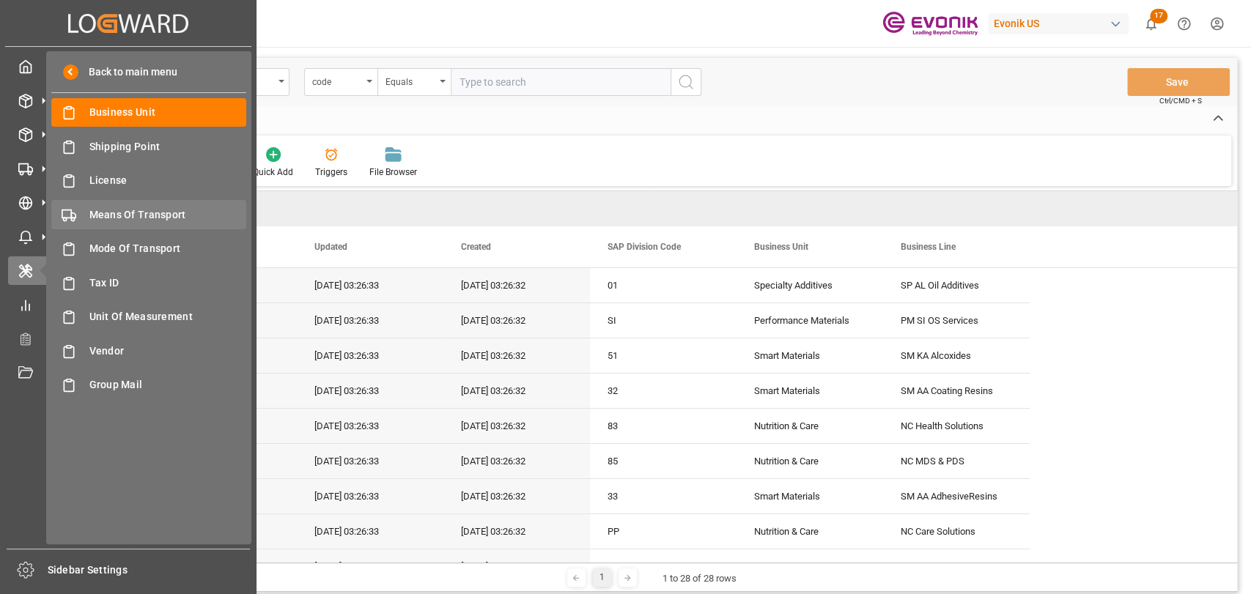
click at [122, 211] on span "Means Of Transport" at bounding box center [168, 214] width 158 height 15
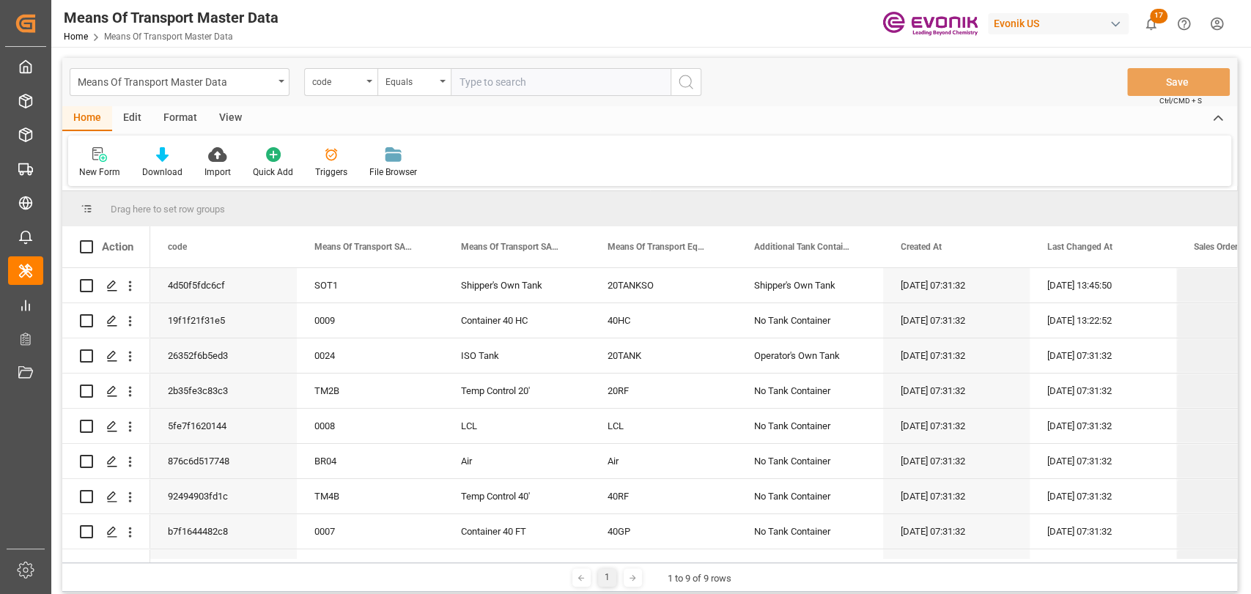
drag, startPoint x: 594, startPoint y: 242, endPoint x: 684, endPoint y: 134, distance: 140.5
click at [684, 134] on div "Means Of Transport Master Data code Equals Save Ctrl/CMD + S Home Edit Format V…" at bounding box center [649, 325] width 1175 height 534
drag, startPoint x: 607, startPoint y: 250, endPoint x: 671, endPoint y: 177, distance: 97.1
click at [679, 229] on div "Means Of Transport Equipment Translation" at bounding box center [663, 246] width 147 height 41
click at [286, 82] on div "Means Of Transport Master Data" at bounding box center [180, 82] width 220 height 28
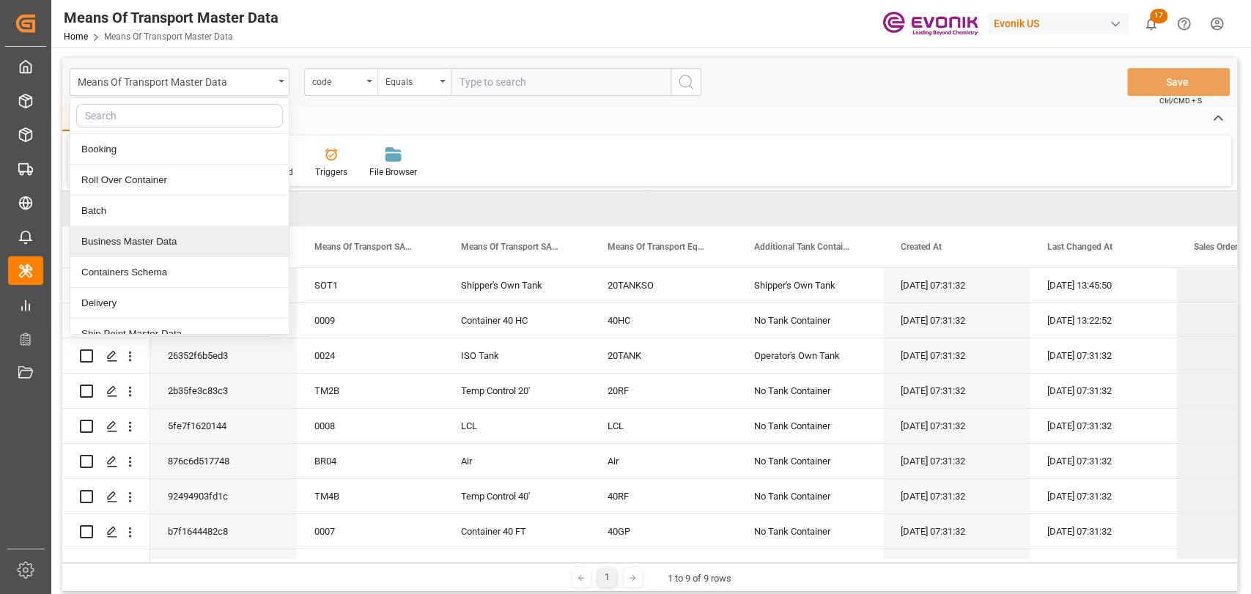
click at [150, 235] on div "Business Master Data" at bounding box center [179, 241] width 218 height 31
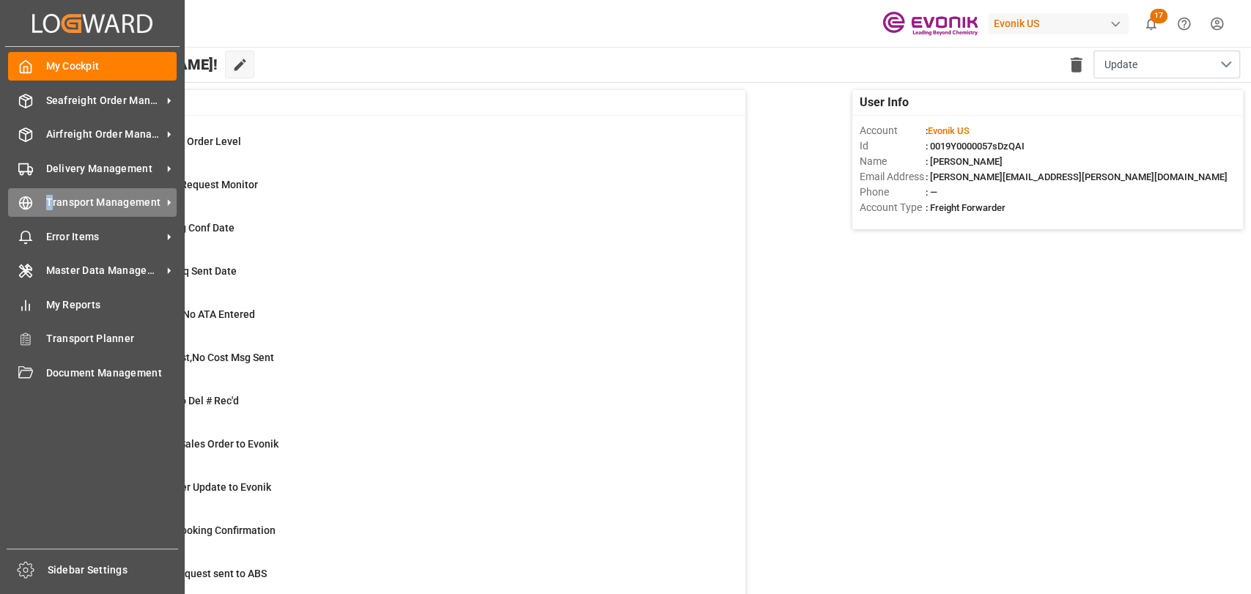
click at [48, 196] on span "Transport Management" at bounding box center [104, 202] width 116 height 15
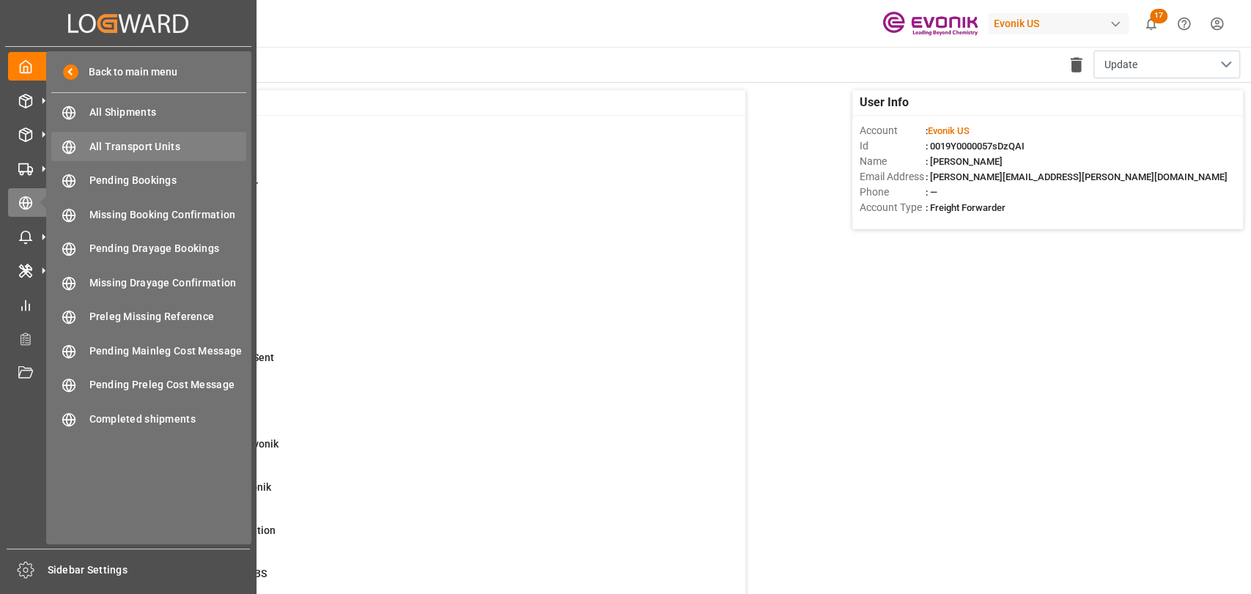
click at [116, 144] on span "All Transport Units" at bounding box center [168, 146] width 158 height 15
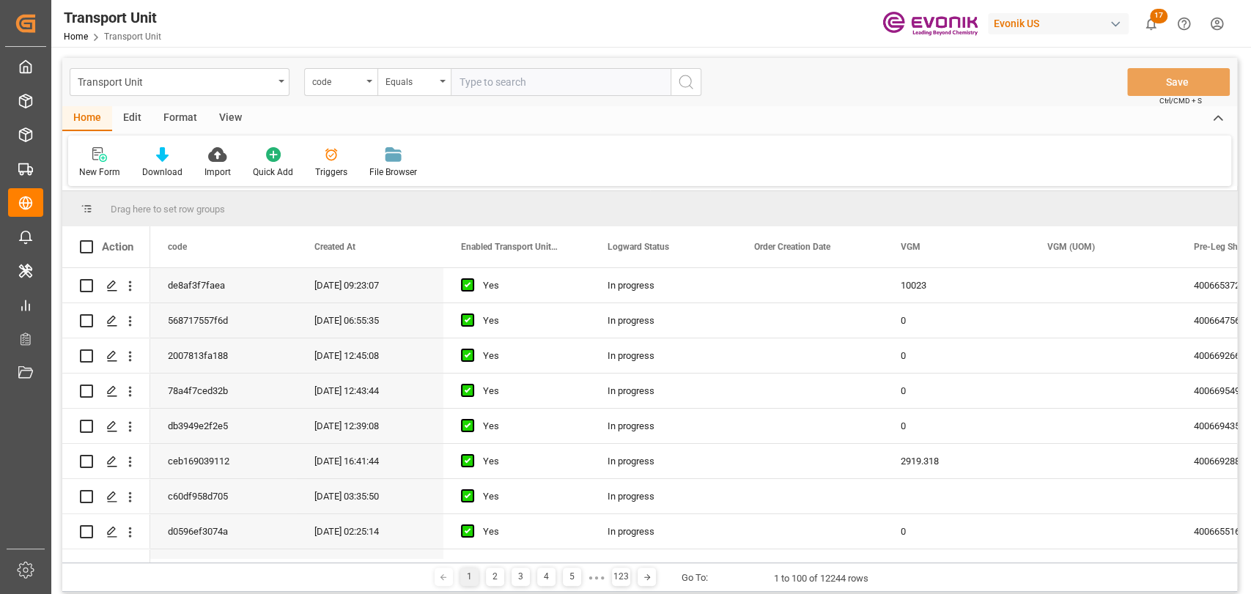
click at [131, 123] on div "Edit" at bounding box center [132, 118] width 40 height 25
click at [295, 160] on div "Schema Edit" at bounding box center [325, 163] width 72 height 32
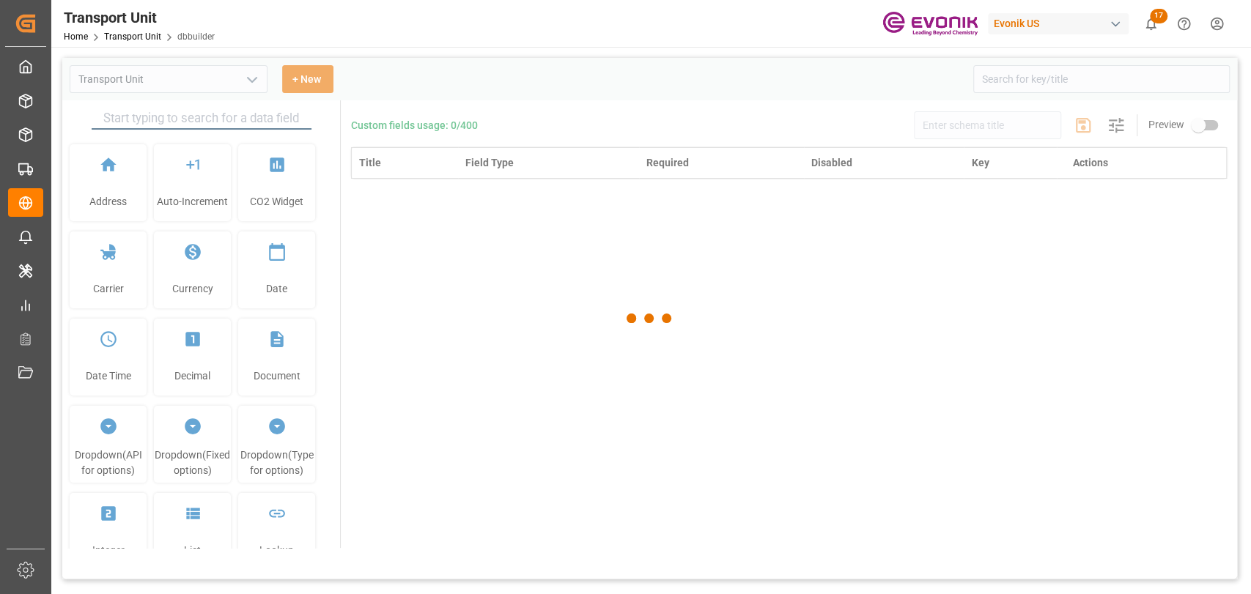
type input "Transport Unit"
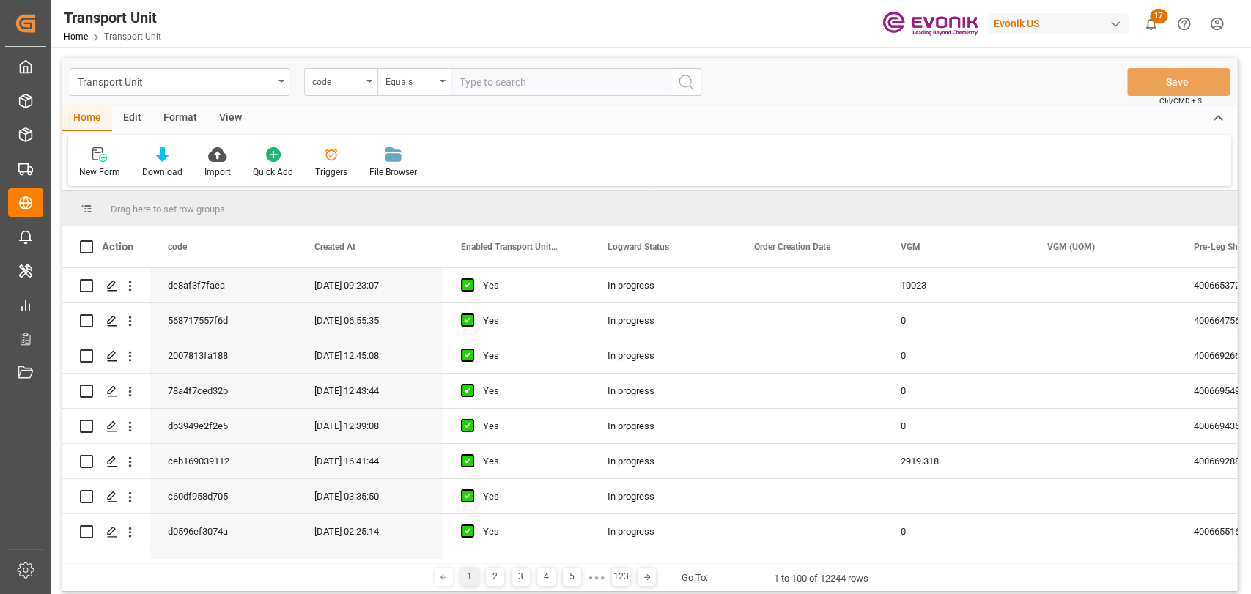
click at [128, 119] on div "Edit" at bounding box center [132, 118] width 40 height 25
click at [249, 160] on icon at bounding box center [250, 154] width 21 height 15
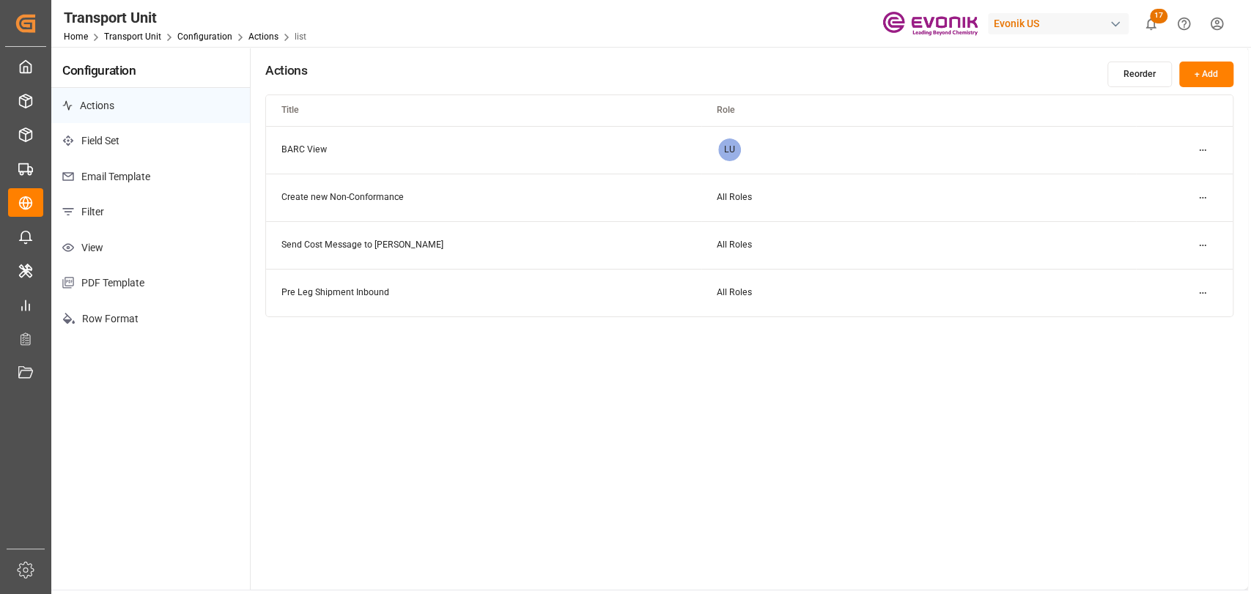
click at [169, 177] on p "Email Template" at bounding box center [150, 177] width 199 height 36
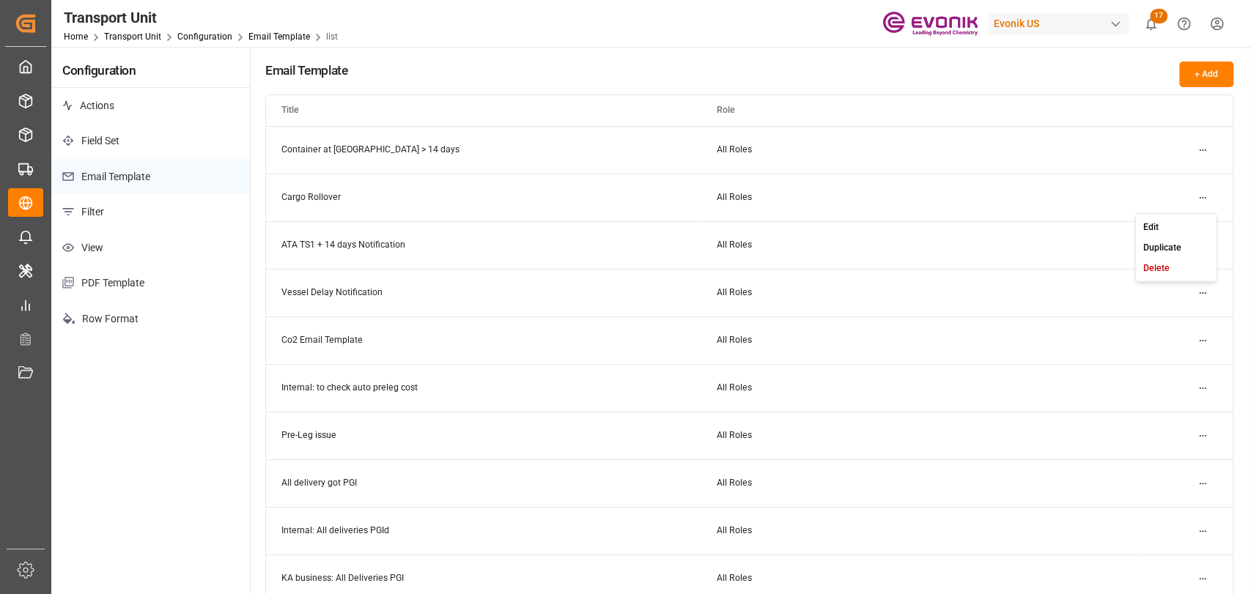
click at [1200, 194] on html "Created by potrace 1.15, written by Peter Selinger 2001-2017 Created by potrace…" at bounding box center [625, 297] width 1251 height 594
click at [1148, 226] on small "Edit" at bounding box center [1150, 226] width 15 height 9
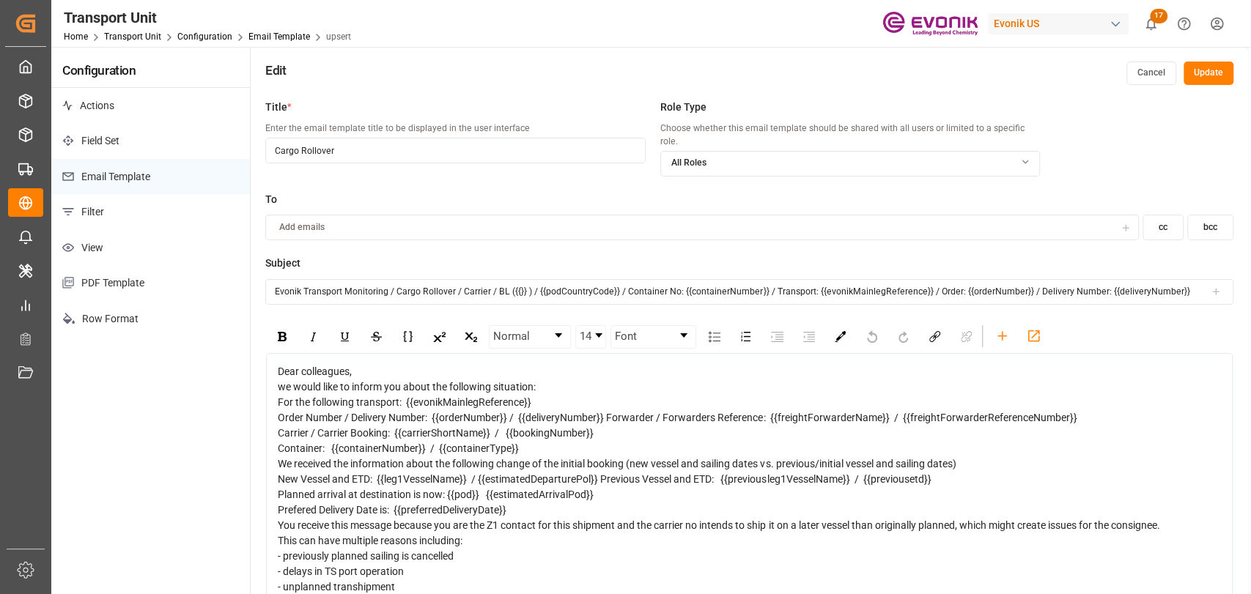
click at [751, 221] on div "Add emails" at bounding box center [692, 227] width 847 height 13
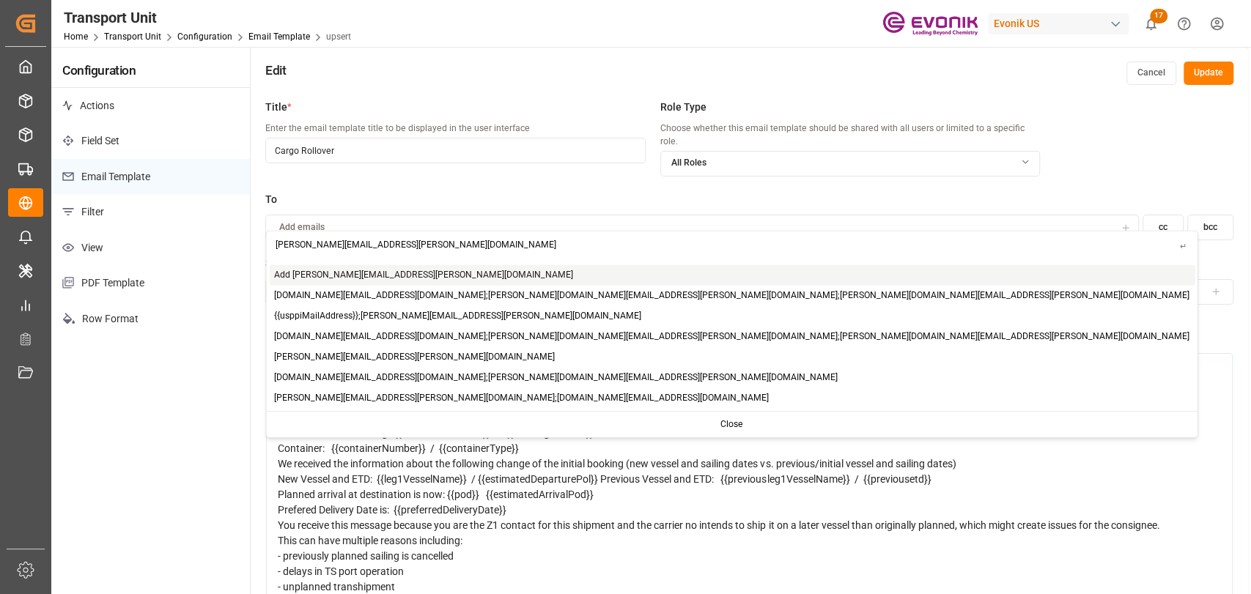
type input "[PERSON_NAME][EMAIL_ADDRESS][PERSON_NAME][DOMAIN_NAME]"
click at [345, 274] on span "Add christopher.moffett@leschaco.com" at bounding box center [423, 274] width 299 height 13
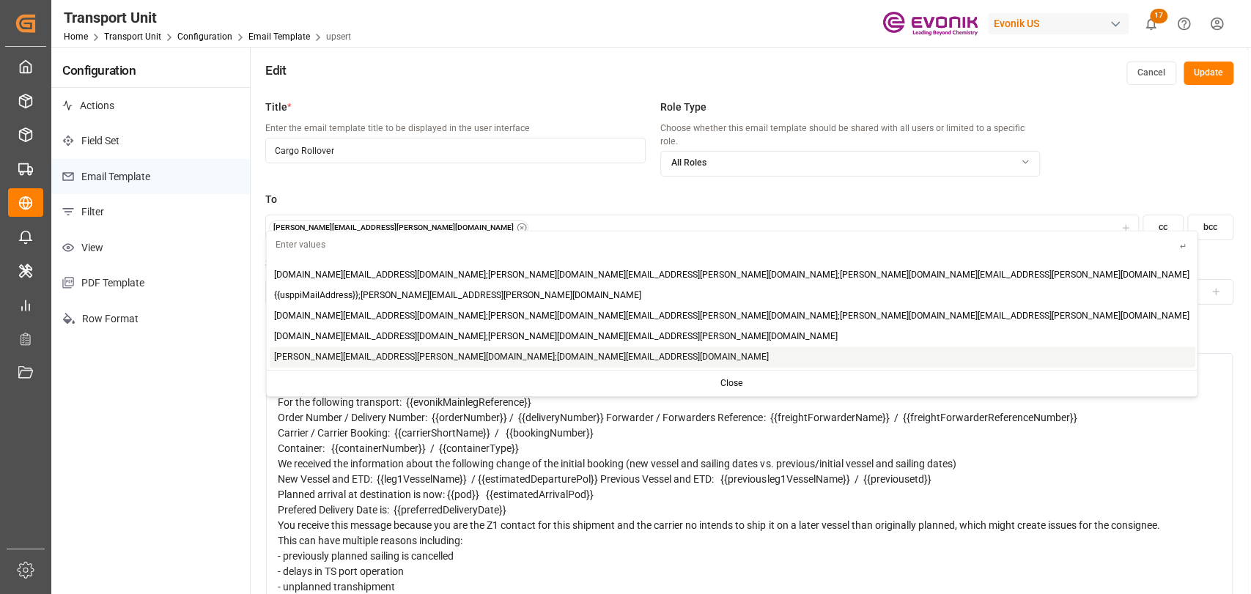
click at [727, 394] on div "we would like to inform you about the following situation:" at bounding box center [750, 387] width 944 height 15
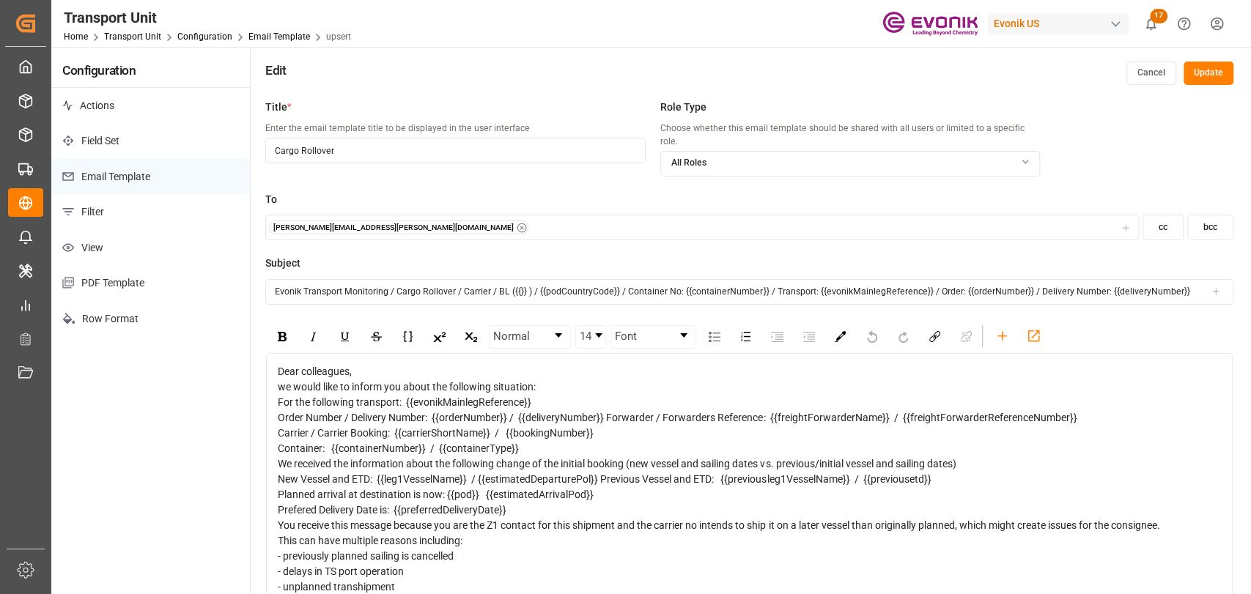
drag, startPoint x: 532, startPoint y: 277, endPoint x: 543, endPoint y: 276, distance: 11.1
click at [510, 279] on input "Evonik Transport Monitoring / Cargo Rollover / Carrier / BL ({{}} ) / {{podCoun…" at bounding box center [749, 292] width 968 height 26
click at [996, 328] on icon "rdw-toolbar" at bounding box center [1002, 335] width 15 height 15
type input "Evonik Transport Monitoring / Cargo Rollover / Carrier / / {{podCountryCode}} /…"
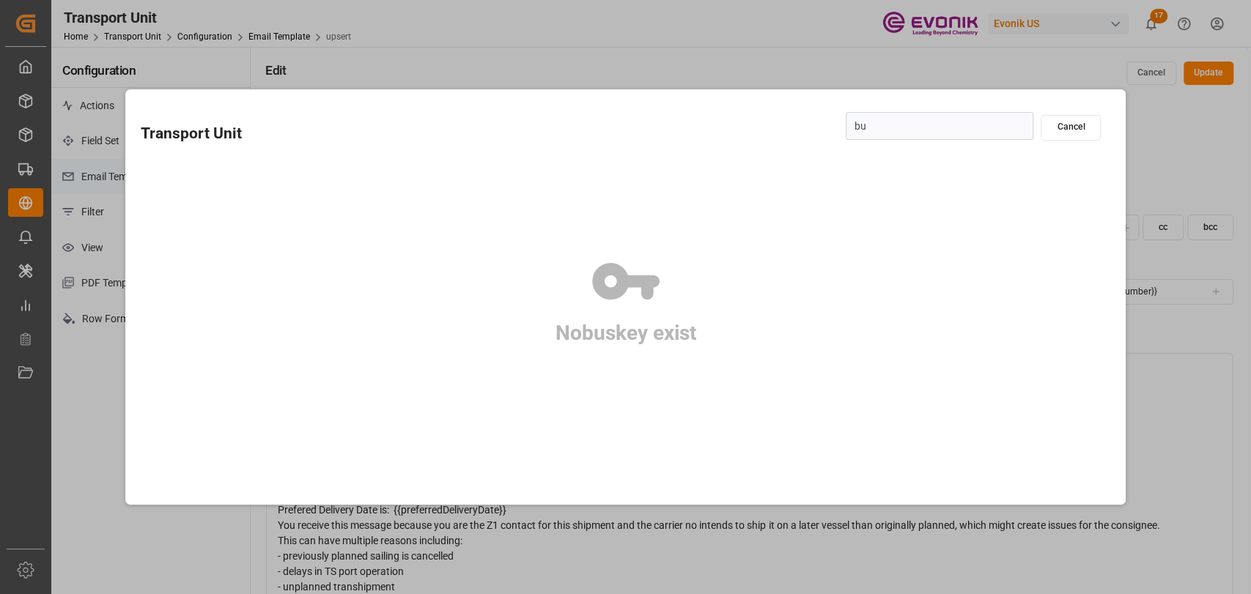
type input "b"
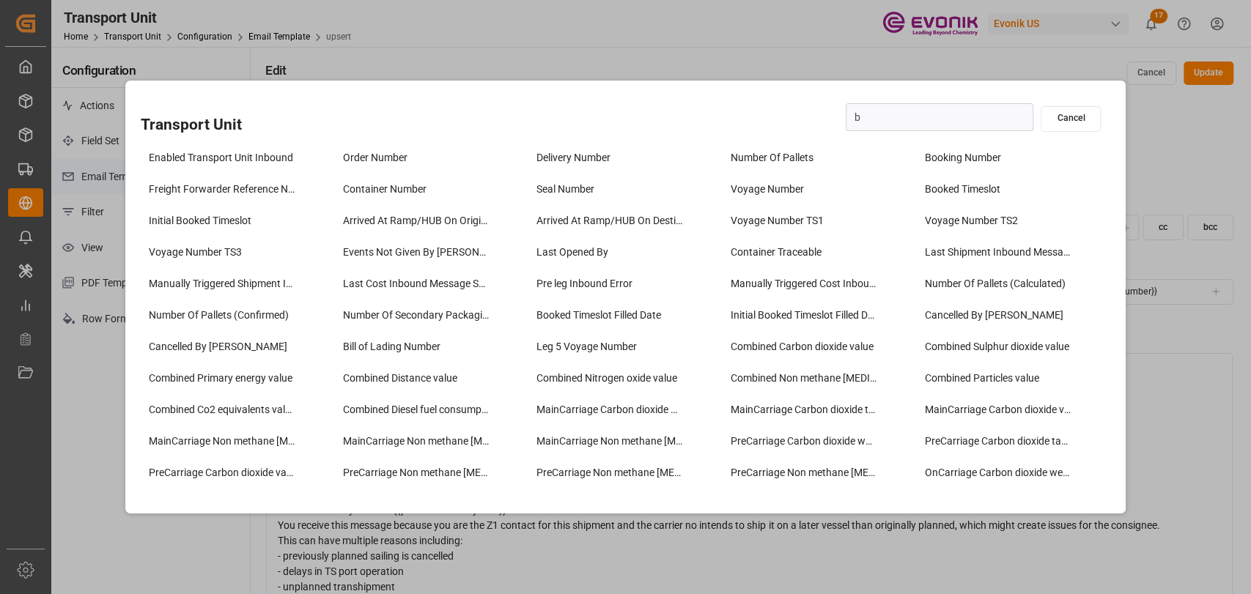
click at [1098, 119] on button "Cancel" at bounding box center [1071, 119] width 60 height 26
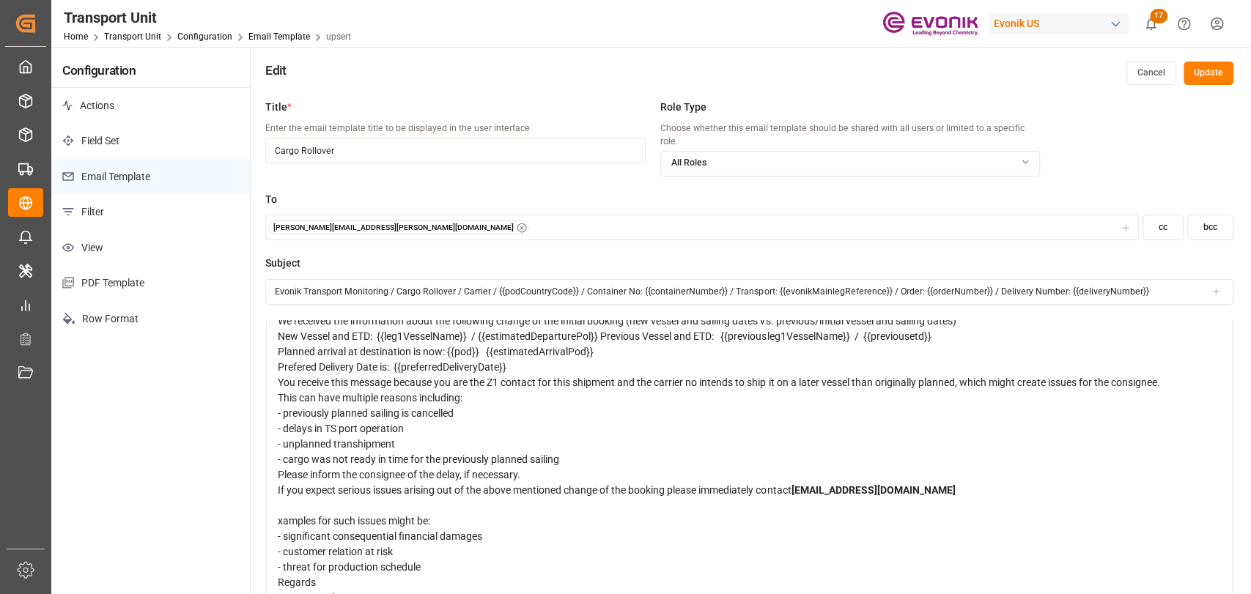
scroll to position [251, 0]
type input "Evonik Transport Monitoring / Cargo Rollover / Carrier / {{podCountryCode}} / C…"
drag, startPoint x: 869, startPoint y: 463, endPoint x: 799, endPoint y: 463, distance: 70.4
click at [799, 483] on div "If you expect serious issues arising out of the above mentioned change of the b…" at bounding box center [750, 498] width 944 height 31
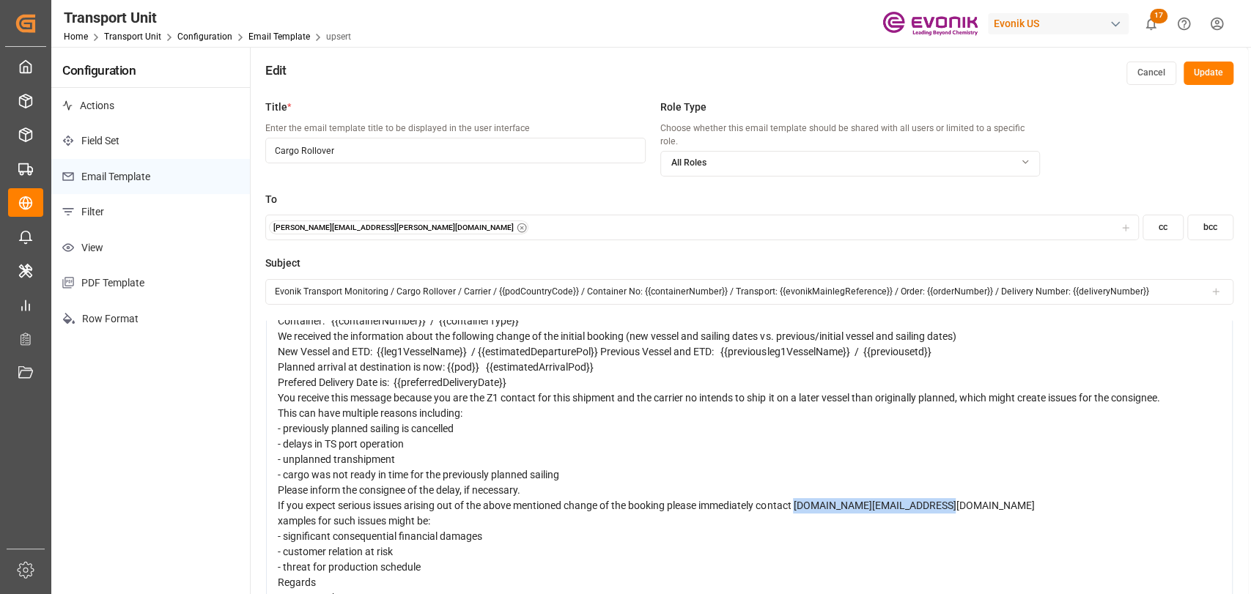
drag, startPoint x: 929, startPoint y: 466, endPoint x: 802, endPoint y: 465, distance: 126.8
click at [802, 498] on div "If you expect serious issues arising out of the above mentioned change of the b…" at bounding box center [750, 505] width 944 height 15
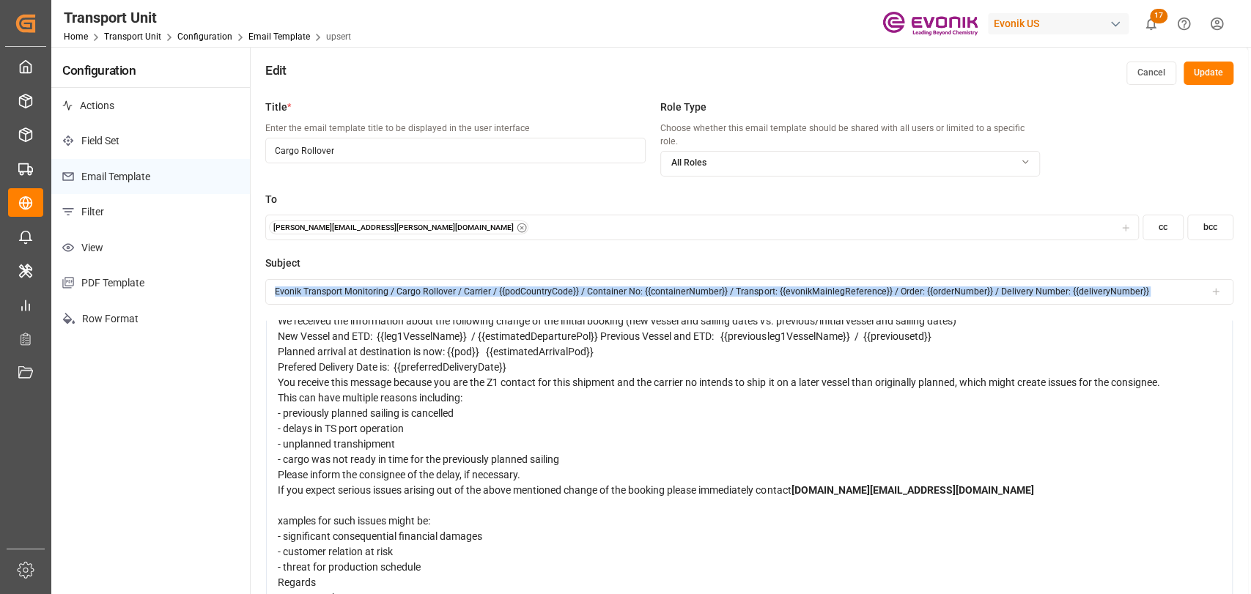
click at [280, 490] on div "Dear colleagues, we would like to inform you about the following situation: For…" at bounding box center [749, 413] width 967 height 407
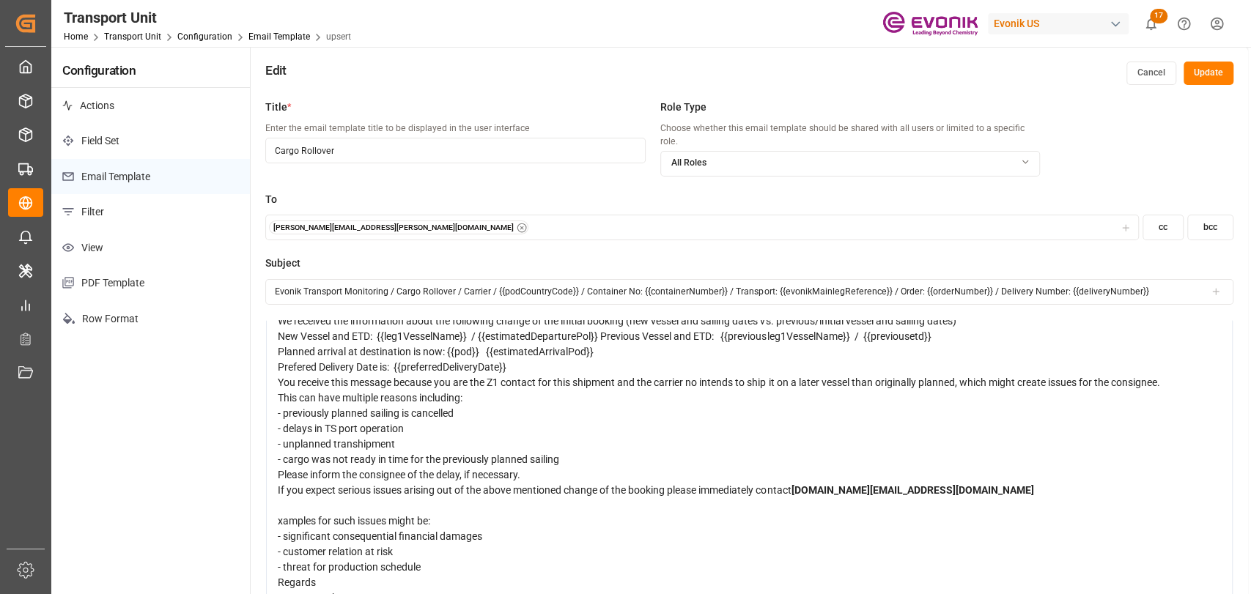
click at [281, 515] on span "xamples for such issues might be:" at bounding box center [354, 521] width 152 height 12
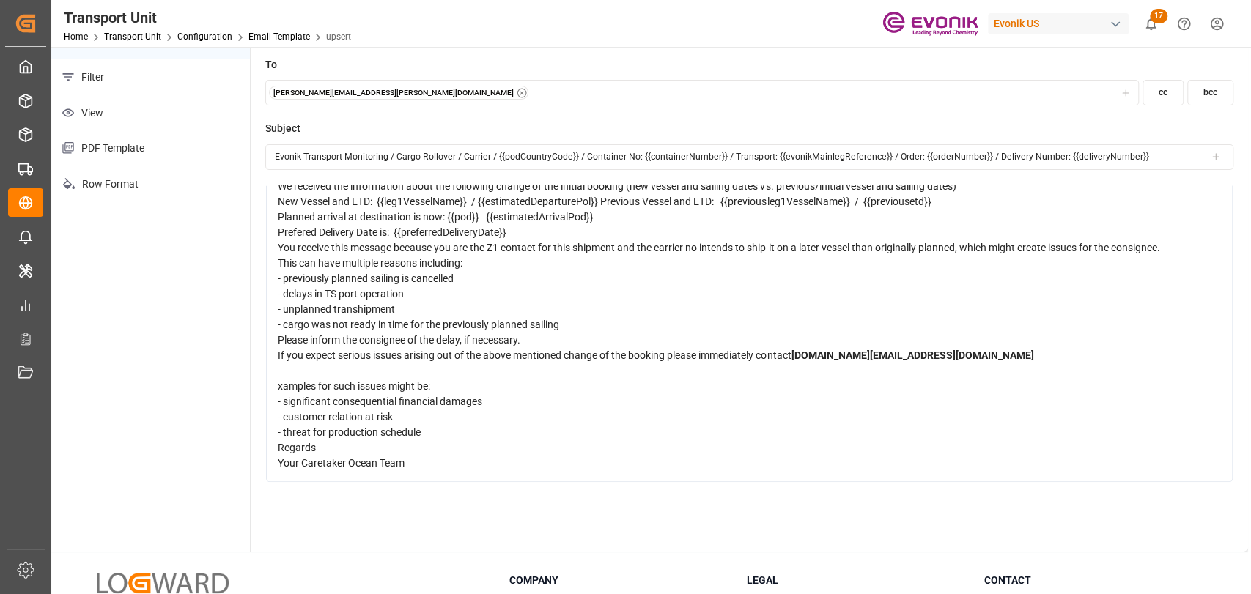
scroll to position [163, 0]
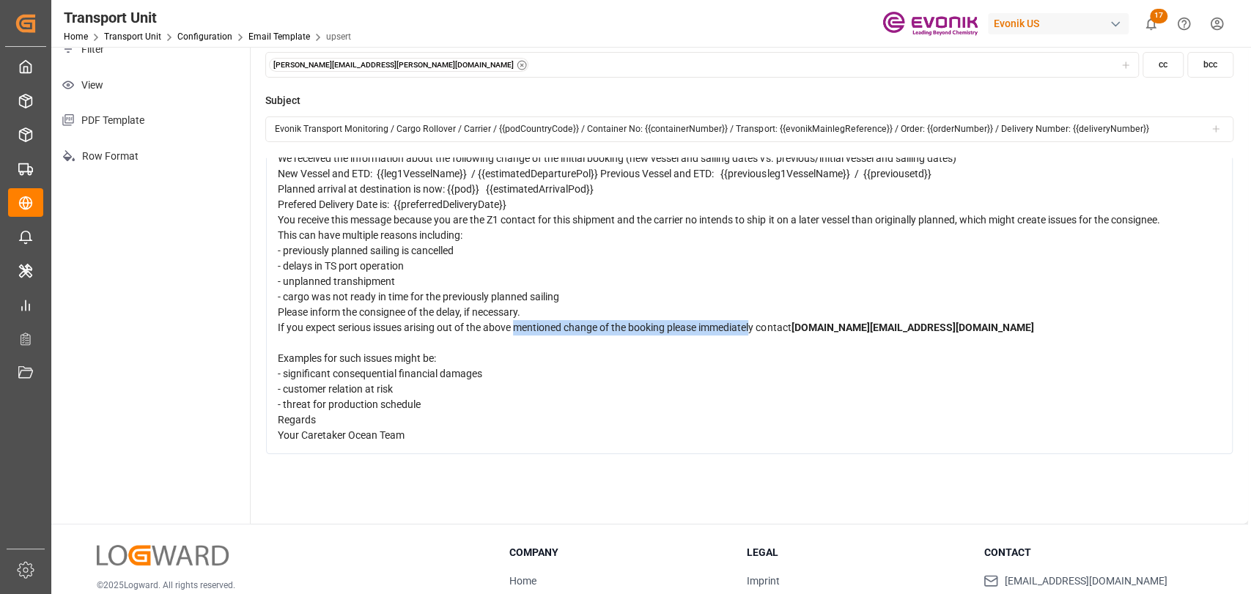
drag, startPoint x: 756, startPoint y: 301, endPoint x: 519, endPoint y: 301, distance: 237.5
click at [519, 322] on span "If you expect serious issues arising out of the above mentioned change of the b…" at bounding box center [534, 328] width 513 height 12
click at [728, 320] on div "If you expect serious issues arising out of the above mentioned change of the b…" at bounding box center [750, 335] width 944 height 31
drag, startPoint x: 762, startPoint y: 301, endPoint x: 299, endPoint y: 292, distance: 463.3
click at [299, 322] on span "If you expect serious issues arising out of the above mentioned change of the b…" at bounding box center [534, 328] width 513 height 12
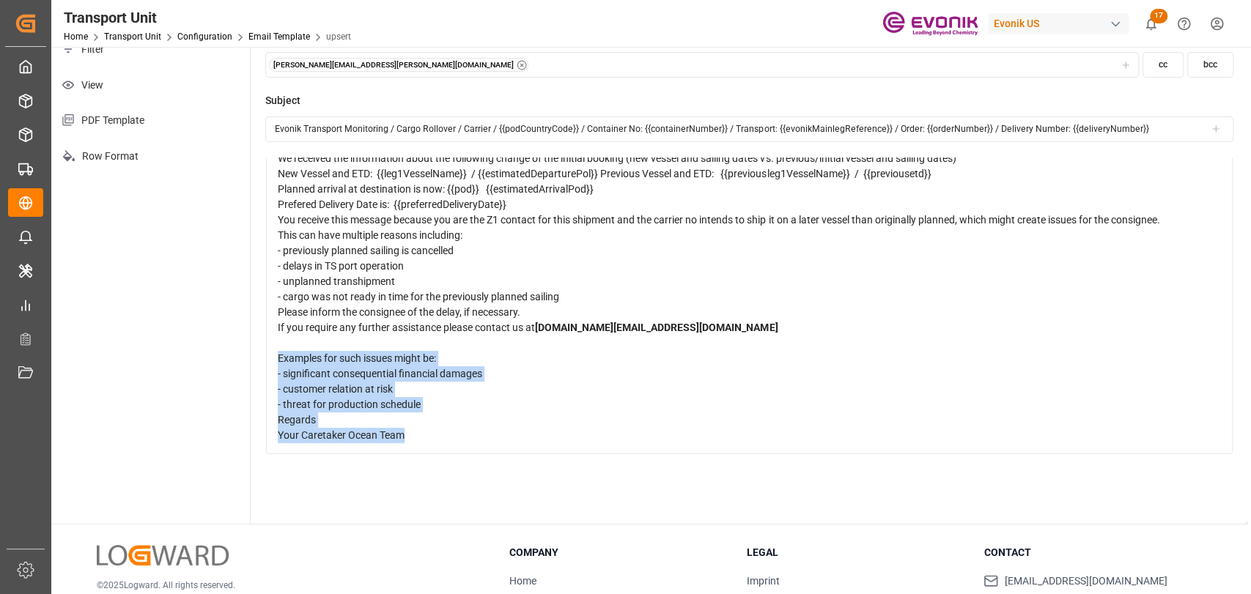
click at [260, 328] on div "Title * Enter the email template title to be displayed in the user interface Ca…" at bounding box center [750, 227] width 998 height 594
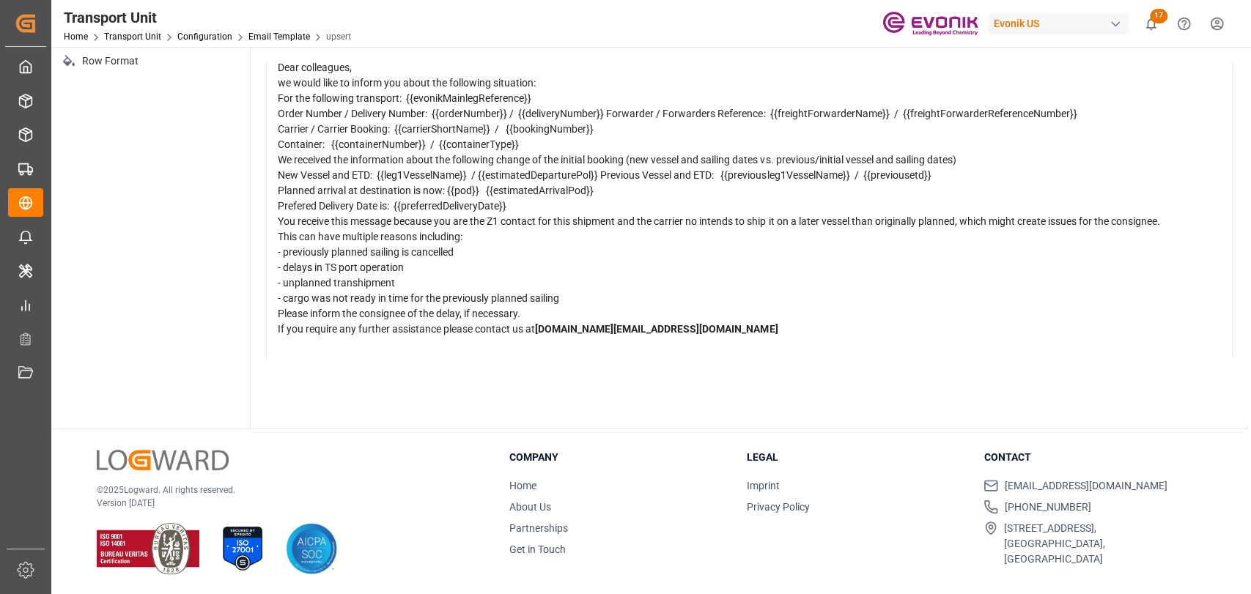
scroll to position [0, 0]
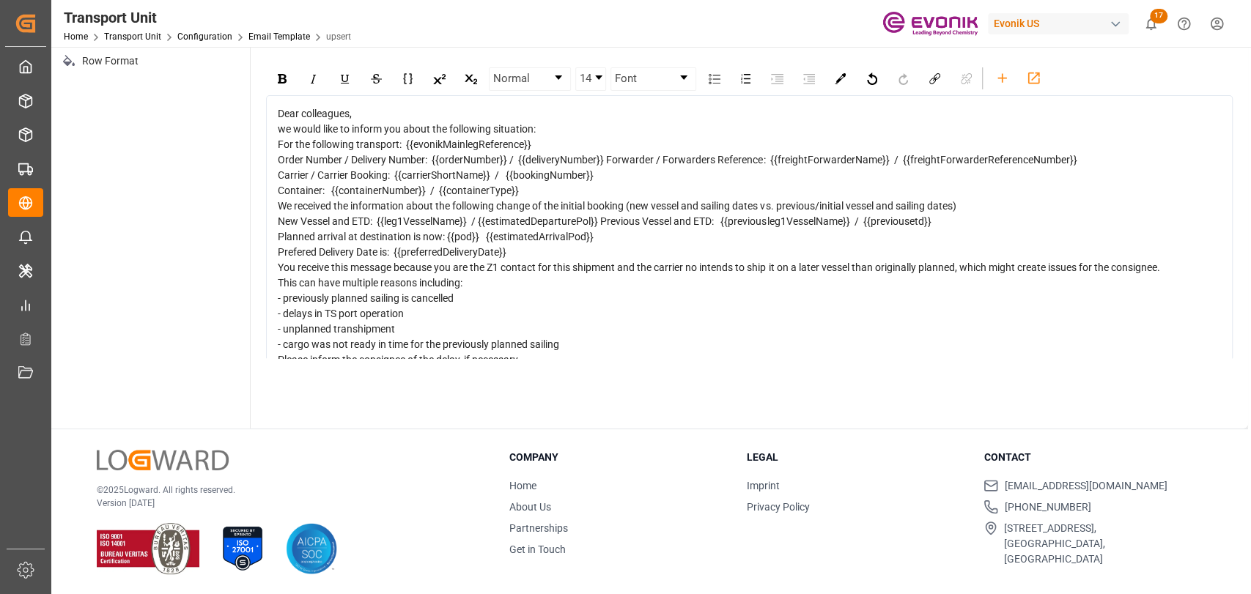
click at [324, 212] on span "We received the information about the following change of the initial booking (…" at bounding box center [617, 206] width 678 height 12
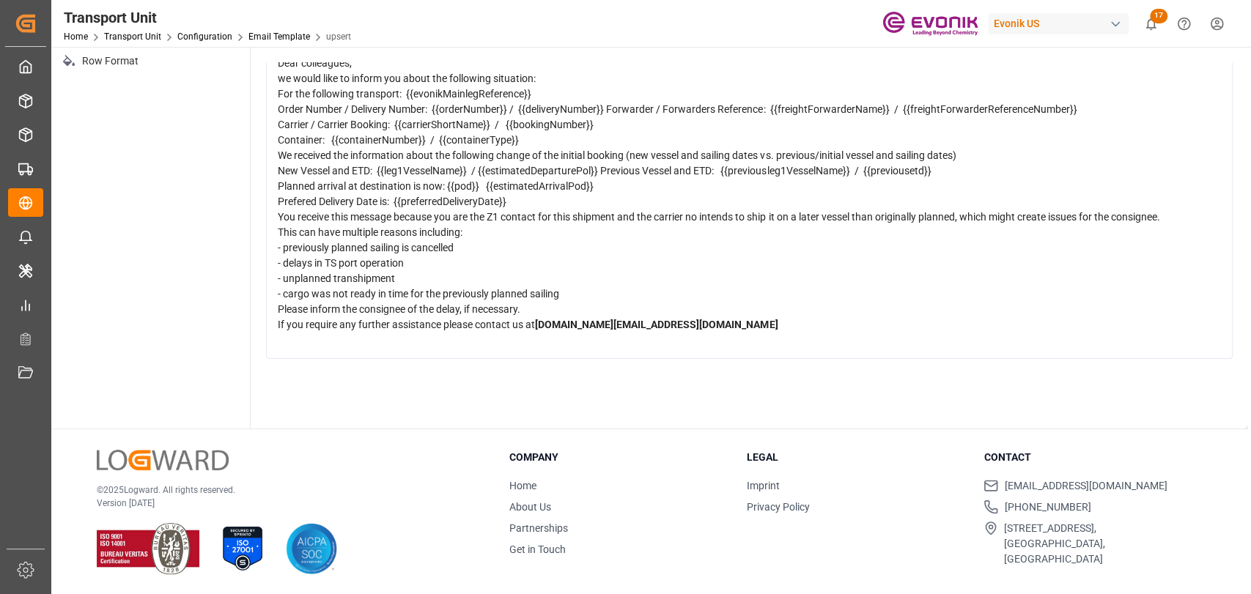
scroll to position [143, 0]
click at [315, 211] on span "You receive this message because you are the Z1 contact for this shipment and t…" at bounding box center [719, 217] width 882 height 12
click at [711, 211] on span "You are receiving this message because you are the Z1 contact for this shipment…" at bounding box center [731, 217] width 907 height 12
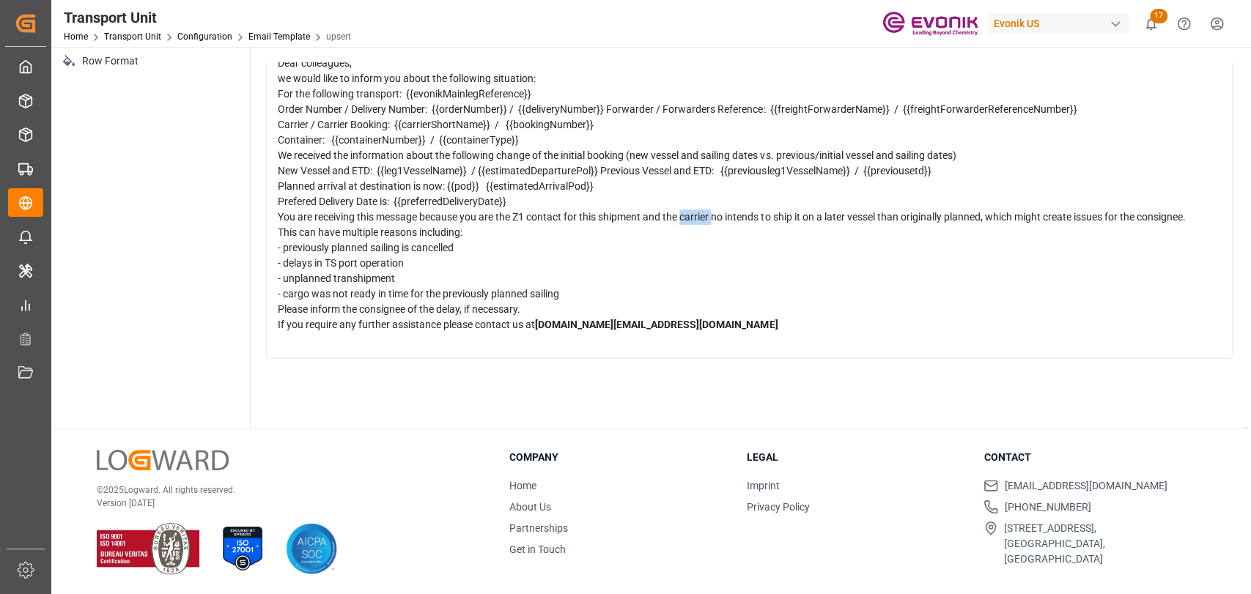
click at [715, 211] on span "You are receiving this message because you are the Z1 contact for this shipment…" at bounding box center [731, 217] width 907 height 12
click at [557, 256] on div "- delays in TS port operation" at bounding box center [750, 263] width 944 height 15
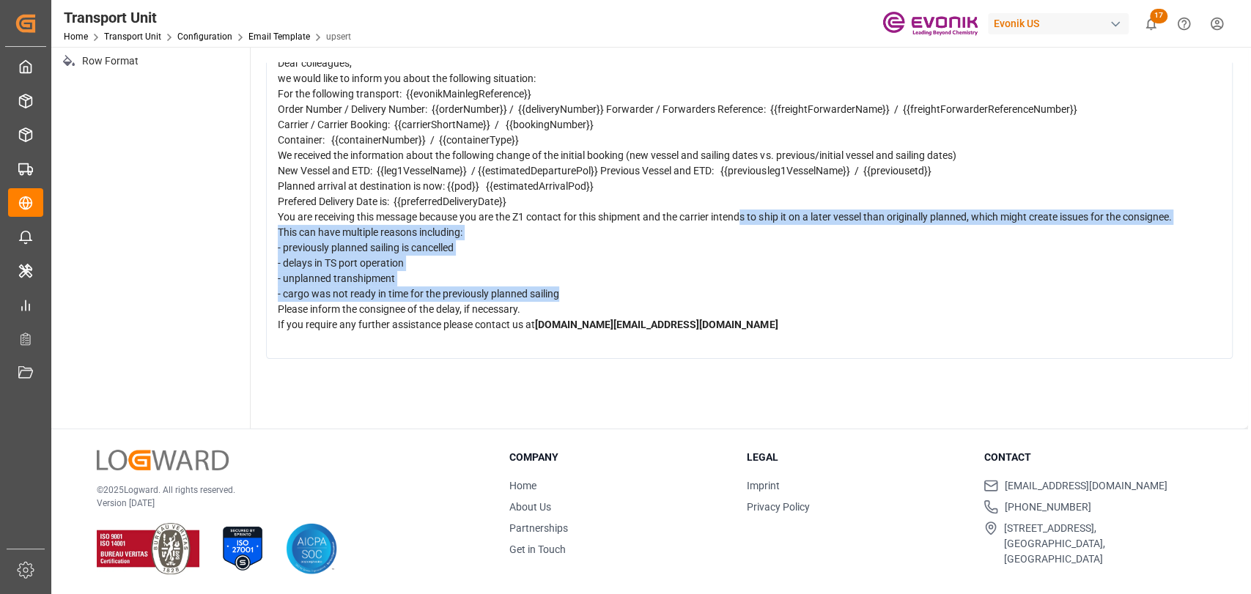
drag, startPoint x: 591, startPoint y: 251, endPoint x: 870, endPoint y: 176, distance: 289.1
click at [745, 172] on div "Dear colleagues, we would like to inform you about the following situation: For…" at bounding box center [750, 202] width 944 height 292
click at [1193, 225] on div "This can have multiple reasons including:" at bounding box center [750, 232] width 944 height 15
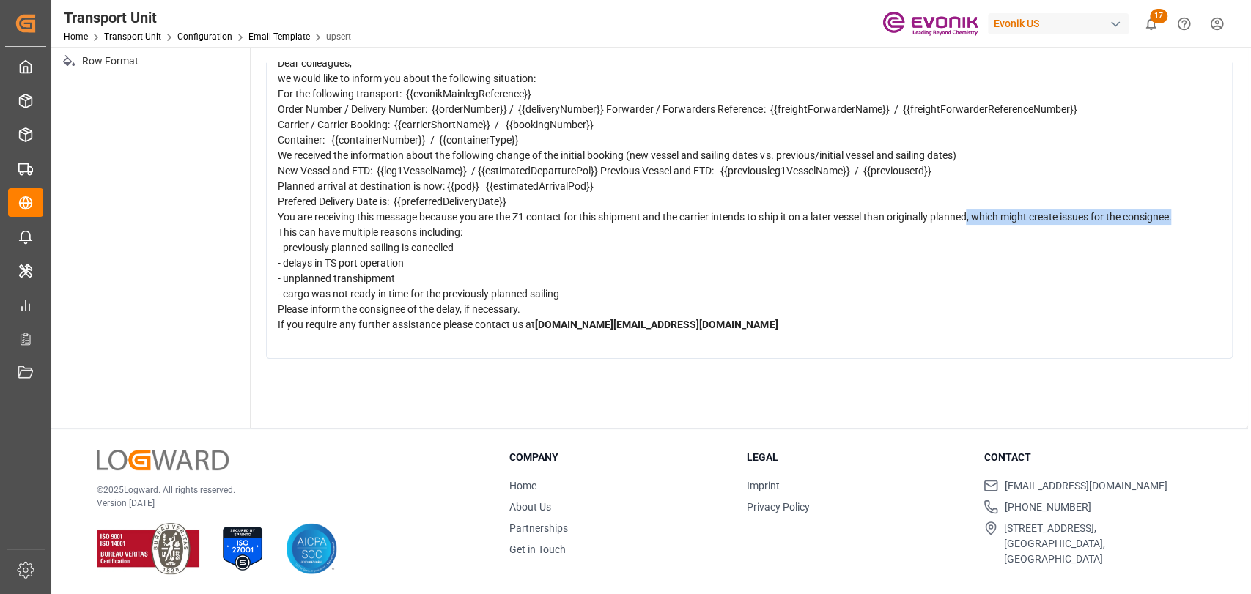
drag, startPoint x: 1185, startPoint y: 169, endPoint x: 972, endPoint y: 172, distance: 213.3
click at [972, 210] on div "You are receiving this message because you are the Z1 contact for this shipment…" at bounding box center [750, 217] width 944 height 15
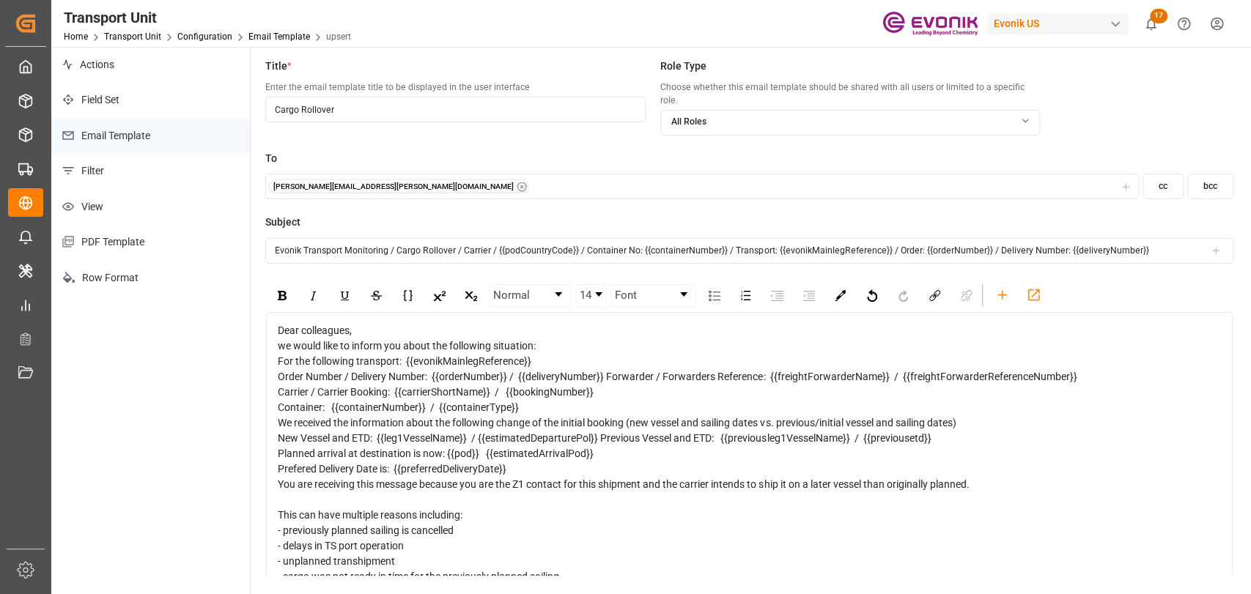
scroll to position [0, 0]
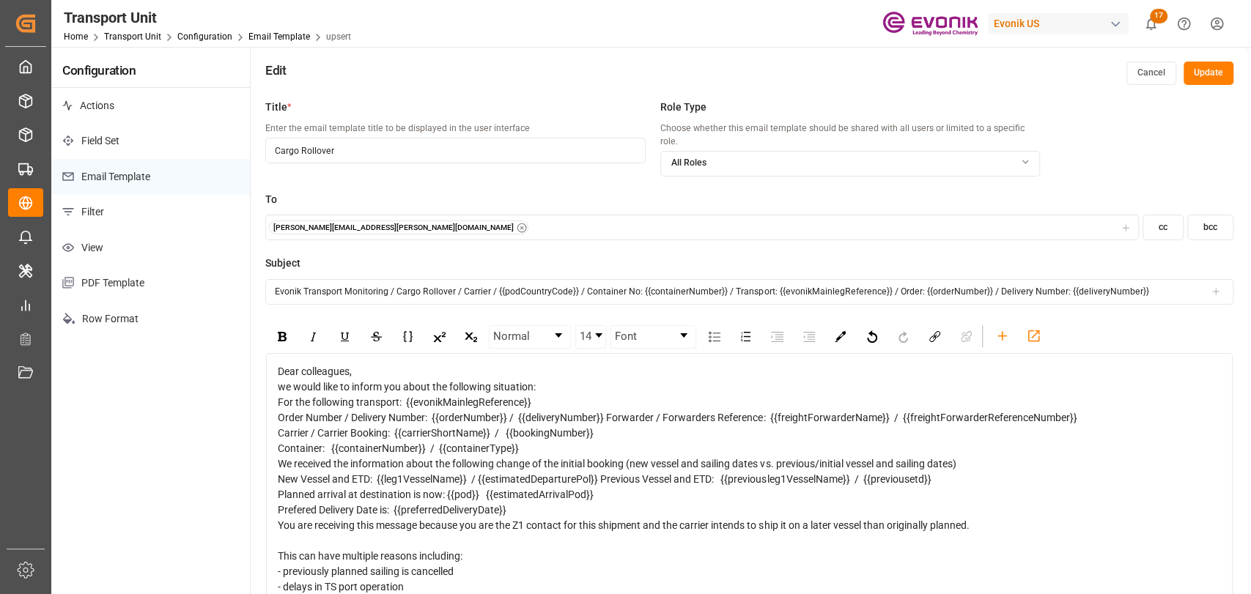
click at [1202, 75] on button "Update" at bounding box center [1209, 73] width 50 height 23
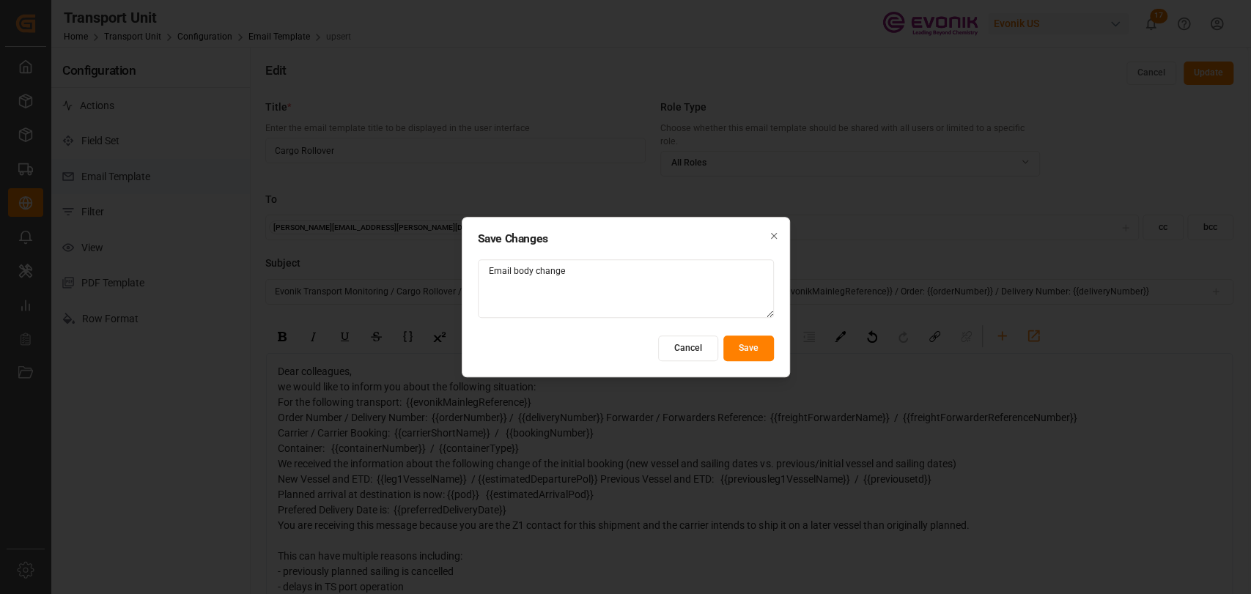
type textarea "Email body change"
click at [759, 336] on button "Save" at bounding box center [748, 349] width 51 height 26
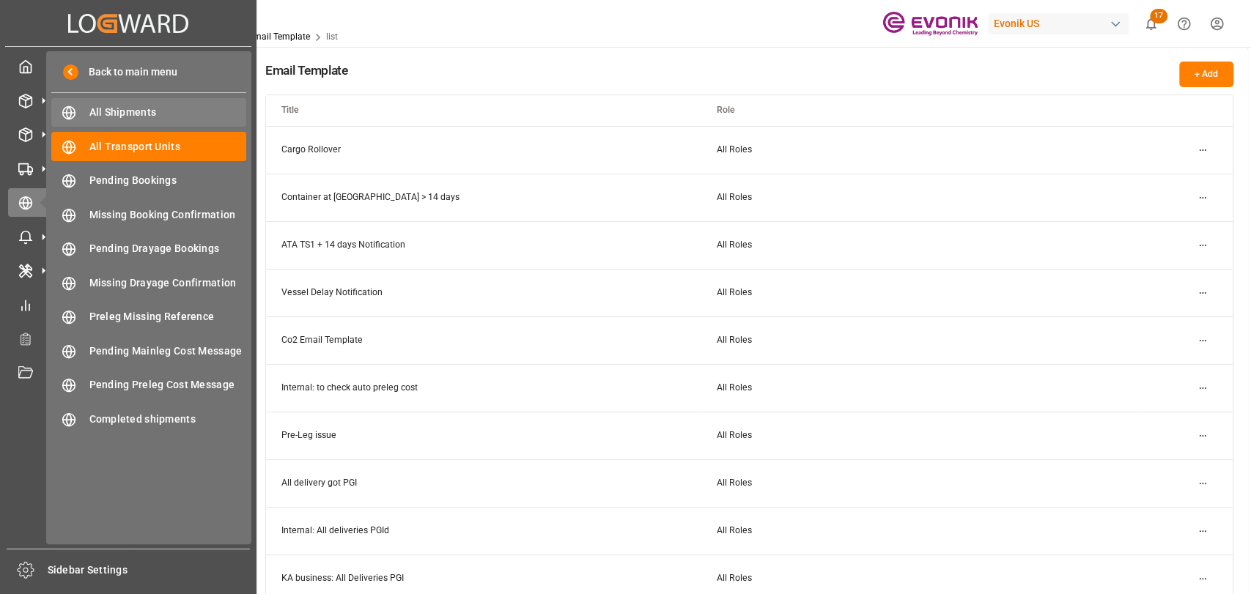
click at [94, 117] on span "All Shipments" at bounding box center [168, 112] width 158 height 15
